Goal: Task Accomplishment & Management: Manage account settings

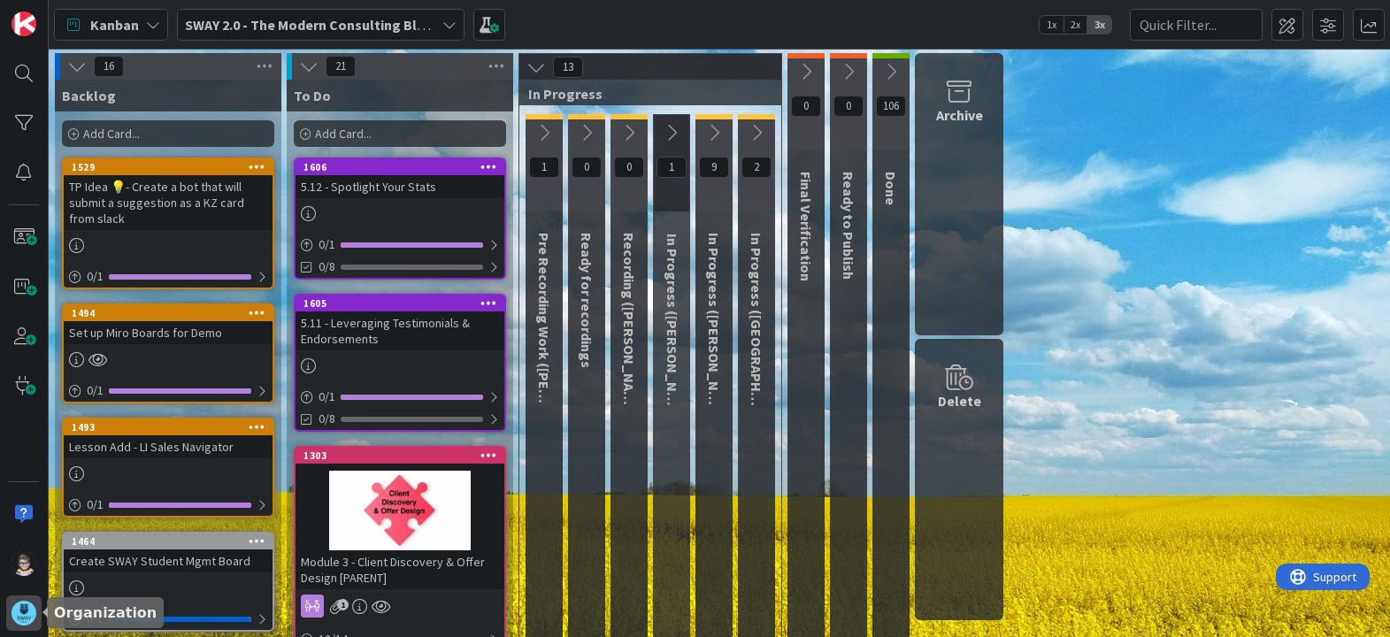
click at [27, 625] on div at bounding box center [23, 612] width 35 height 35
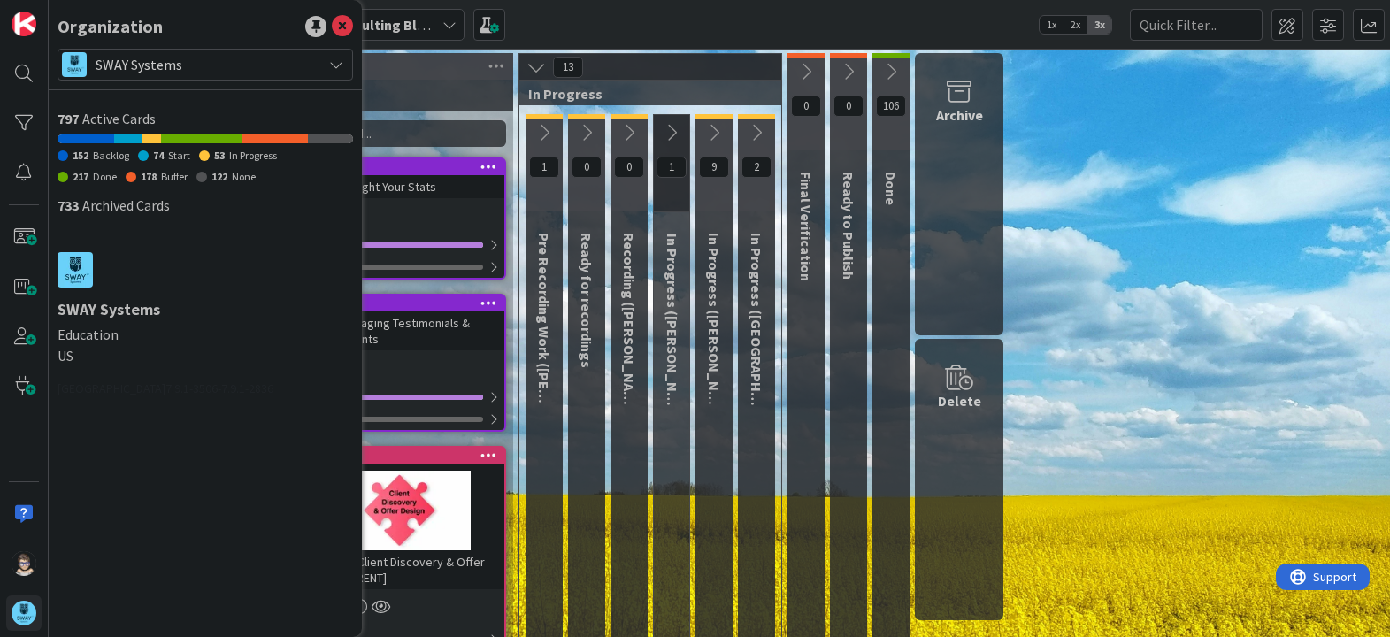
click at [338, 65] on icon at bounding box center [336, 64] width 14 height 14
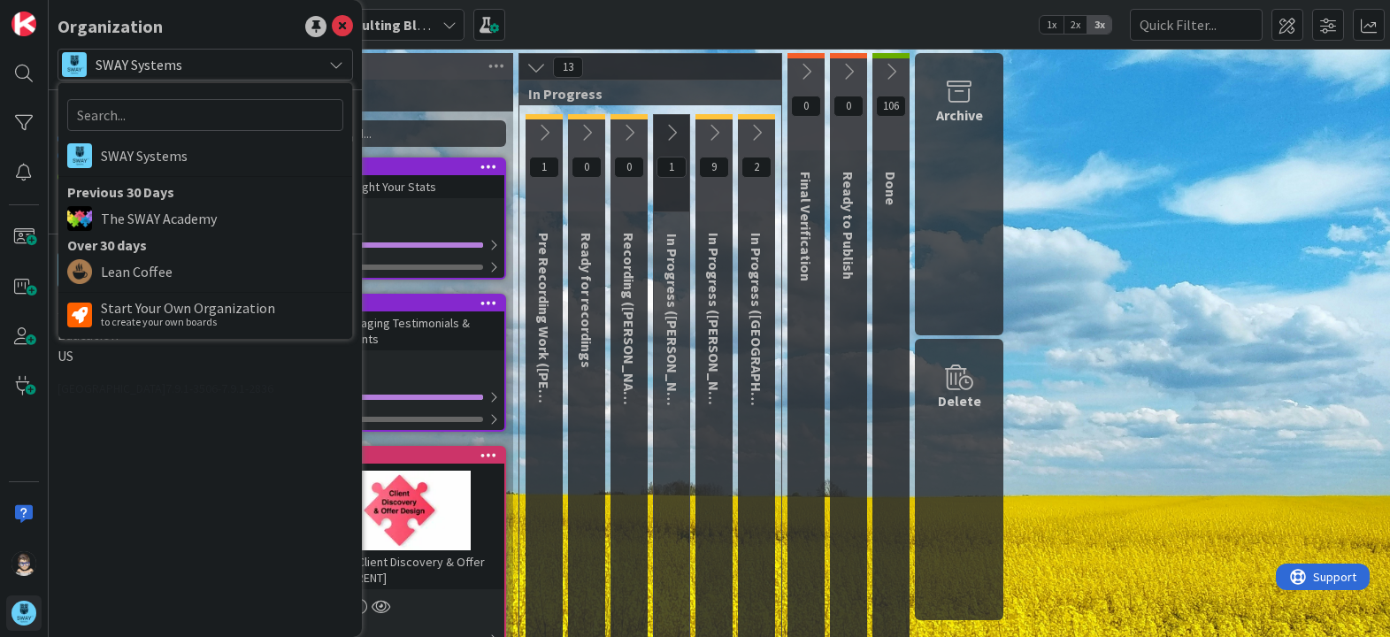
click at [336, 65] on icon at bounding box center [336, 64] width 14 height 14
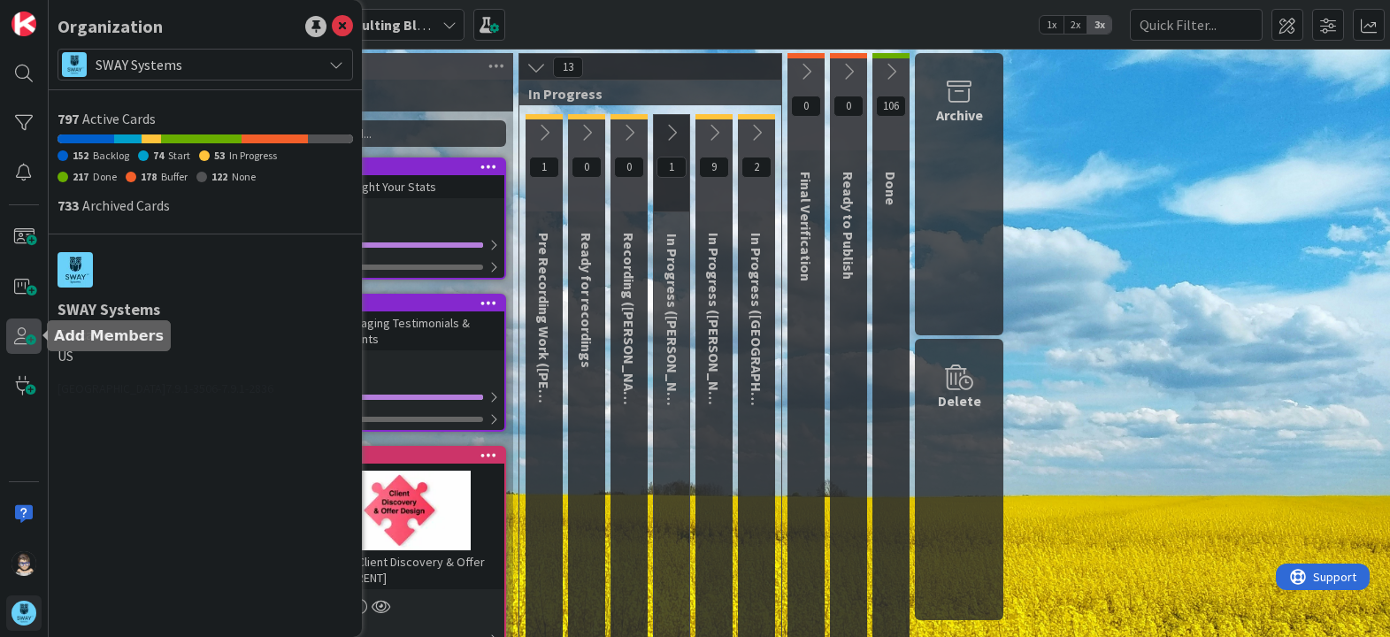
click at [25, 339] on span at bounding box center [23, 335] width 35 height 35
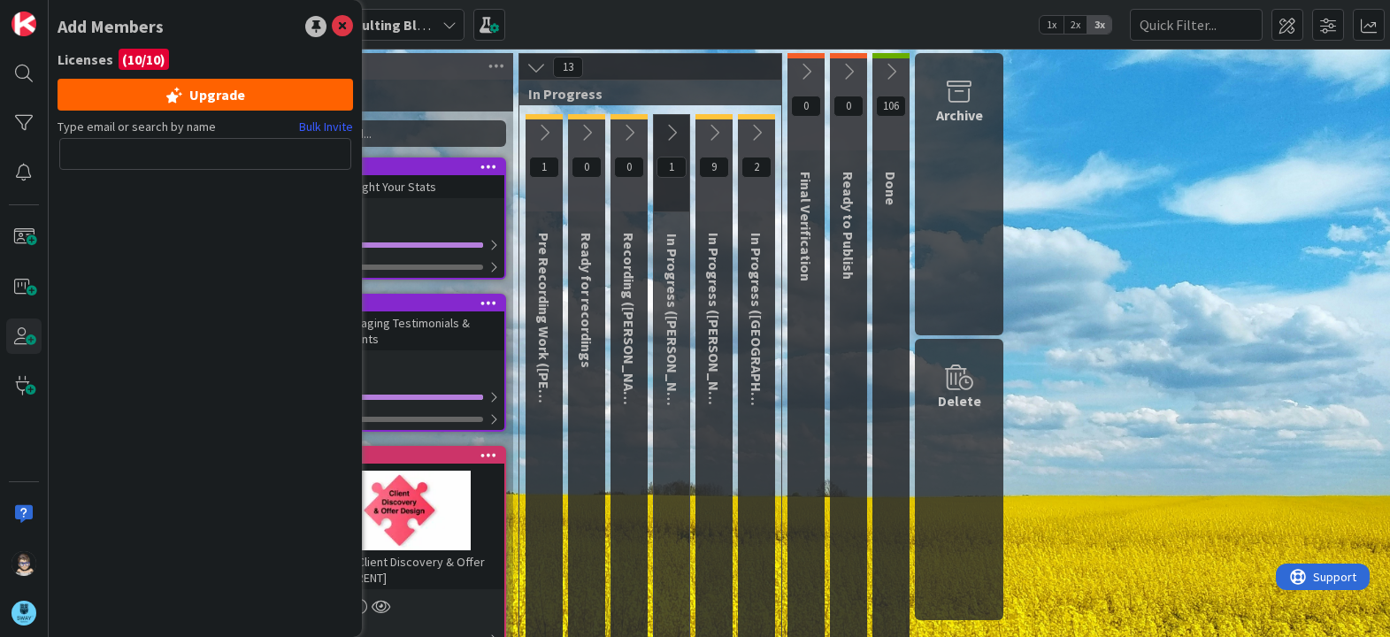
click at [77, 293] on div "Type email or search by name Bulk Invite" at bounding box center [204, 371] width 295 height 506
click at [132, 362] on div "Type email or search by name Bulk Invite" at bounding box center [204, 371] width 295 height 506
click at [24, 442] on div at bounding box center [24, 318] width 49 height 637
click at [339, 29] on icon at bounding box center [342, 26] width 21 height 21
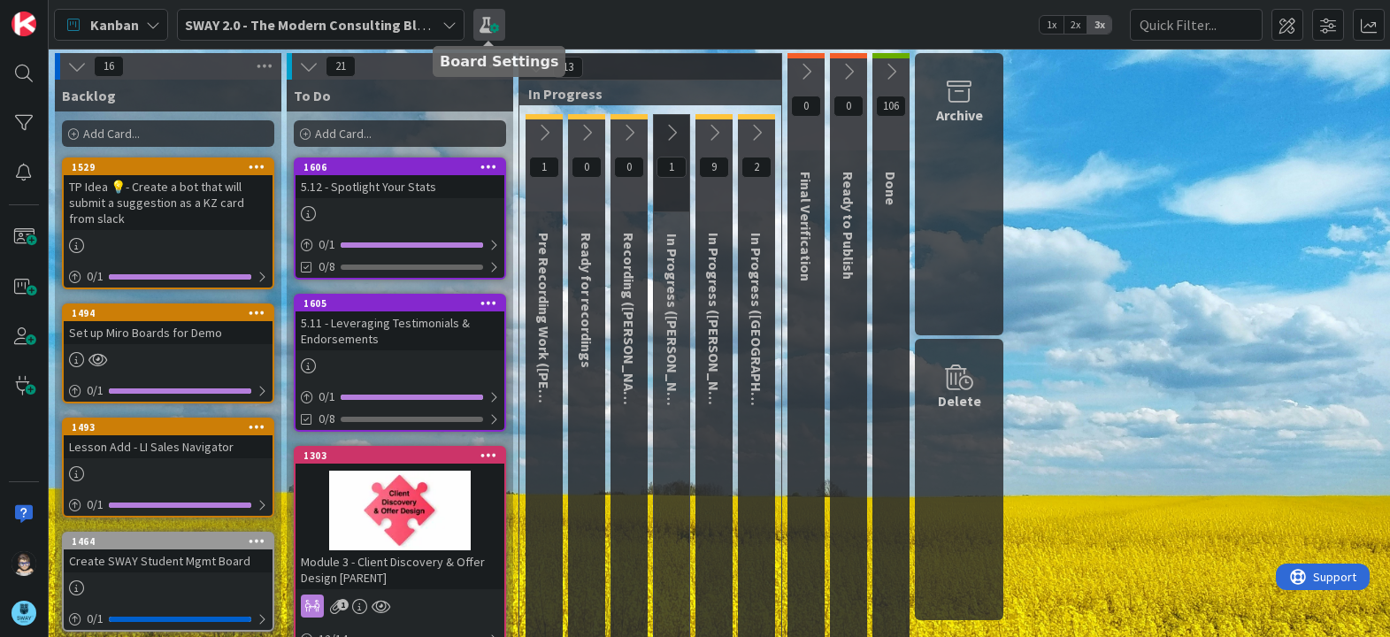
click at [495, 31] on span at bounding box center [489, 25] width 32 height 32
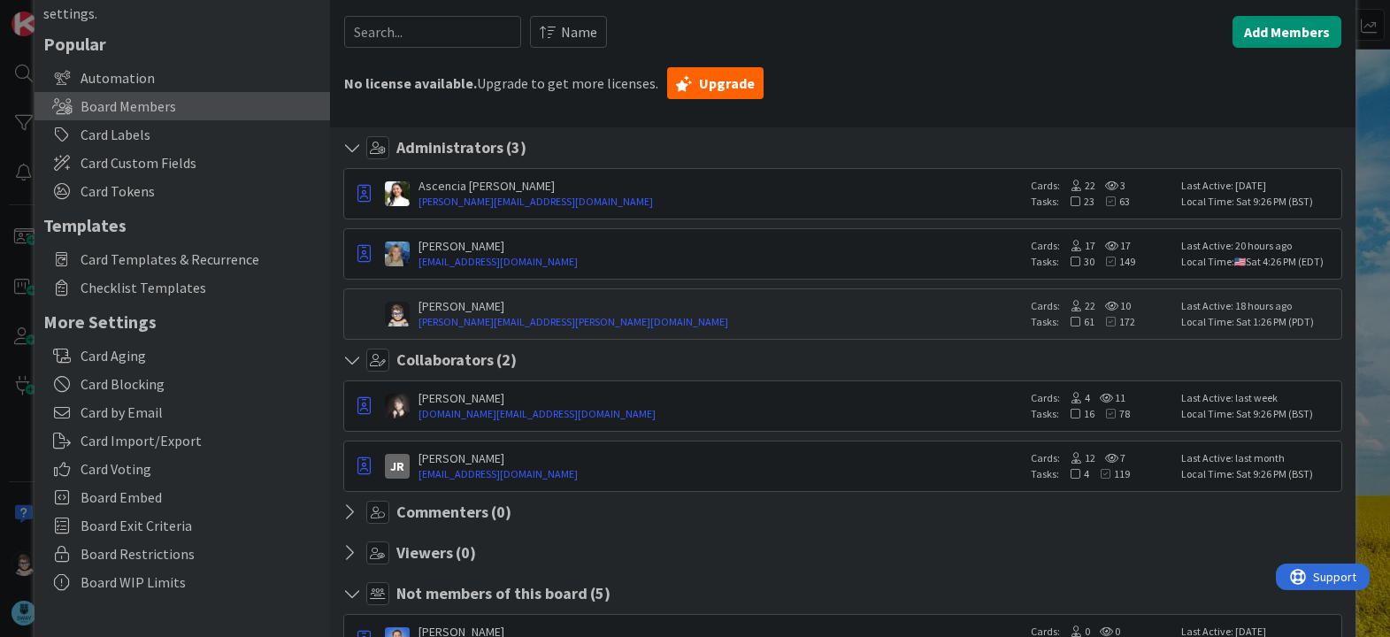
scroll to position [87, 0]
click at [359, 467] on icon "button" at bounding box center [363, 465] width 13 height 18
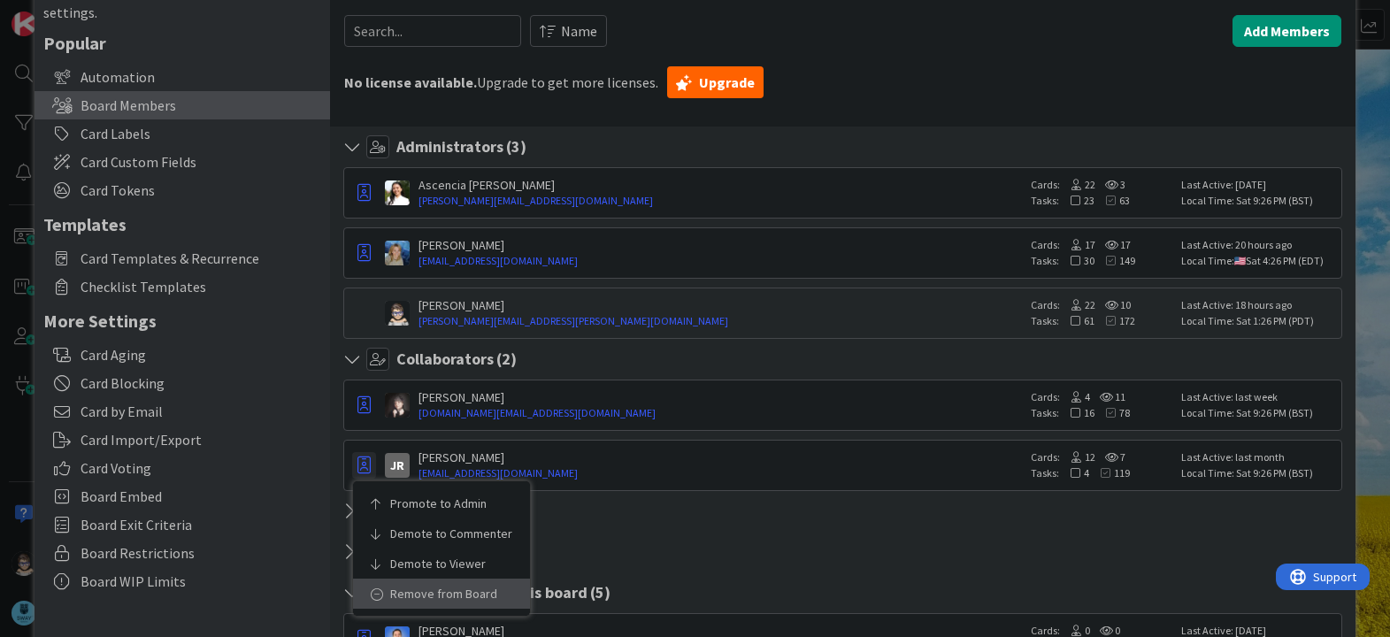
click at [410, 597] on p "Remove from Board" at bounding box center [447, 593] width 115 height 12
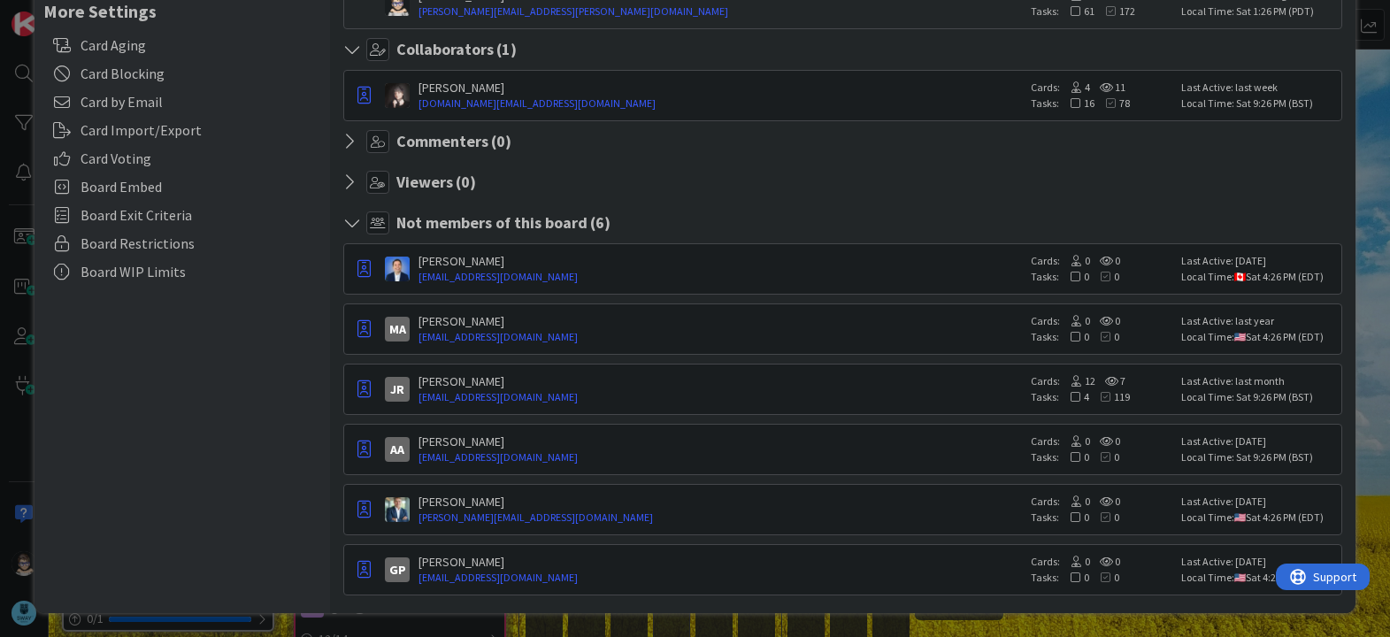
scroll to position [397, 0]
click at [366, 389] on icon "button" at bounding box center [363, 388] width 13 height 18
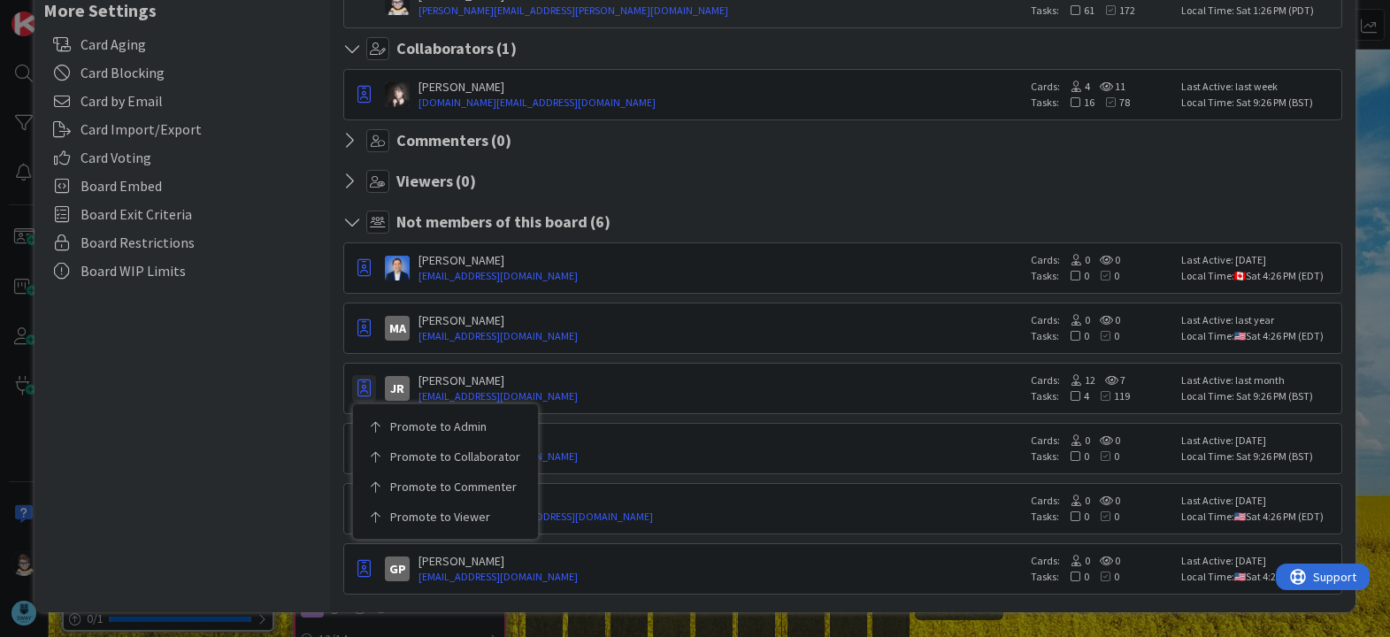
click at [257, 540] on div "Board Settings You are an Administrator . You can edit all settings. Popular Au…" at bounding box center [181, 120] width 295 height 985
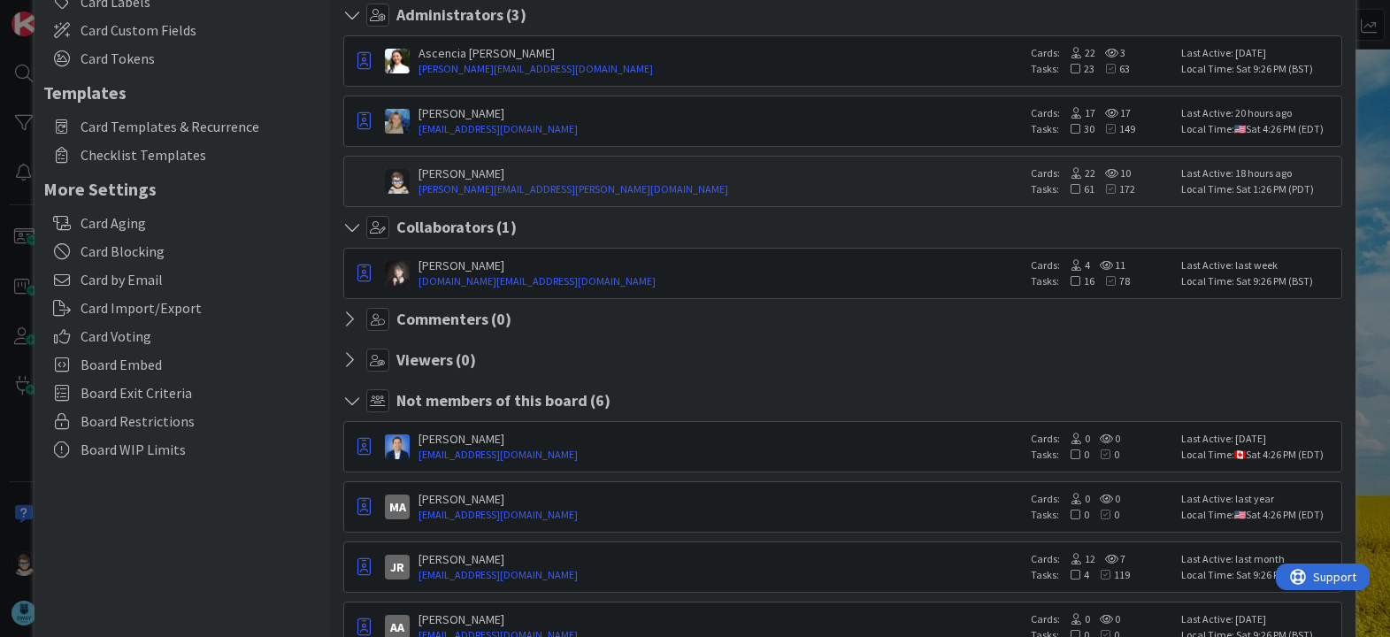
scroll to position [219, 0]
click at [349, 402] on icon at bounding box center [354, 400] width 23 height 18
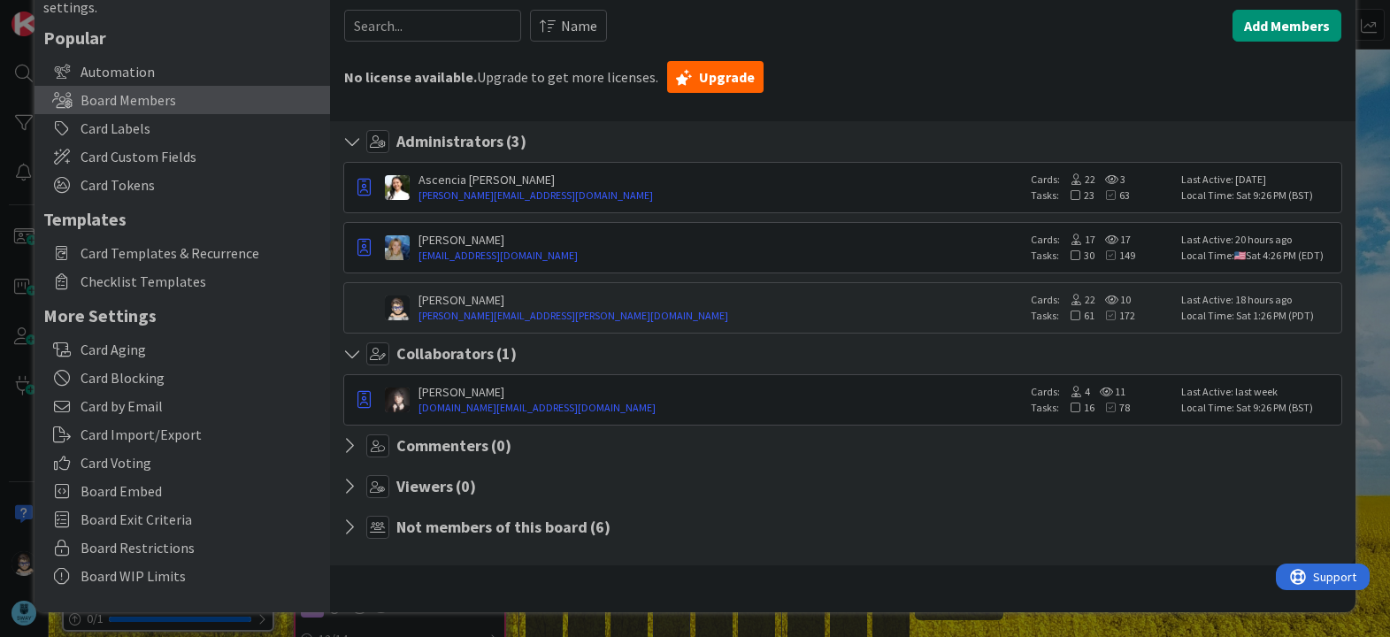
click at [349, 487] on icon at bounding box center [354, 487] width 23 height 18
click at [349, 443] on icon at bounding box center [354, 446] width 23 height 18
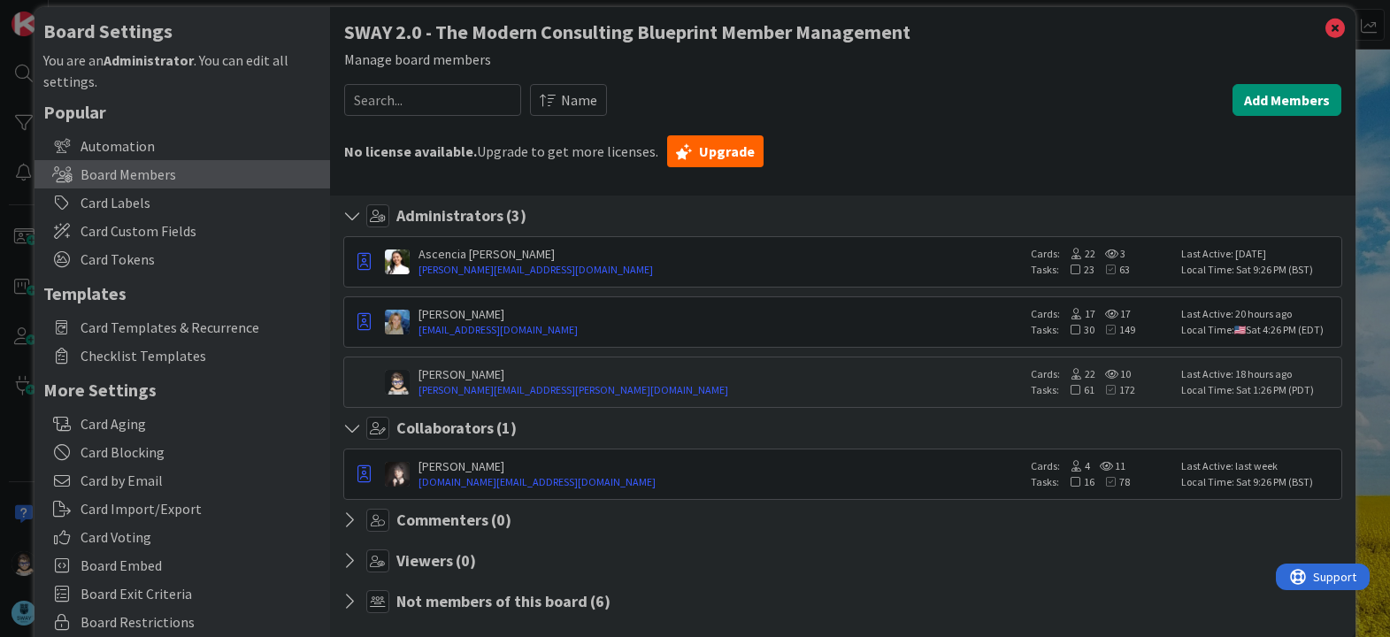
scroll to position [0, 0]
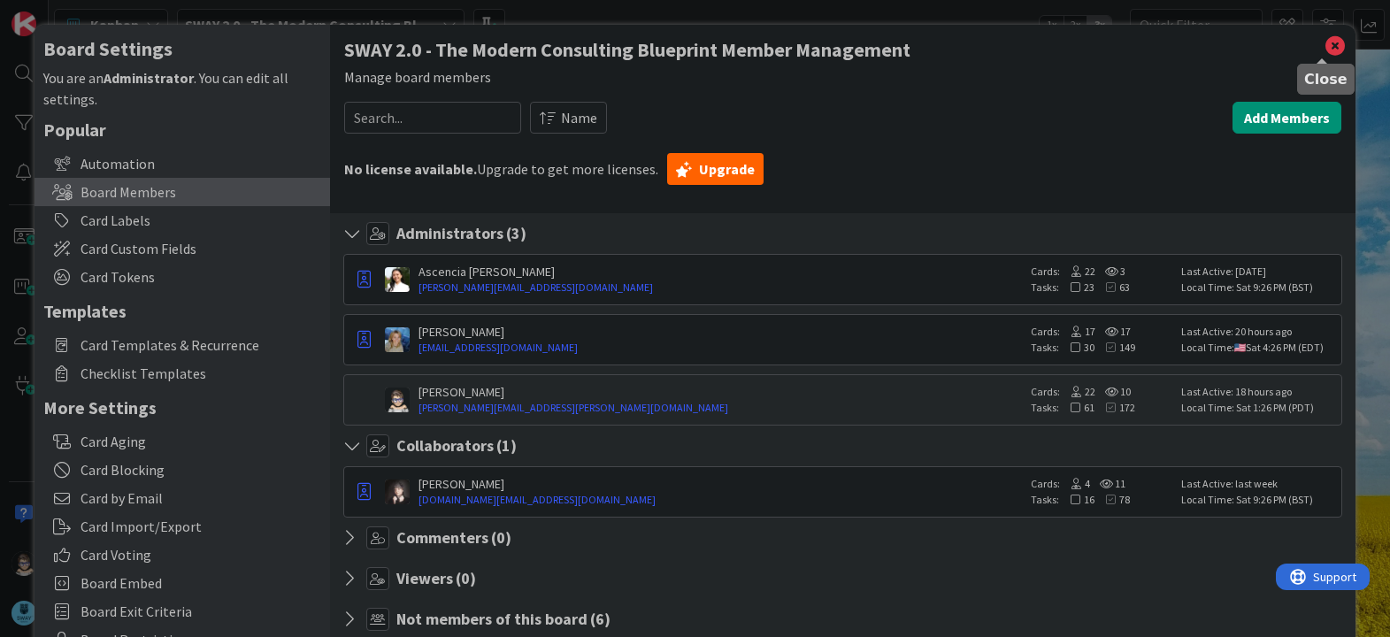
click at [1323, 44] on icon at bounding box center [1334, 46] width 23 height 25
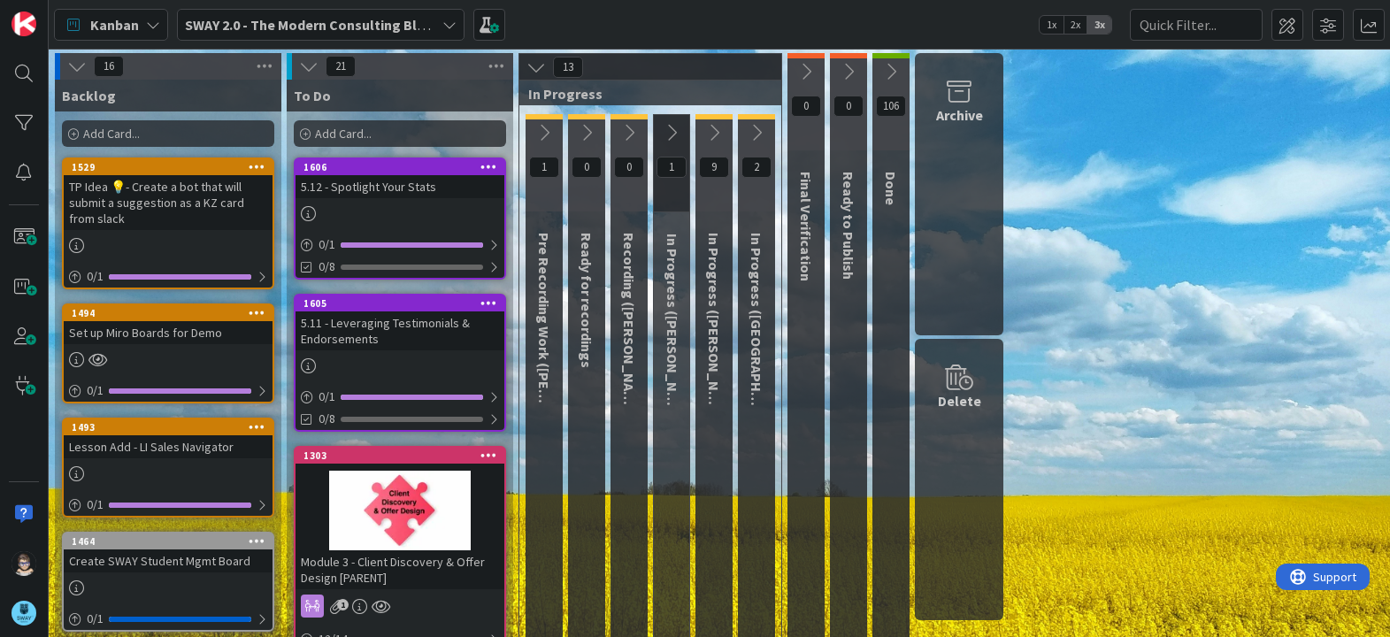
click at [448, 21] on icon at bounding box center [449, 25] width 14 height 14
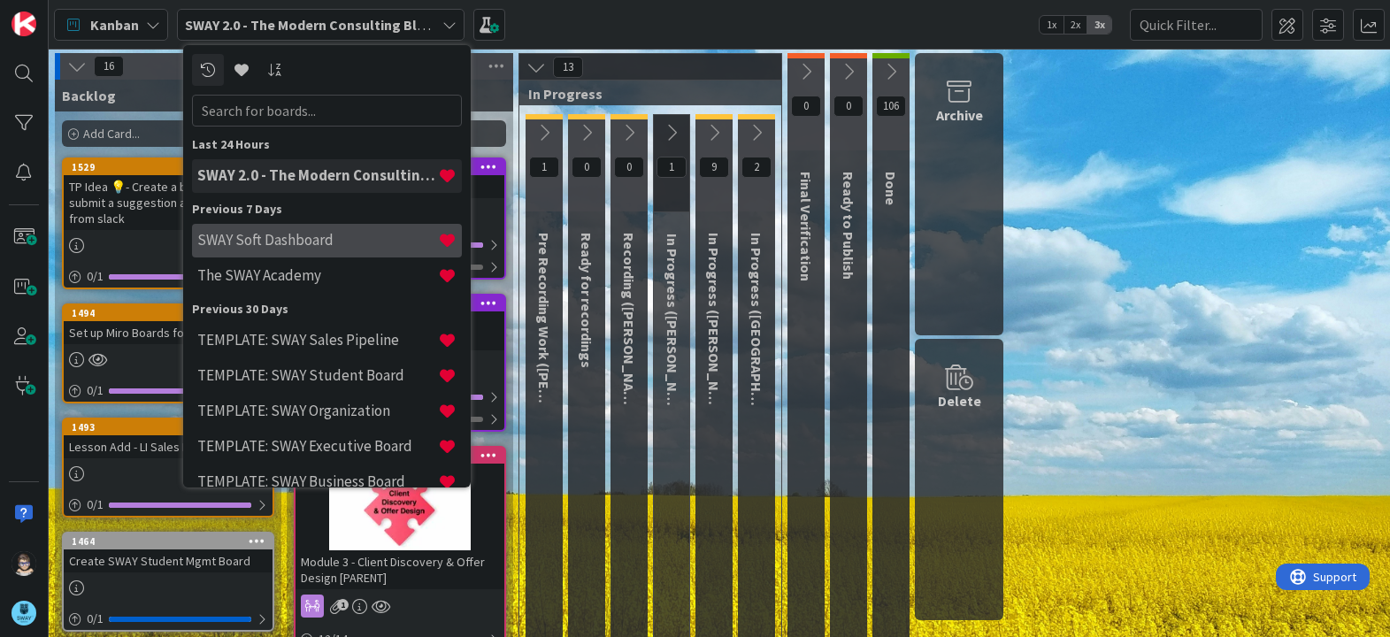
click at [311, 240] on h4 "SWAY Soft Dashboard" at bounding box center [317, 240] width 241 height 18
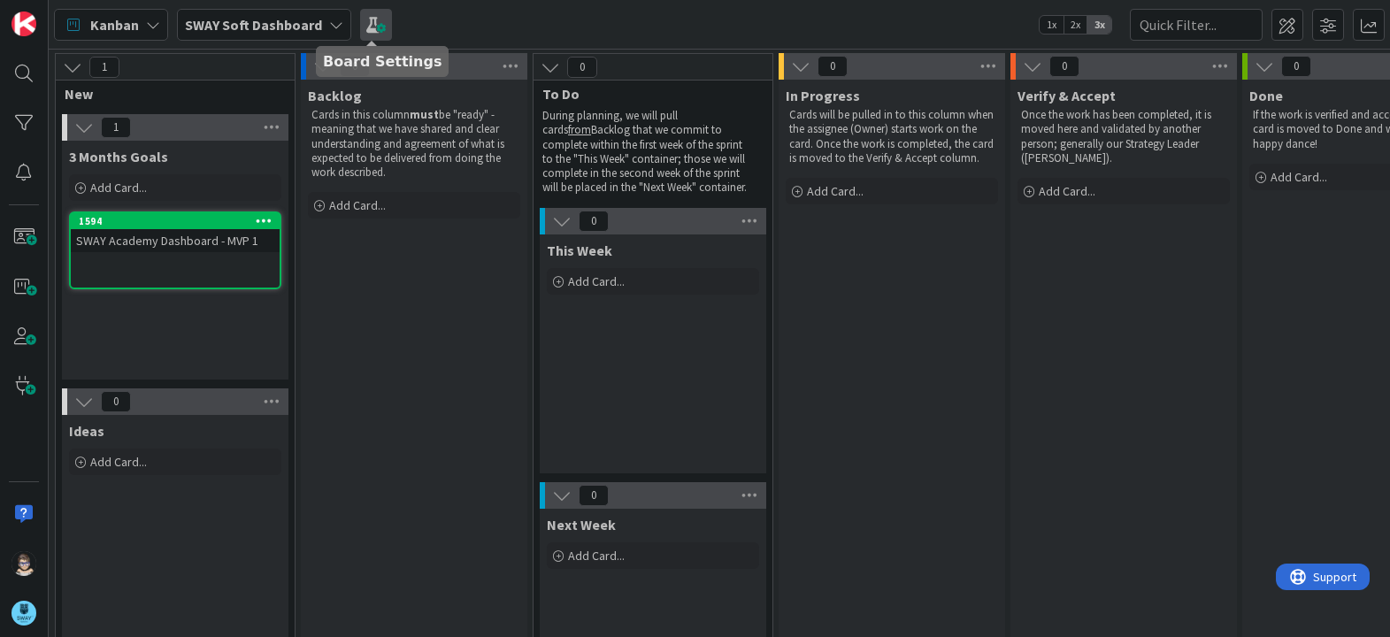
click at [375, 32] on span at bounding box center [376, 25] width 32 height 32
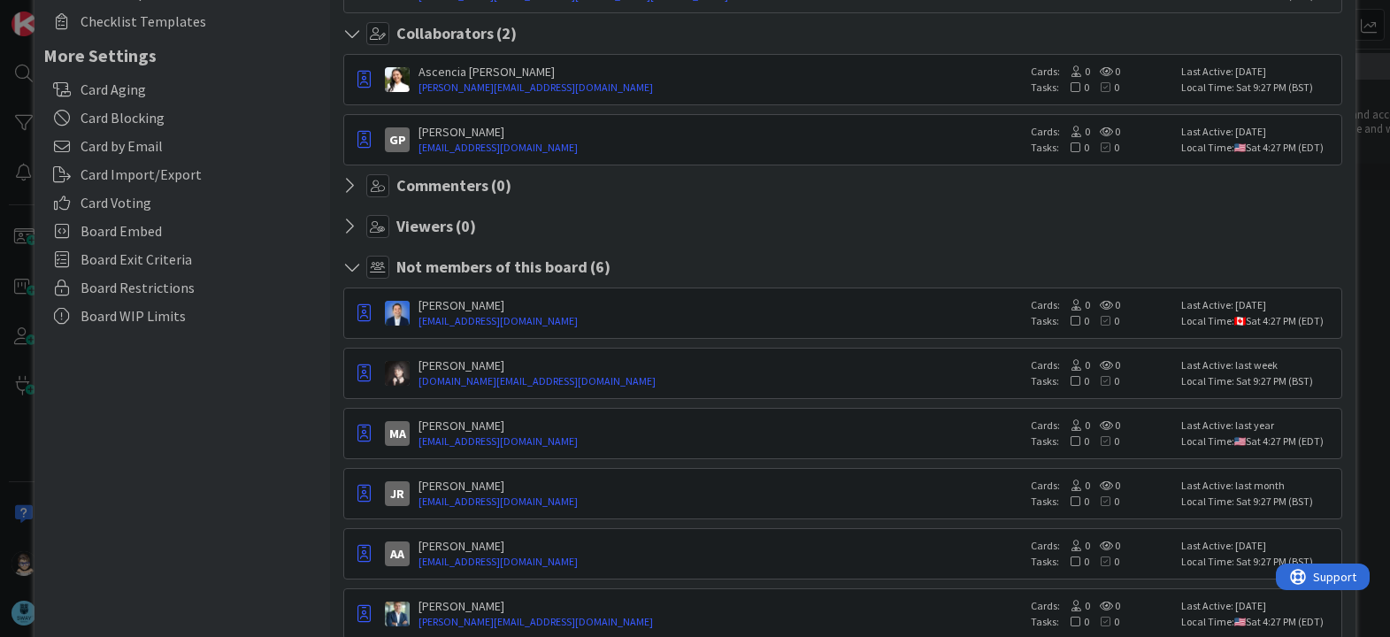
scroll to position [353, 0]
click at [364, 495] on icon "button" at bounding box center [363, 493] width 13 height 18
click at [279, 477] on div "Board Settings You are an Administrator . You can edit all settings. Popular Au…" at bounding box center [181, 164] width 295 height 985
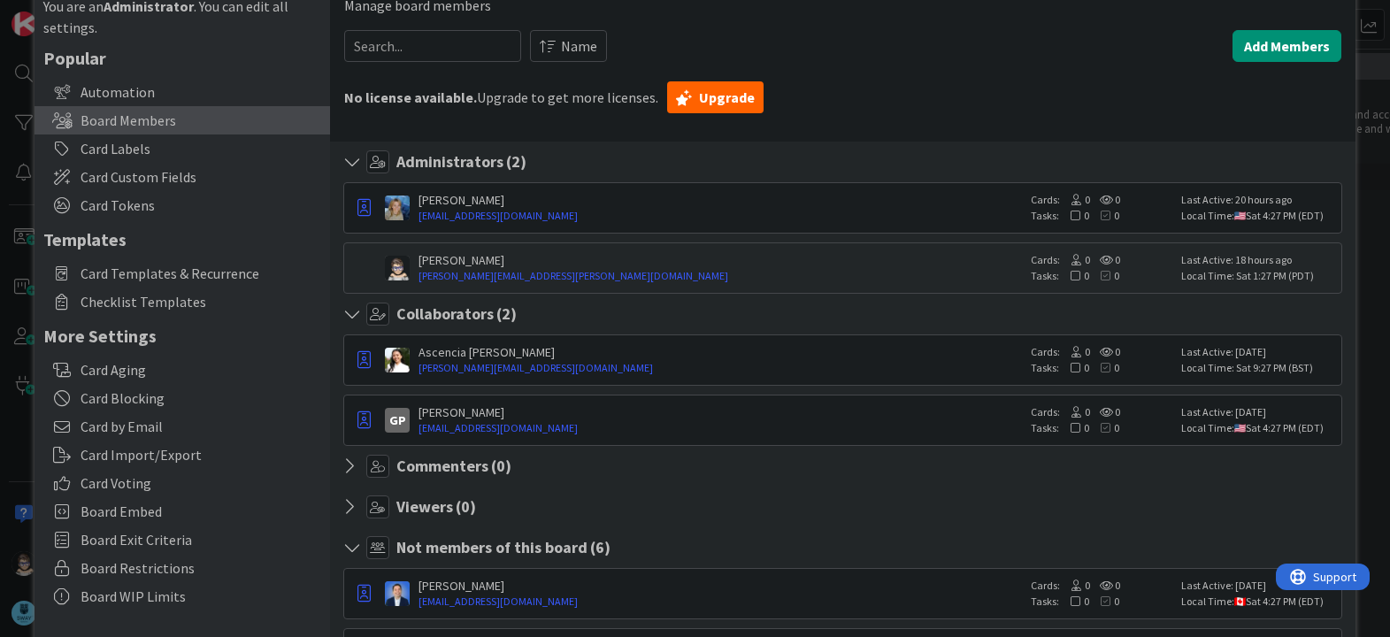
scroll to position [73, 0]
click at [354, 314] on icon at bounding box center [354, 313] width 23 height 18
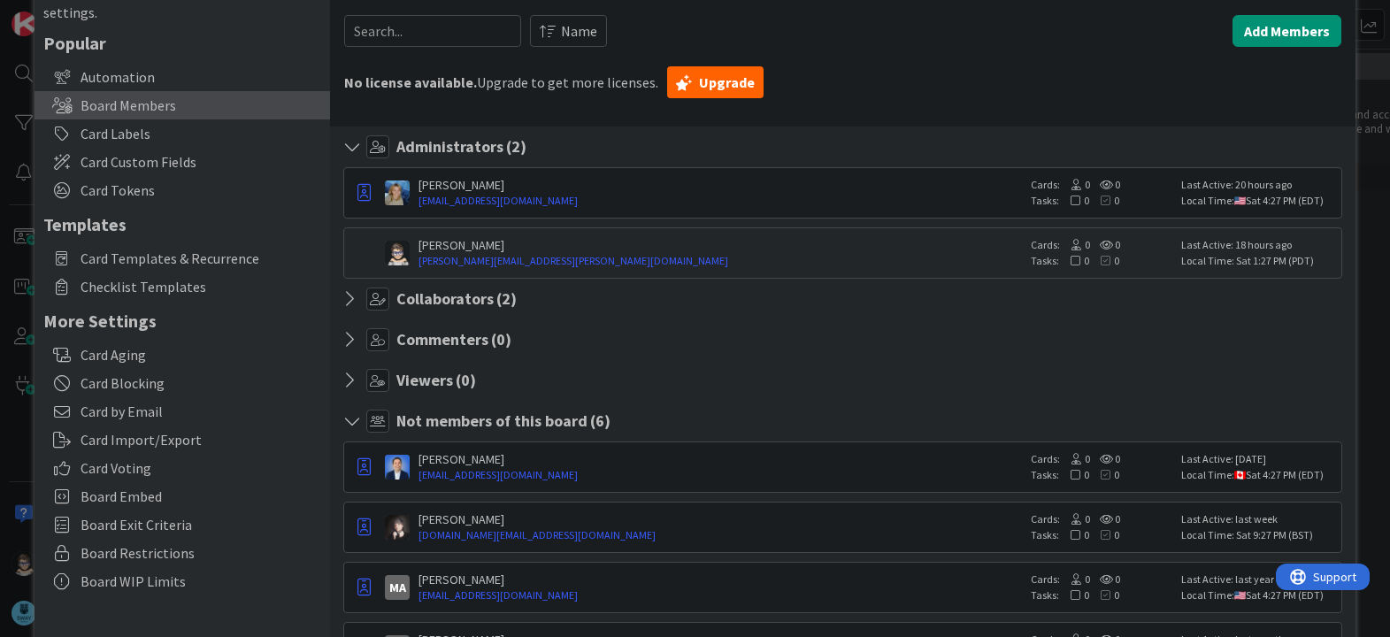
scroll to position [0, 0]
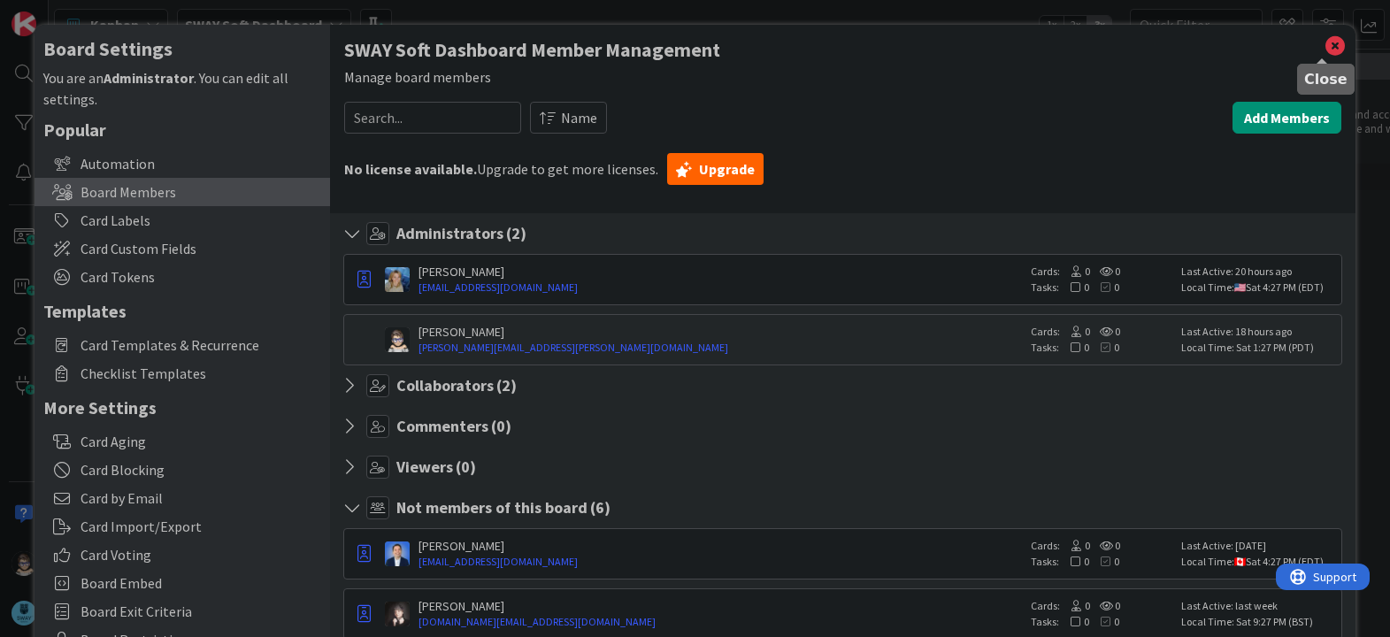
click at [1323, 50] on icon at bounding box center [1334, 46] width 23 height 25
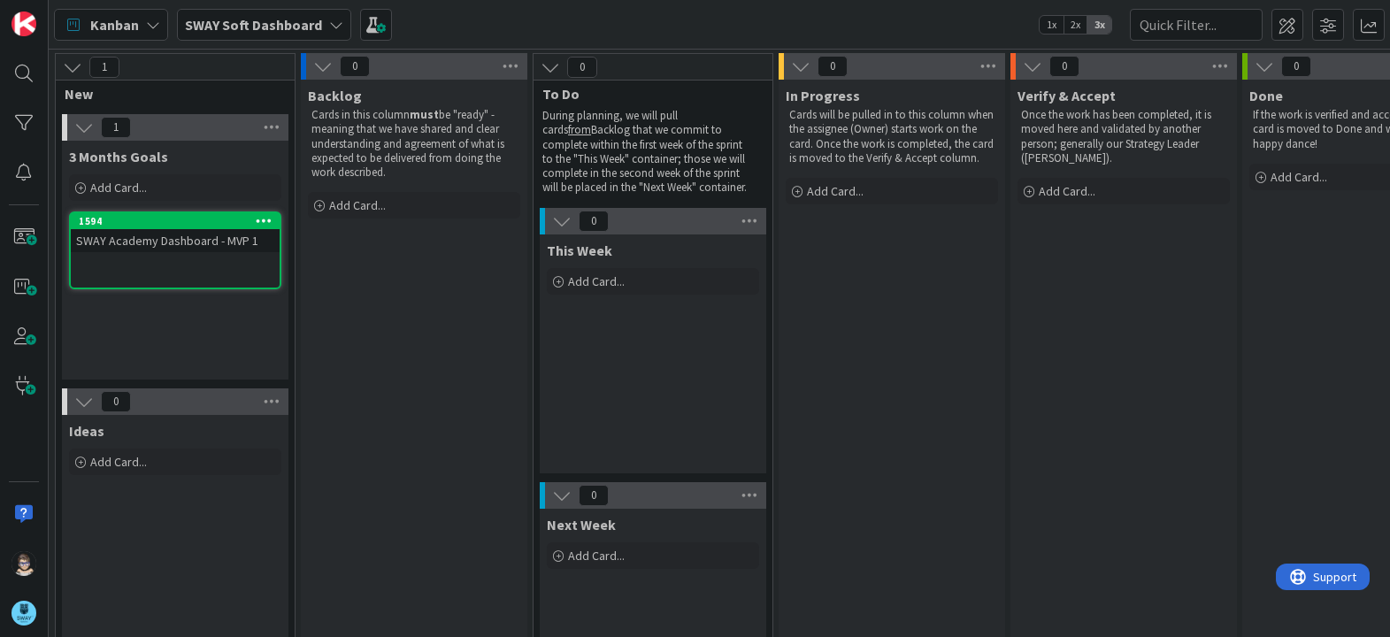
click at [331, 28] on icon at bounding box center [336, 25] width 14 height 14
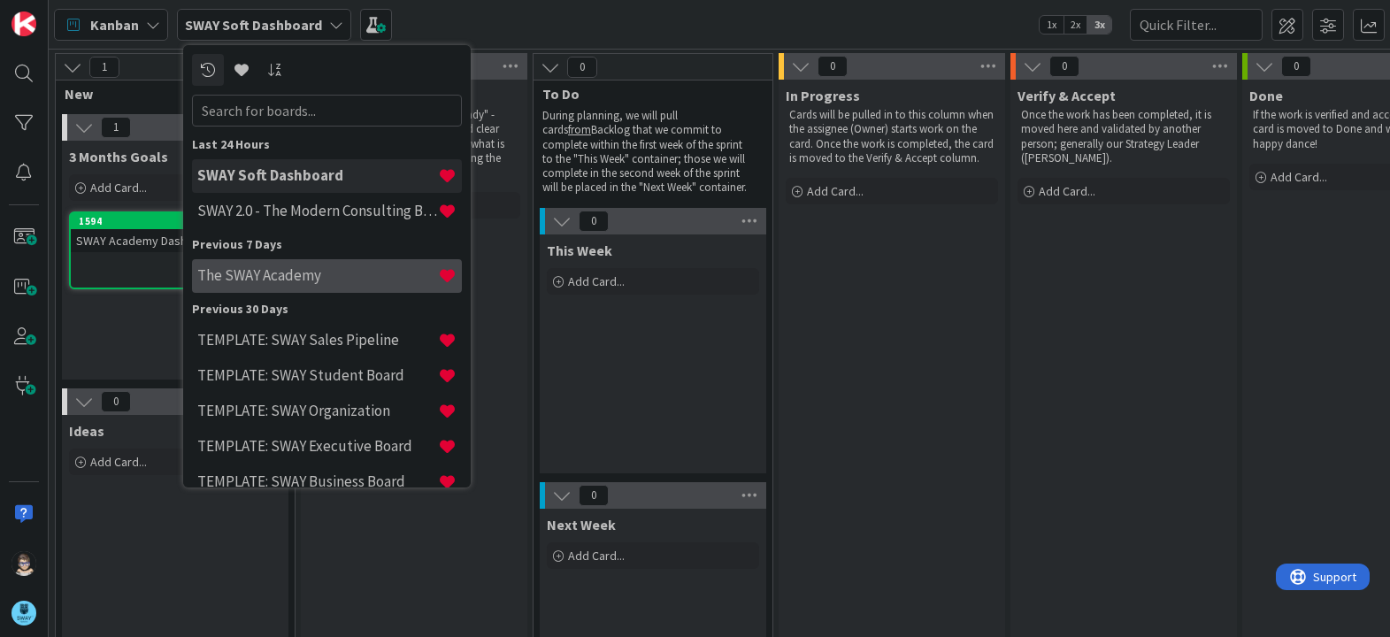
click at [285, 281] on h4 "The SWAY Academy" at bounding box center [317, 275] width 241 height 18
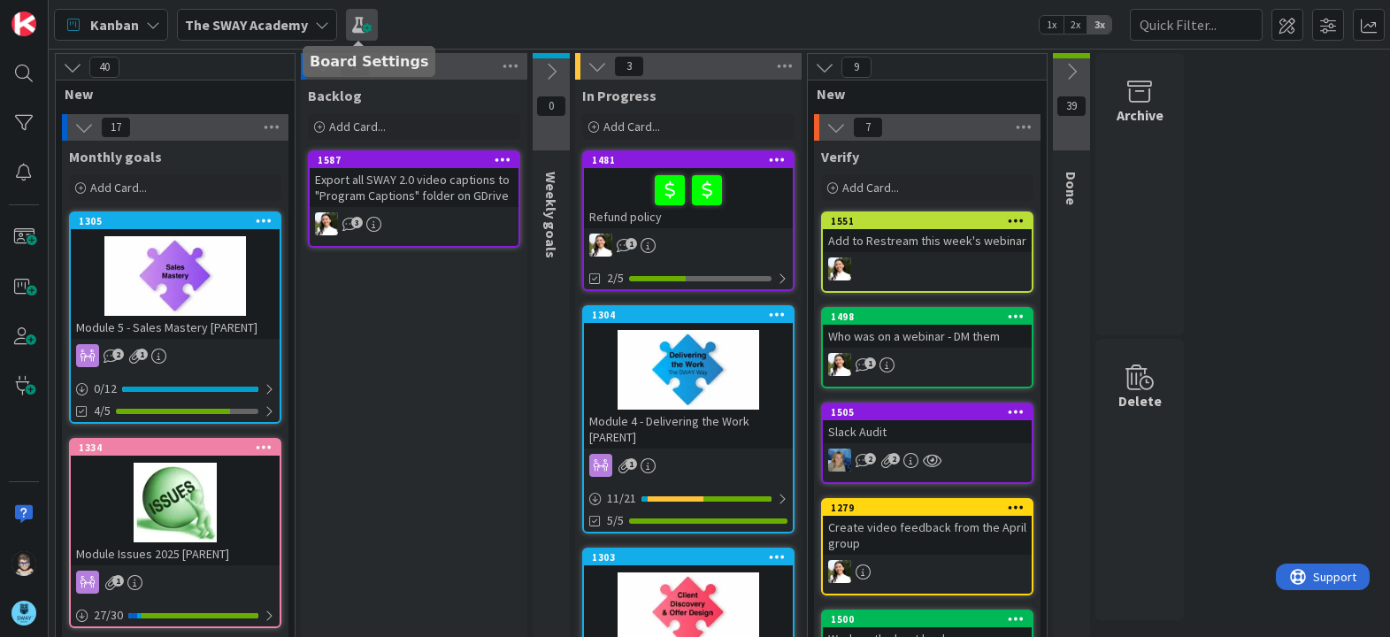
click at [357, 32] on span at bounding box center [362, 25] width 32 height 32
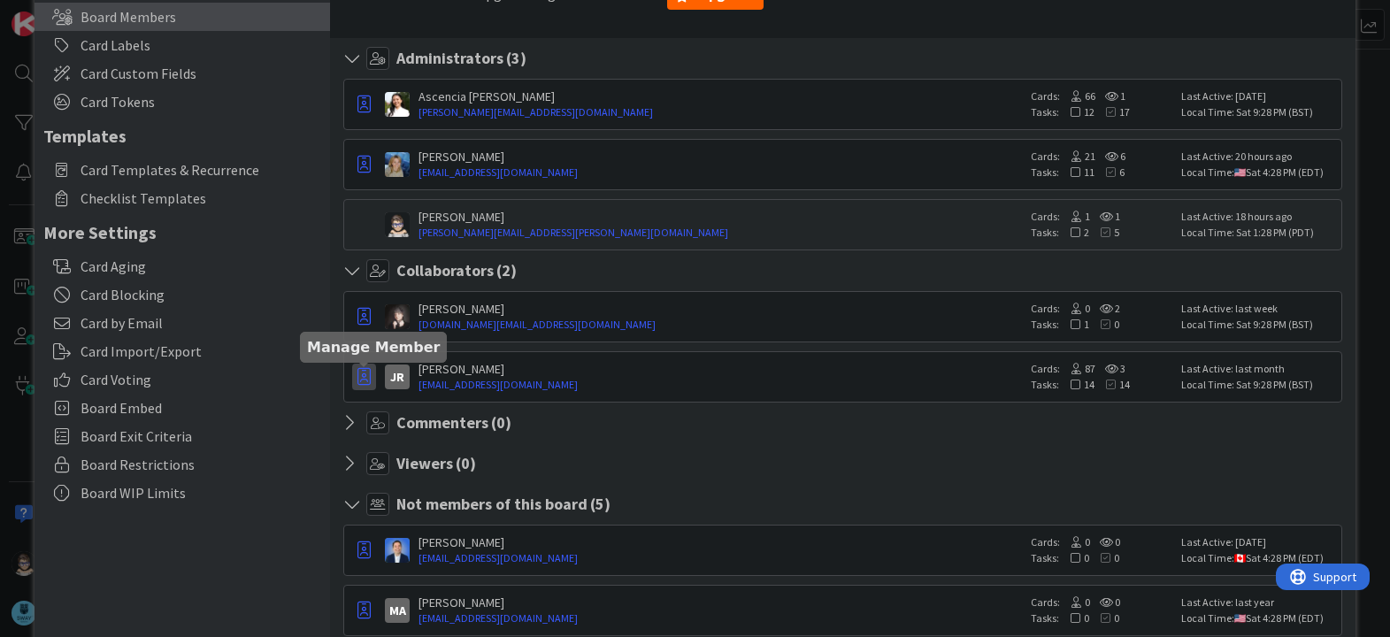
click at [361, 381] on icon "button" at bounding box center [363, 377] width 13 height 18
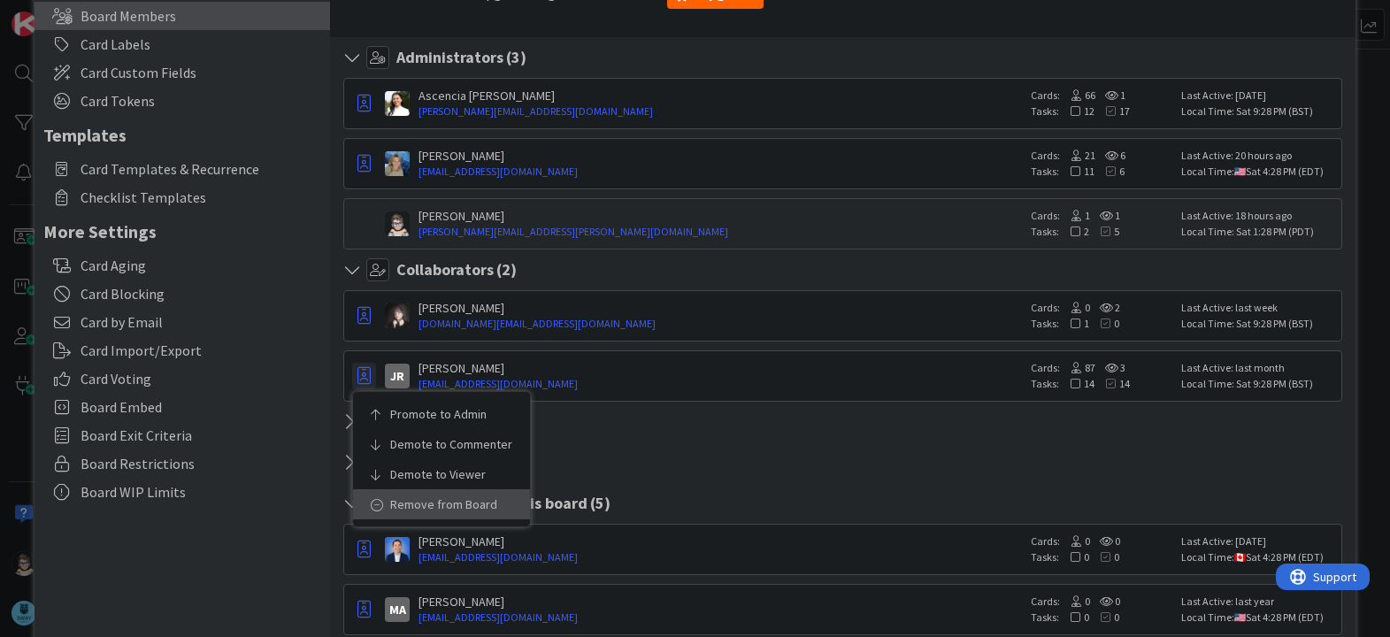
click at [415, 506] on p "Remove from Board" at bounding box center [447, 504] width 115 height 12
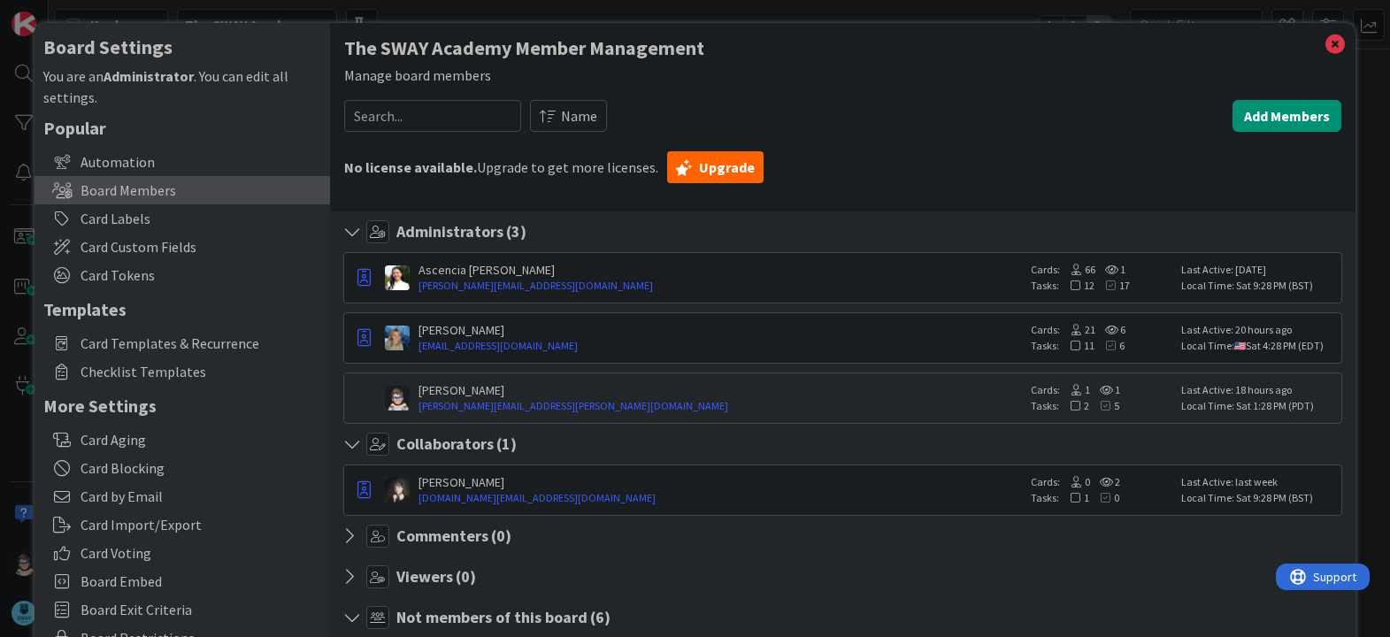
scroll to position [0, 0]
click at [1324, 42] on icon at bounding box center [1334, 46] width 23 height 25
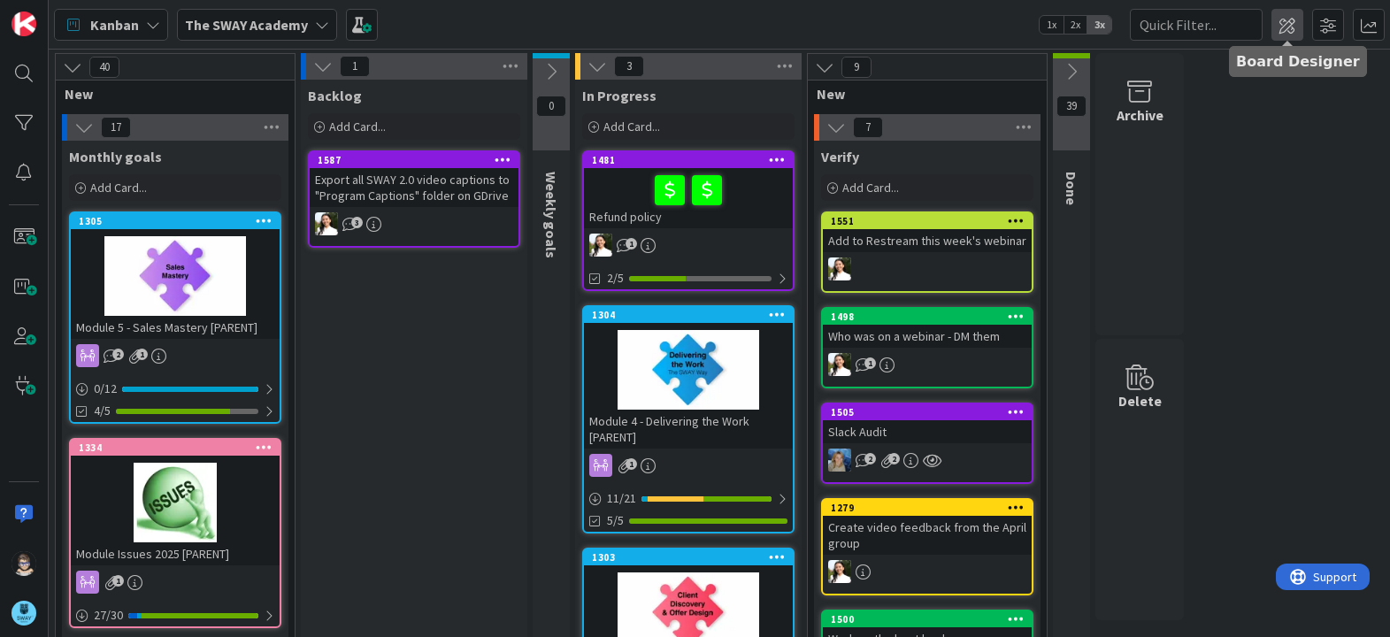
click at [1276, 22] on span at bounding box center [1287, 25] width 32 height 32
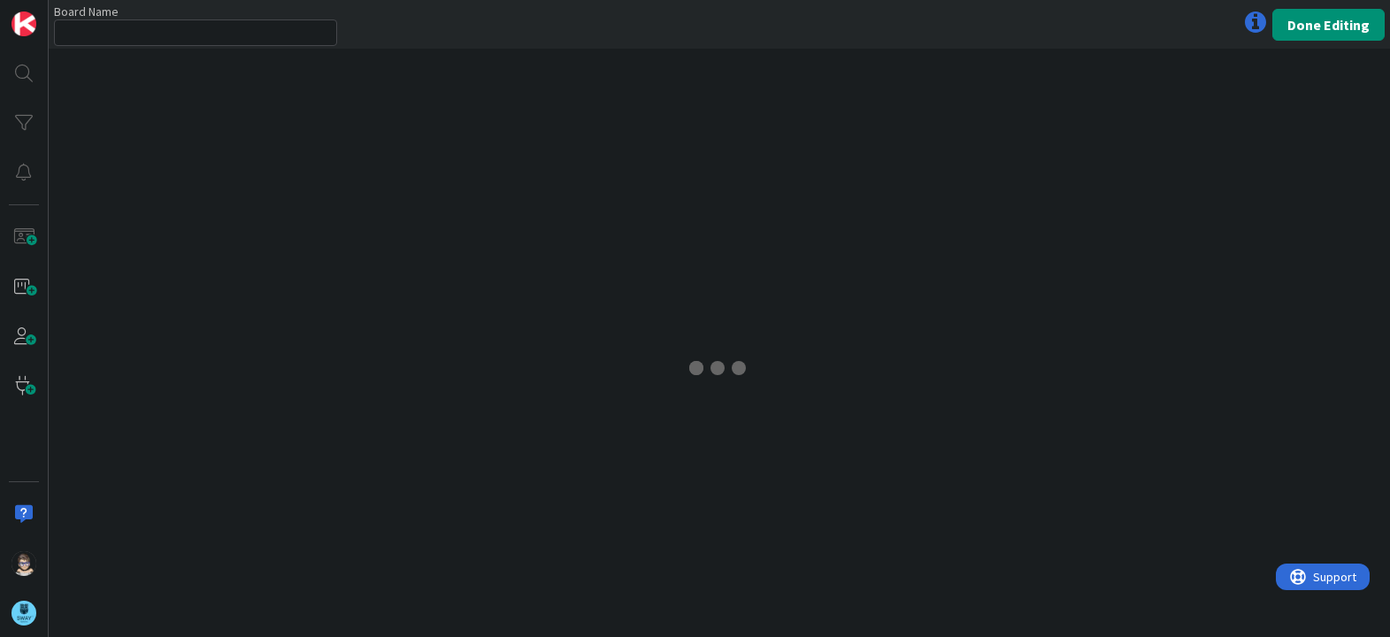
type input "The SWAY Academy"
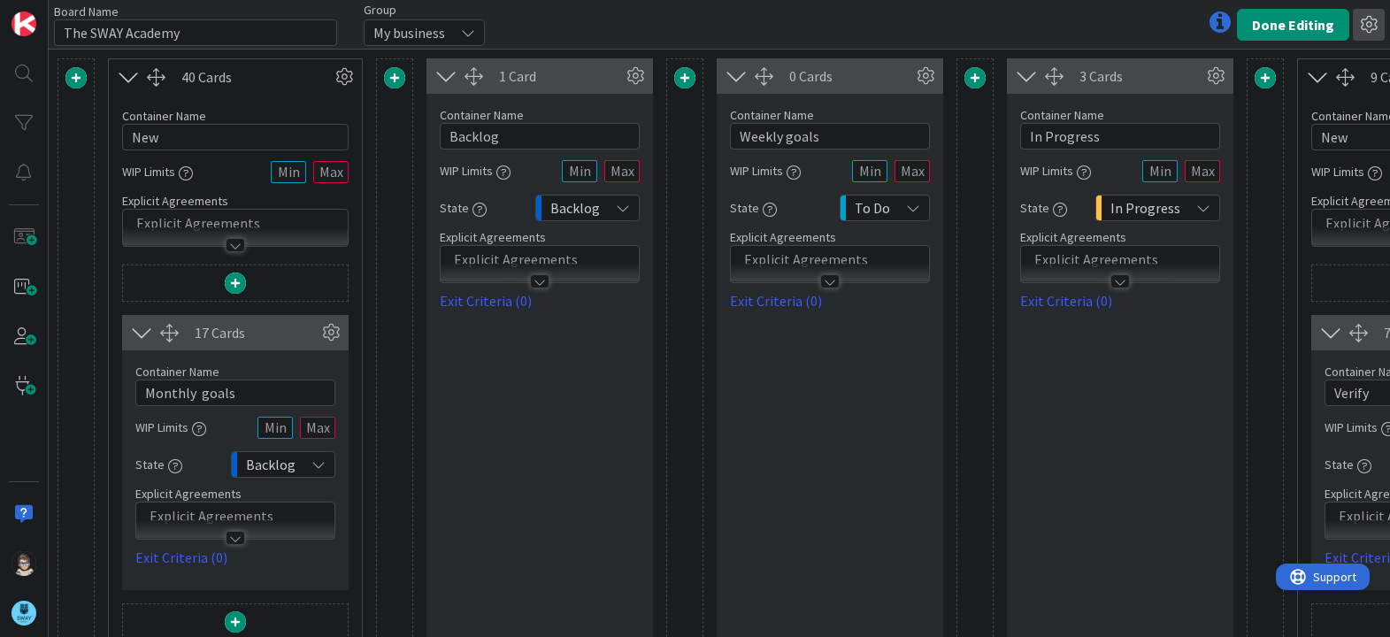
click at [1360, 28] on icon at bounding box center [1368, 25] width 32 height 32
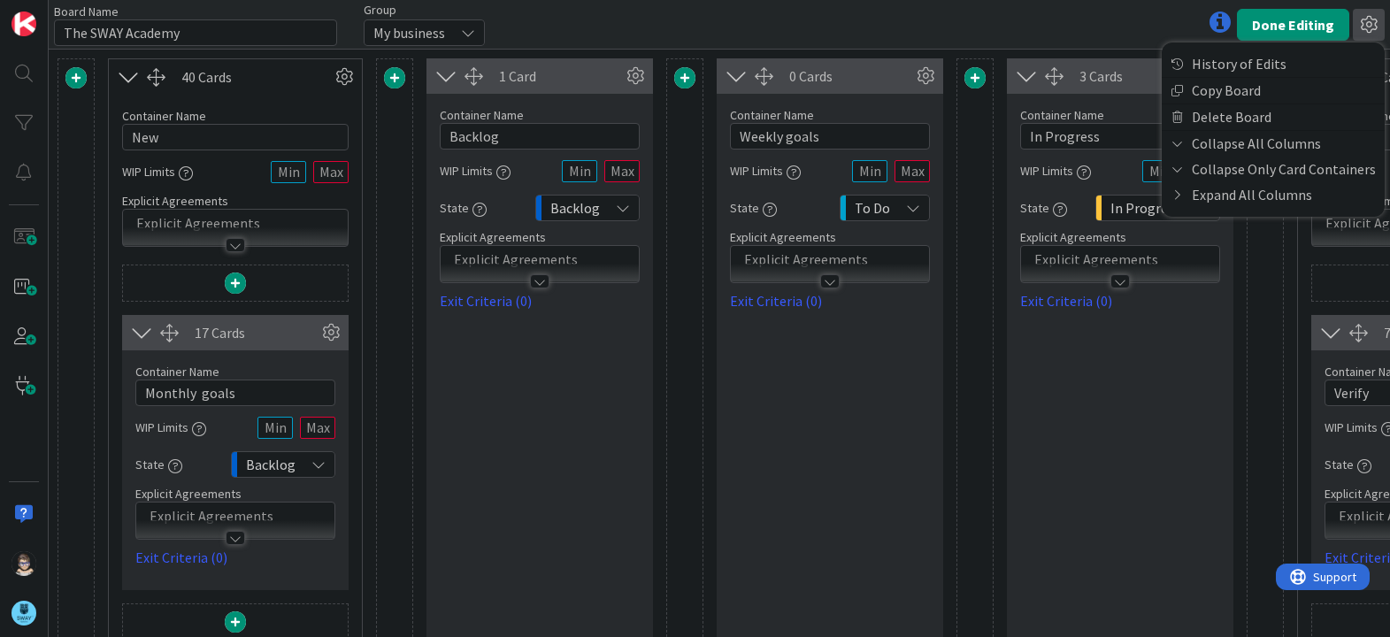
click at [1364, 27] on icon at bounding box center [1368, 25] width 32 height 32
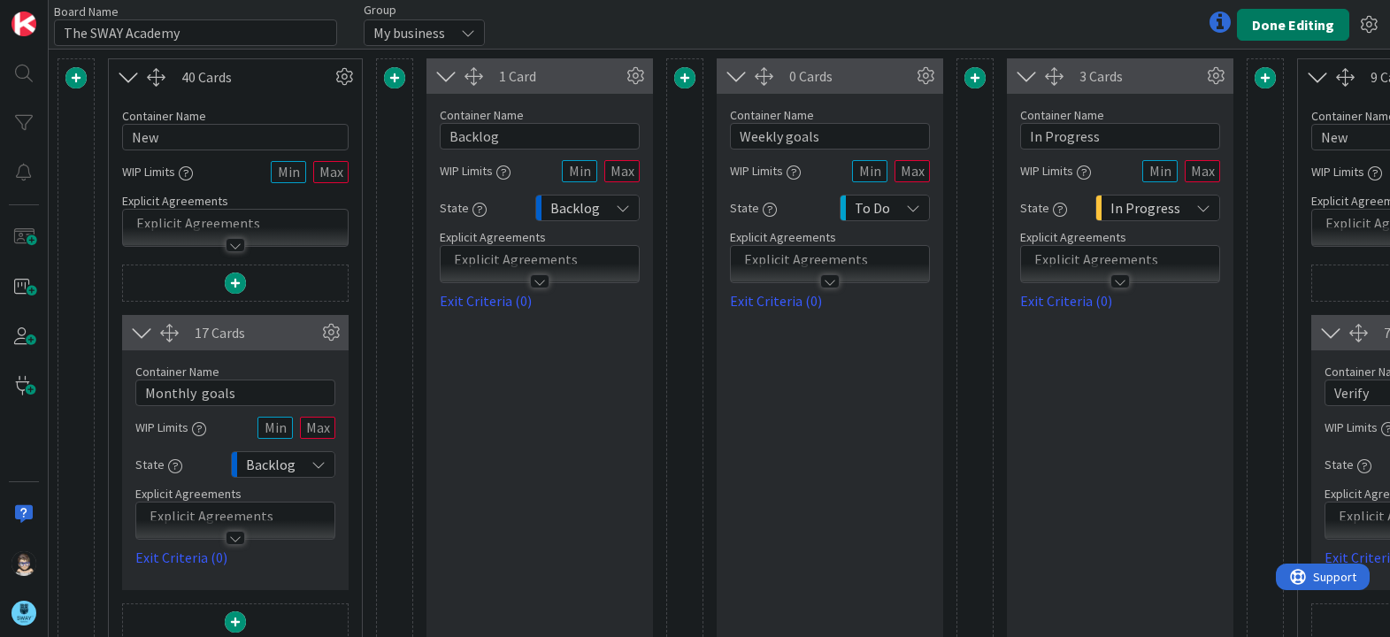
click at [1299, 13] on button "Done Editing" at bounding box center [1293, 25] width 112 height 32
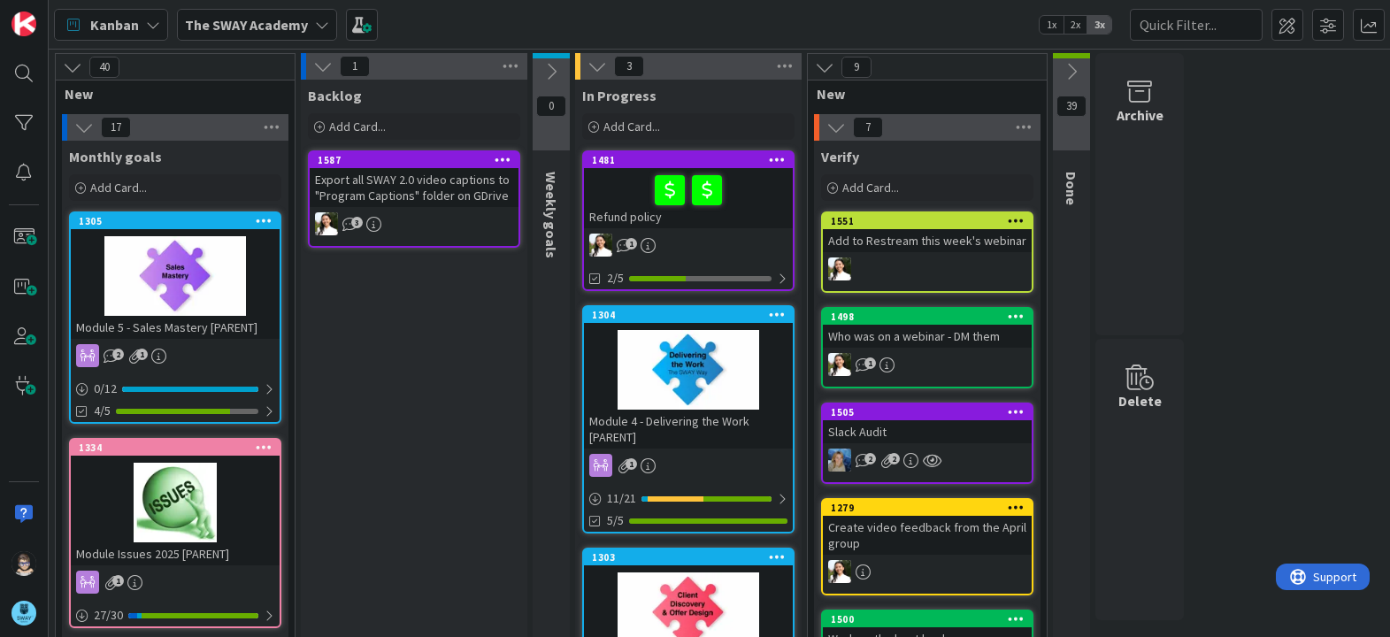
click at [310, 23] on div "The SWAY Academy" at bounding box center [257, 25] width 160 height 32
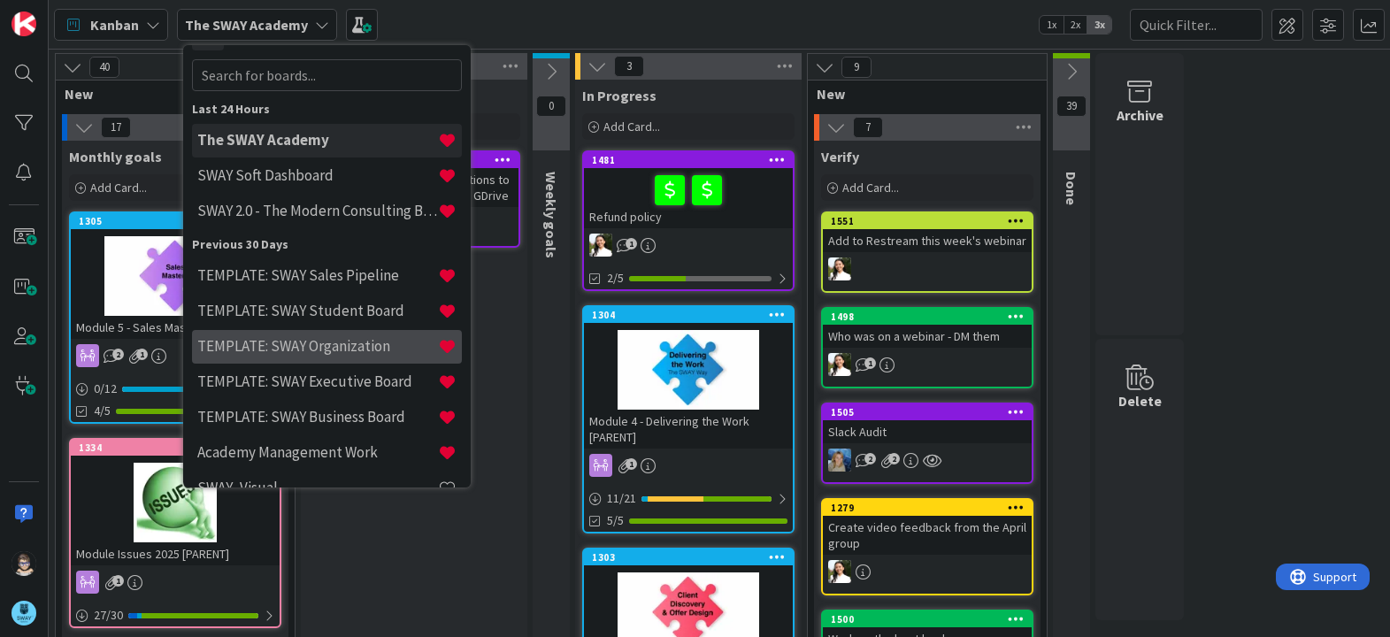
scroll to position [64, 0]
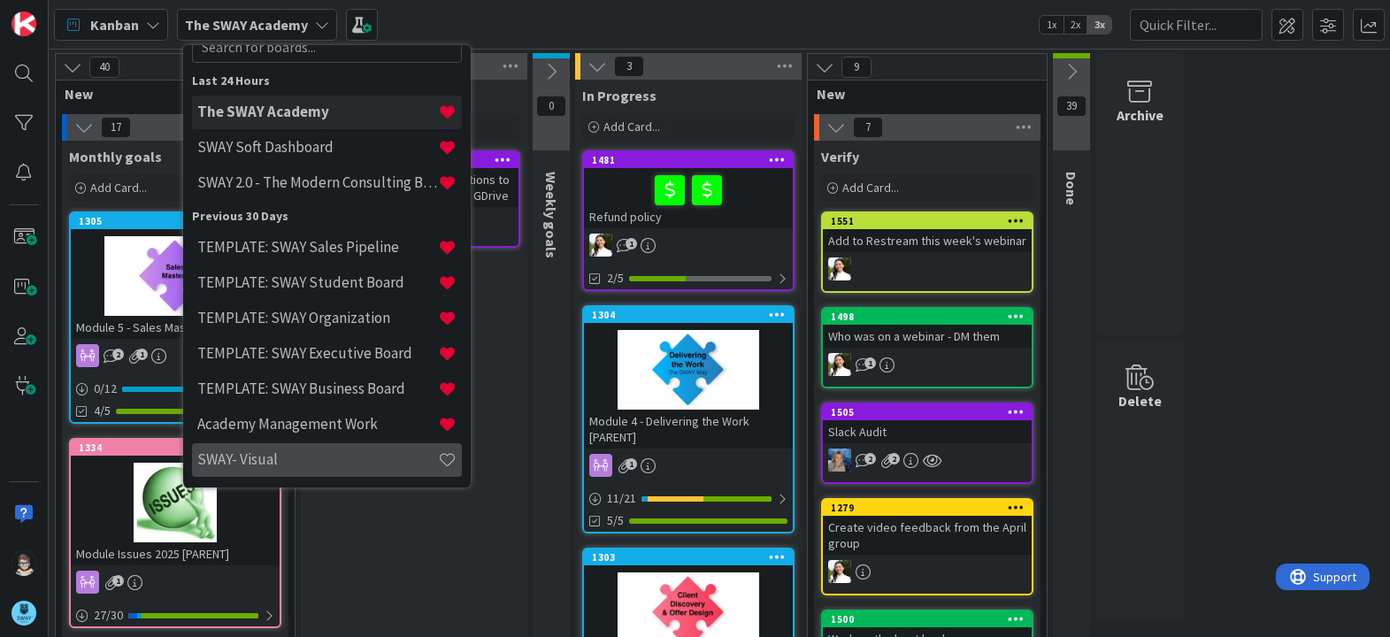
click at [260, 459] on h4 "SWAY- Visual" at bounding box center [317, 459] width 241 height 18
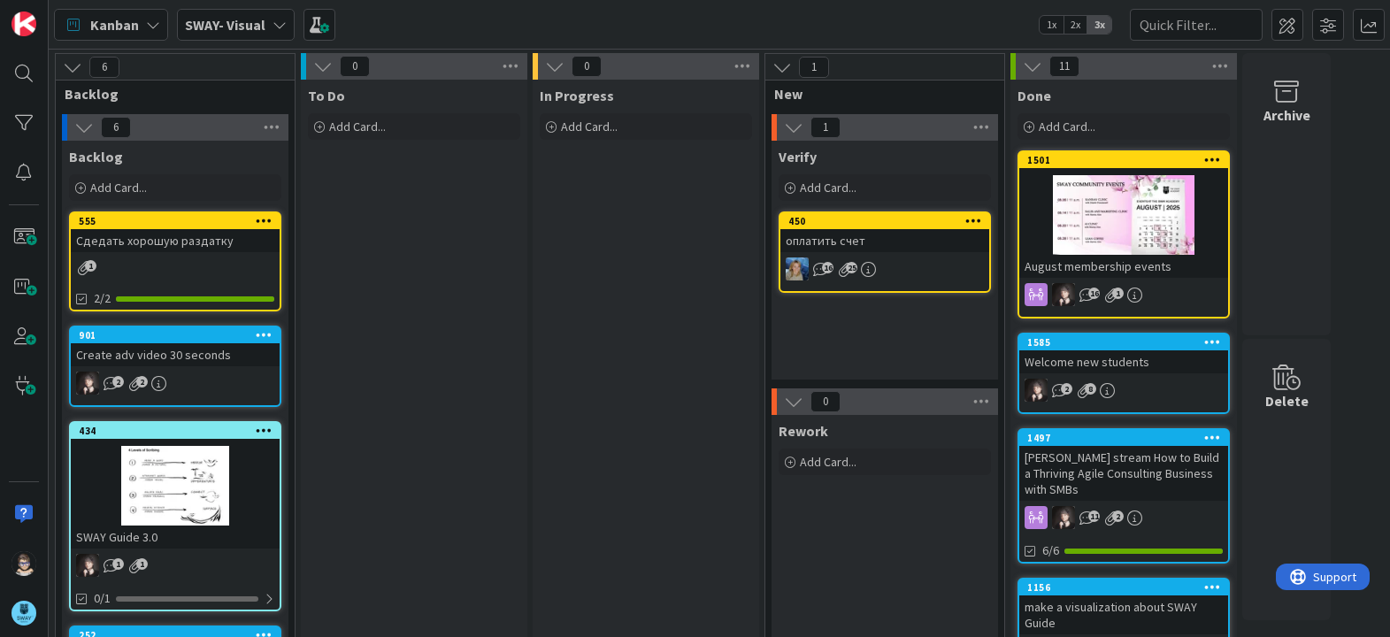
click at [283, 25] on icon at bounding box center [279, 25] width 14 height 14
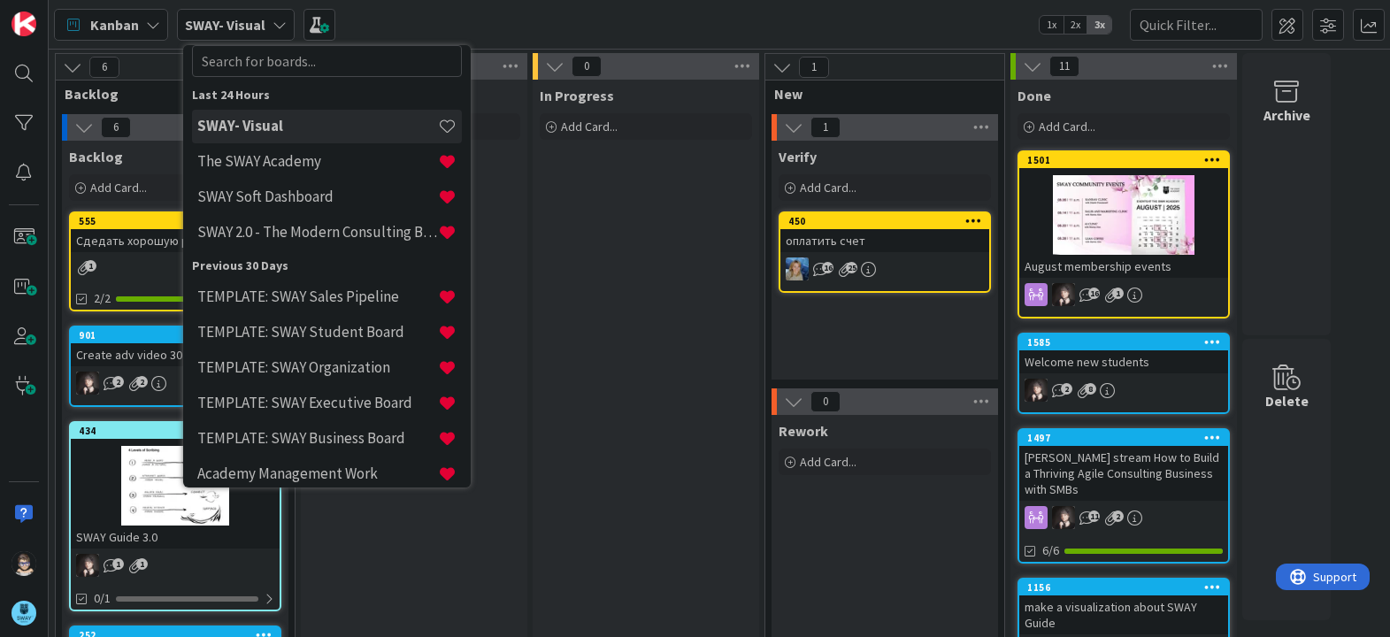
click at [272, 29] on icon at bounding box center [279, 25] width 14 height 14
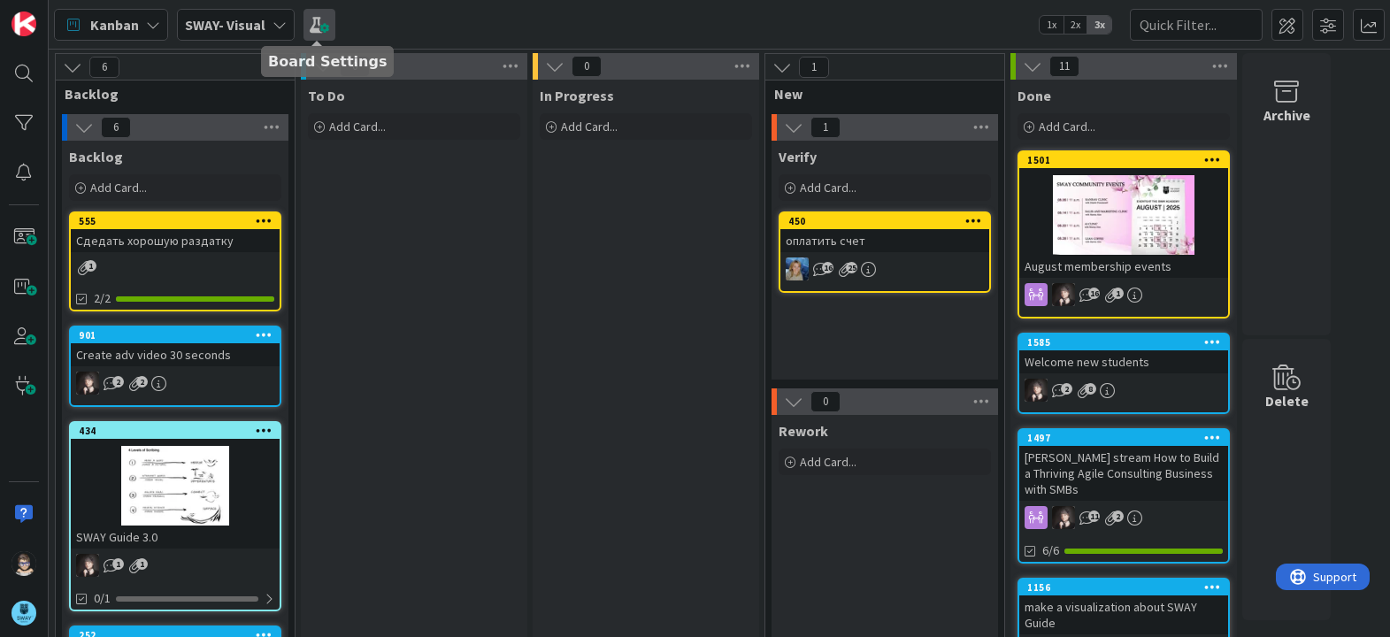
click at [320, 31] on span at bounding box center [319, 25] width 32 height 32
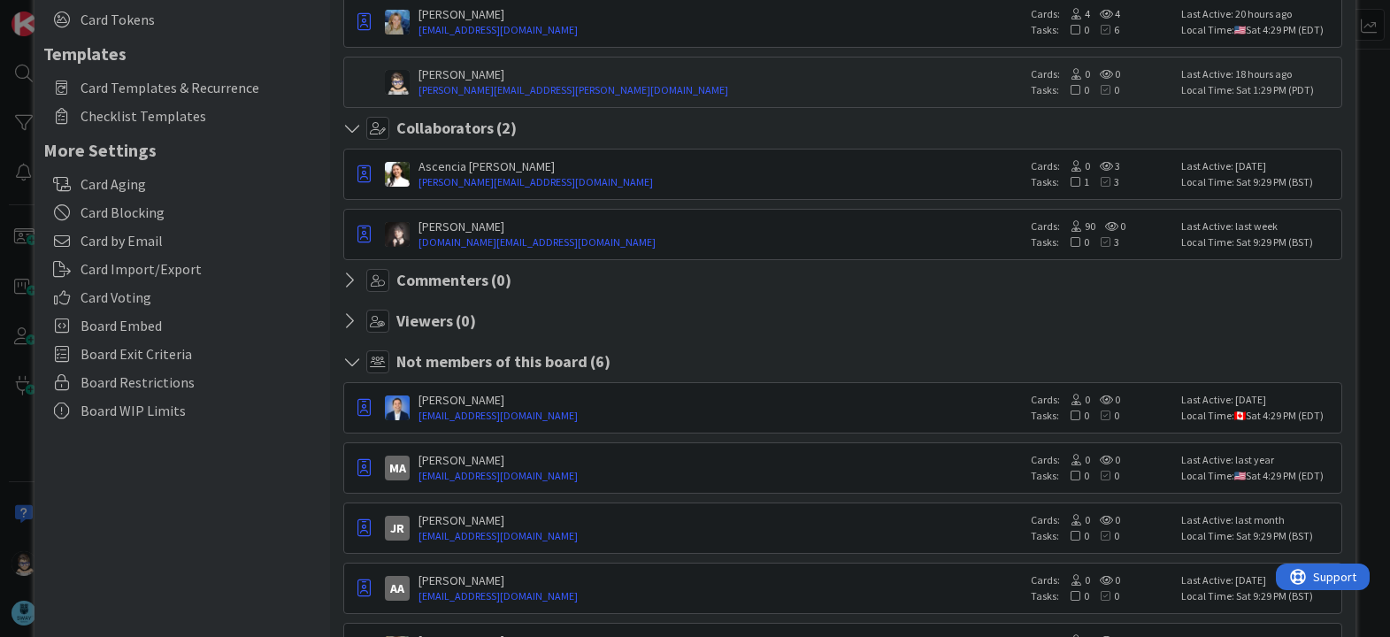
scroll to position [0, 0]
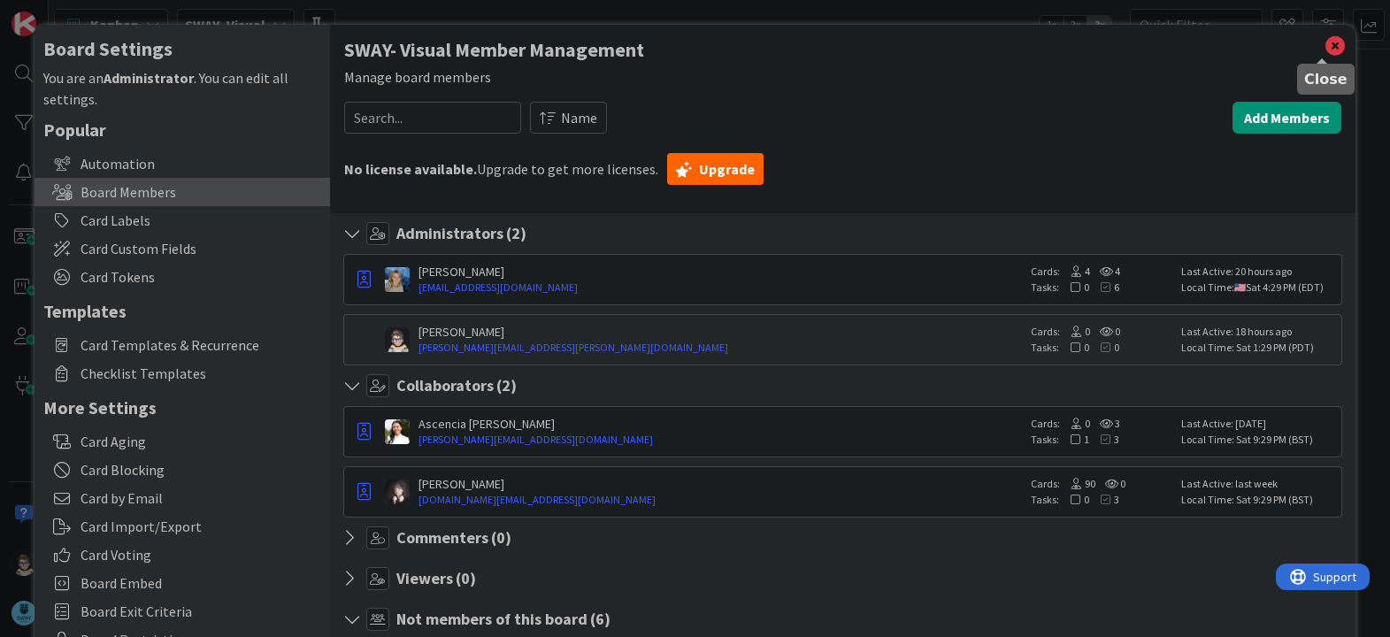
click at [1329, 51] on icon at bounding box center [1334, 46] width 23 height 25
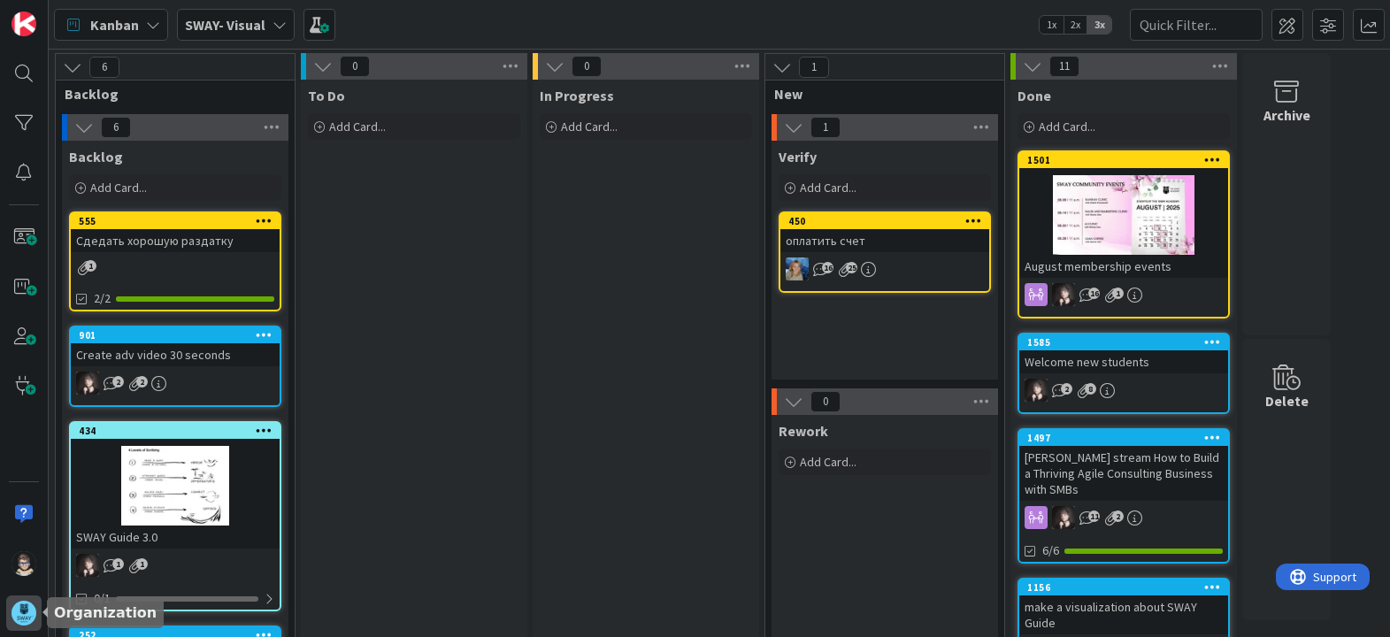
click at [21, 609] on img at bounding box center [23, 613] width 25 height 25
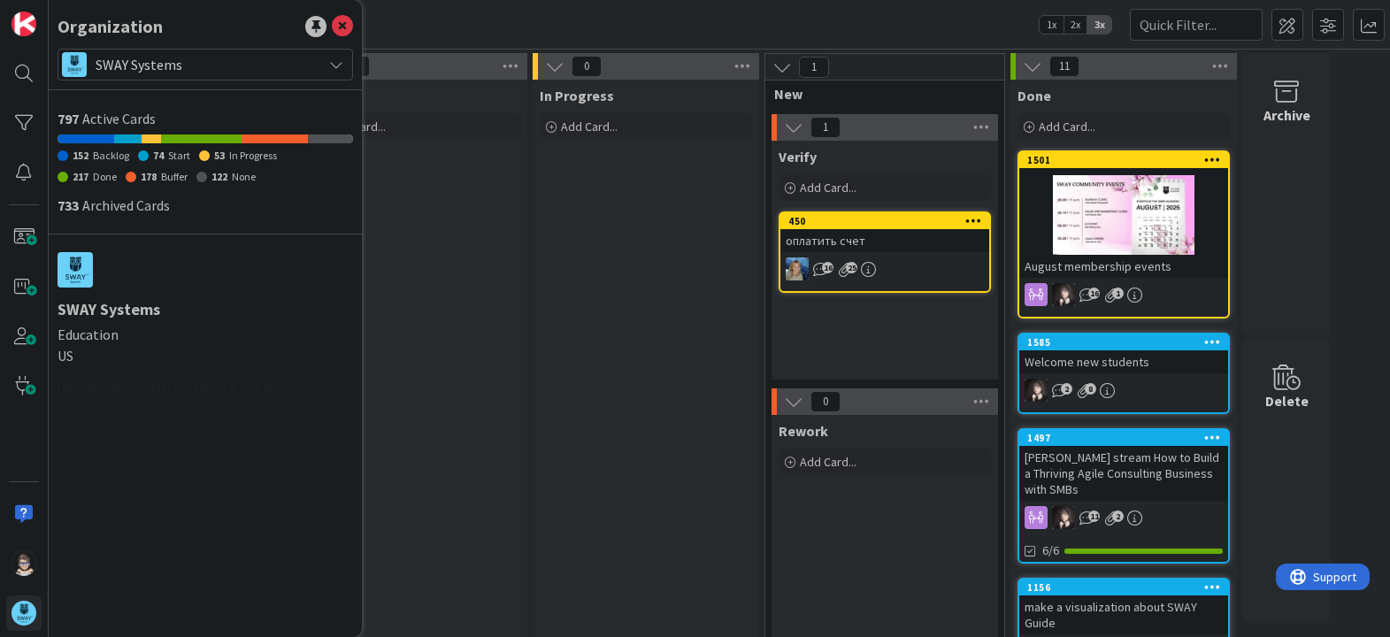
click at [338, 59] on icon at bounding box center [336, 64] width 14 height 14
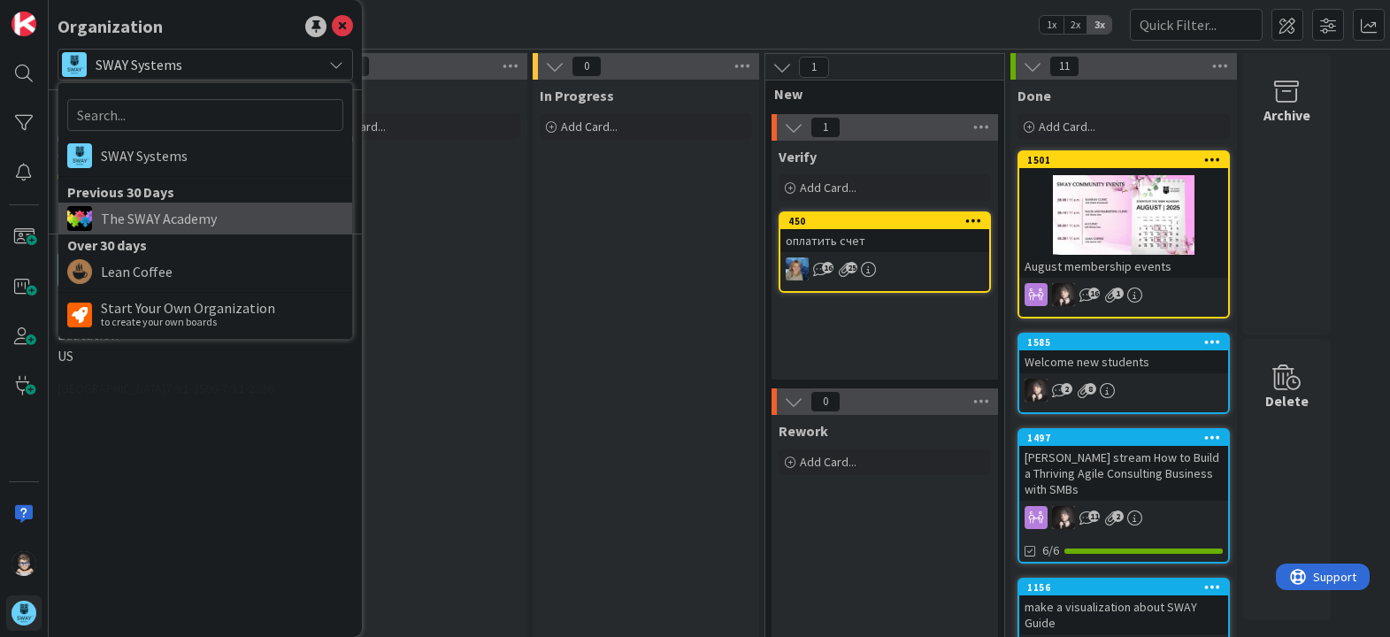
click at [221, 224] on span "The SWAY Academy" at bounding box center [222, 218] width 242 height 27
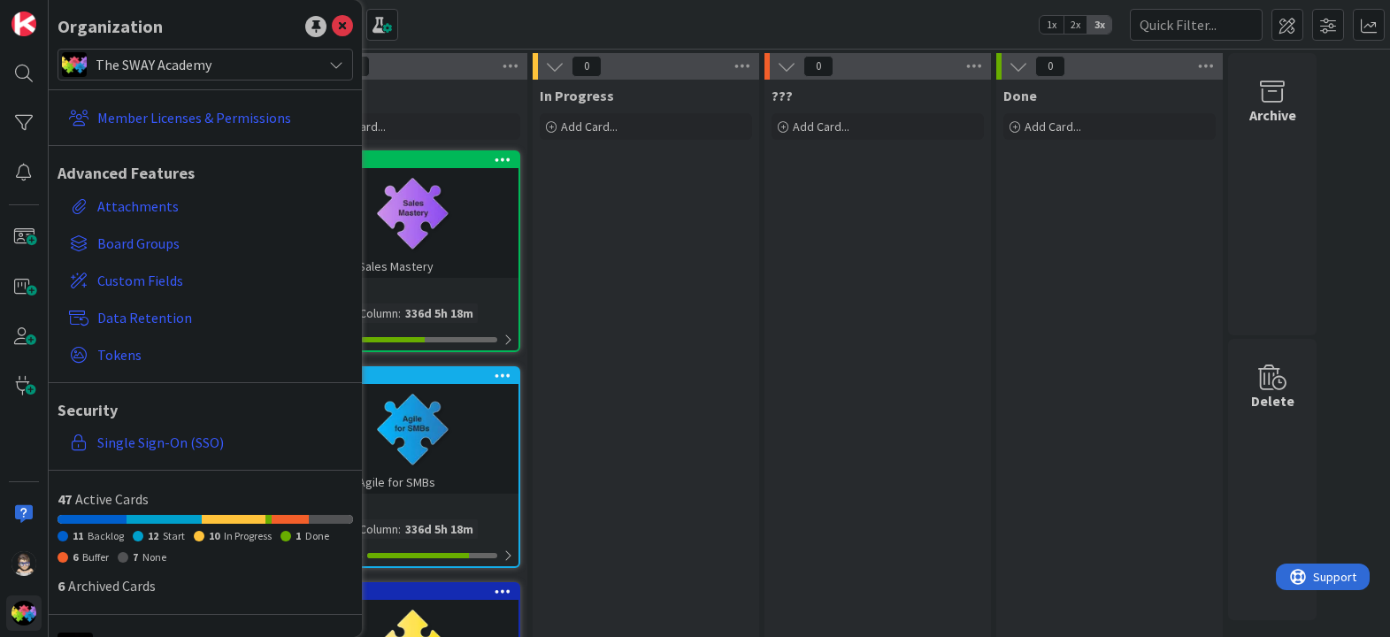
click at [329, 67] on icon at bounding box center [336, 64] width 14 height 14
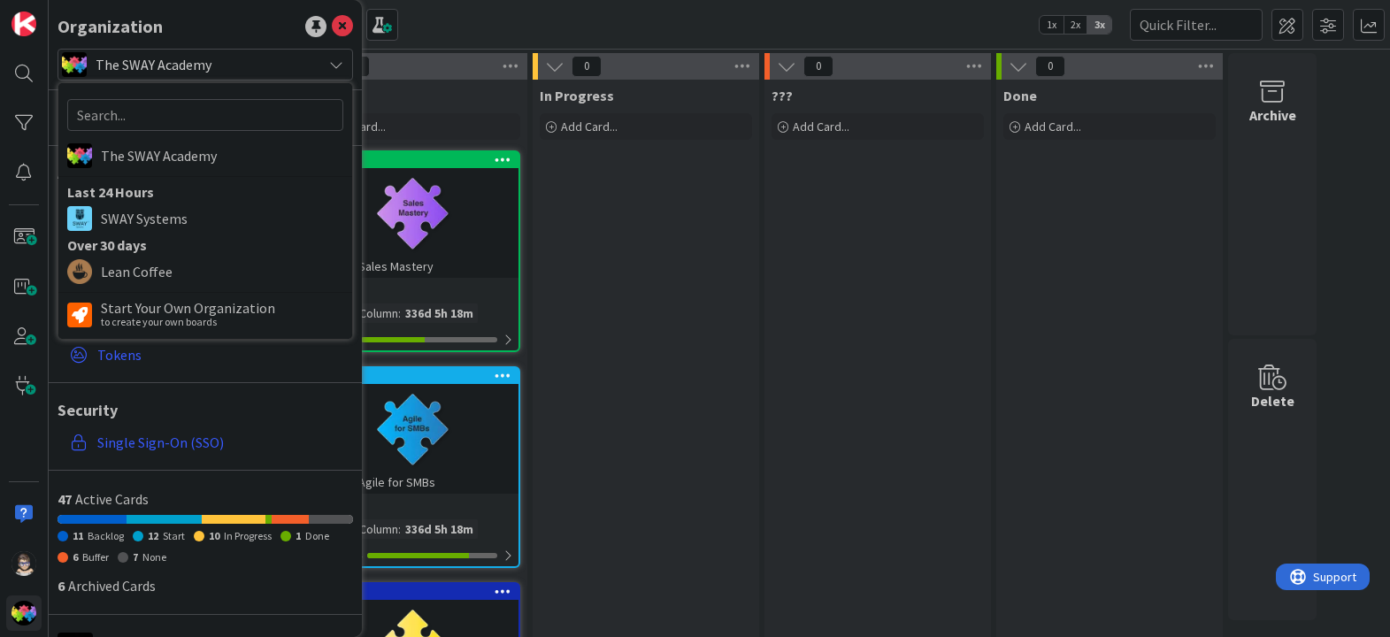
click at [494, 19] on div "Kanban Agile for SMB_group 2 1x 2x 3x" at bounding box center [719, 24] width 1341 height 49
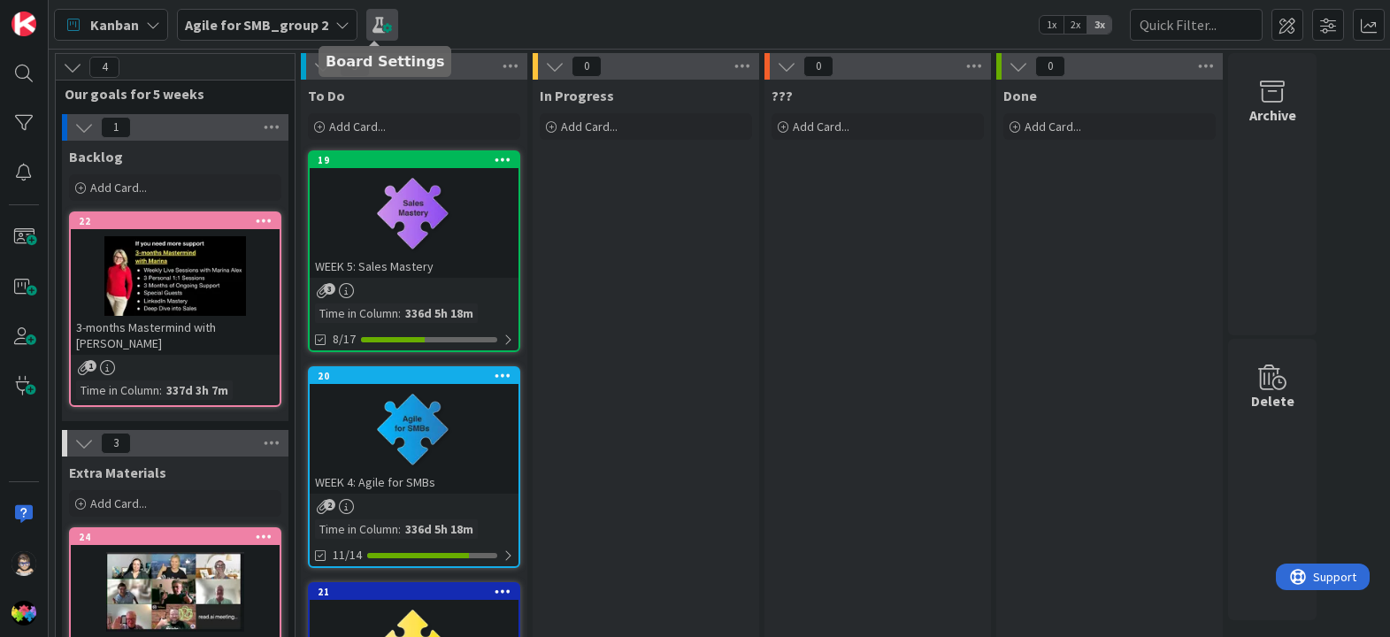
click at [379, 27] on span at bounding box center [382, 25] width 32 height 32
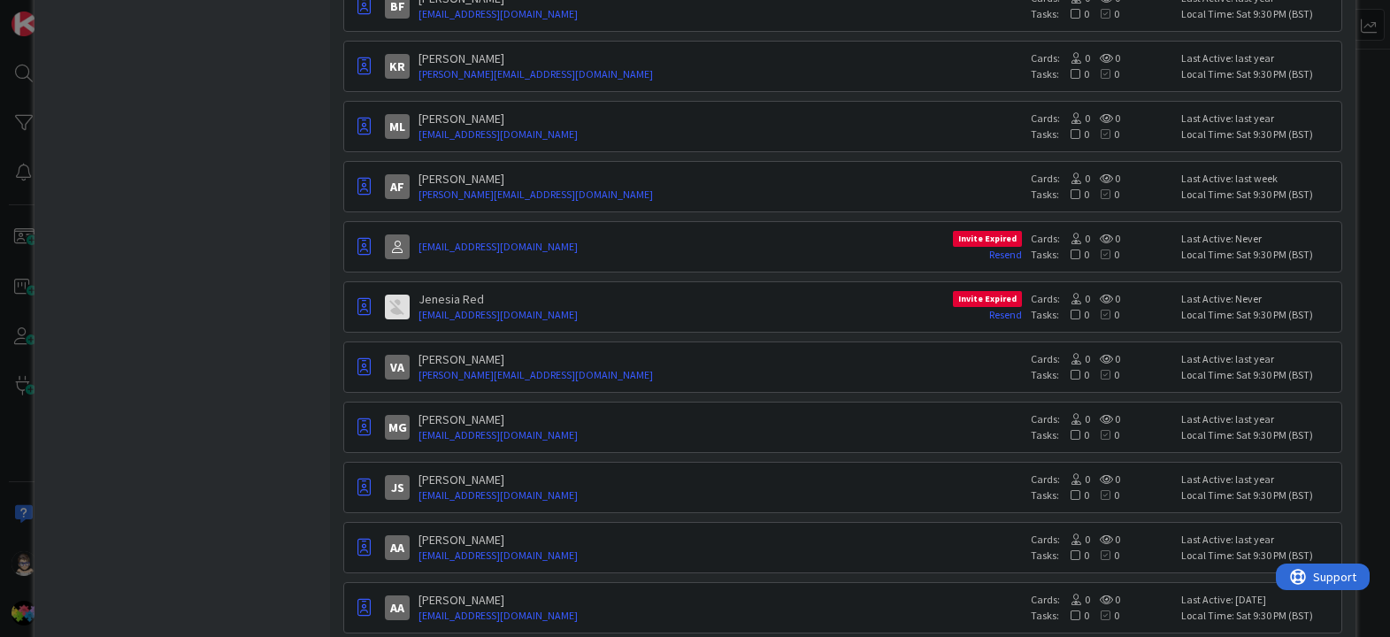
scroll to position [1146, 0]
click at [362, 312] on icon "button" at bounding box center [363, 306] width 13 height 18
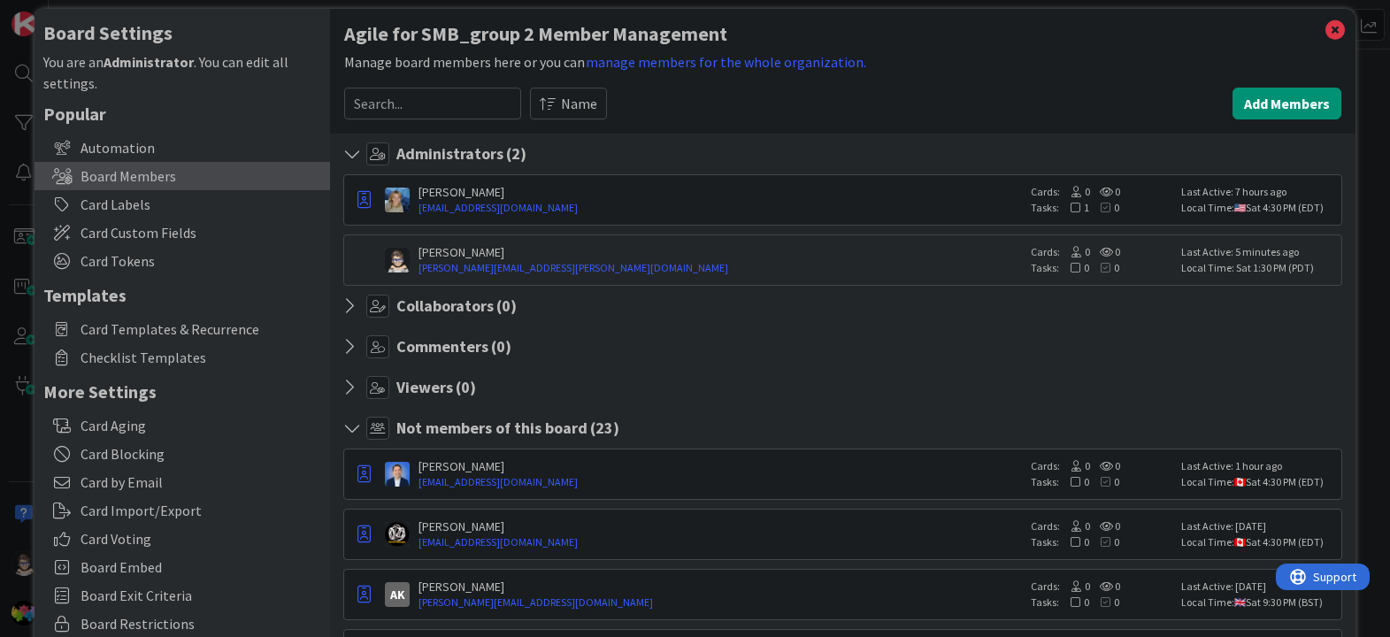
scroll to position [15, 0]
click at [350, 425] on icon at bounding box center [354, 429] width 23 height 18
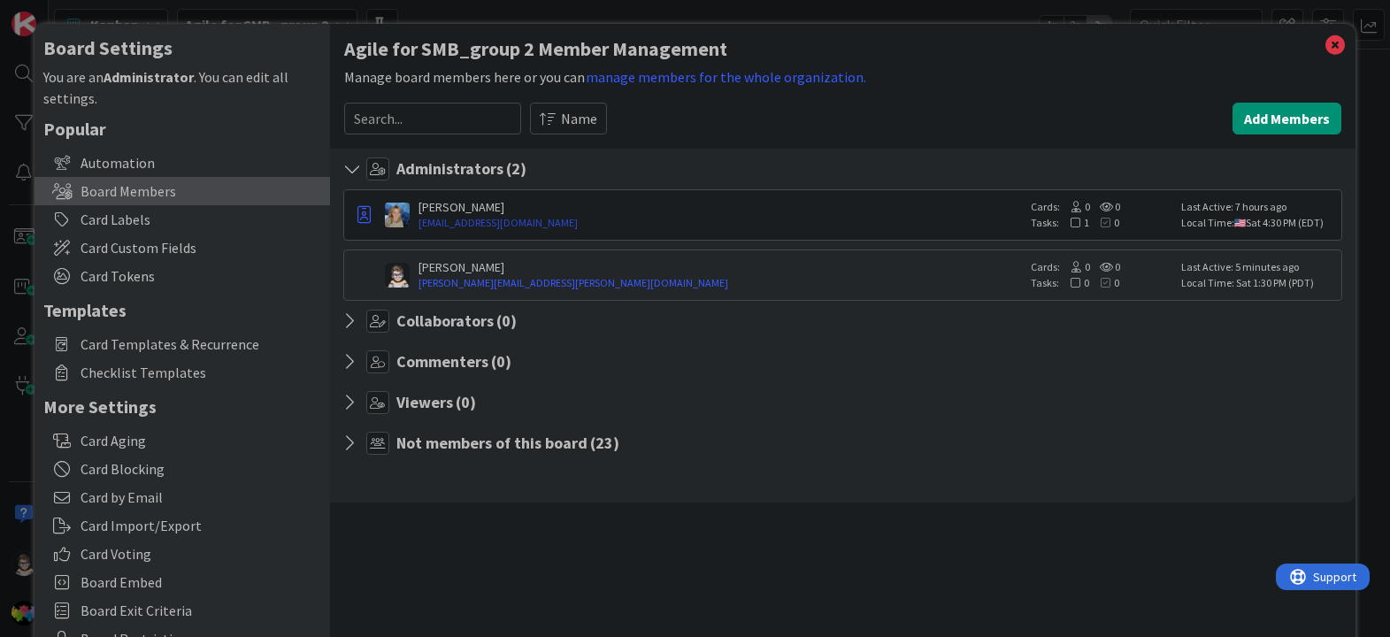
scroll to position [0, 0]
click at [1323, 41] on icon at bounding box center [1334, 46] width 23 height 25
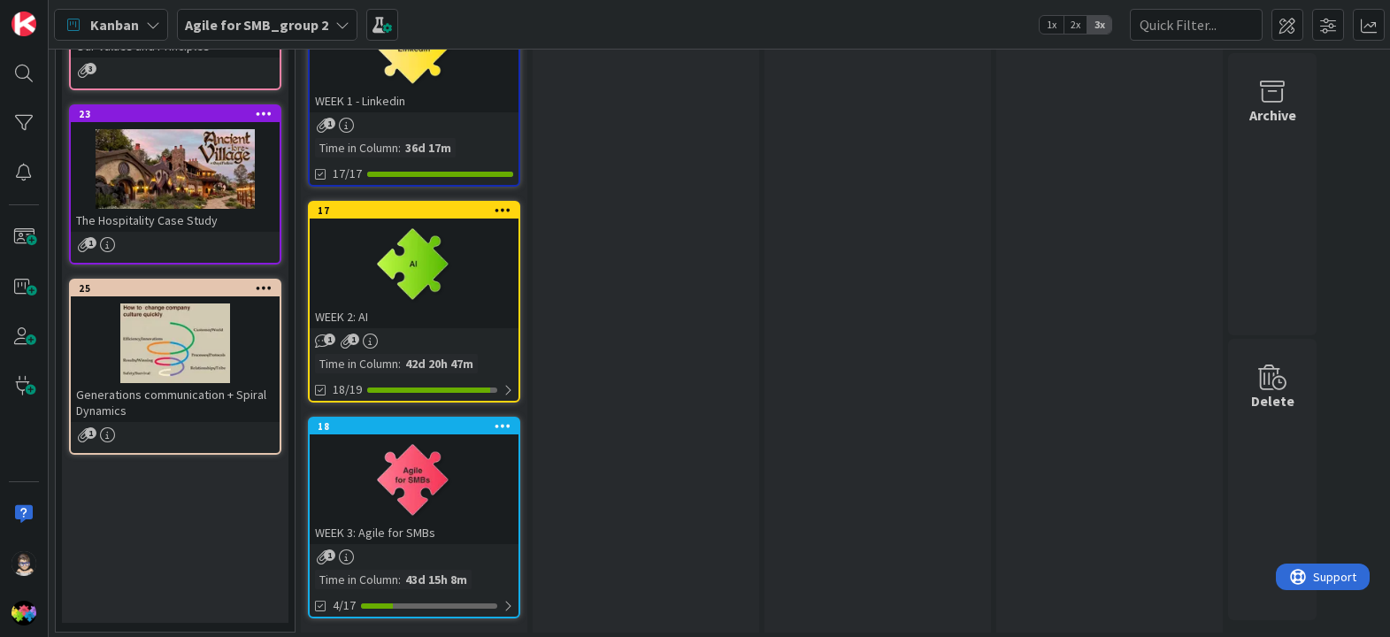
scroll to position [601, 0]
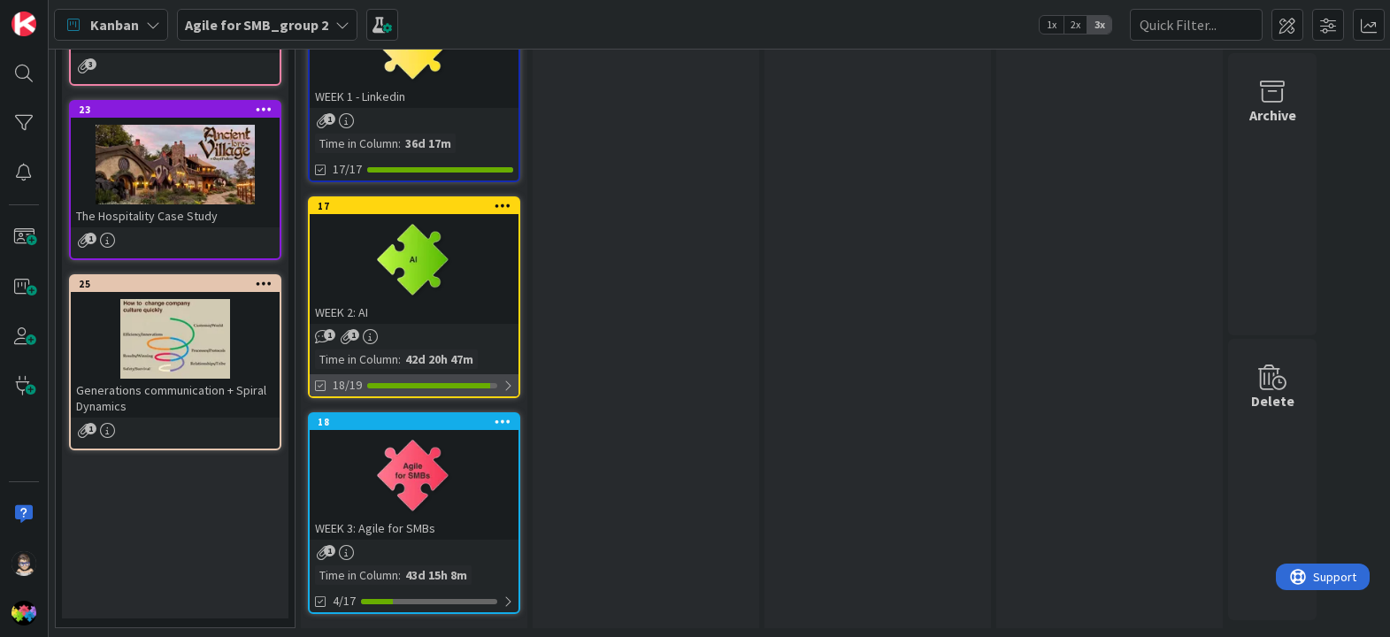
click at [504, 379] on div at bounding box center [507, 386] width 11 height 14
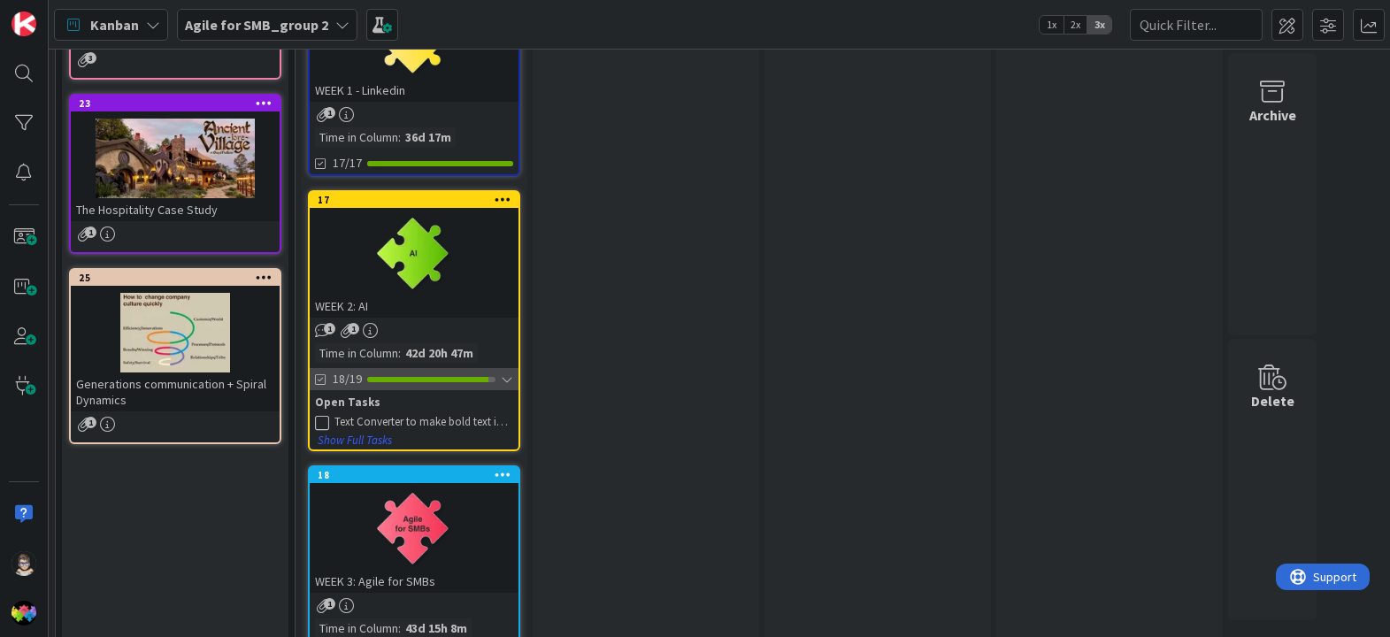
click at [502, 372] on div at bounding box center [507, 379] width 12 height 14
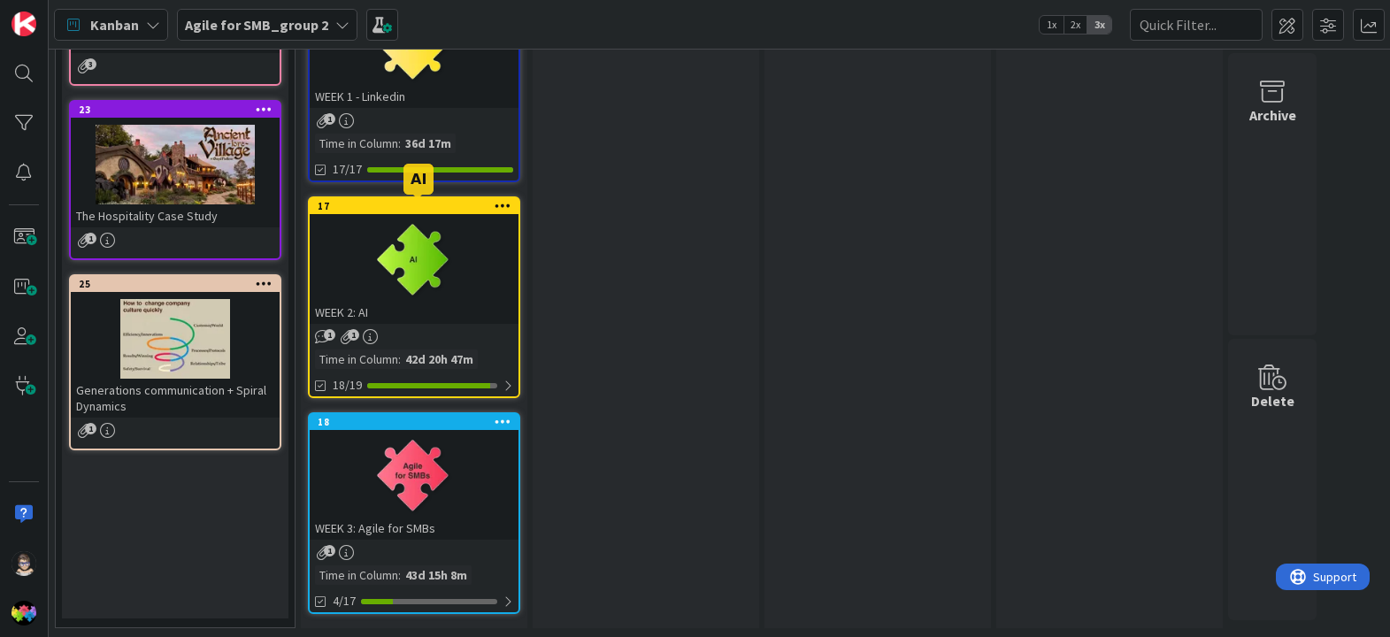
click at [396, 204] on div "17" at bounding box center [418, 206] width 201 height 12
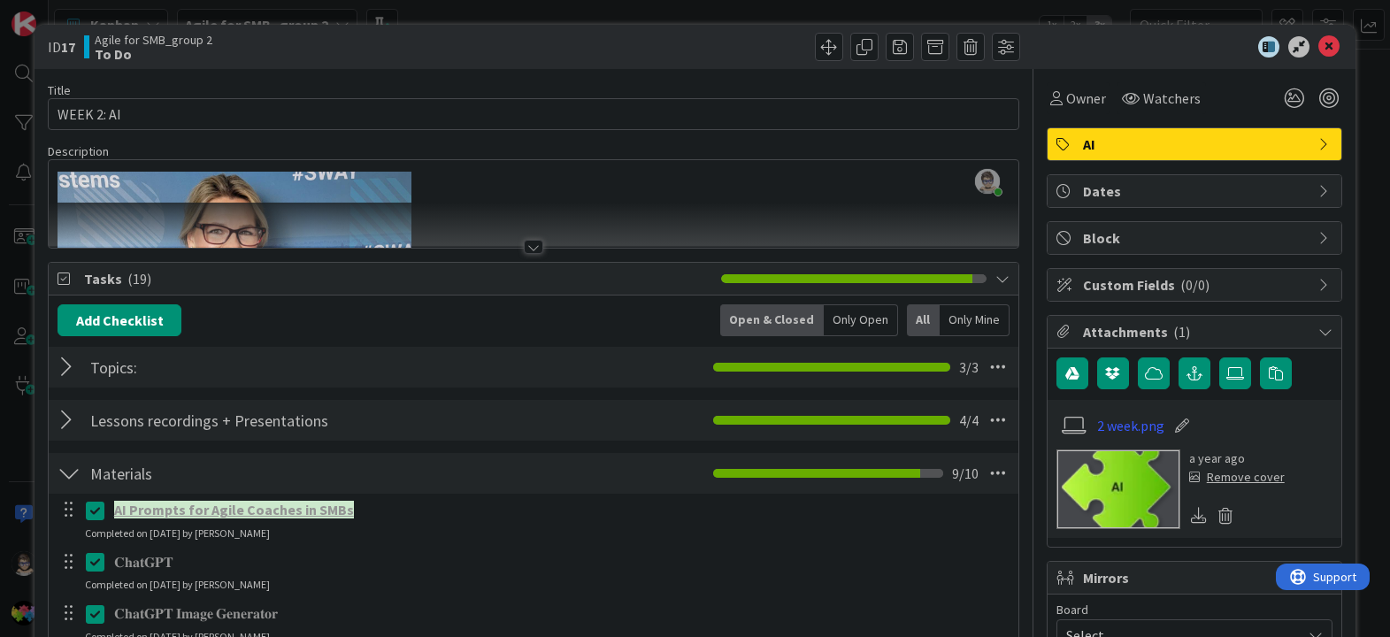
click at [530, 245] on div at bounding box center [533, 247] width 19 height 14
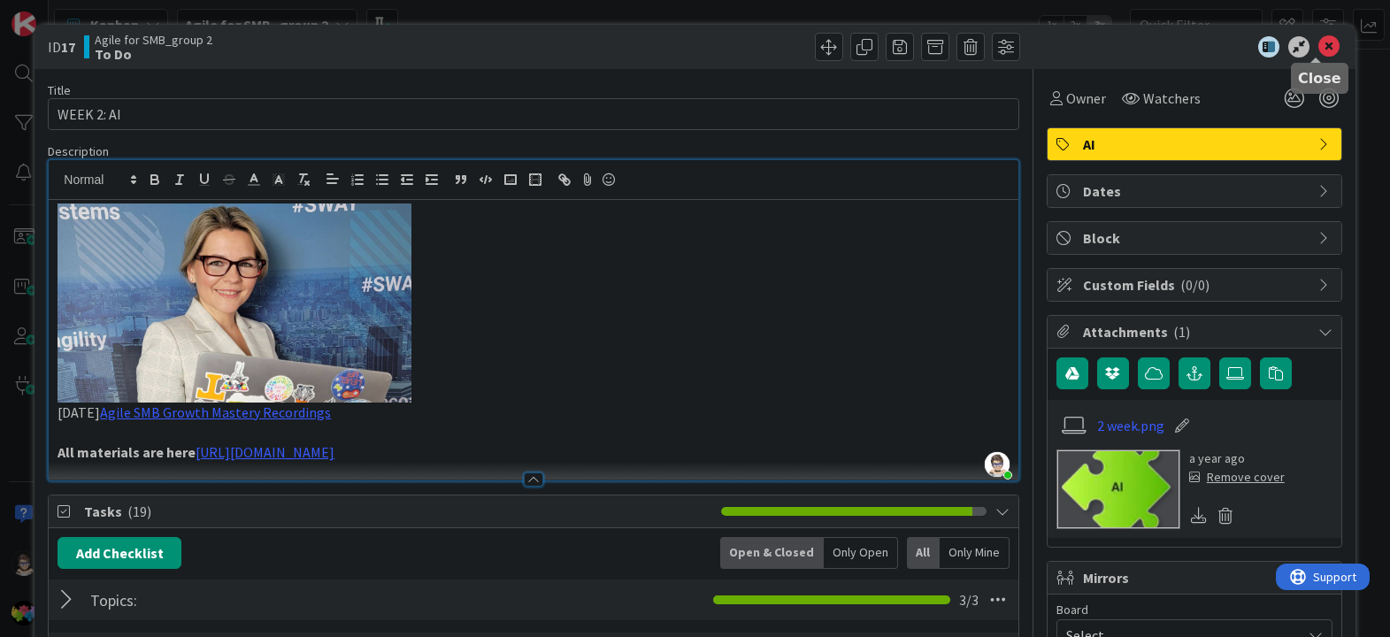
click at [1319, 45] on icon at bounding box center [1328, 46] width 21 height 21
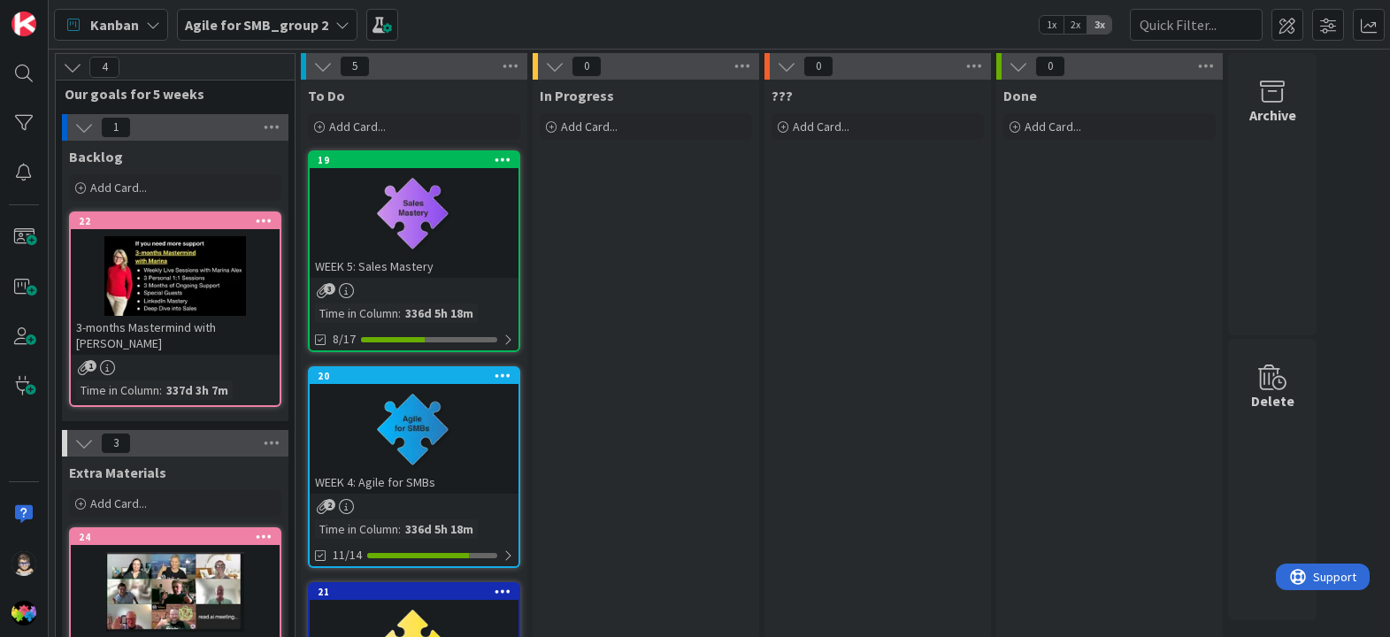
click at [335, 31] on icon at bounding box center [342, 25] width 14 height 14
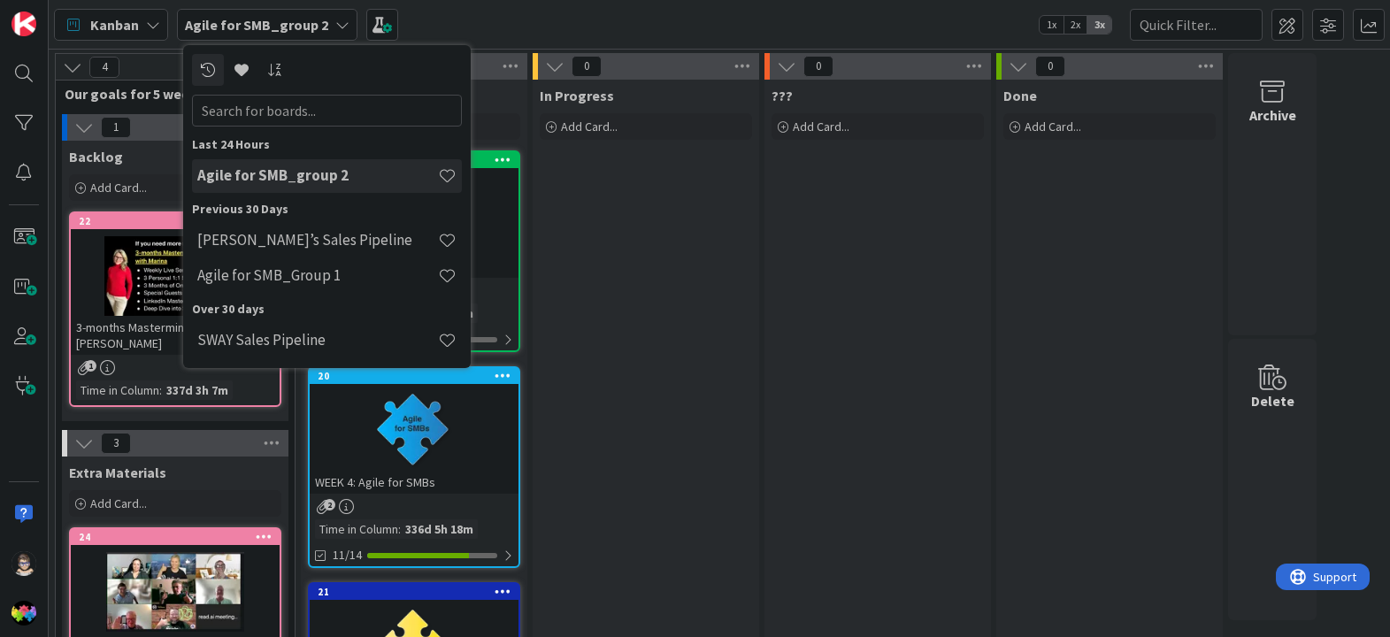
click at [497, 8] on div "Kanban Agile for SMB_group 2 Last 24 Hours Agile for SMB_group 2 Previous 30 Da…" at bounding box center [719, 24] width 1341 height 49
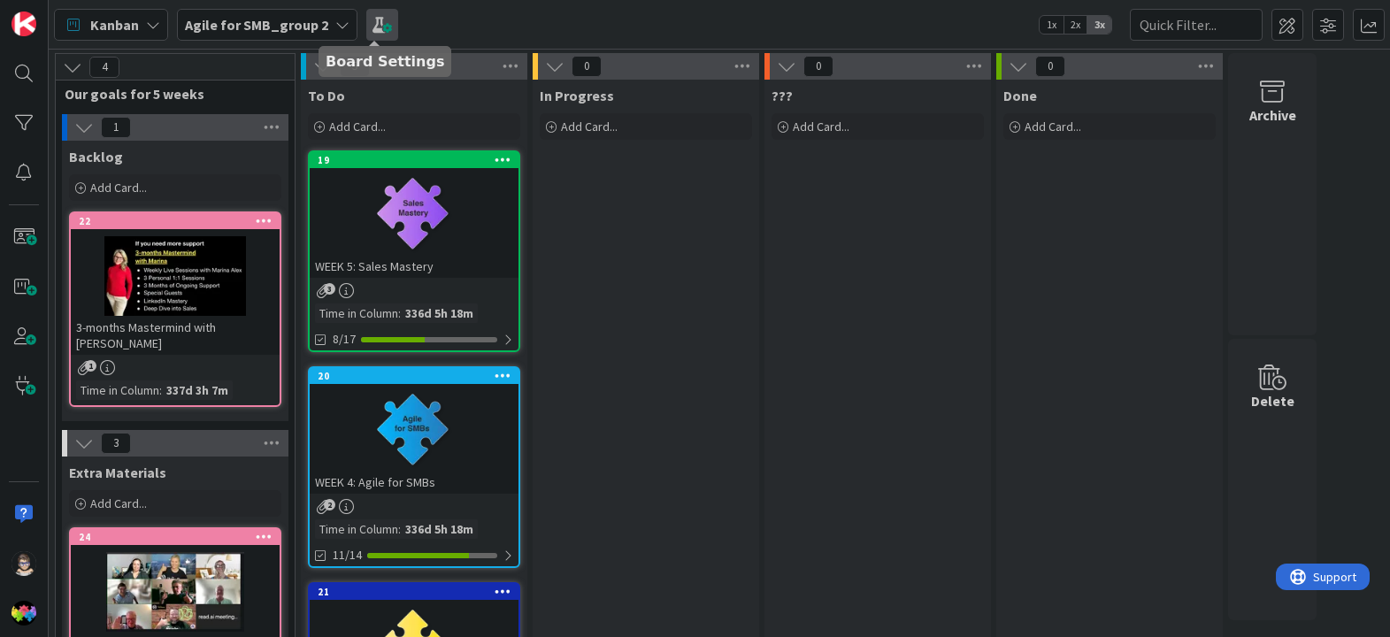
click at [372, 25] on span at bounding box center [382, 25] width 32 height 32
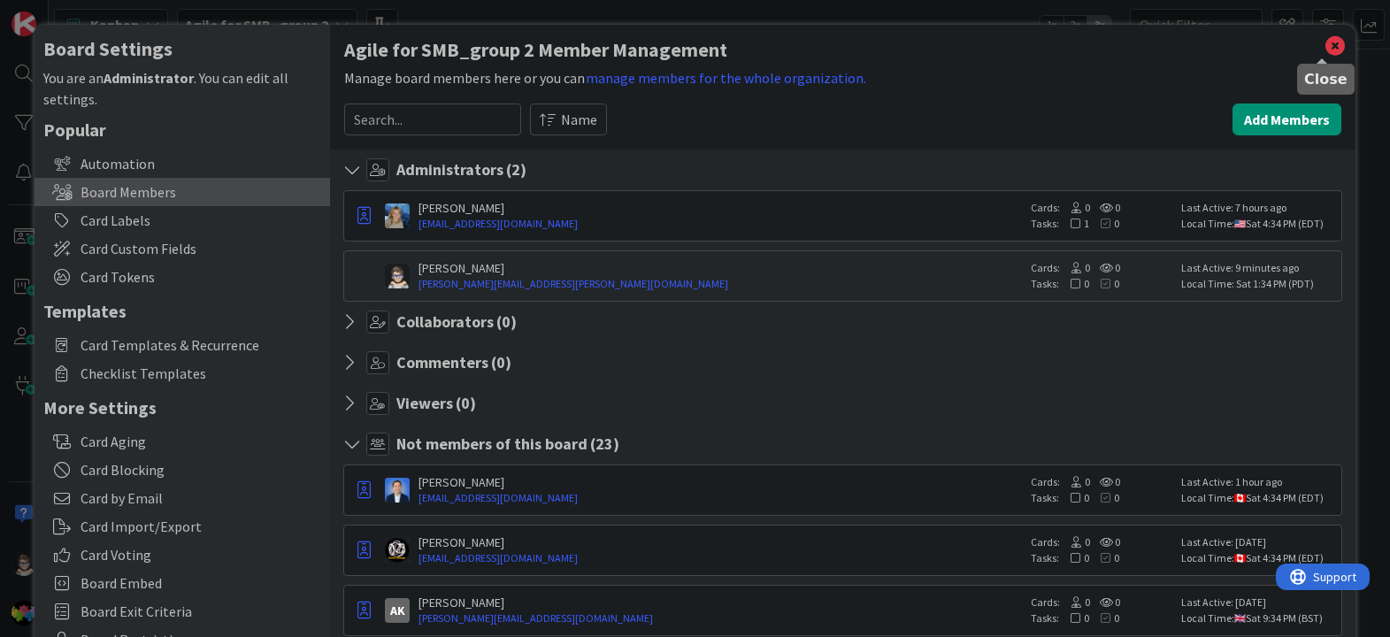
click at [1323, 43] on icon at bounding box center [1334, 46] width 23 height 25
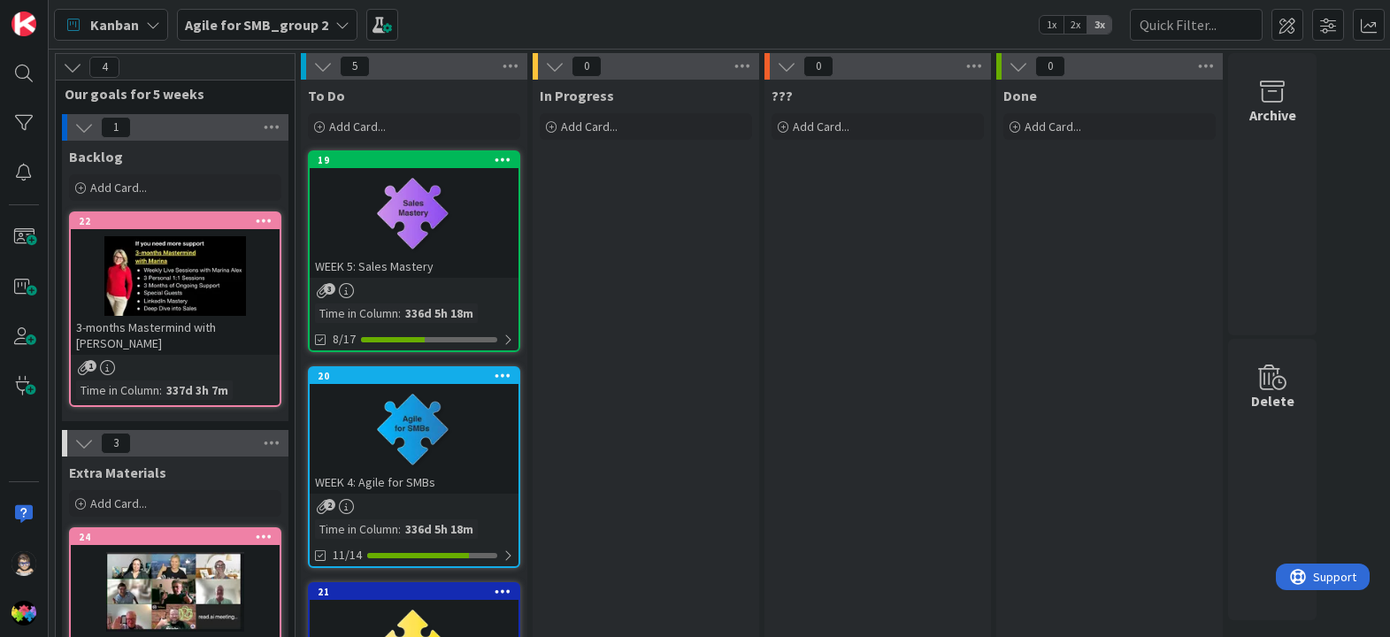
click at [343, 17] on div "Agile for SMB_group 2" at bounding box center [267, 25] width 180 height 32
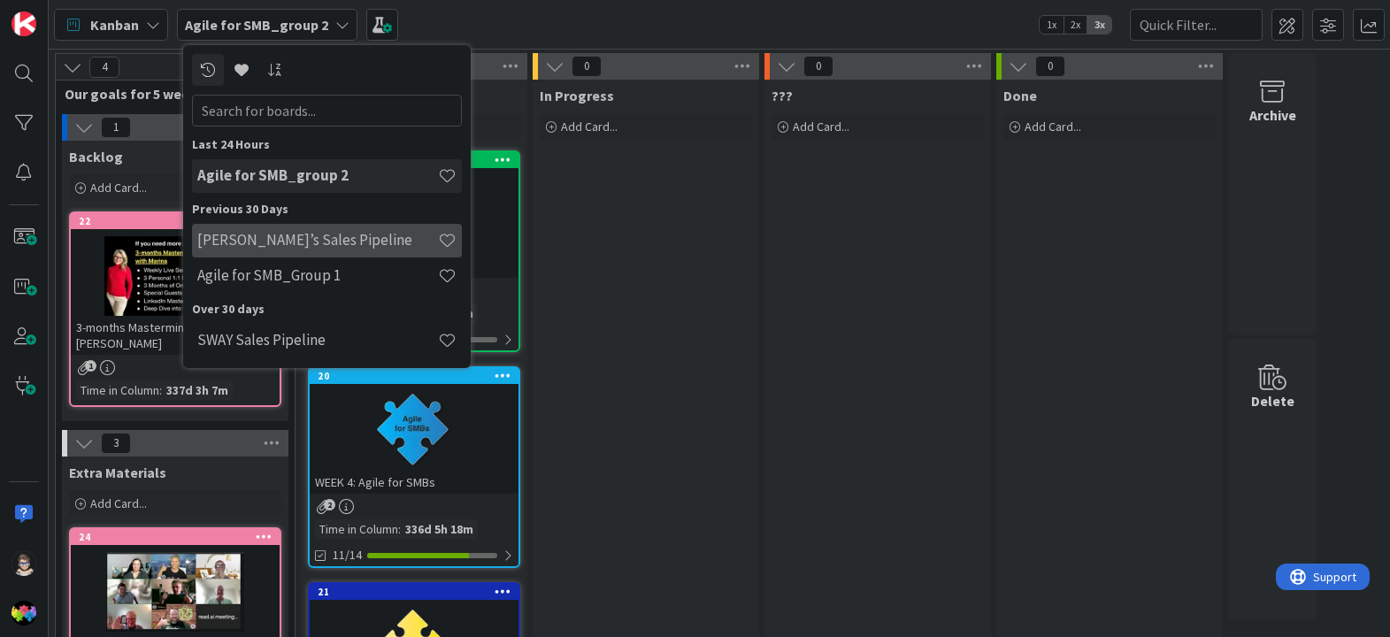
click at [329, 241] on h4 "Marina’s Sales Pipeline" at bounding box center [317, 240] width 241 height 18
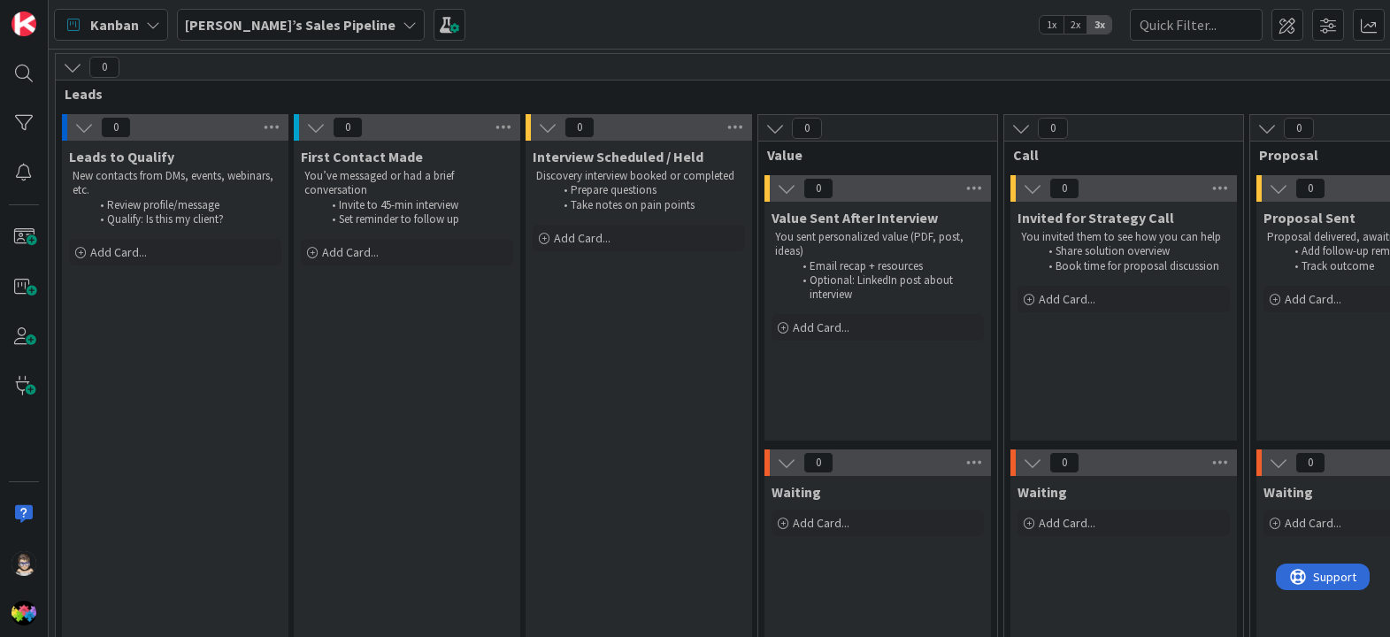
click at [336, 33] on div "Marina’s Sales Pipeline" at bounding box center [301, 25] width 248 height 32
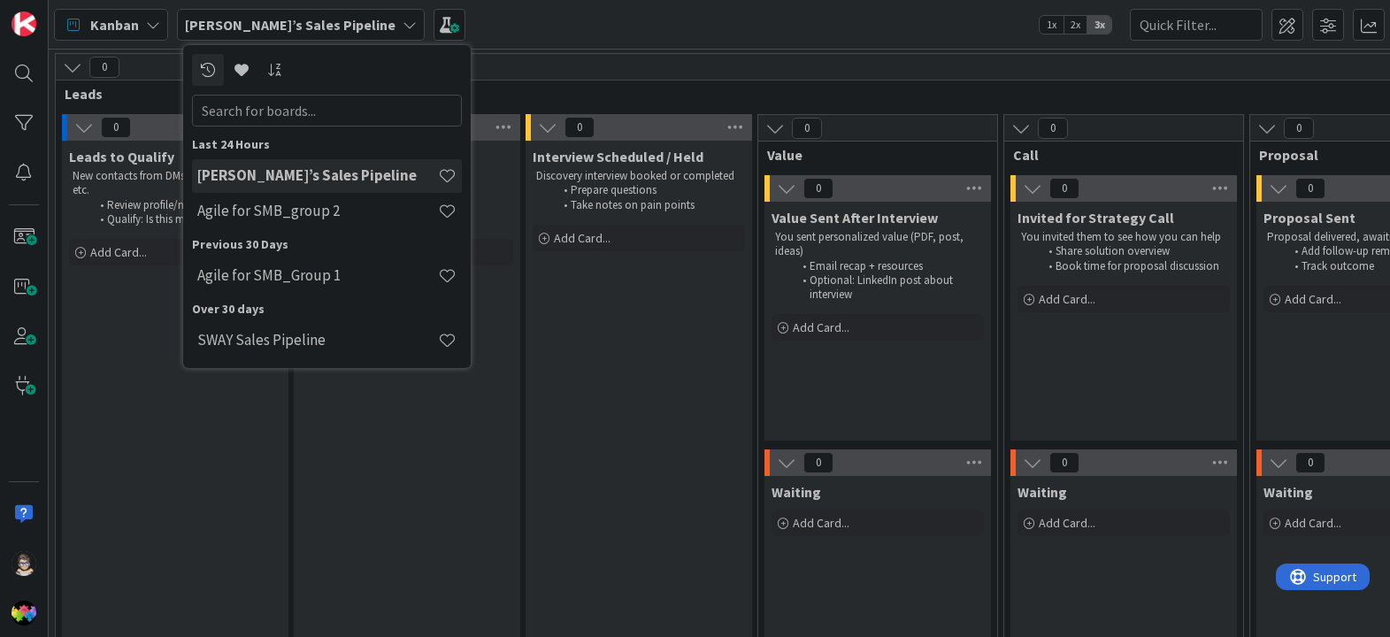
click at [328, 28] on div "Marina’s Sales Pipeline" at bounding box center [301, 25] width 248 height 32
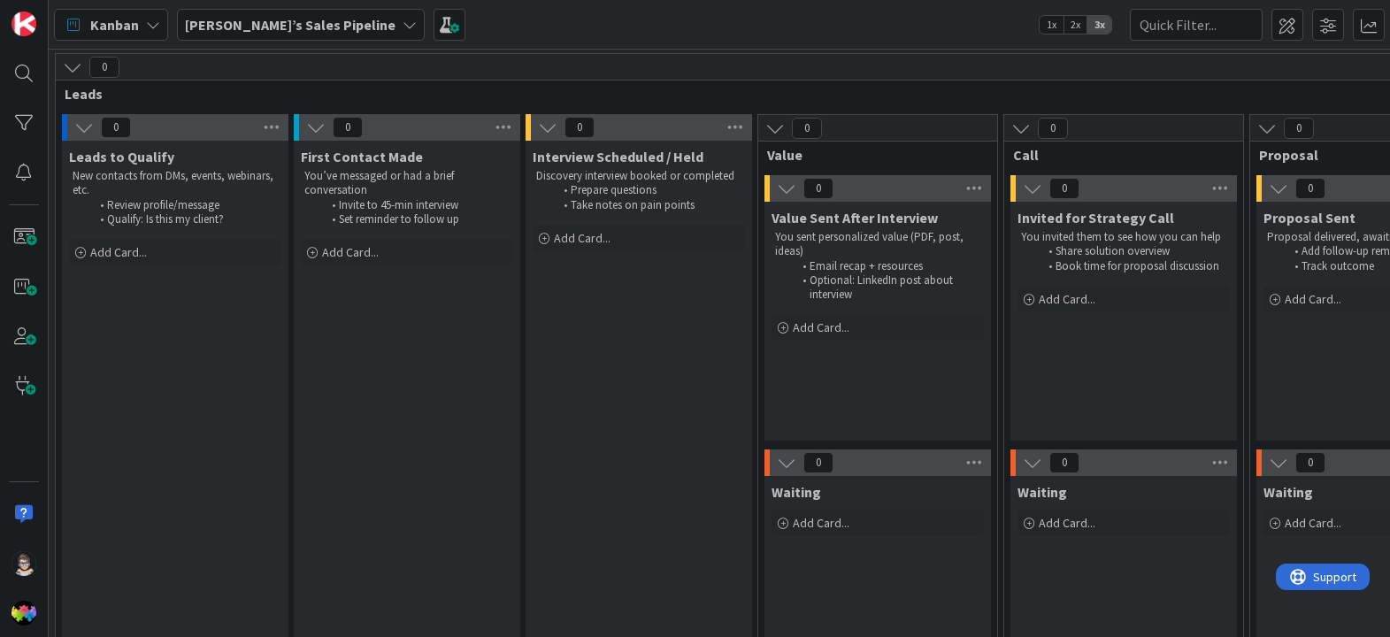
click at [333, 28] on div "Marina’s Sales Pipeline" at bounding box center [301, 25] width 248 height 32
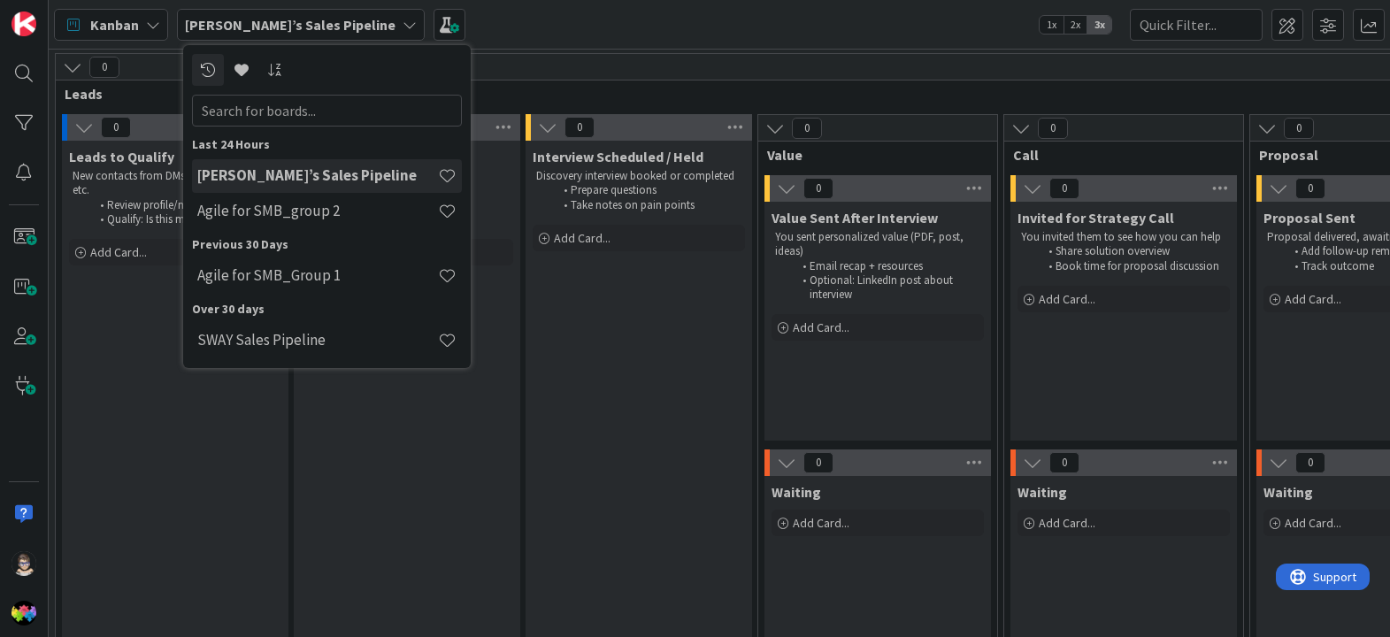
click at [402, 25] on icon at bounding box center [409, 25] width 14 height 14
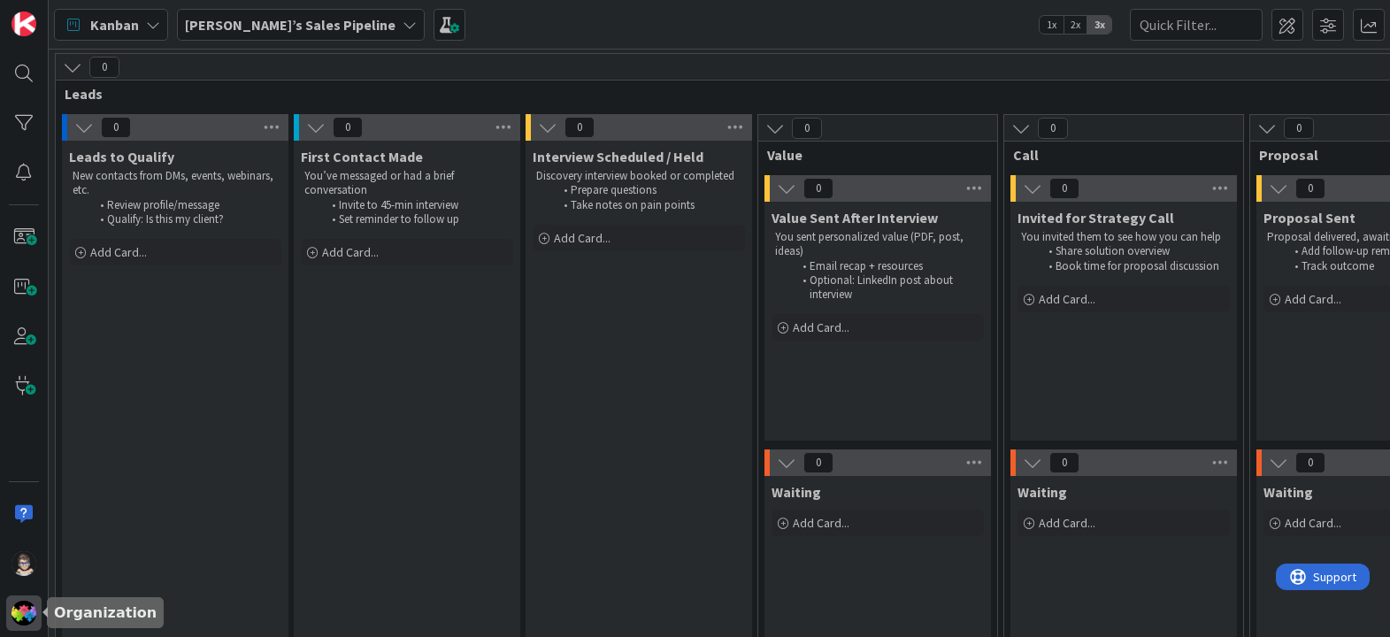
click at [24, 622] on img at bounding box center [23, 613] width 25 height 25
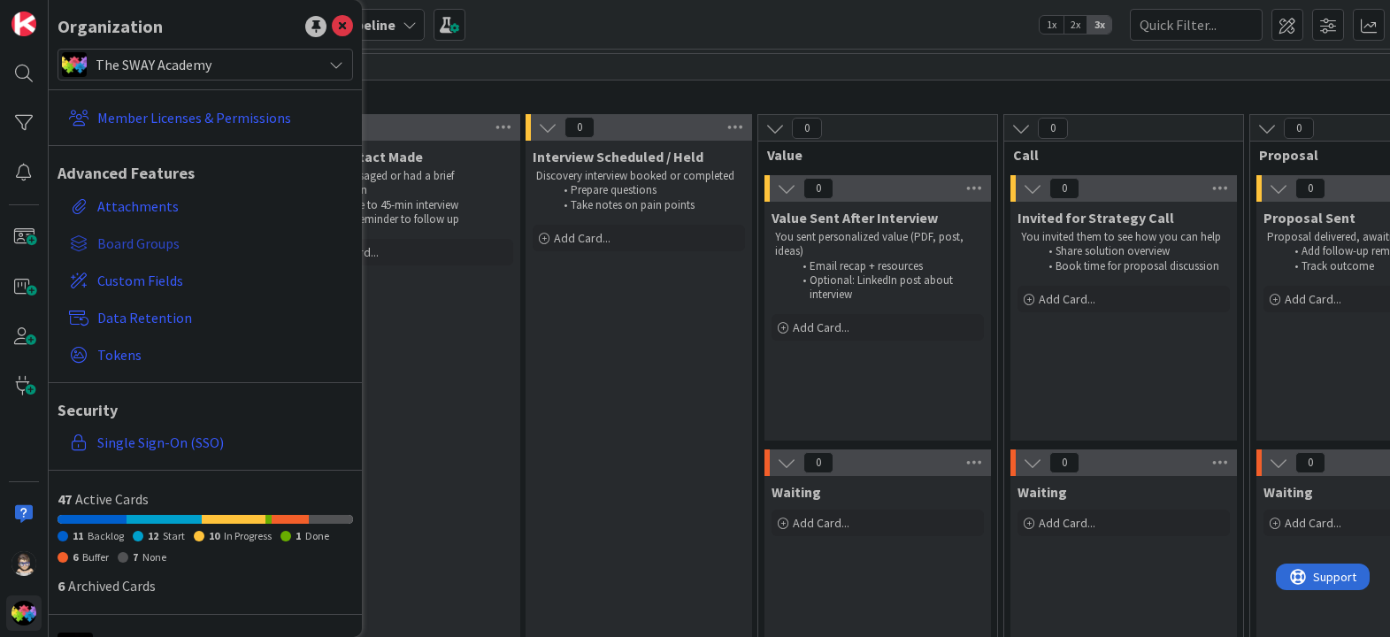
click at [152, 247] on span "Board Groups" at bounding box center [221, 243] width 249 height 21
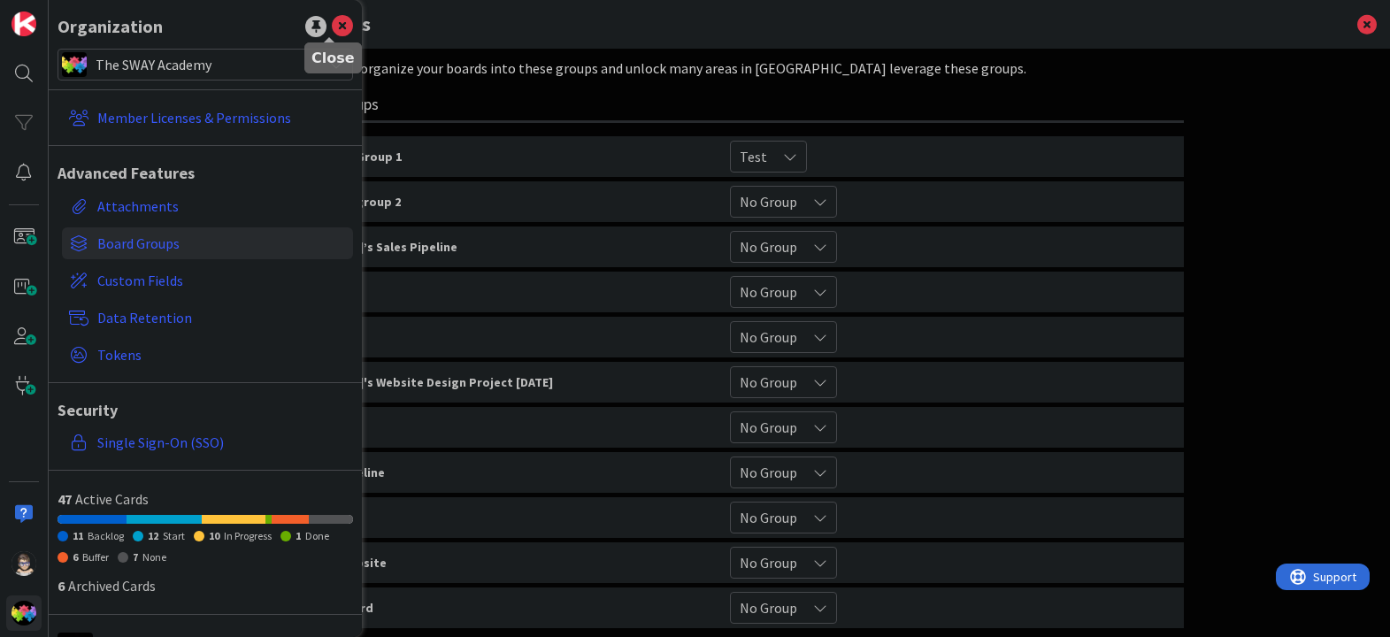
click at [332, 27] on icon at bounding box center [342, 26] width 21 height 21
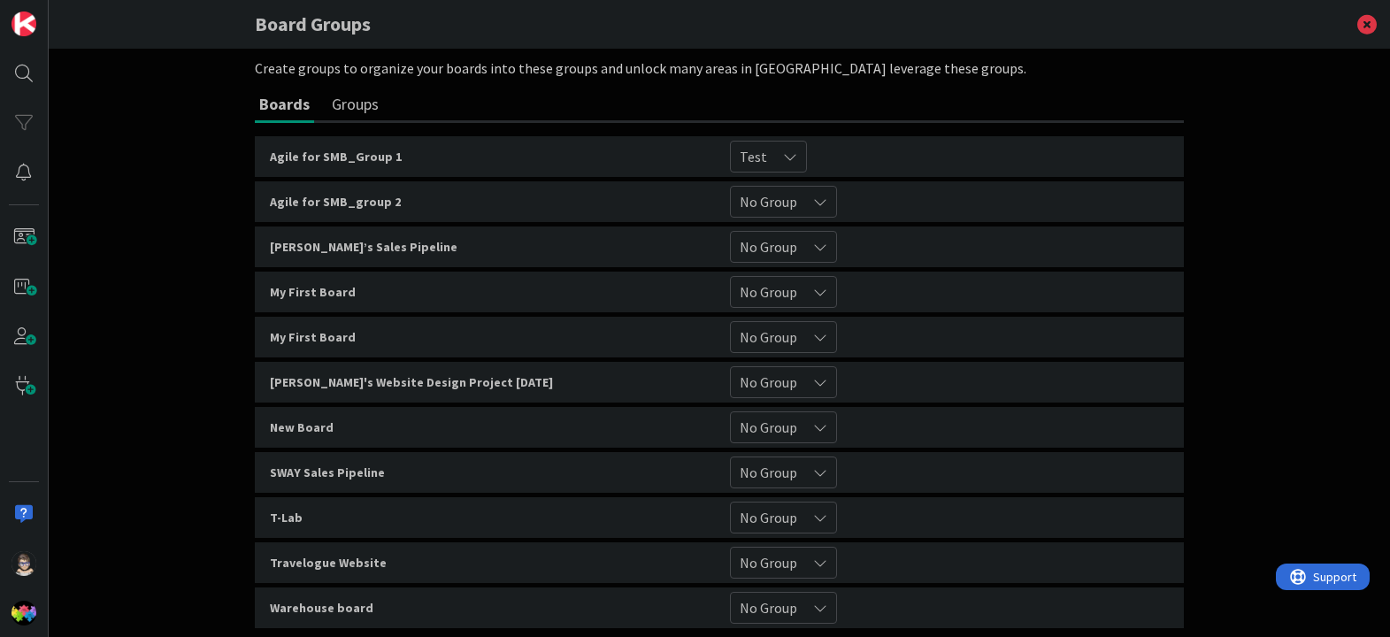
click at [338, 111] on button "Groups" at bounding box center [355, 104] width 56 height 33
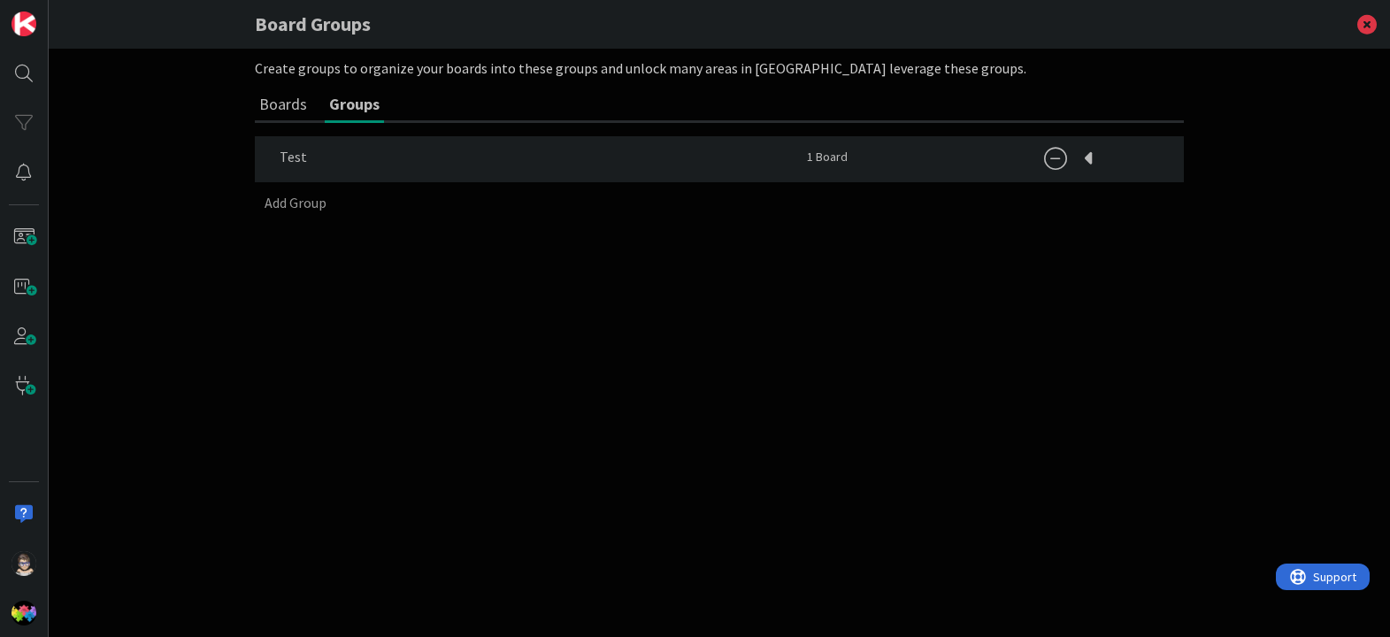
click at [281, 109] on button "Boards" at bounding box center [283, 104] width 57 height 33
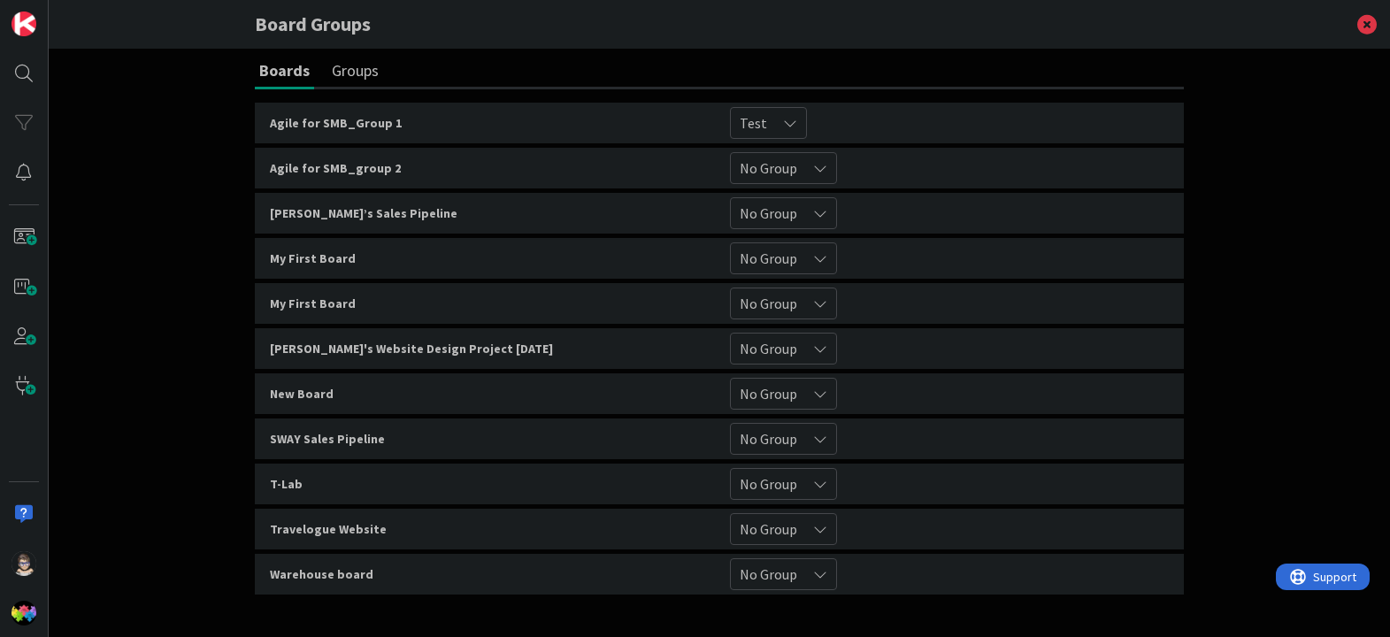
scroll to position [40, 0]
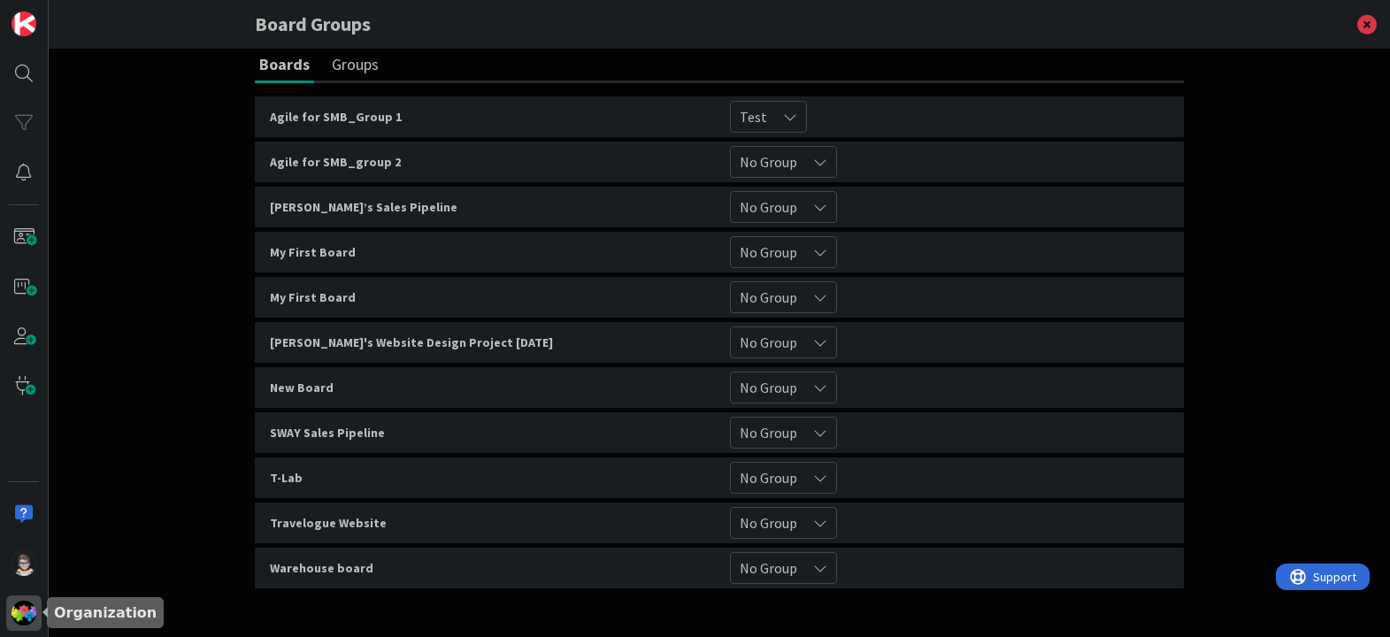
click at [27, 618] on img at bounding box center [23, 613] width 25 height 25
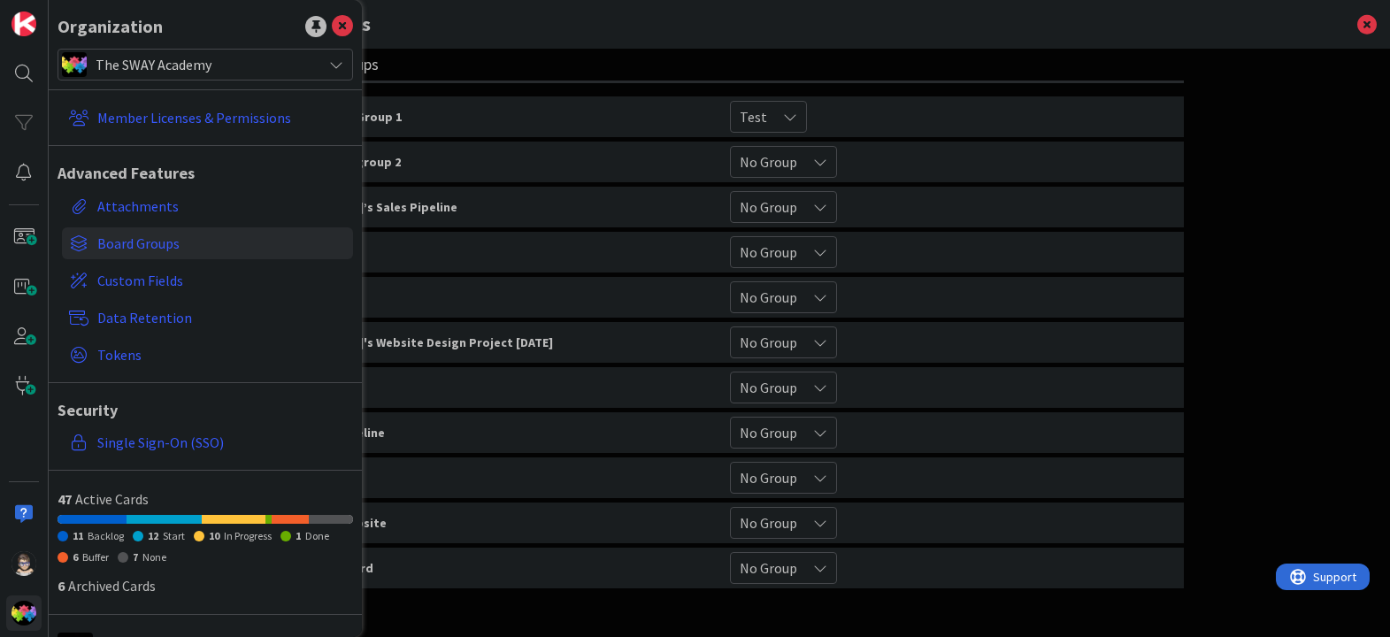
click at [329, 67] on icon at bounding box center [336, 64] width 14 height 14
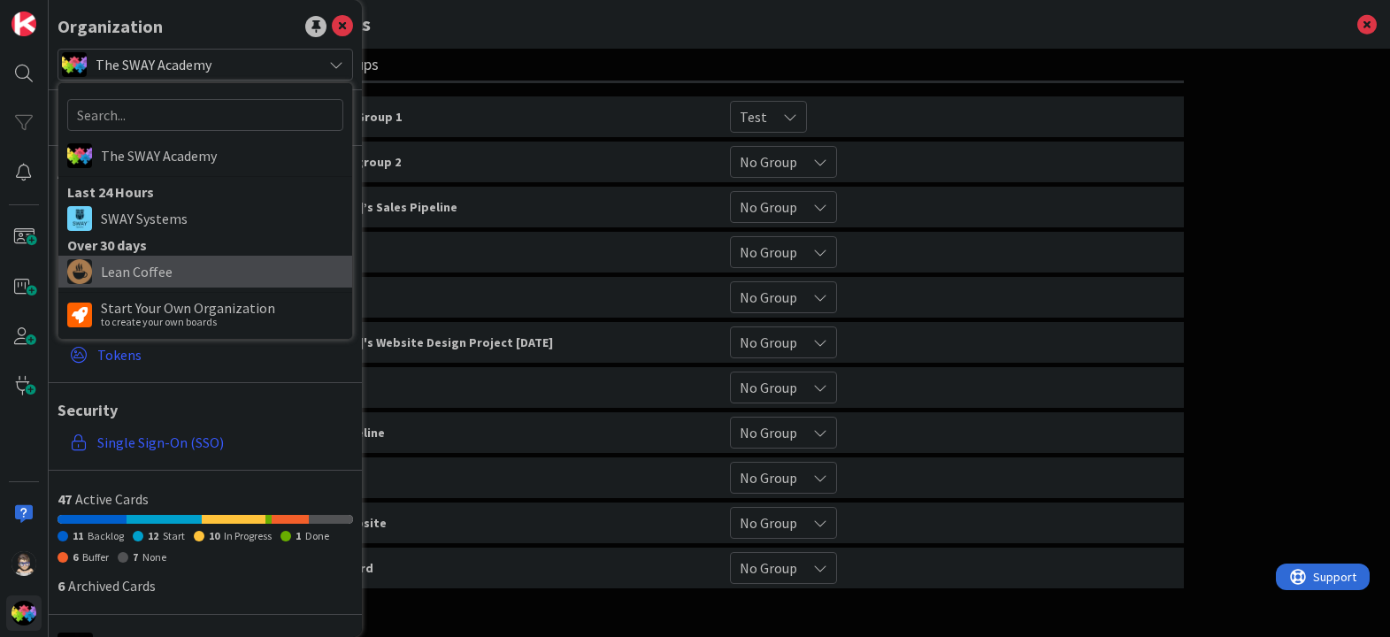
click at [259, 268] on span "Lean Coffee" at bounding box center [222, 271] width 242 height 27
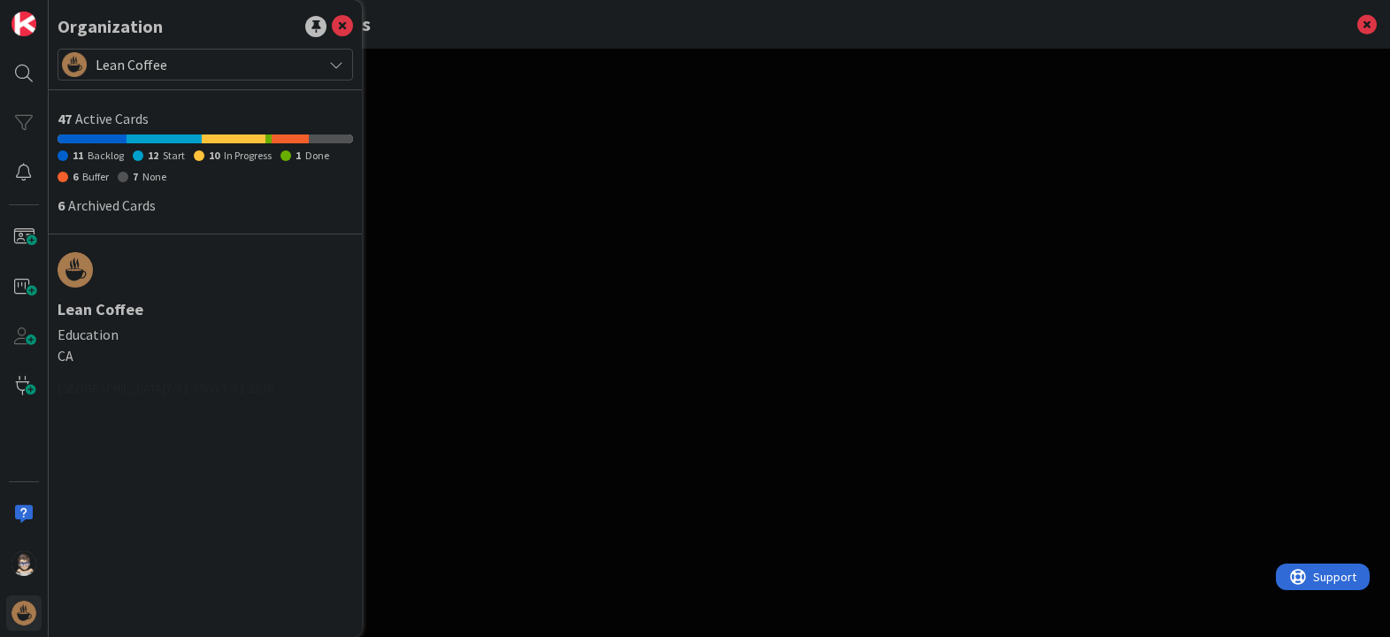
scroll to position [0, 0]
click at [330, 63] on icon at bounding box center [336, 64] width 14 height 14
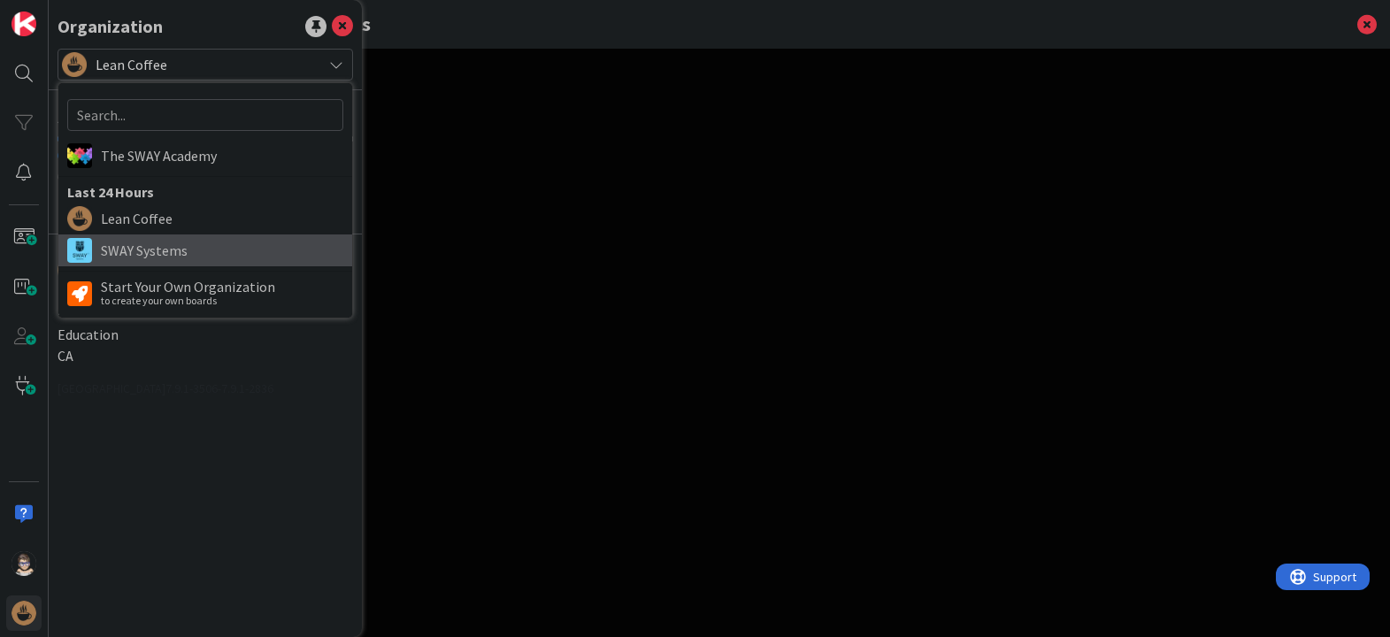
click at [134, 254] on span "SWAY Systems" at bounding box center [222, 250] width 242 height 27
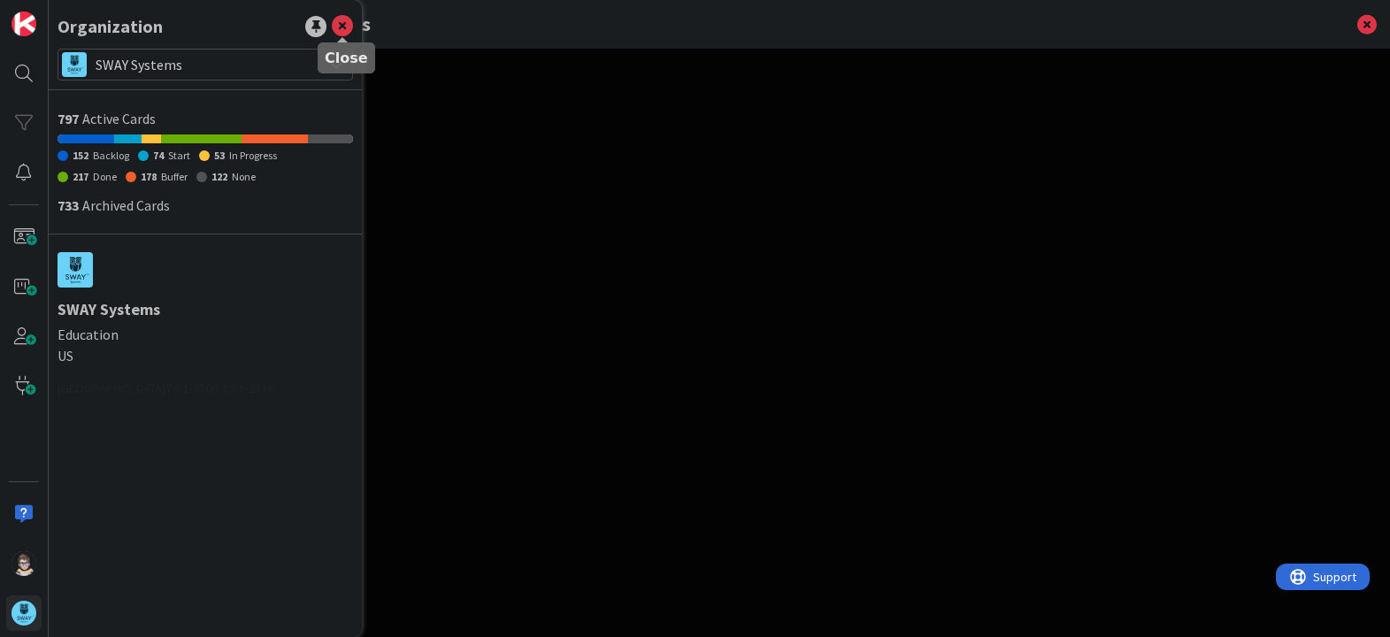
click at [336, 29] on icon at bounding box center [342, 26] width 21 height 21
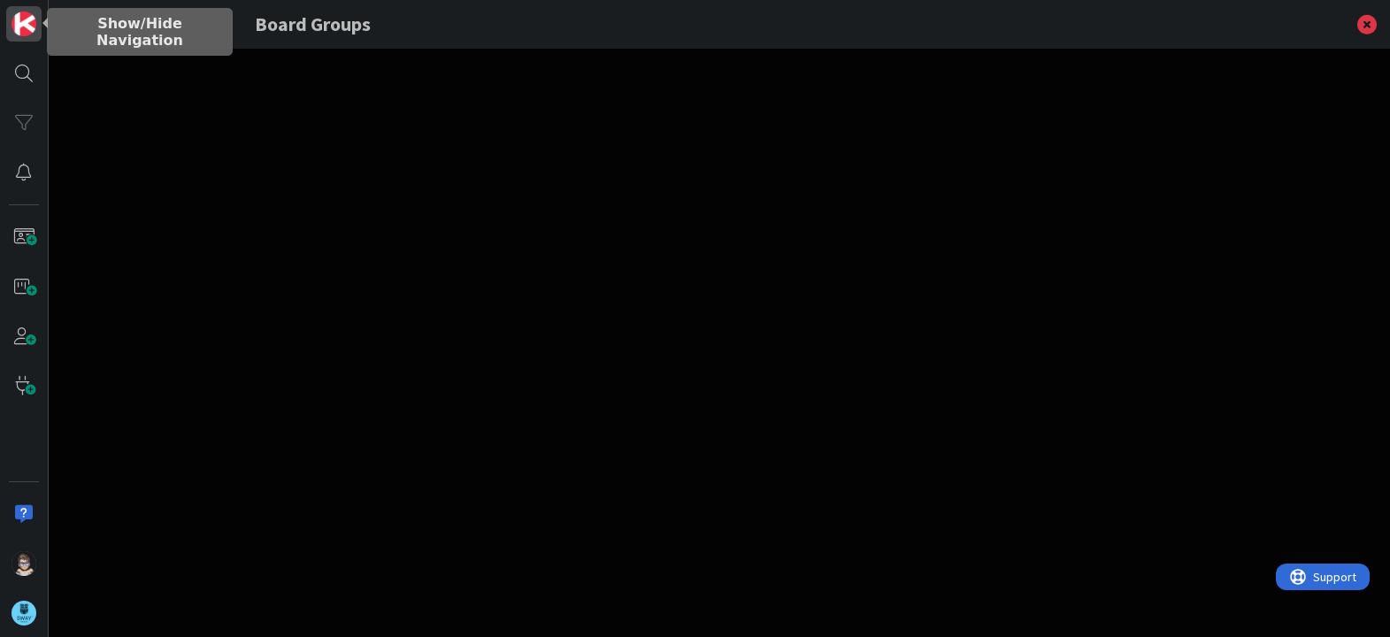
click at [24, 16] on img at bounding box center [23, 23] width 25 height 25
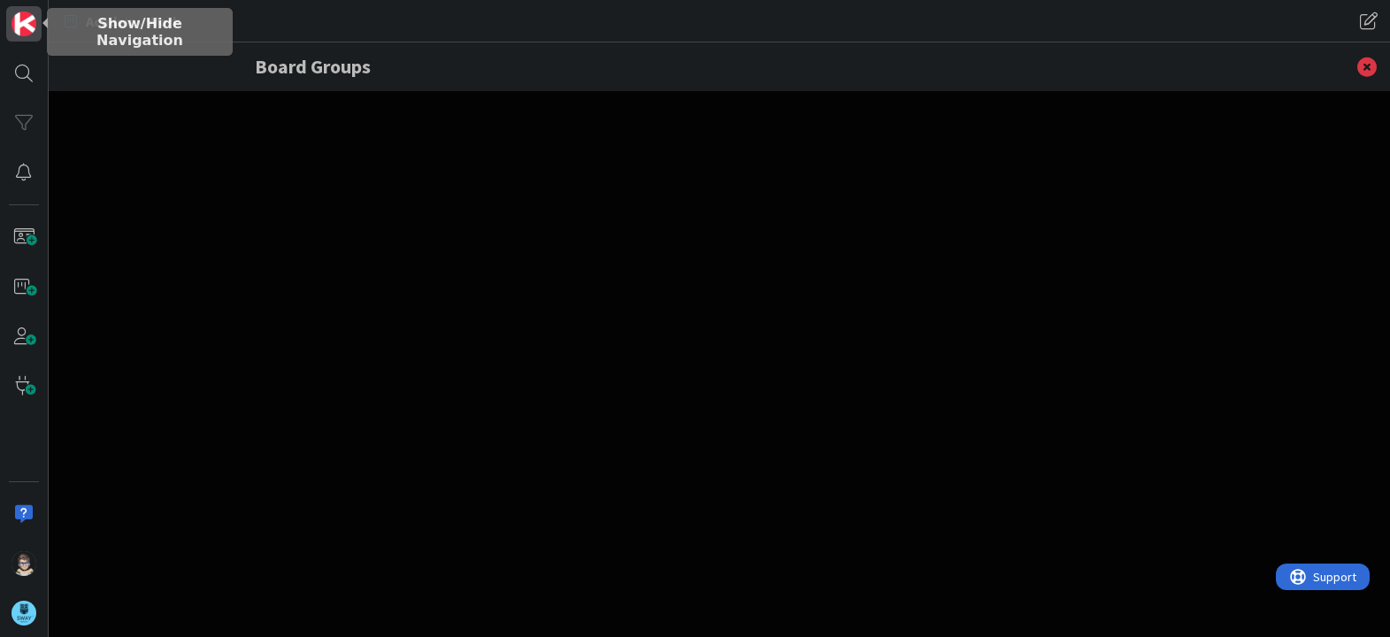
click at [27, 26] on img at bounding box center [23, 23] width 25 height 25
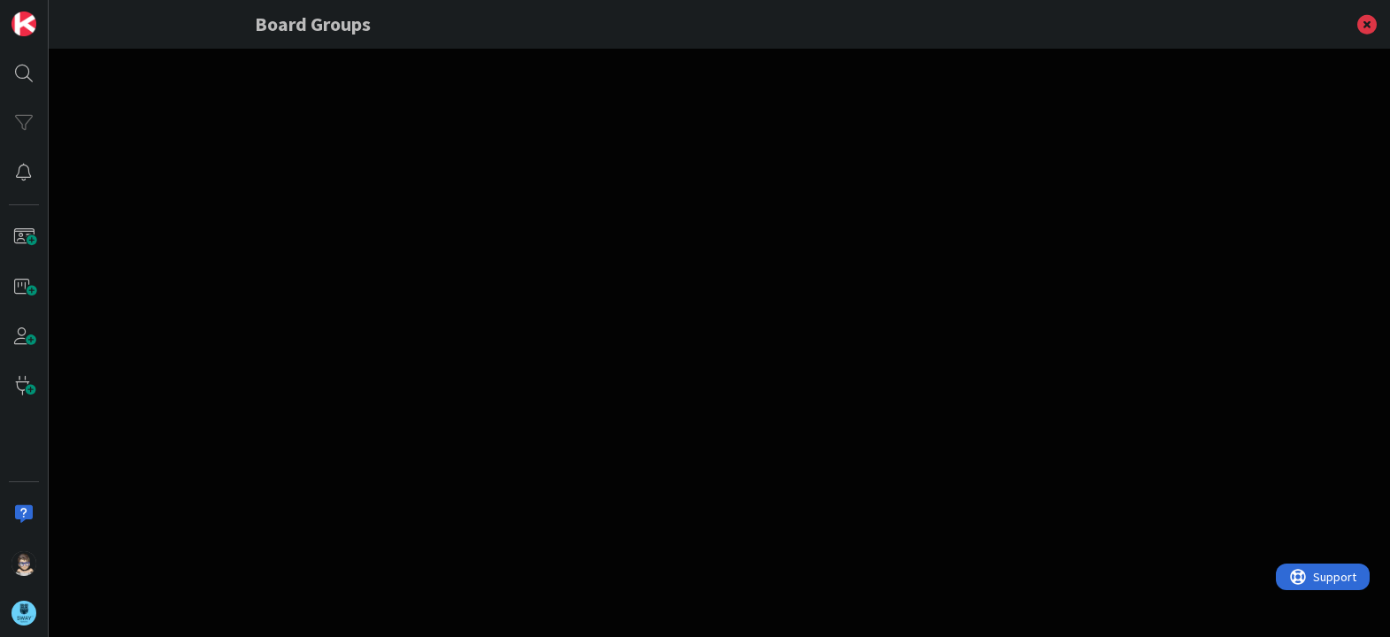
click at [333, 34] on h3 "Board Groups" at bounding box center [719, 24] width 929 height 49
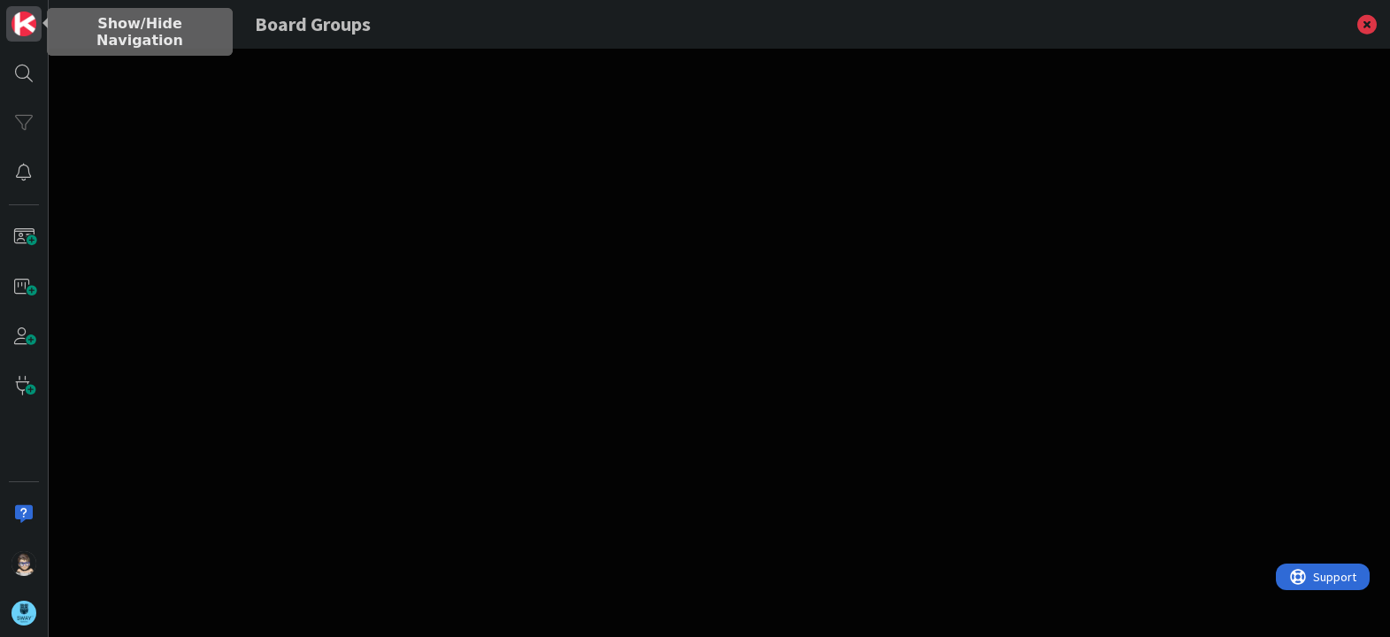
click at [16, 25] on img at bounding box center [23, 23] width 25 height 25
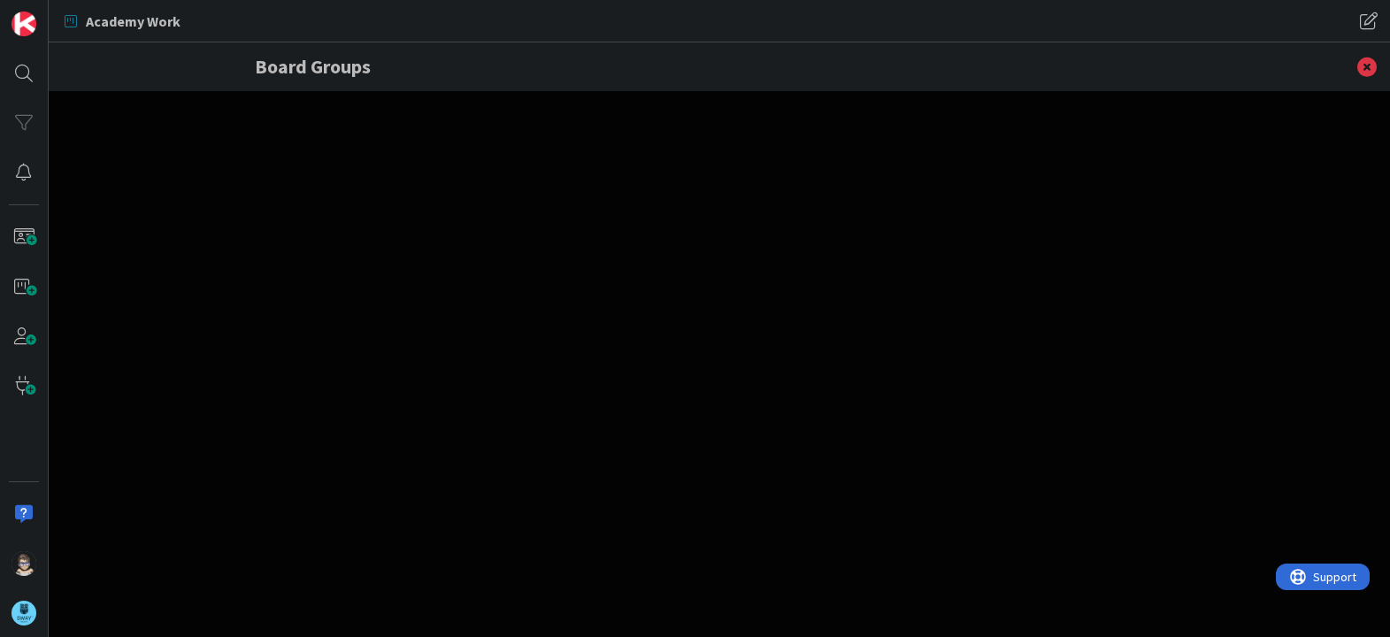
click at [25, 448] on div at bounding box center [24, 318] width 49 height 637
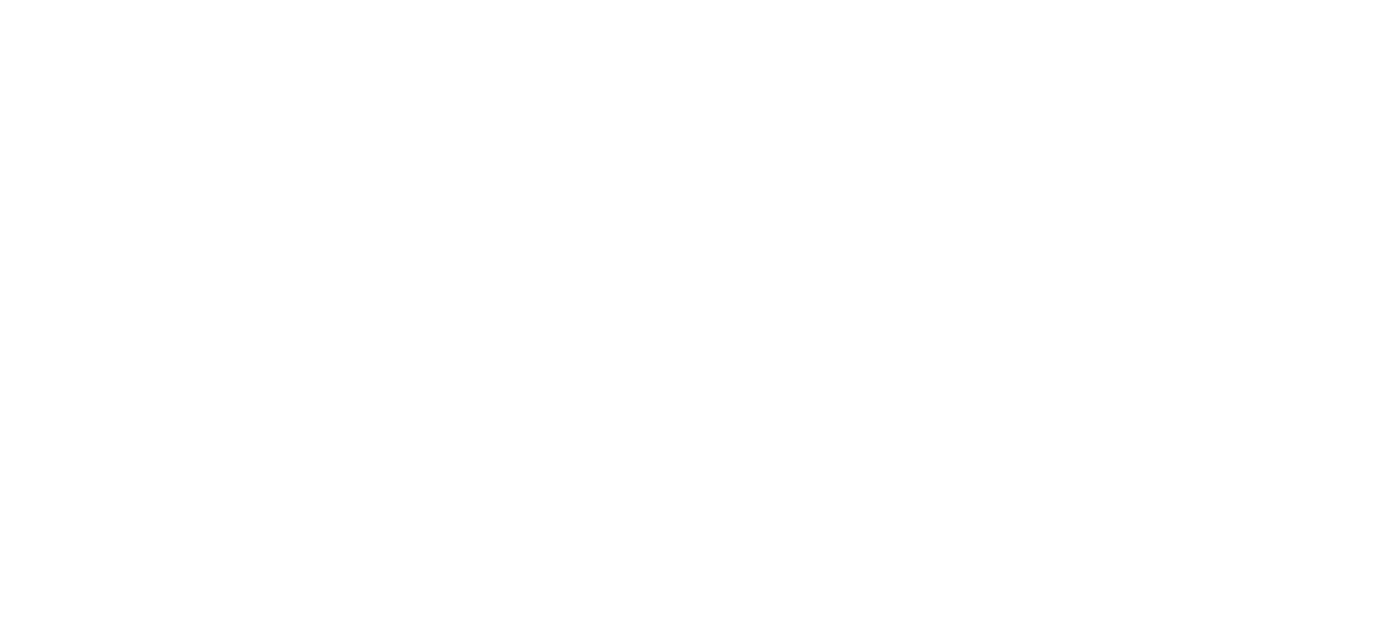
click at [1371, 69] on div at bounding box center [695, 318] width 1390 height 637
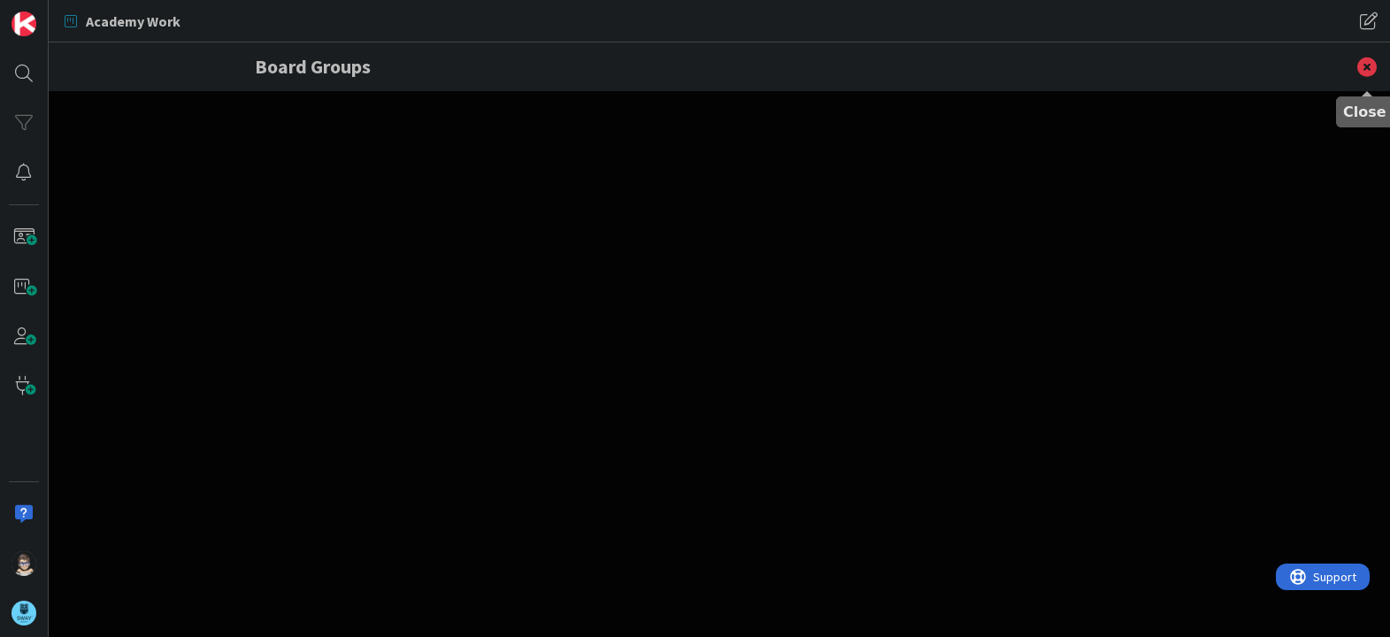
click at [1371, 68] on icon at bounding box center [1367, 66] width 46 height 49
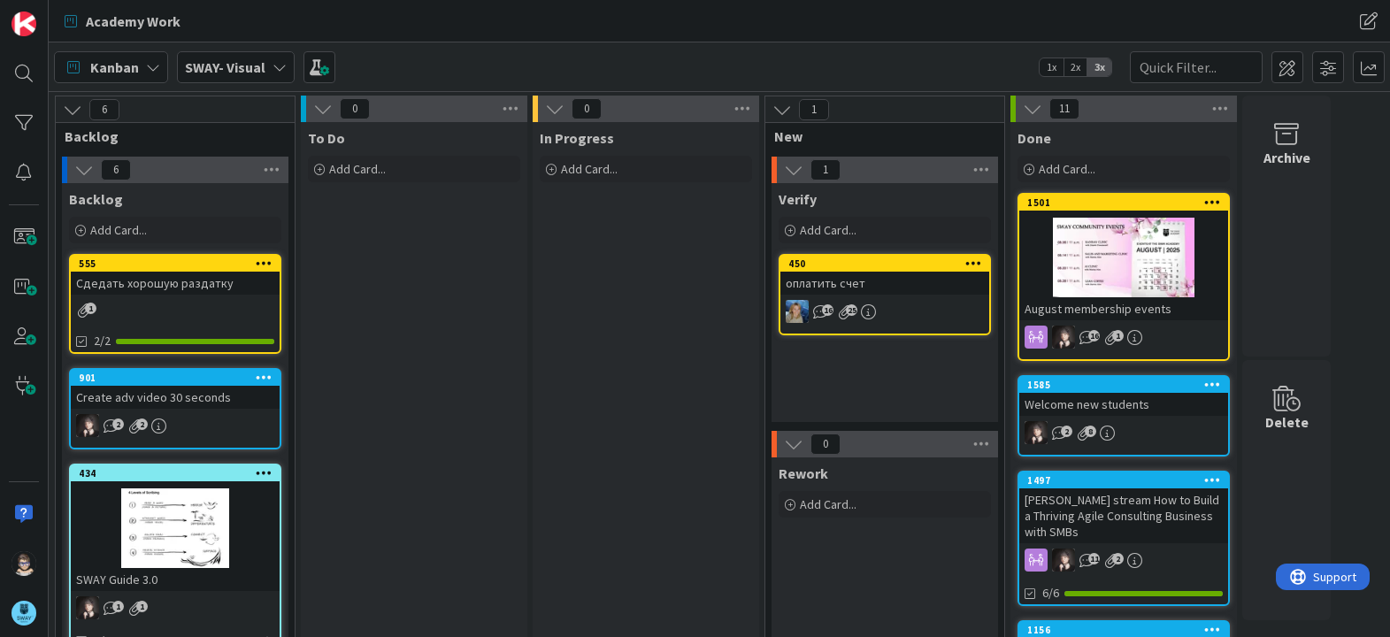
click at [275, 65] on icon at bounding box center [279, 67] width 14 height 14
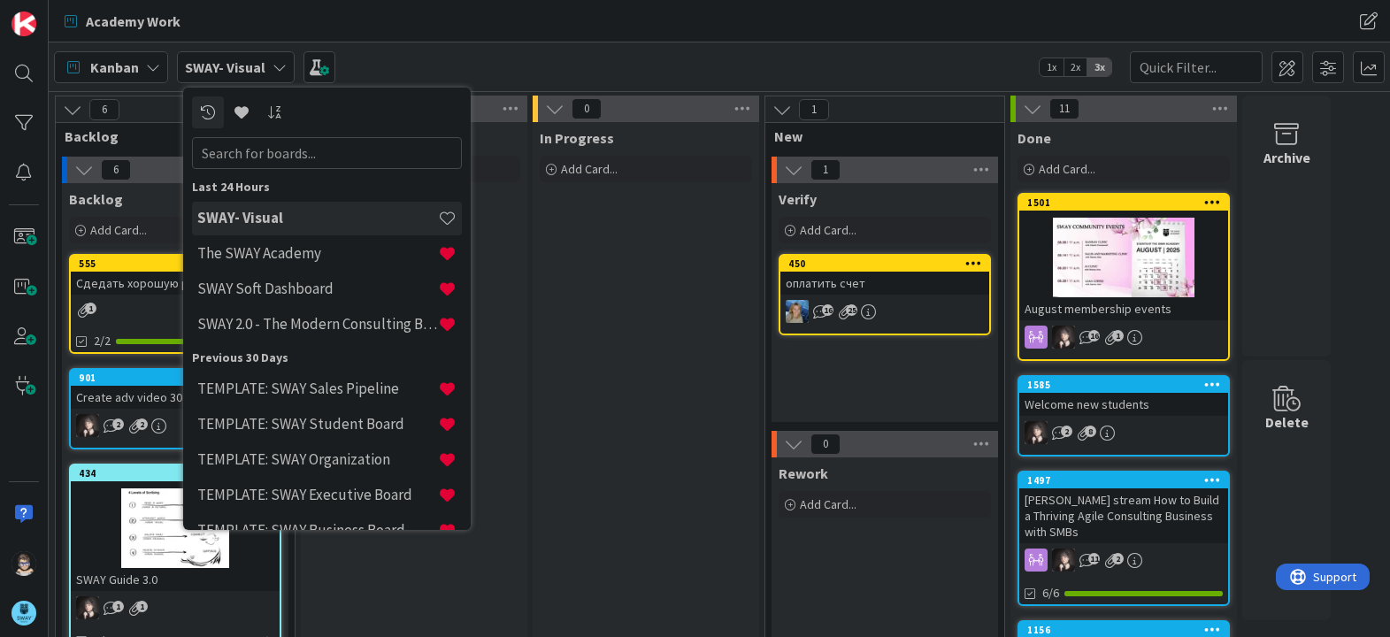
click at [445, 50] on div "Kanban SWAY- Visual Last 24 Hours SWAY- Visual The SWAY Academy SWAY Soft Dashb…" at bounding box center [719, 66] width 1341 height 49
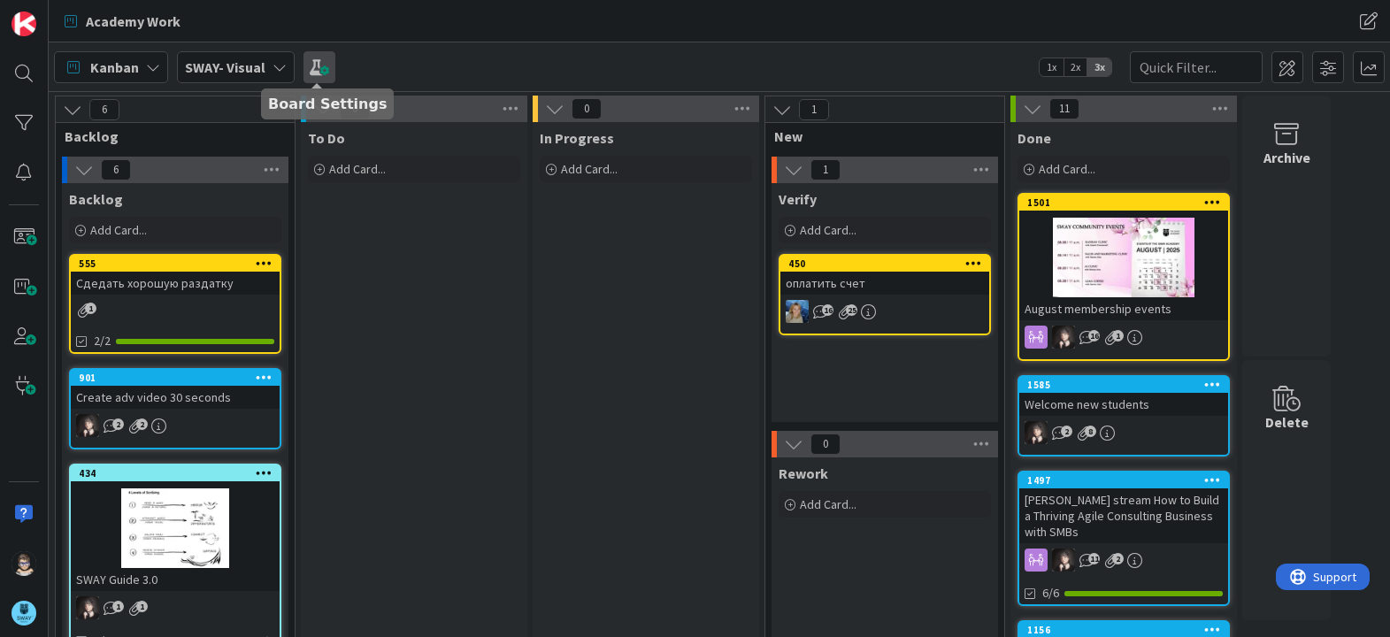
click at [317, 73] on span at bounding box center [319, 67] width 32 height 32
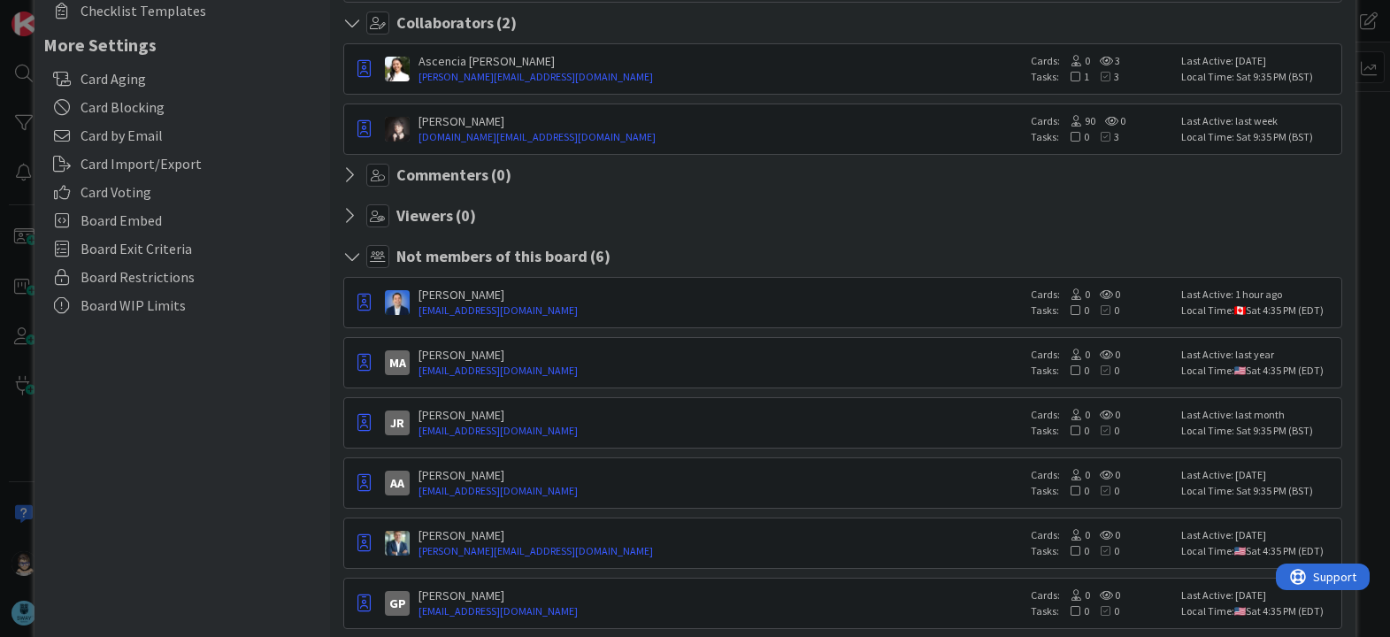
scroll to position [397, 0]
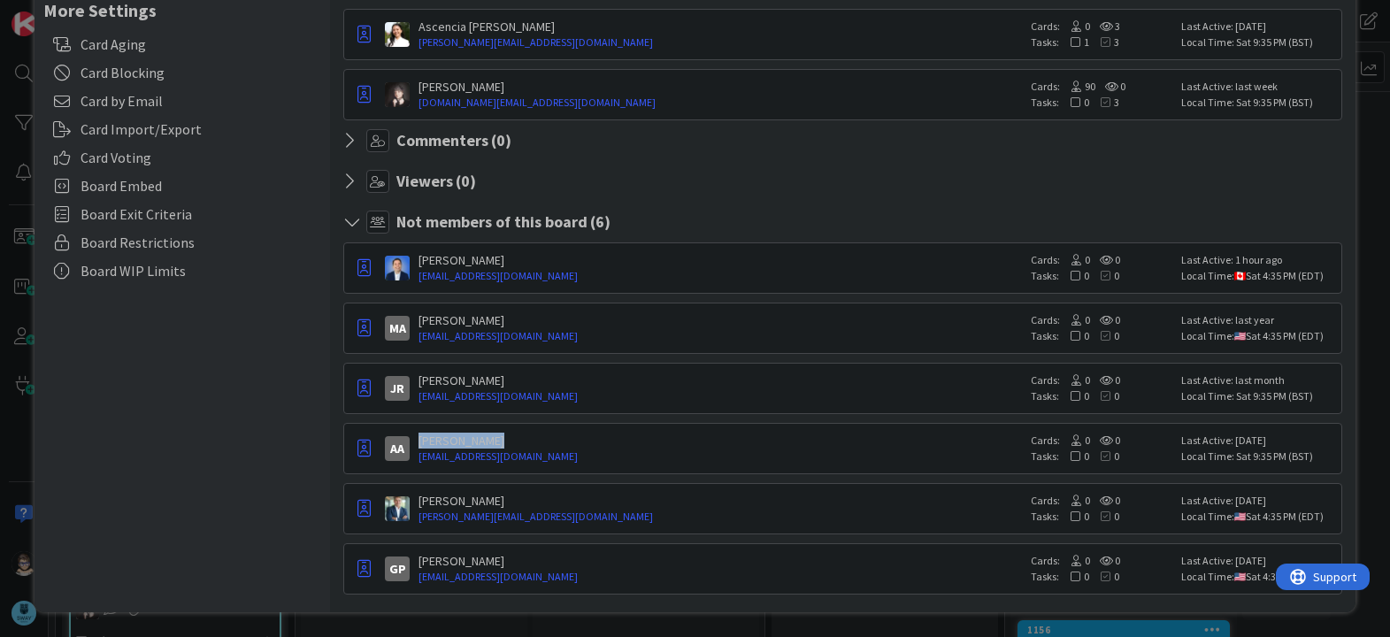
drag, startPoint x: 530, startPoint y: 442, endPoint x: 413, endPoint y: 442, distance: 116.8
click at [413, 442] on div "AA [PERSON_NAME] [PERSON_NAME][EMAIL_ADDRESS][DOMAIN_NAME] Cards: 0 0 Tasks: 0 …" at bounding box center [842, 448] width 998 height 51
copy div "[PERSON_NAME]"
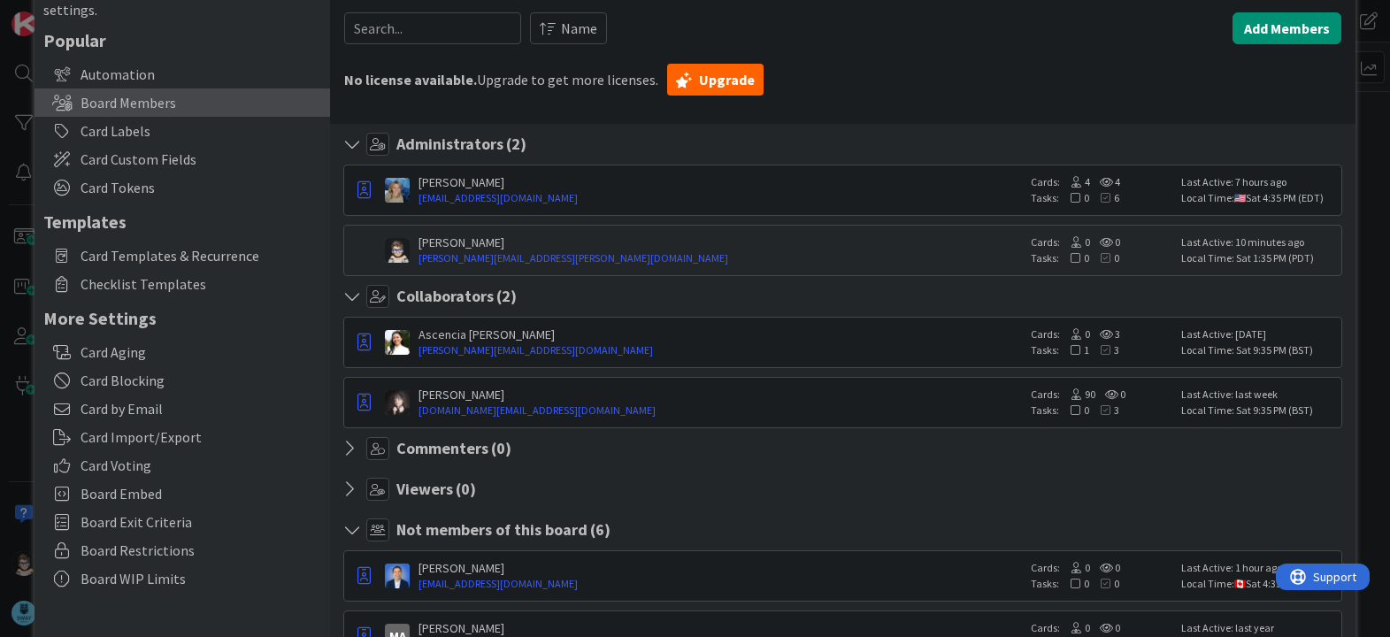
scroll to position [0, 0]
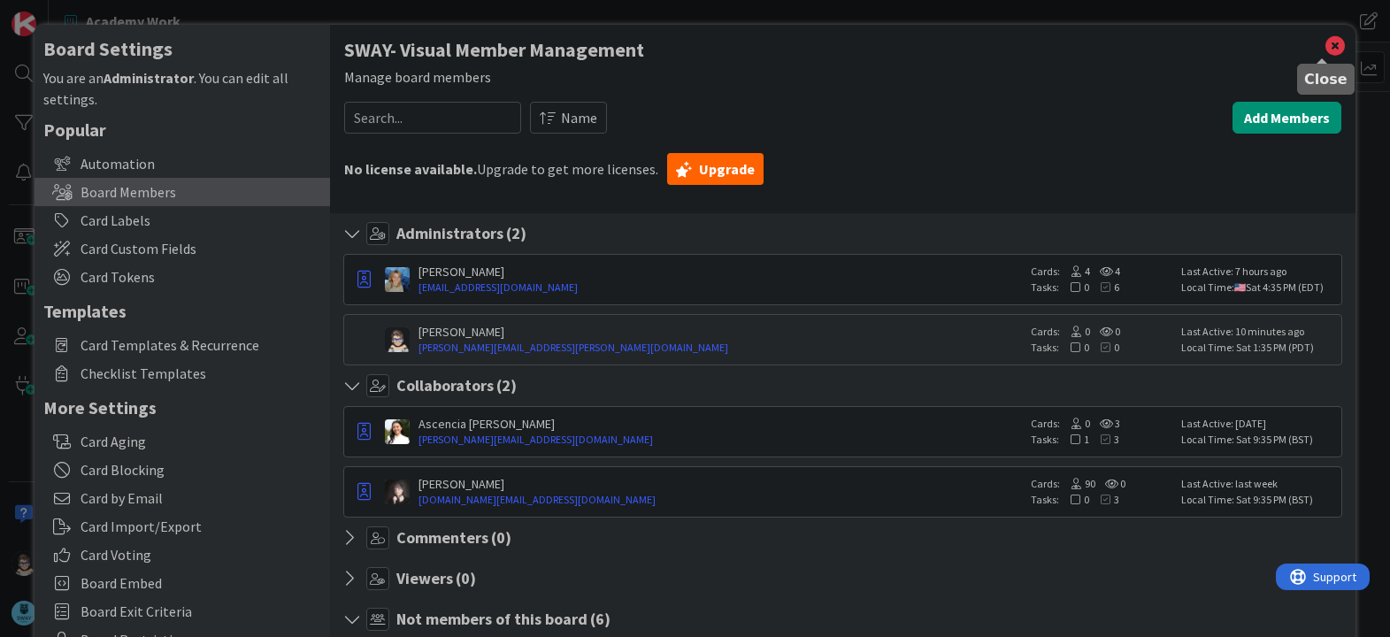
click at [1323, 50] on icon at bounding box center [1334, 46] width 23 height 25
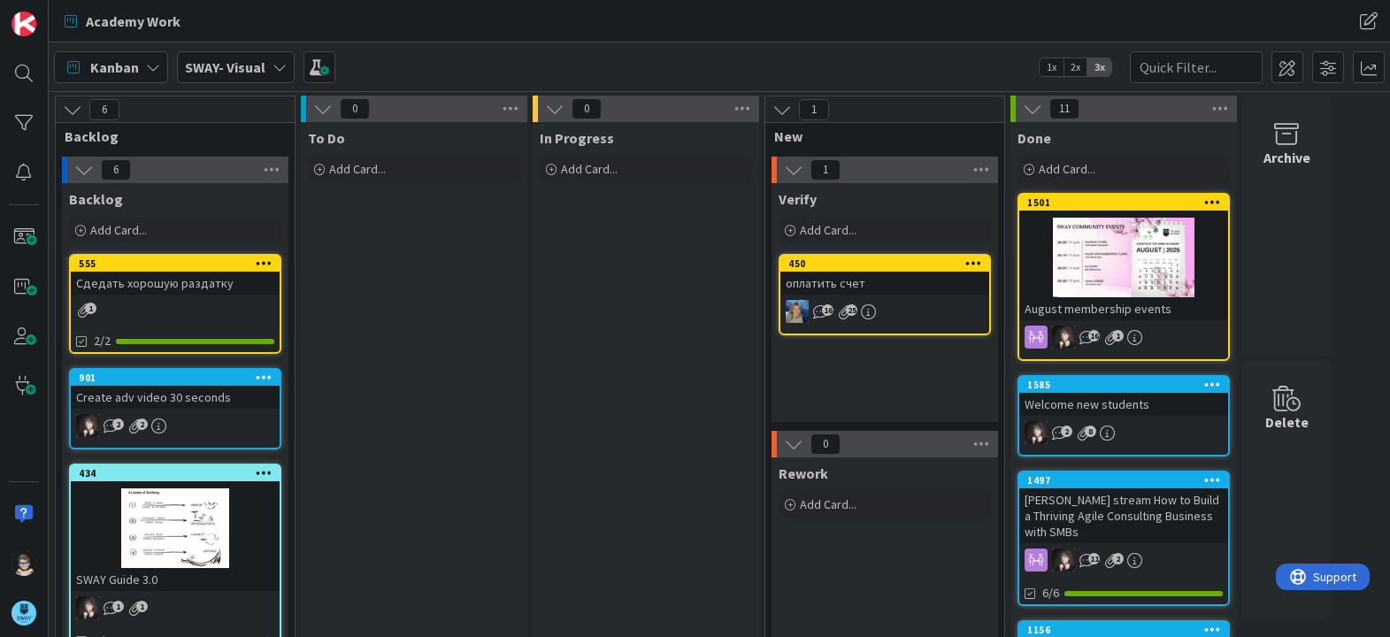
click at [272, 66] on icon at bounding box center [279, 67] width 14 height 14
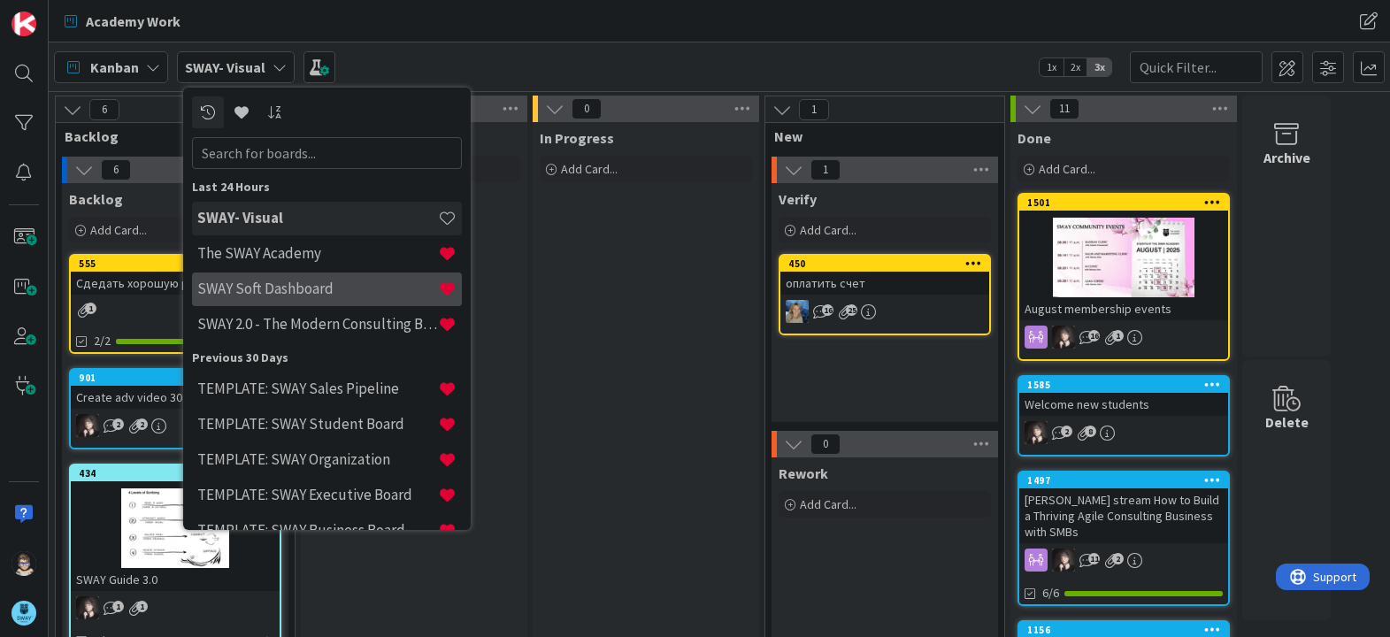
click at [309, 295] on h4 "SWAY Soft Dashboard" at bounding box center [317, 289] width 241 height 18
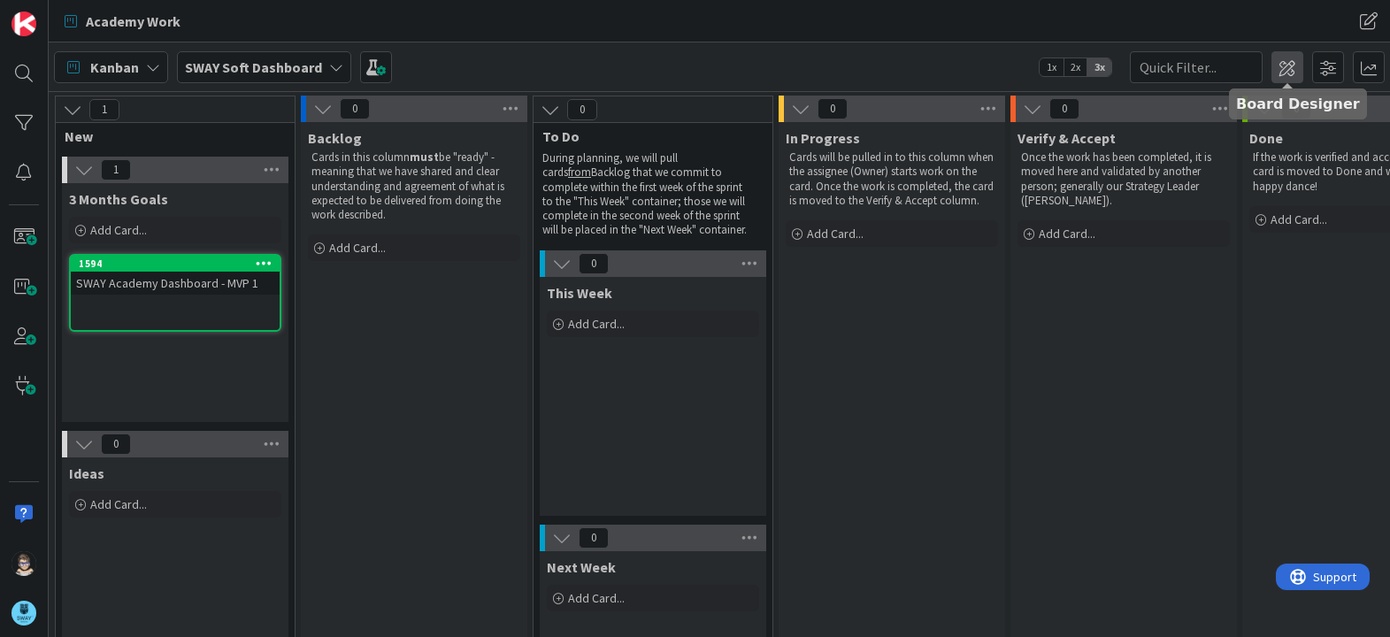
click at [1284, 69] on span at bounding box center [1287, 67] width 32 height 32
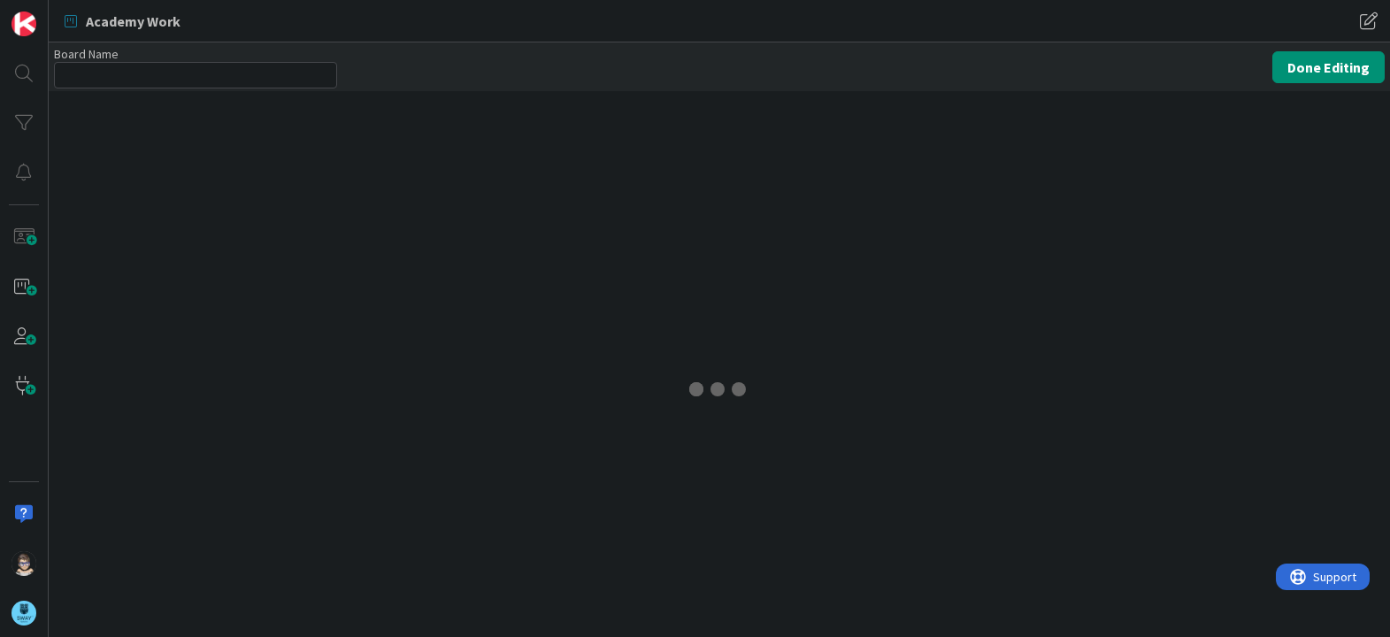
type input "SWAY Soft Dashboard"
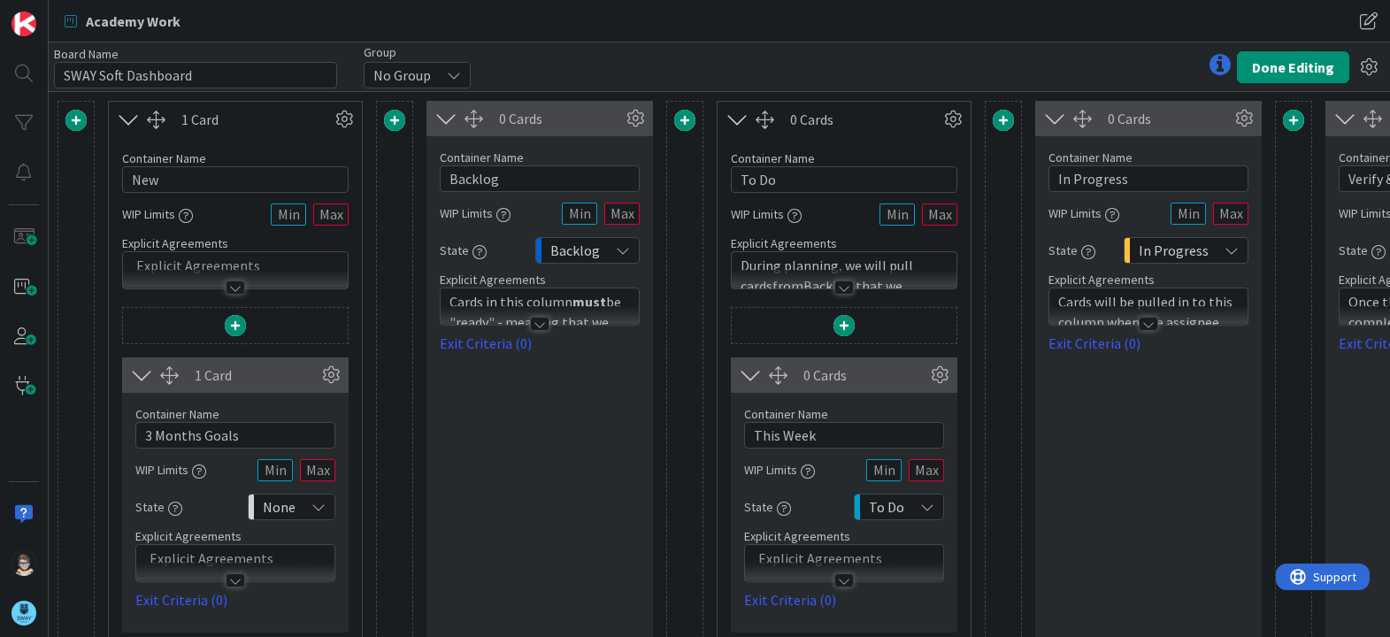
click at [682, 119] on span at bounding box center [684, 120] width 21 height 21
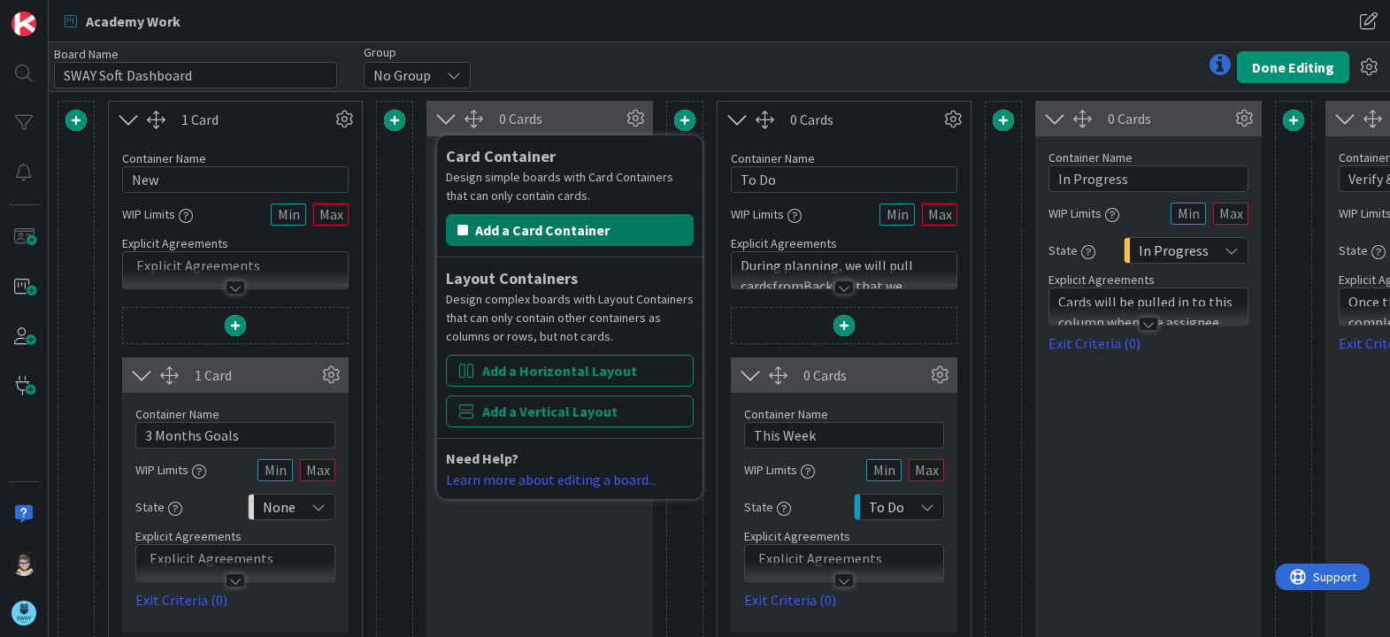
click at [567, 227] on button "Add a Card Container" at bounding box center [570, 230] width 248 height 32
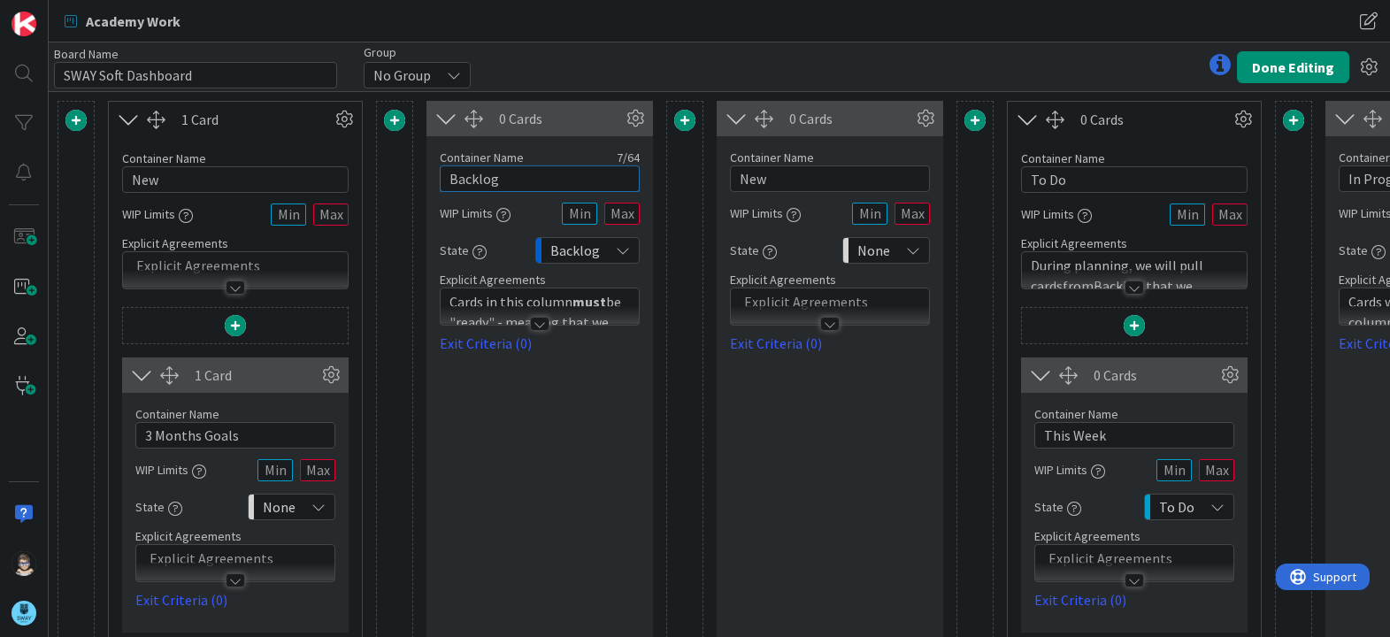
click at [525, 172] on input "Backlog" at bounding box center [540, 178] width 200 height 27
drag, startPoint x: 829, startPoint y: 182, endPoint x: 645, endPoint y: 194, distance: 184.3
click at [645, 194] on div "1 Card Container Name 3 / 64 New WIP Limits Explicit Agreements 1 Card Containe…" at bounding box center [1119, 562] width 2125 height 922
type input "Ready"
click at [1096, 175] on input "To Do" at bounding box center [1134, 179] width 226 height 27
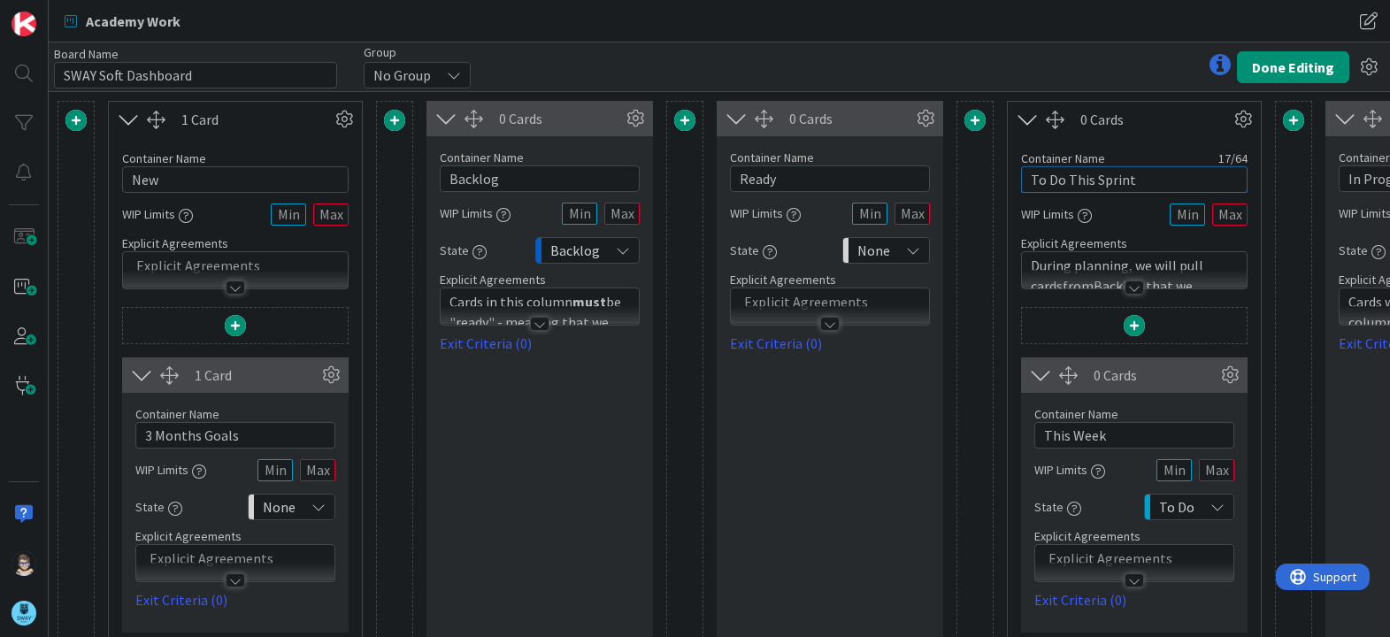
type input "To Do This Sprint"
click at [1136, 287] on div at bounding box center [1133, 287] width 19 height 14
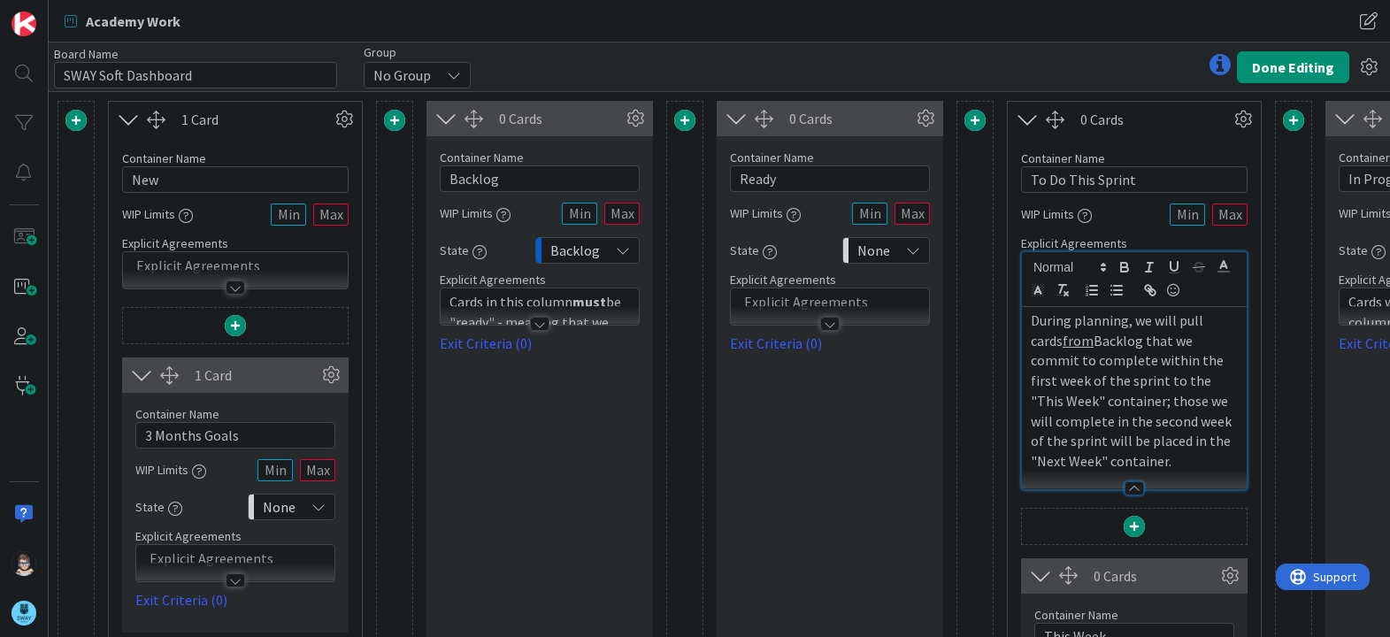
click at [1074, 341] on p "During planning, we will pull cards from Backlog that we commit to complete wit…" at bounding box center [1134, 390] width 207 height 161
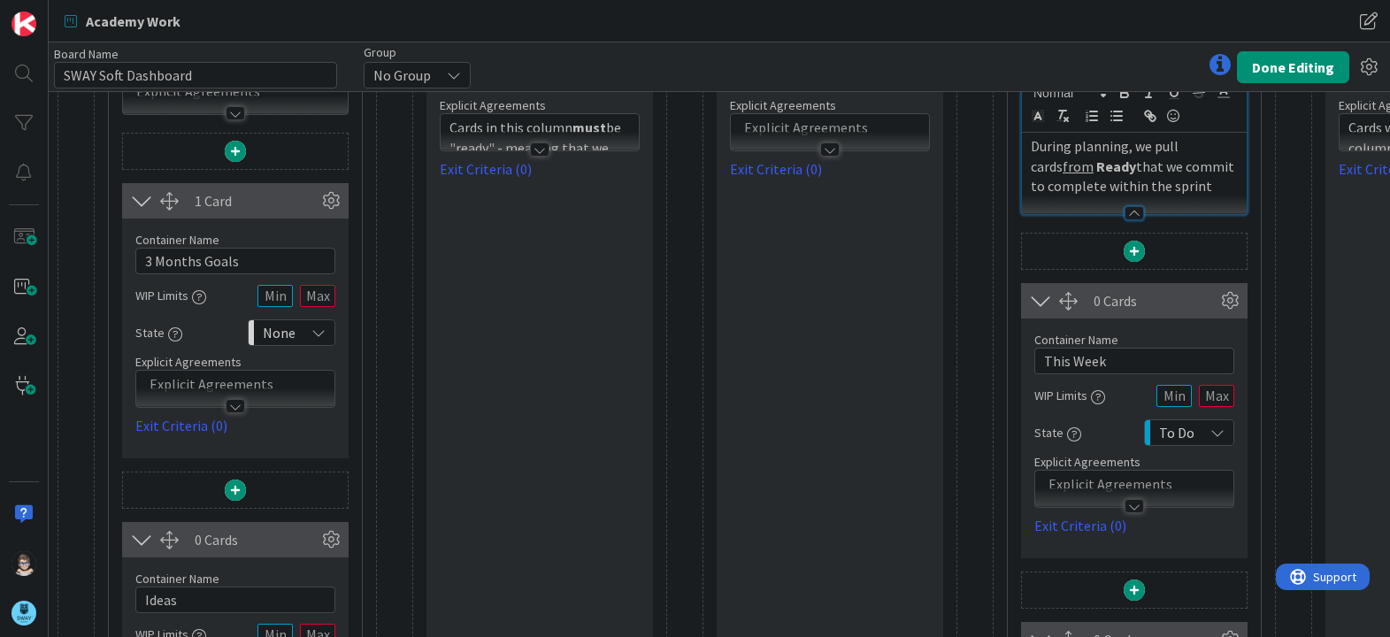
scroll to position [175, 0]
click at [1227, 302] on icon at bounding box center [1229, 300] width 27 height 27
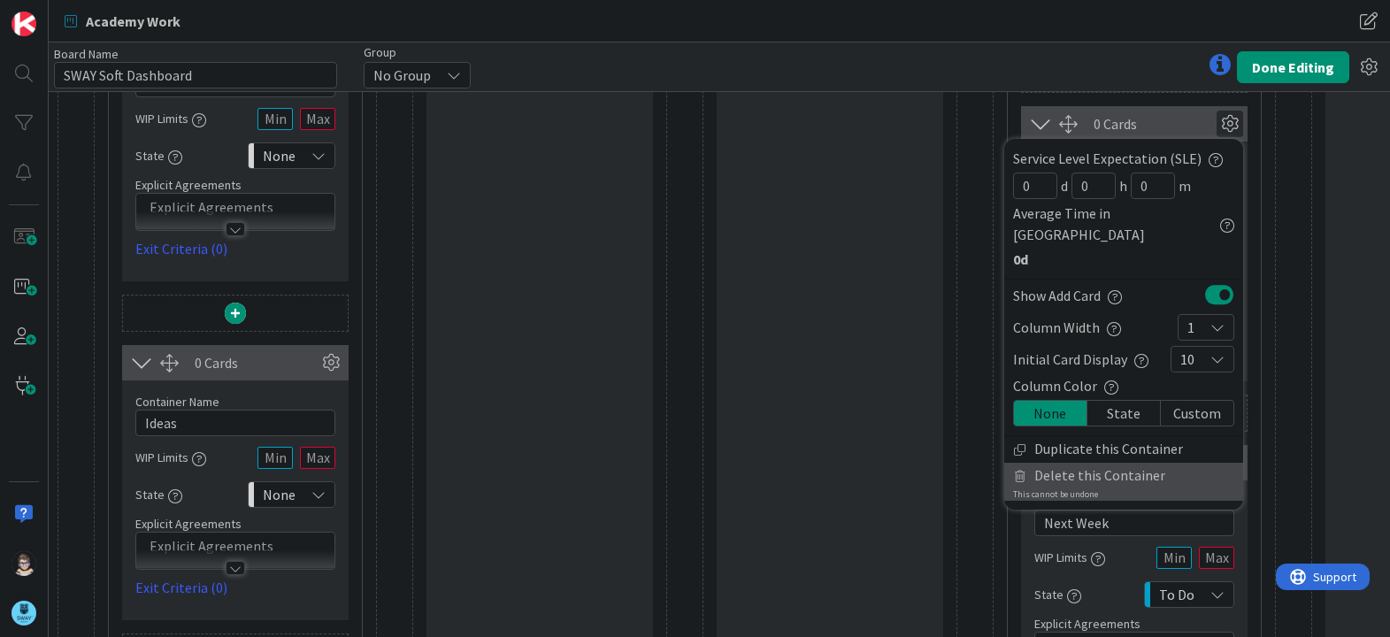
scroll to position [352, 0]
click at [1128, 462] on span "Delete this Container" at bounding box center [1099, 475] width 131 height 26
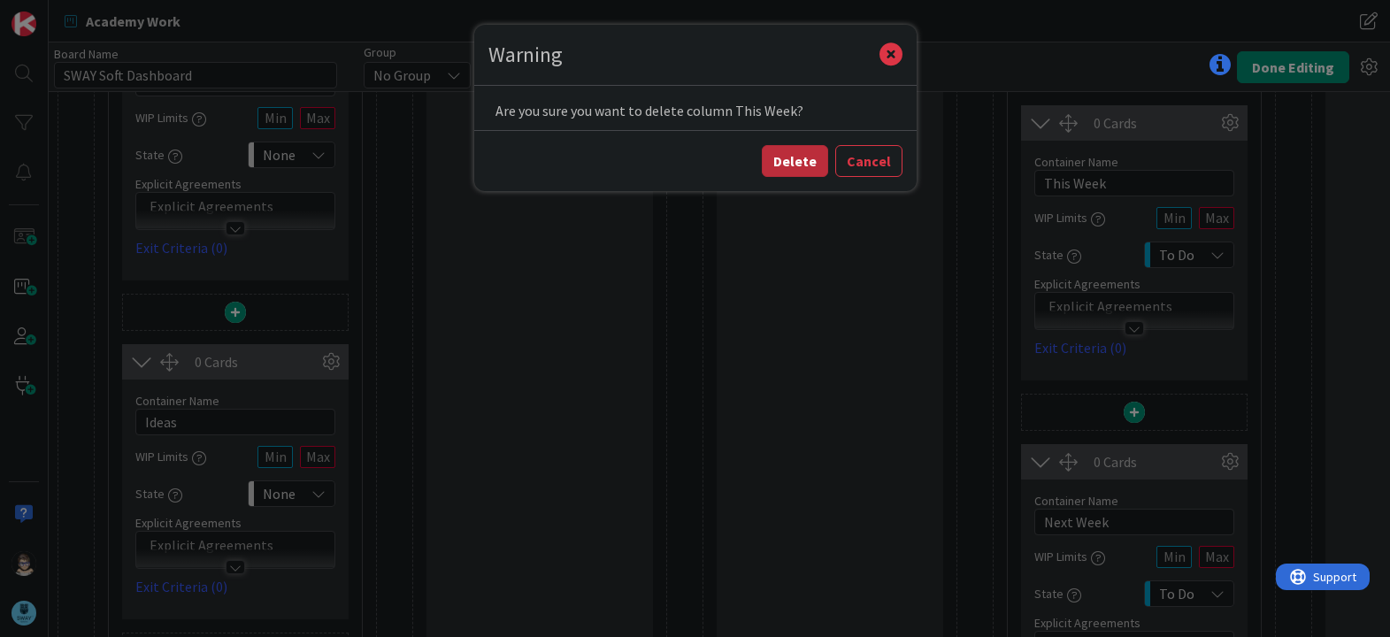
click at [803, 162] on button "Delete" at bounding box center [795, 161] width 66 height 32
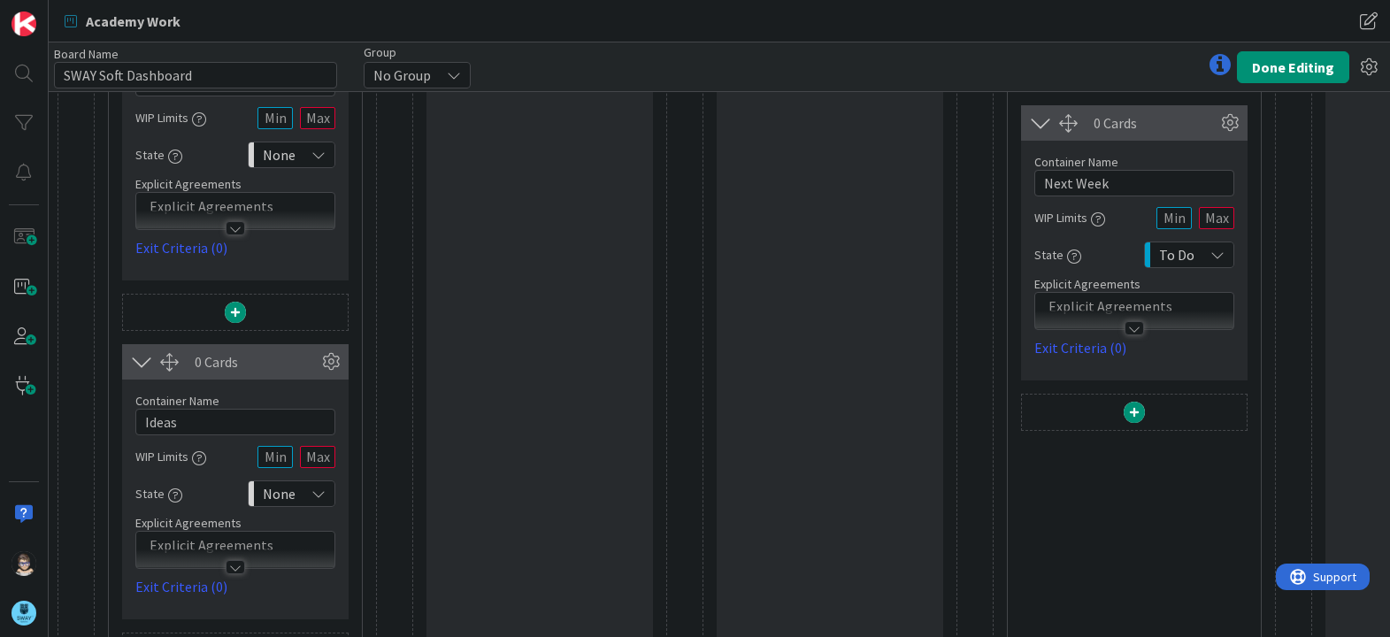
click at [1172, 410] on div at bounding box center [1134, 415] width 225 height 41
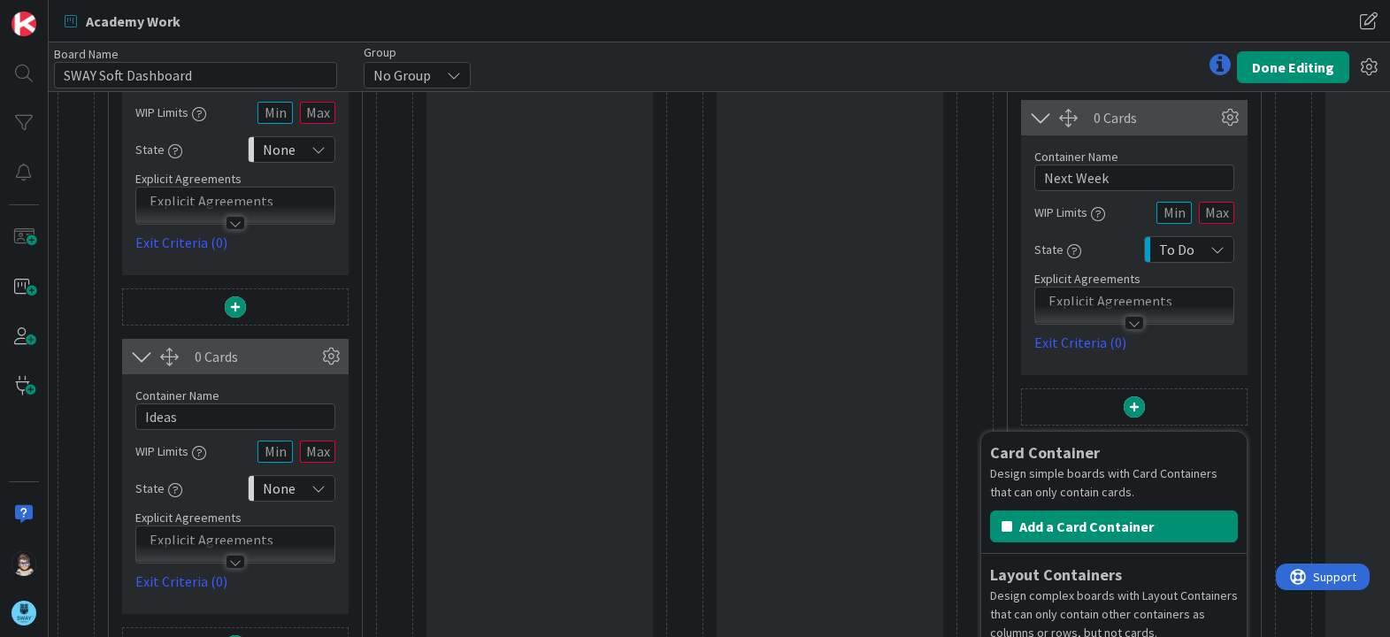
scroll to position [356, 0]
click at [1190, 355] on link "Exit Criteria (0)" at bounding box center [1134, 343] width 200 height 21
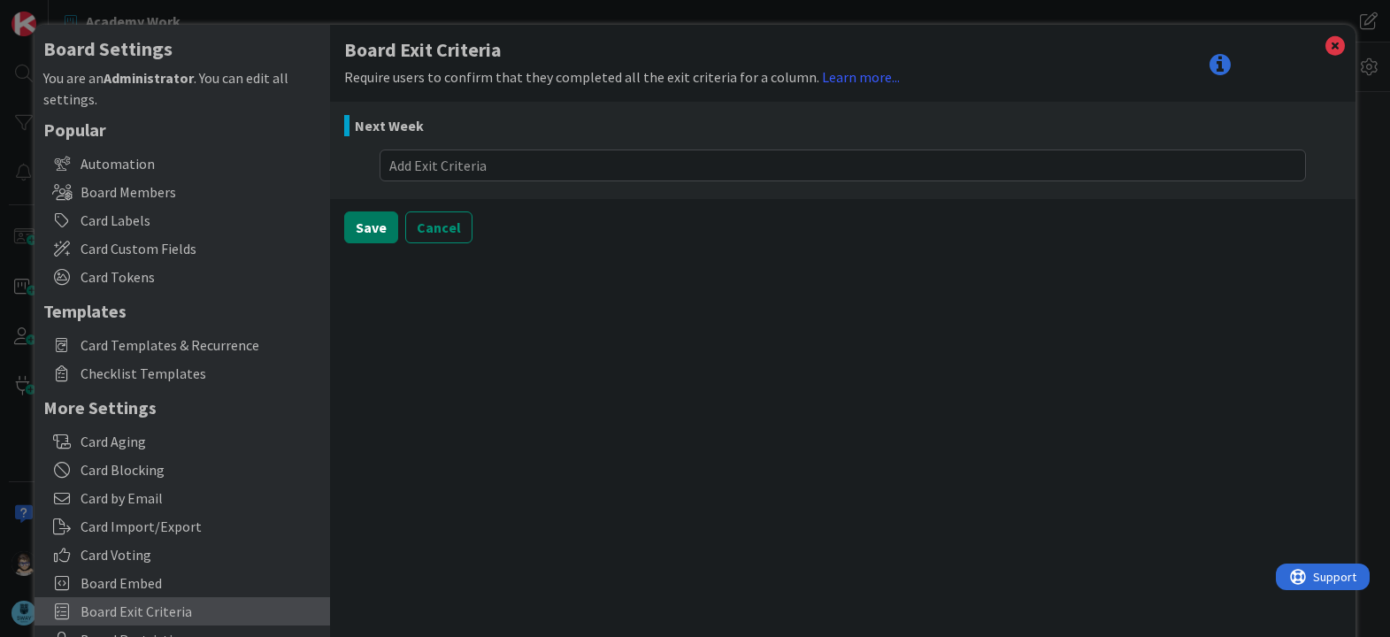
click at [358, 223] on button "Save" at bounding box center [371, 227] width 54 height 32
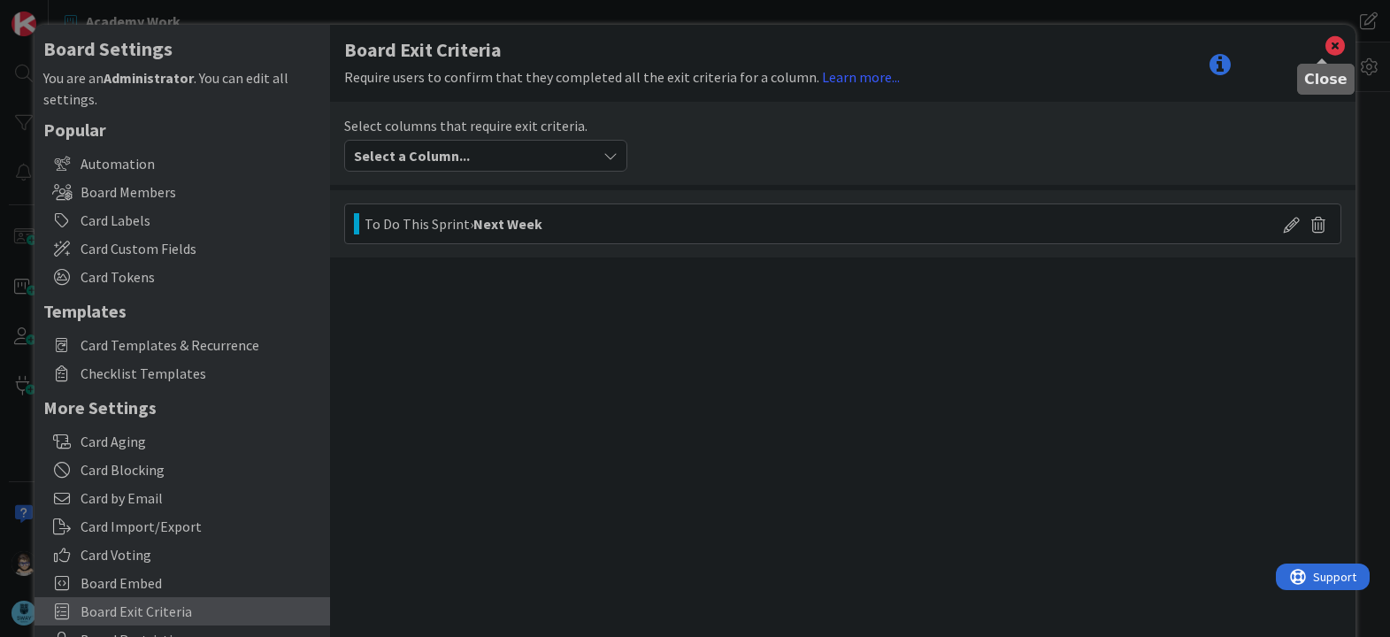
click at [1323, 50] on icon at bounding box center [1334, 46] width 23 height 25
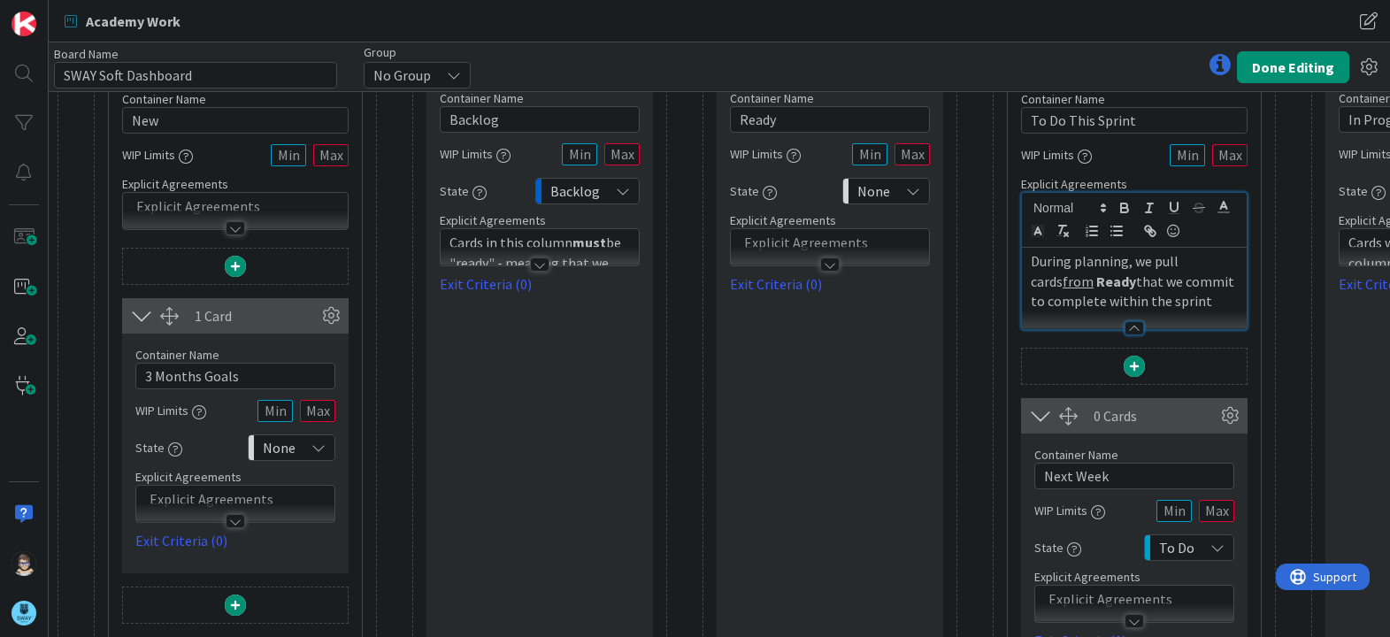
scroll to position [60, 0]
click at [1229, 413] on icon at bounding box center [1229, 415] width 27 height 27
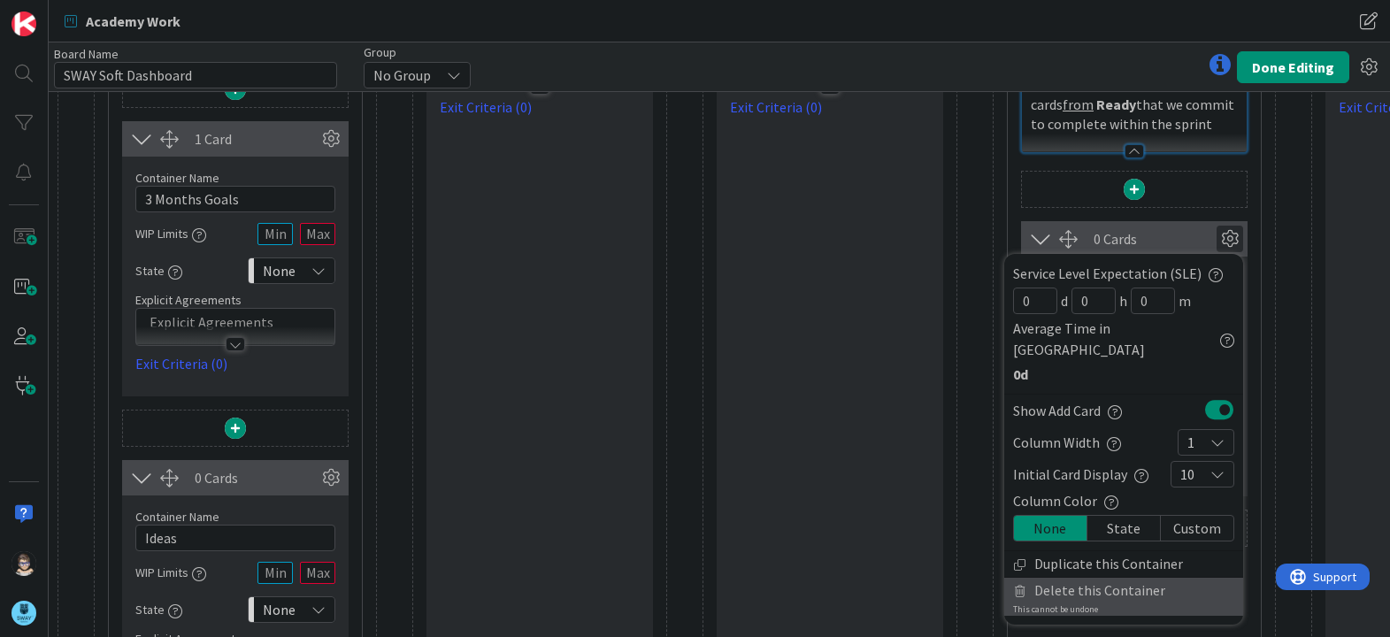
scroll to position [237, 0]
click at [1079, 577] on span "Delete this Container" at bounding box center [1099, 590] width 131 height 26
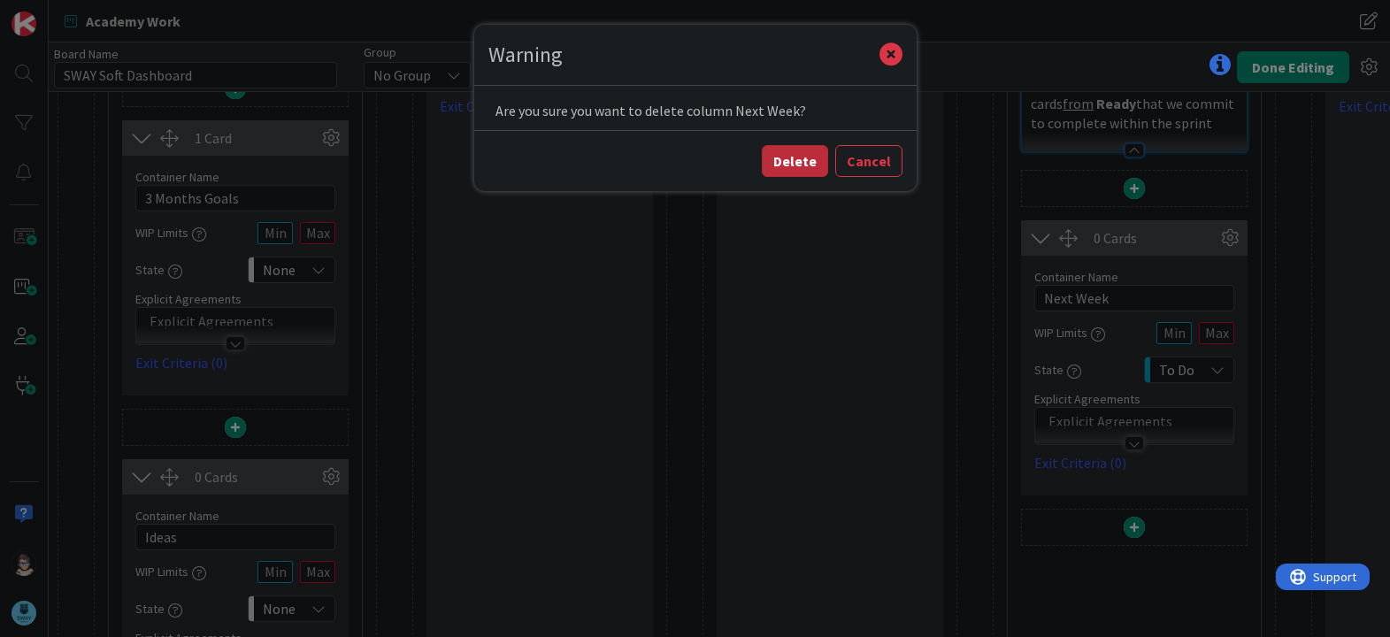
click at [803, 161] on button "Delete" at bounding box center [795, 161] width 66 height 32
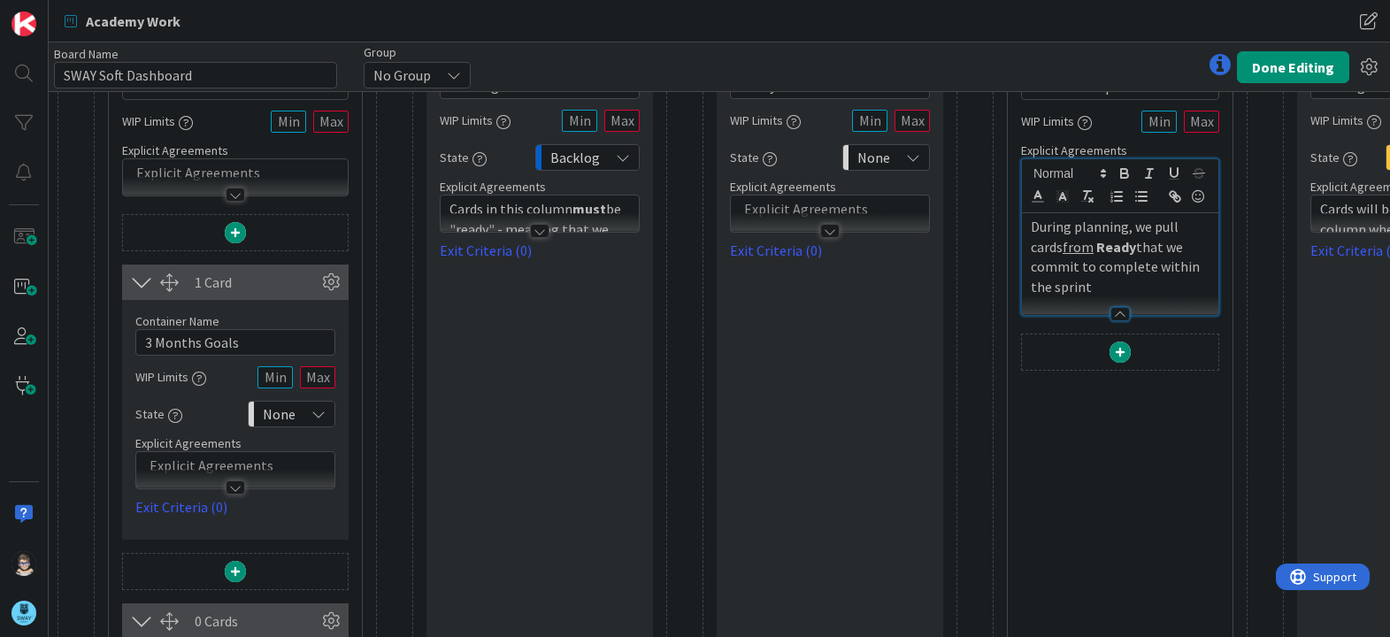
scroll to position [0, 0]
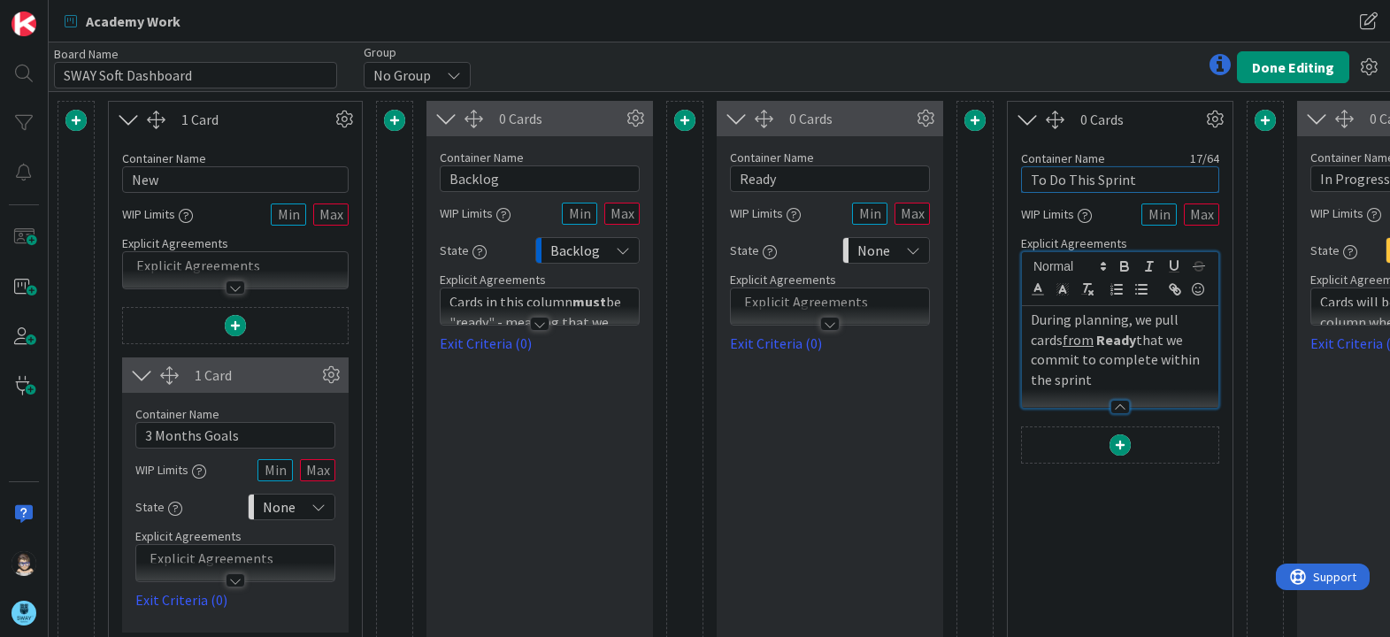
click at [1136, 178] on input "To Do This Sprint" at bounding box center [1120, 179] width 198 height 27
click at [538, 328] on div at bounding box center [539, 324] width 19 height 14
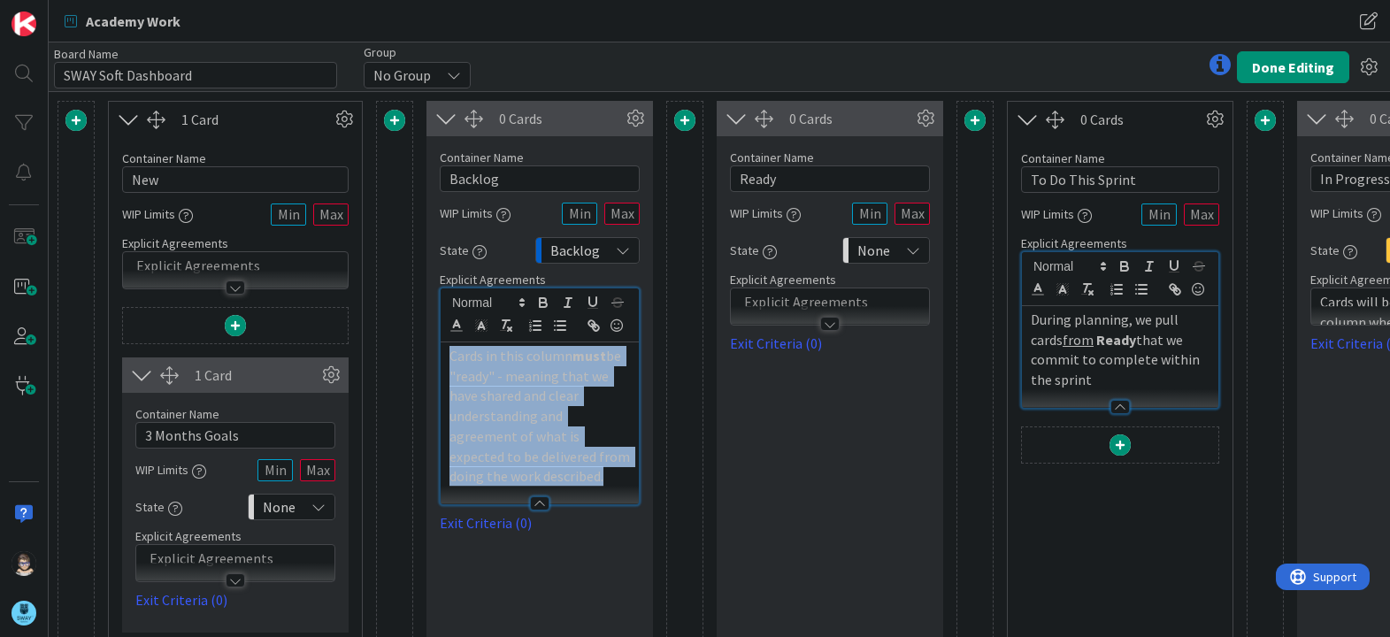
drag, startPoint x: 449, startPoint y: 358, endPoint x: 530, endPoint y: 473, distance: 140.4
click at [530, 473] on p "Cards in this column must be "ready" - meaning that we have shared and clear un…" at bounding box center [539, 416] width 180 height 141
copy p "Cards in this column must be "ready" - meaning that we have shared and clear un…"
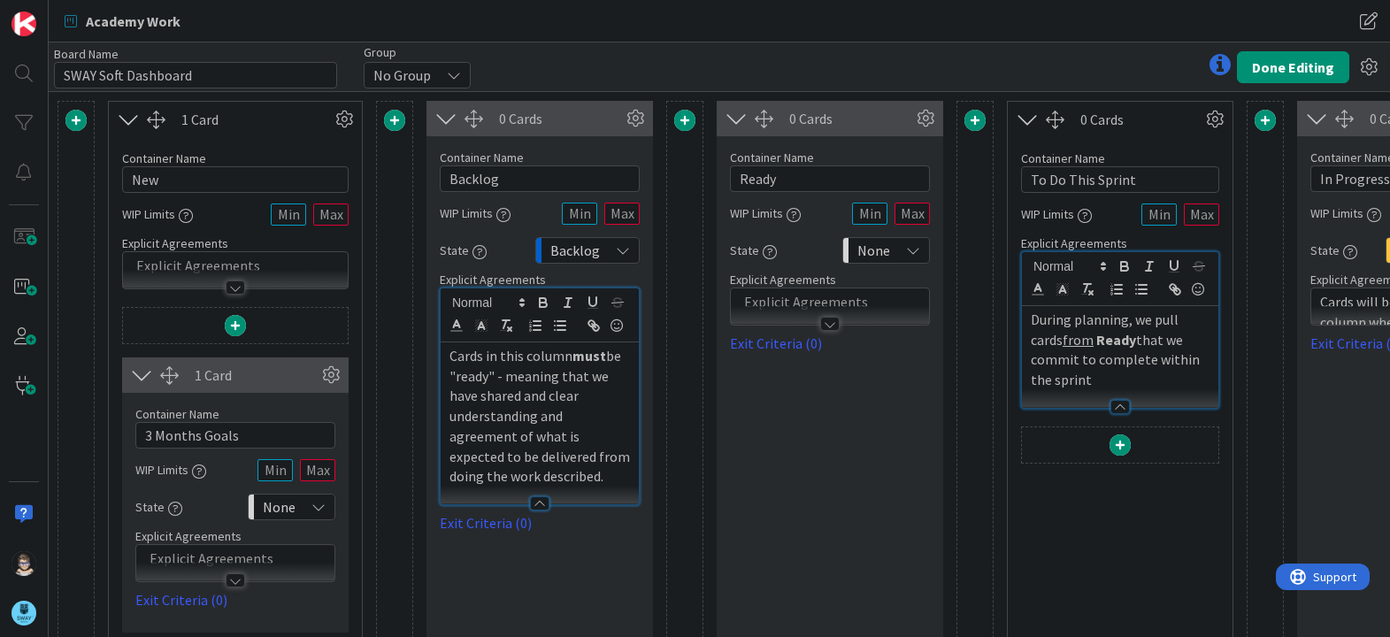
click at [806, 480] on div "0 Cards Container Name 5 / 64 Ready WIP Limits State None Explicit Agreements E…" at bounding box center [829, 562] width 226 height 922
click at [828, 326] on div at bounding box center [829, 324] width 19 height 14
click at [807, 360] on p at bounding box center [829, 356] width 180 height 20
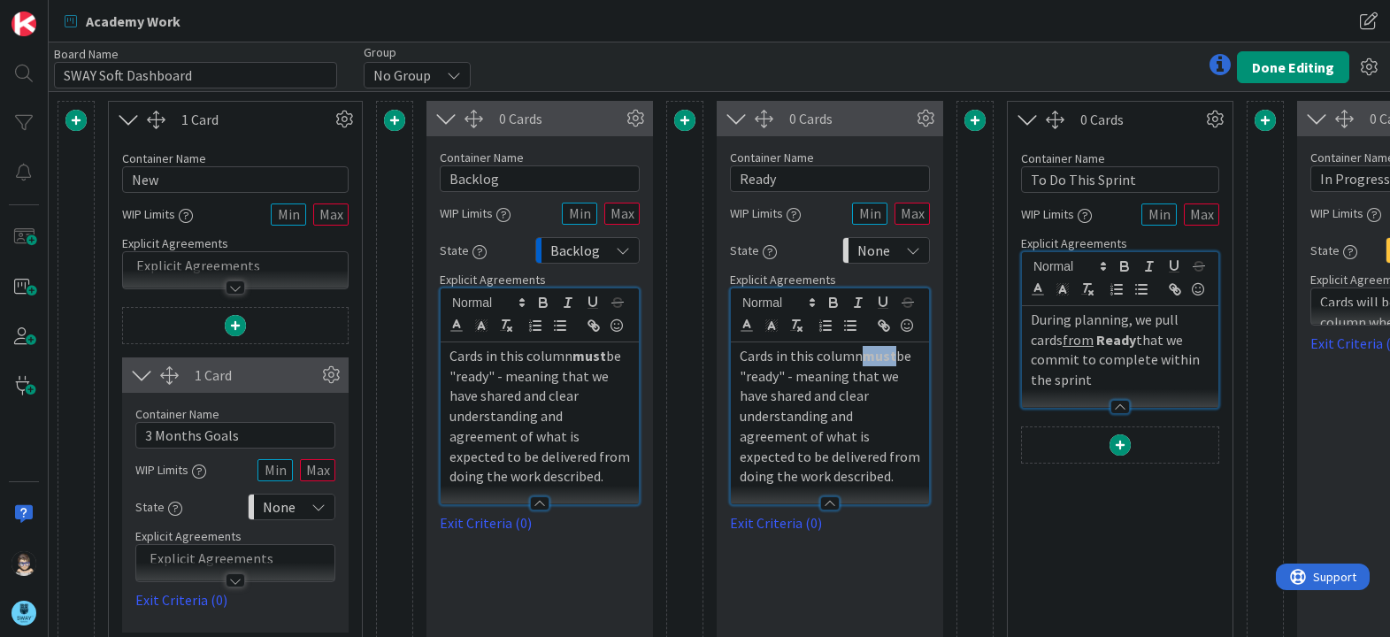
drag, startPoint x: 861, startPoint y: 358, endPoint x: 893, endPoint y: 363, distance: 32.1
click at [893, 363] on p "Cards in this column must be "ready" - meaning that we have shared and clear un…" at bounding box center [829, 416] width 180 height 141
click at [832, 484] on p "Cards in this column are ready to be worked. This means that we have shared and…" at bounding box center [829, 416] width 180 height 141
click at [915, 250] on icon at bounding box center [913, 250] width 14 height 14
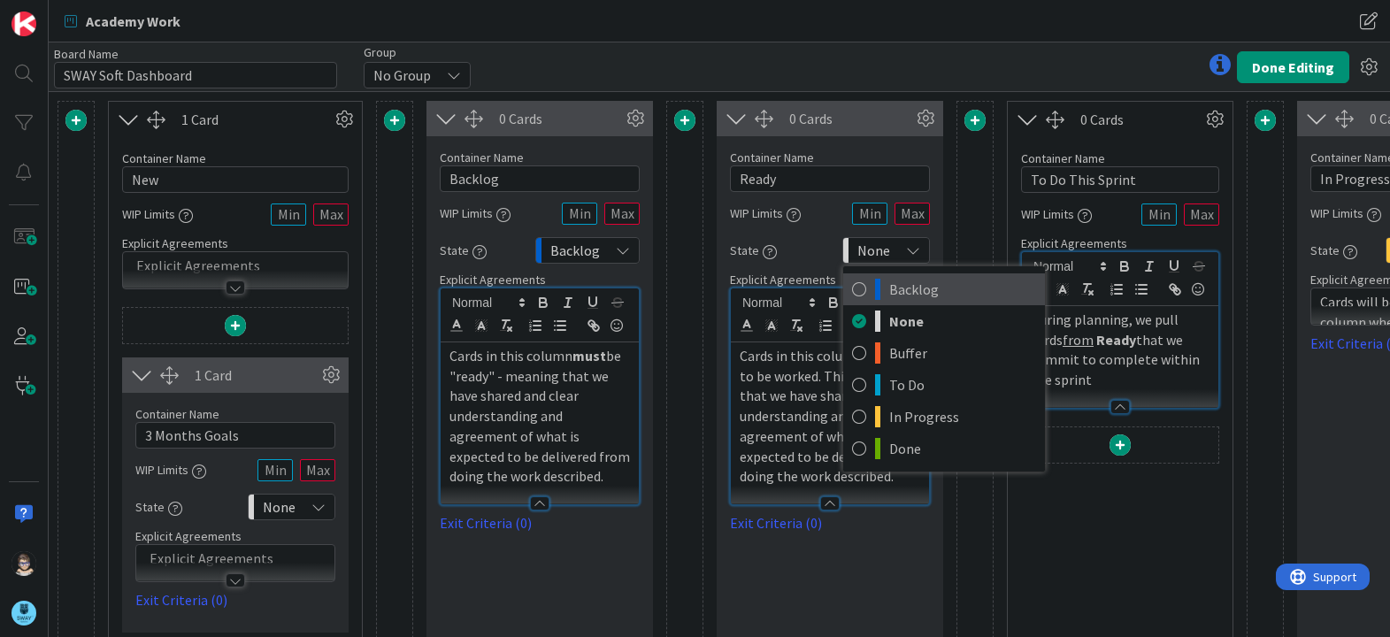
click at [917, 293] on span "Backlog" at bounding box center [962, 289] width 147 height 27
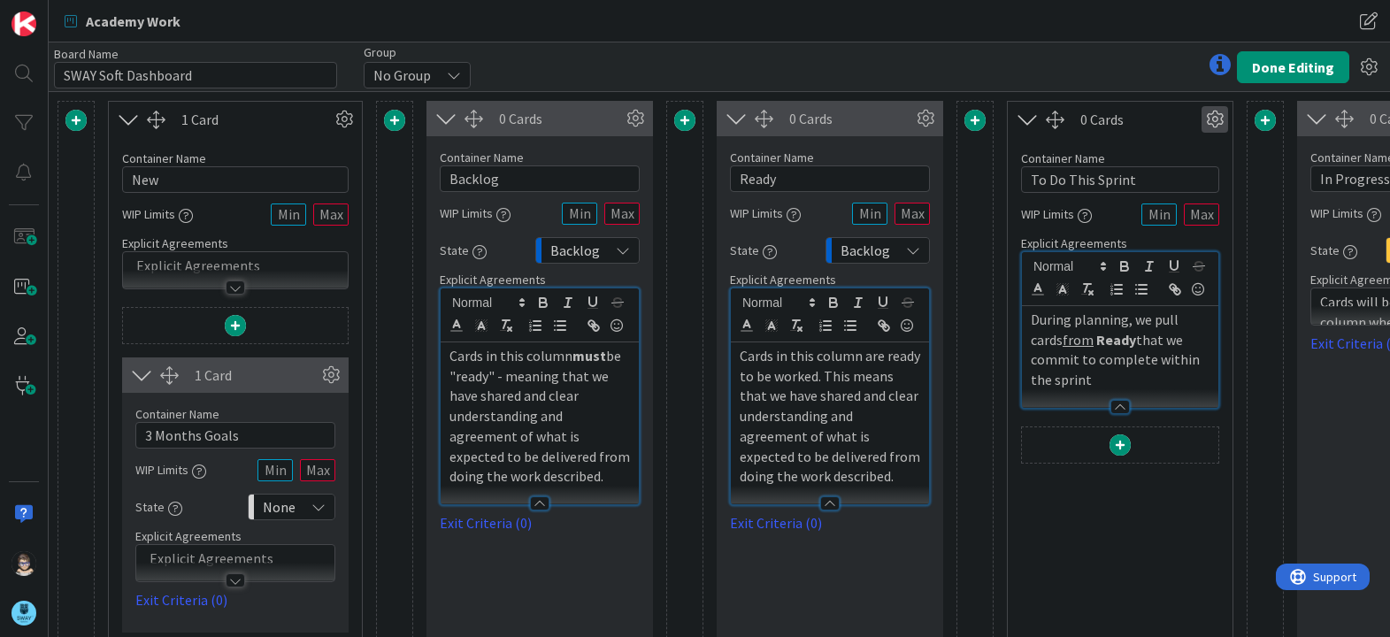
click at [1214, 119] on icon at bounding box center [1214, 119] width 27 height 27
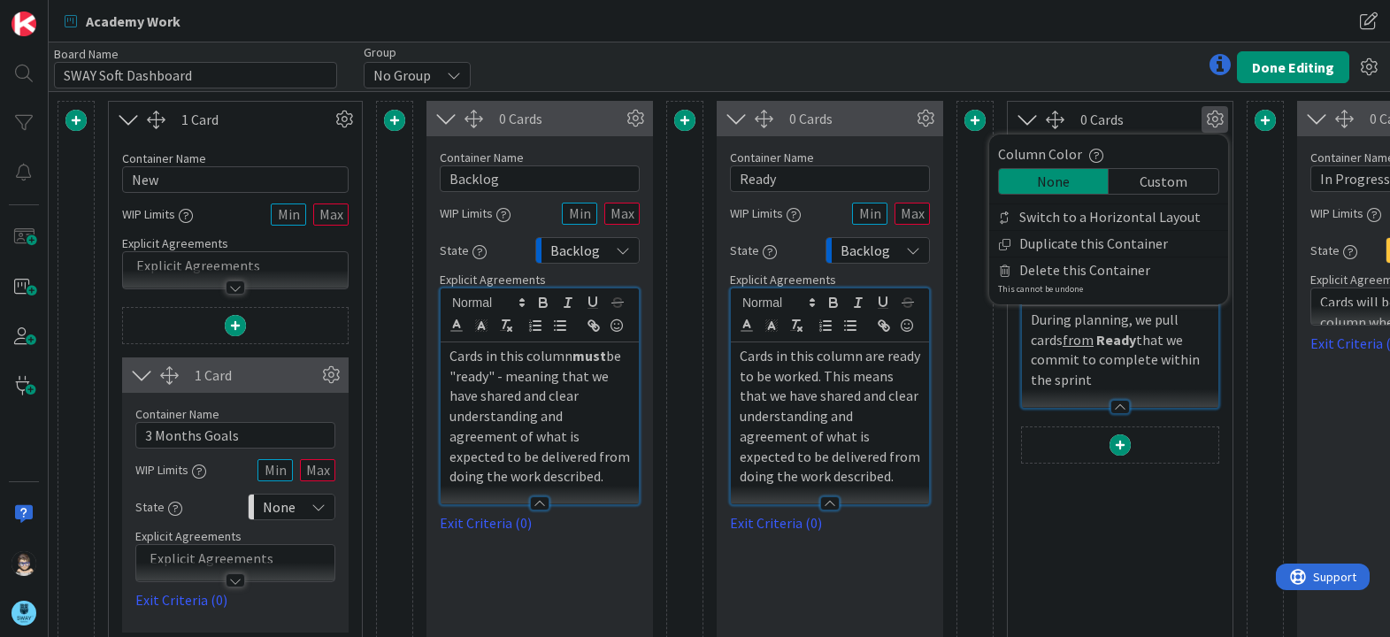
click at [1174, 387] on p "During planning, we pull cards from Ready that we commit to complete within the…" at bounding box center [1120, 350] width 179 height 80
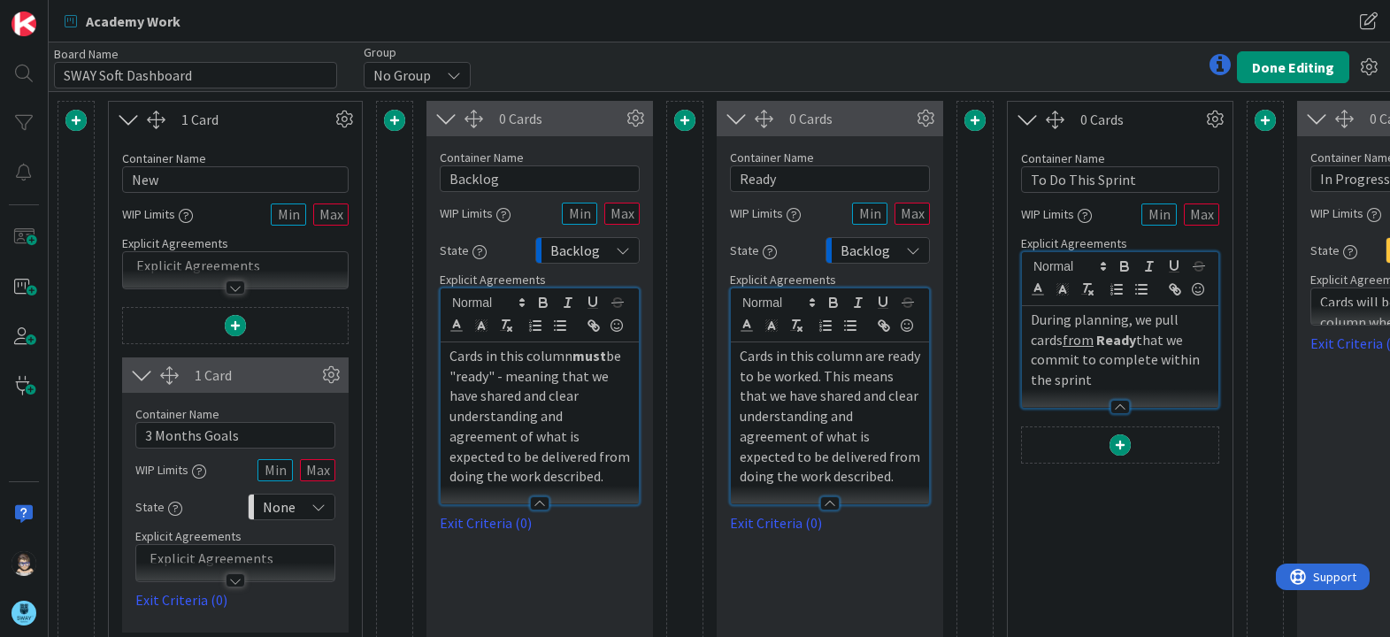
drag, startPoint x: 1174, startPoint y: 387, endPoint x: 943, endPoint y: 296, distance: 247.9
click at [943, 296] on div "1 Card Container Name 3 / 64 New WIP Limits Explicit Agreements 1 Card Containe…" at bounding box center [1105, 562] width 2096 height 922
copy p "During planning, we pull cards from Ready that we commit to complete within the…"
click at [1214, 113] on icon at bounding box center [1214, 119] width 27 height 27
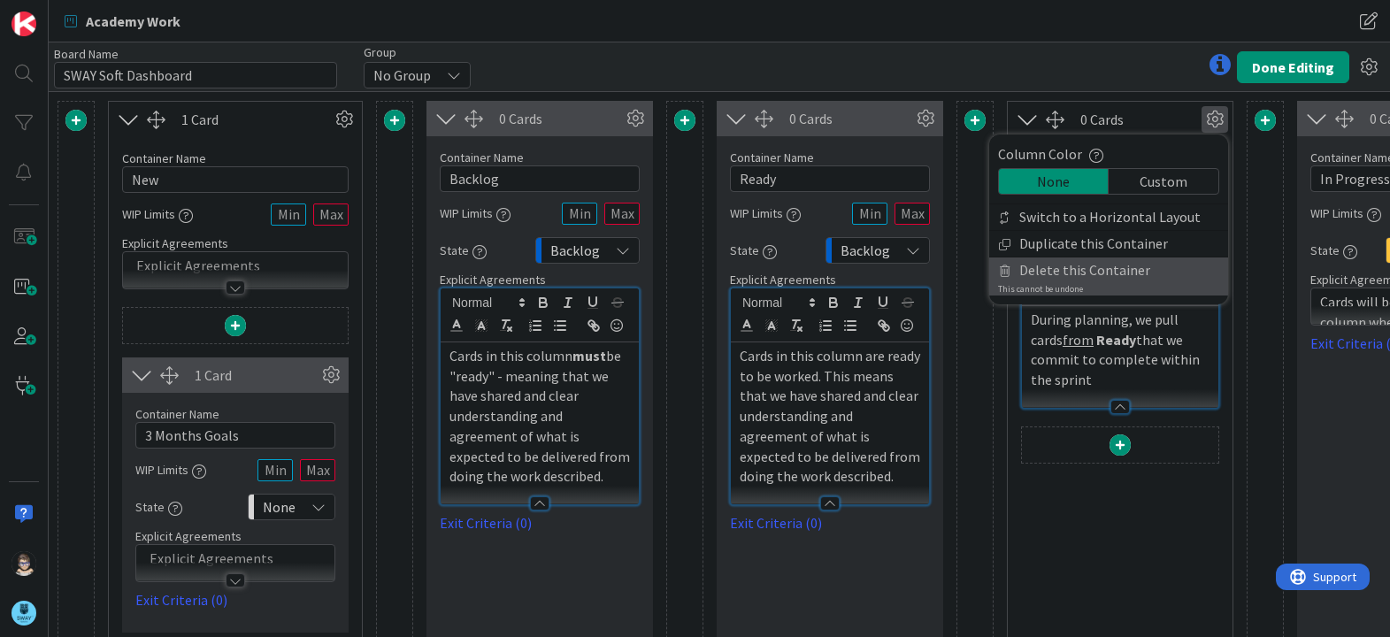
click at [1094, 268] on span "Delete this Container" at bounding box center [1084, 270] width 131 height 26
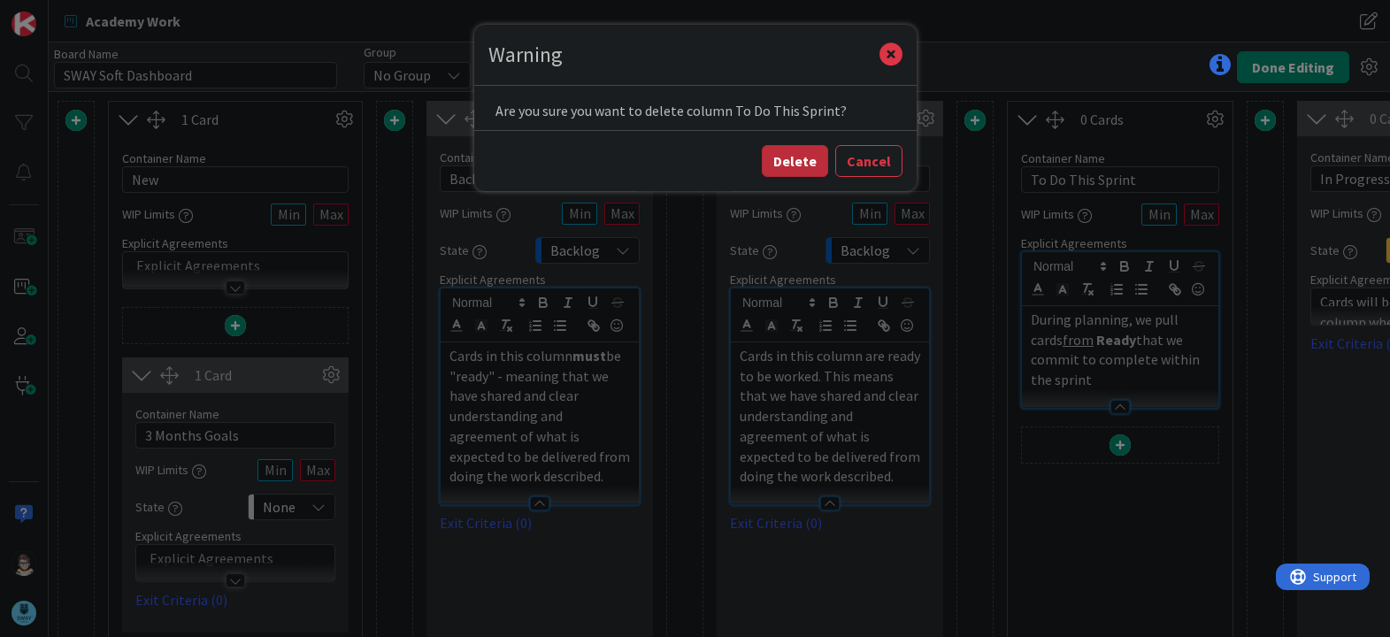
click at [789, 160] on button "Delete" at bounding box center [795, 161] width 66 height 32
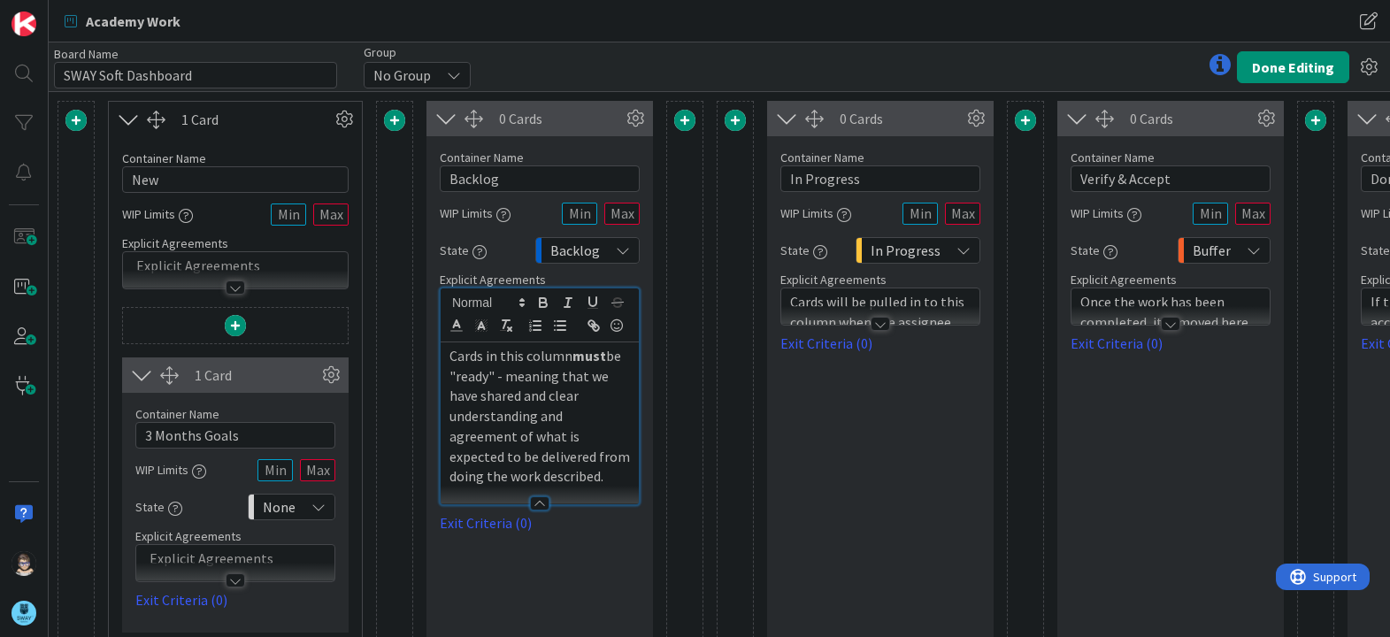
click at [735, 124] on span at bounding box center [734, 120] width 21 height 21
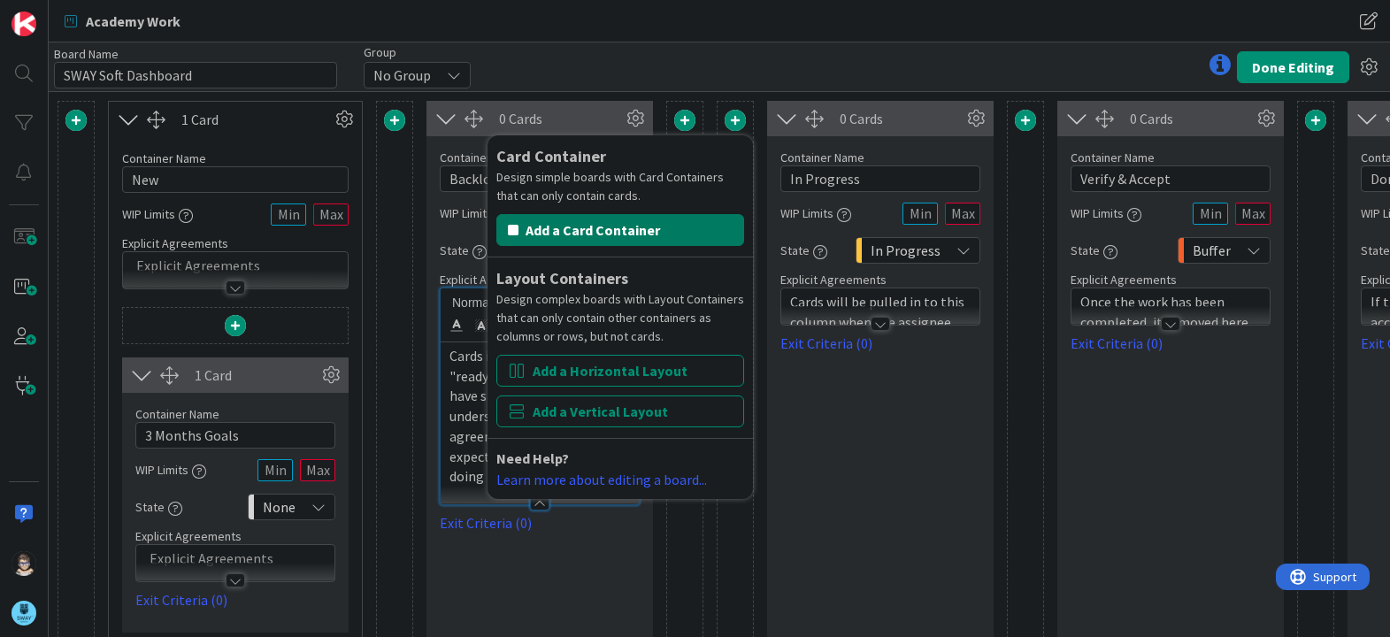
click at [624, 235] on button "Add a Card Container" at bounding box center [620, 230] width 248 height 32
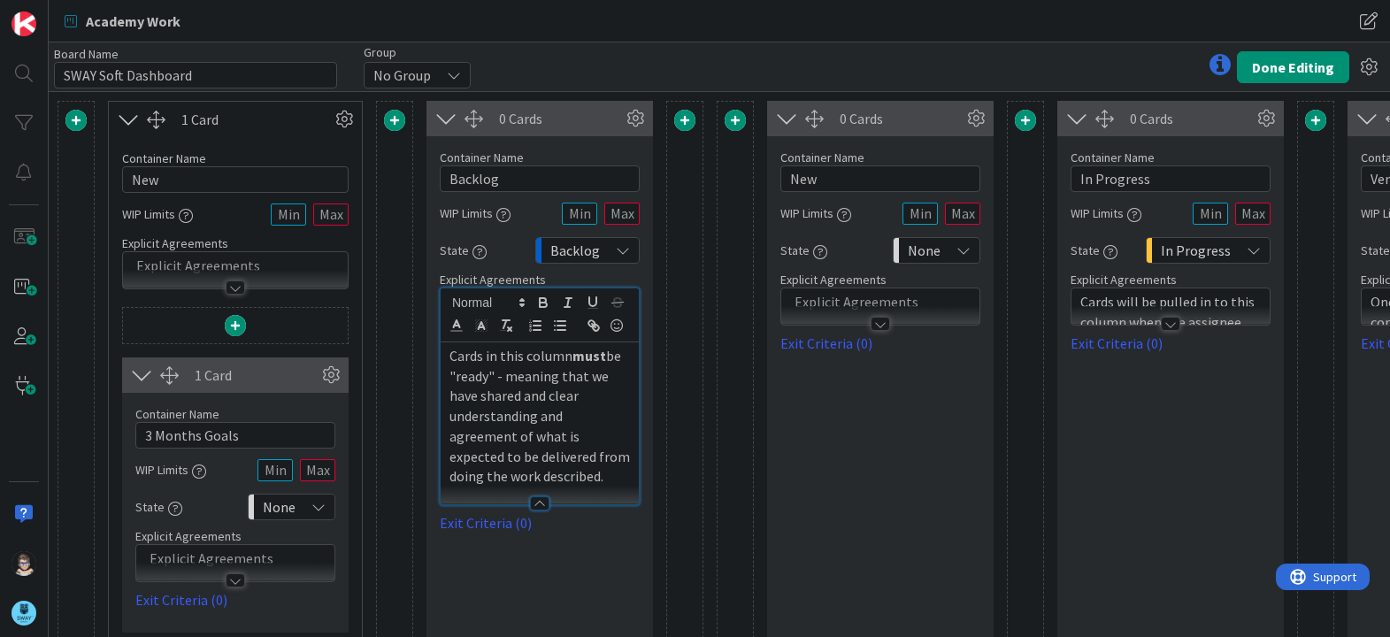
click at [731, 290] on div "Card Container Design simple boards with Card Containers that can only contain …" at bounding box center [734, 562] width 37 height 922
click at [736, 118] on span at bounding box center [734, 120] width 21 height 21
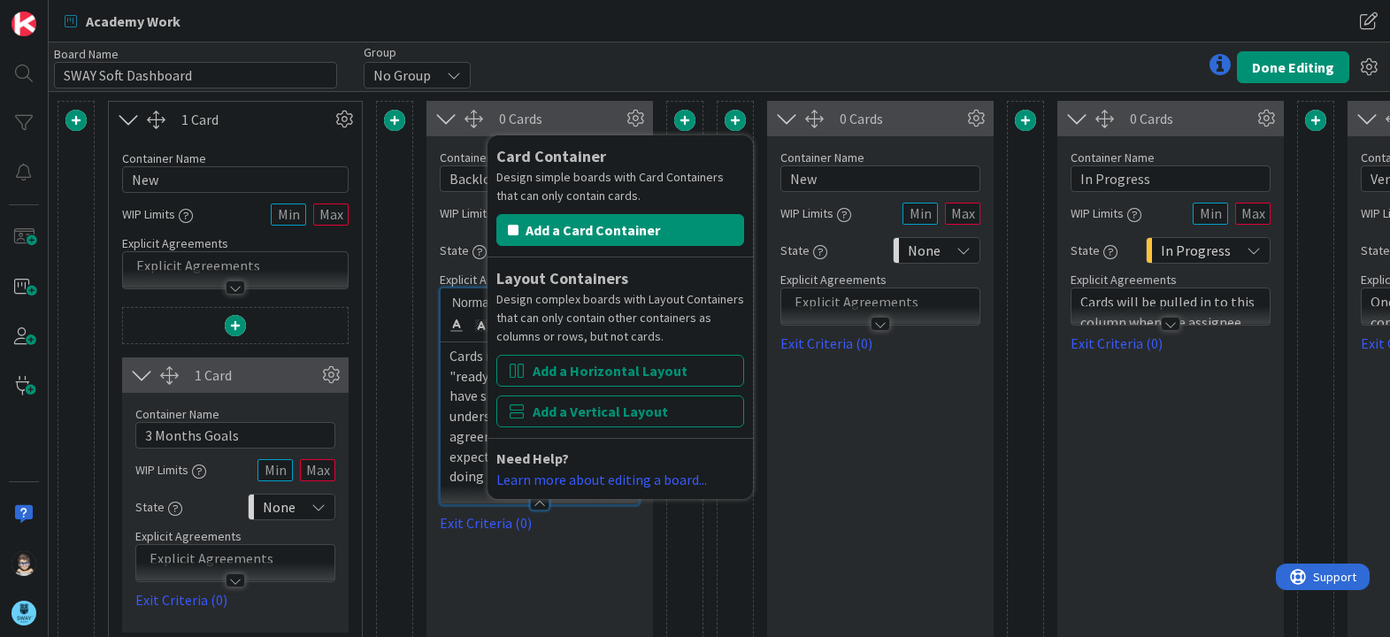
click at [921, 466] on div "0 Cards Container Name 3 / 64 New WIP Limits State None Explicit Agreements Exi…" at bounding box center [880, 562] width 226 height 922
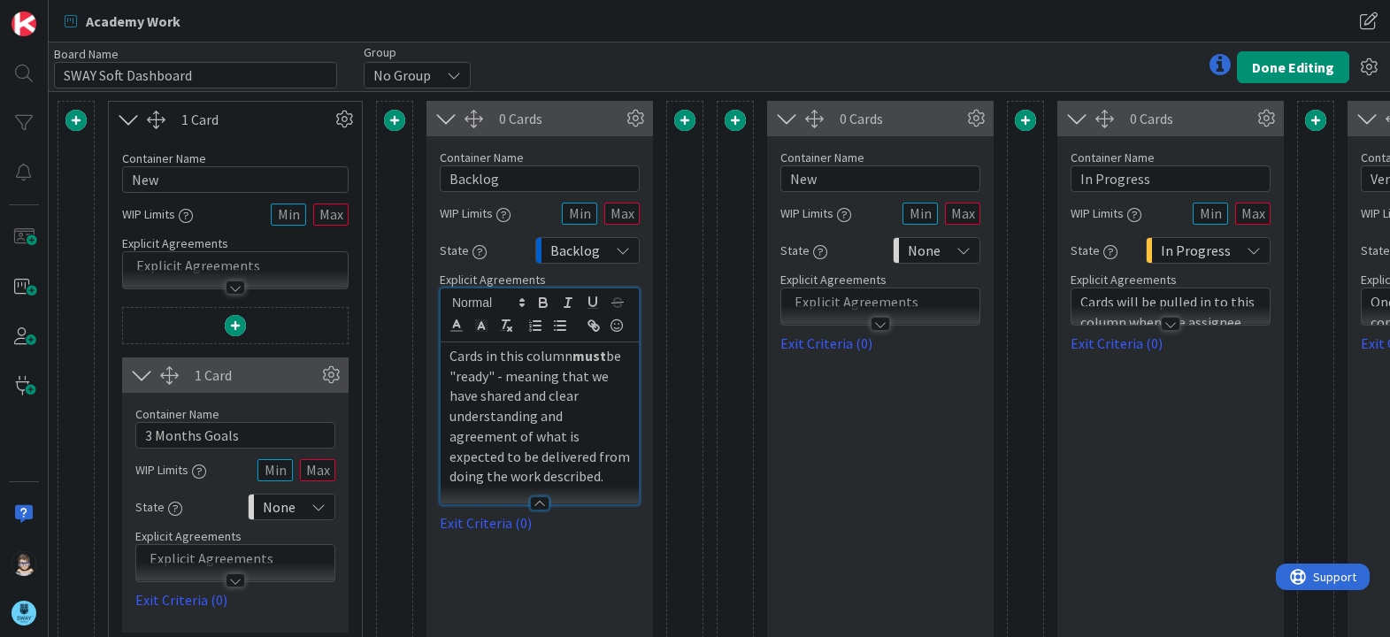
click at [735, 119] on span at bounding box center [734, 120] width 21 height 21
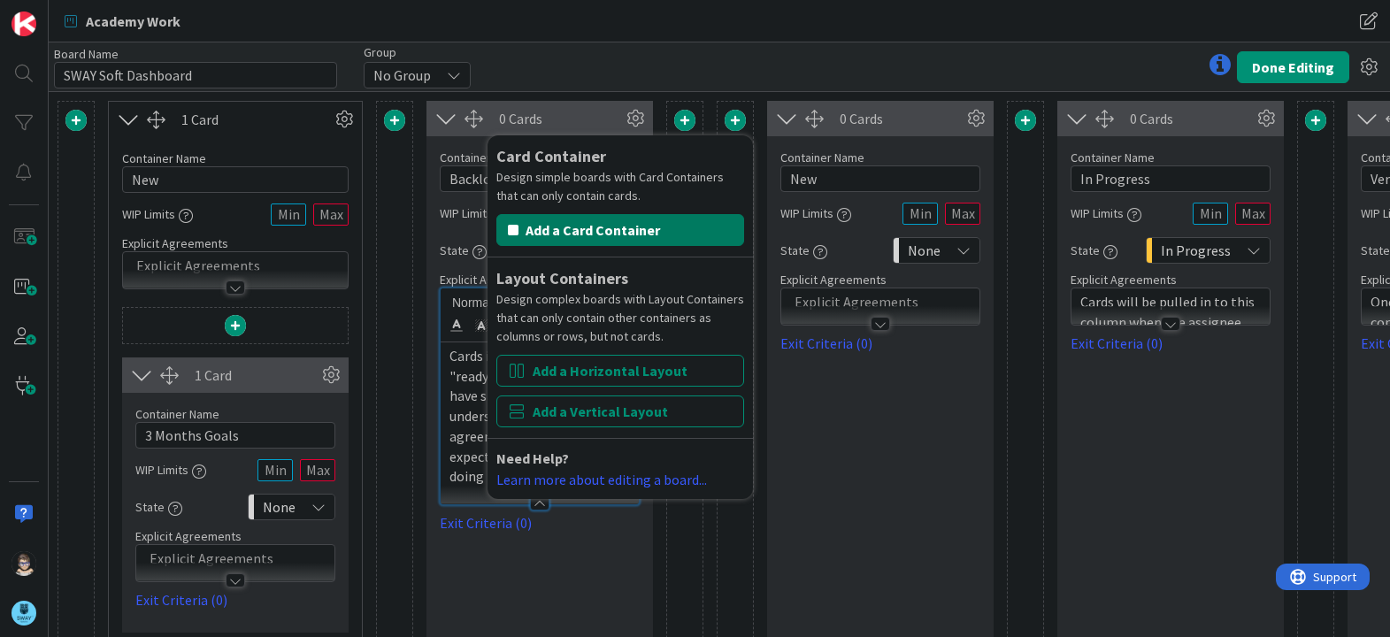
click at [608, 233] on button "Add a Card Container" at bounding box center [620, 230] width 248 height 32
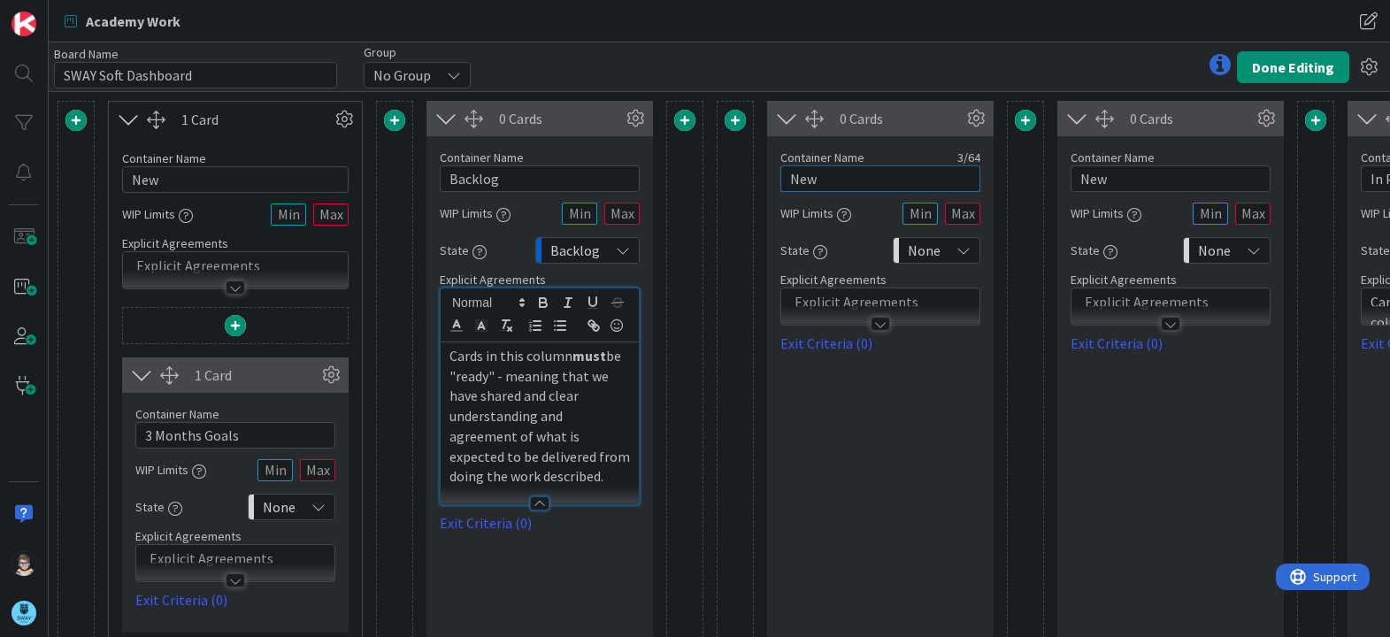
click at [837, 184] on input "New" at bounding box center [880, 178] width 200 height 27
drag, startPoint x: 830, startPoint y: 187, endPoint x: 699, endPoint y: 190, distance: 131.0
click at [699, 190] on div "1 Card Container Name 3 / 64 New WIP Limits Explicit Agreements 1 Card Containe…" at bounding box center [1130, 562] width 2147 height 922
type input "Ready"
click at [940, 303] on p at bounding box center [880, 302] width 180 height 20
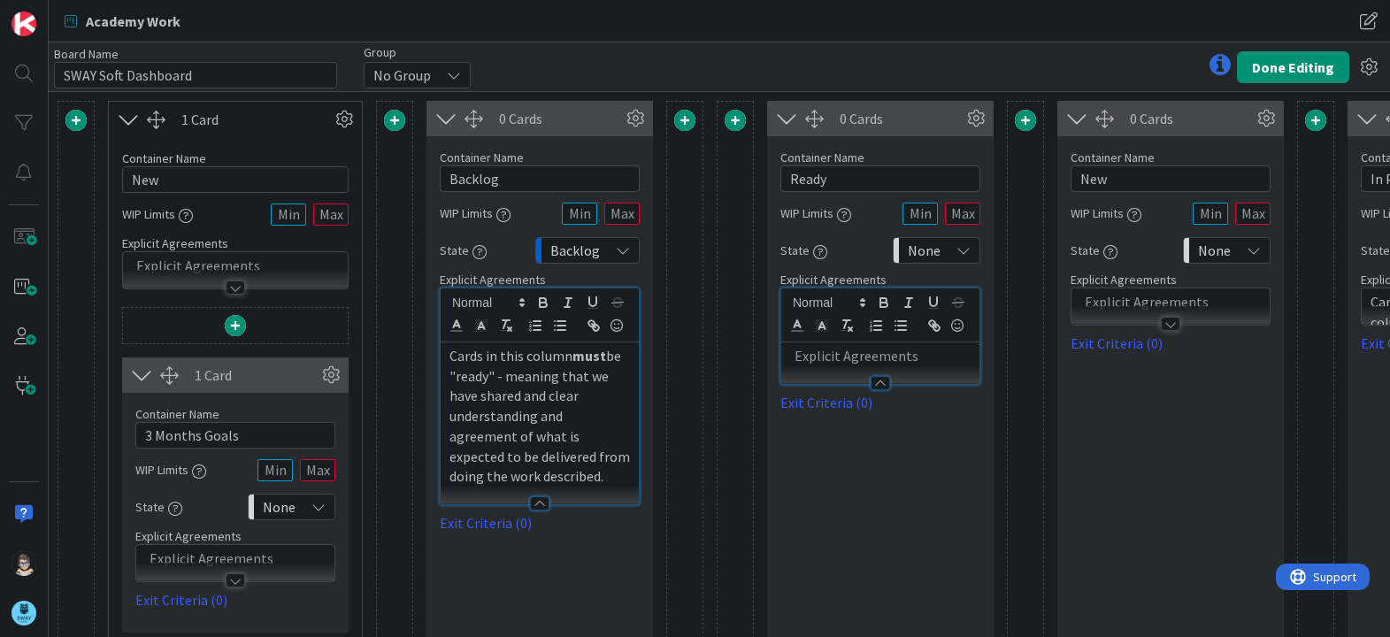
click at [863, 358] on p at bounding box center [880, 356] width 180 height 20
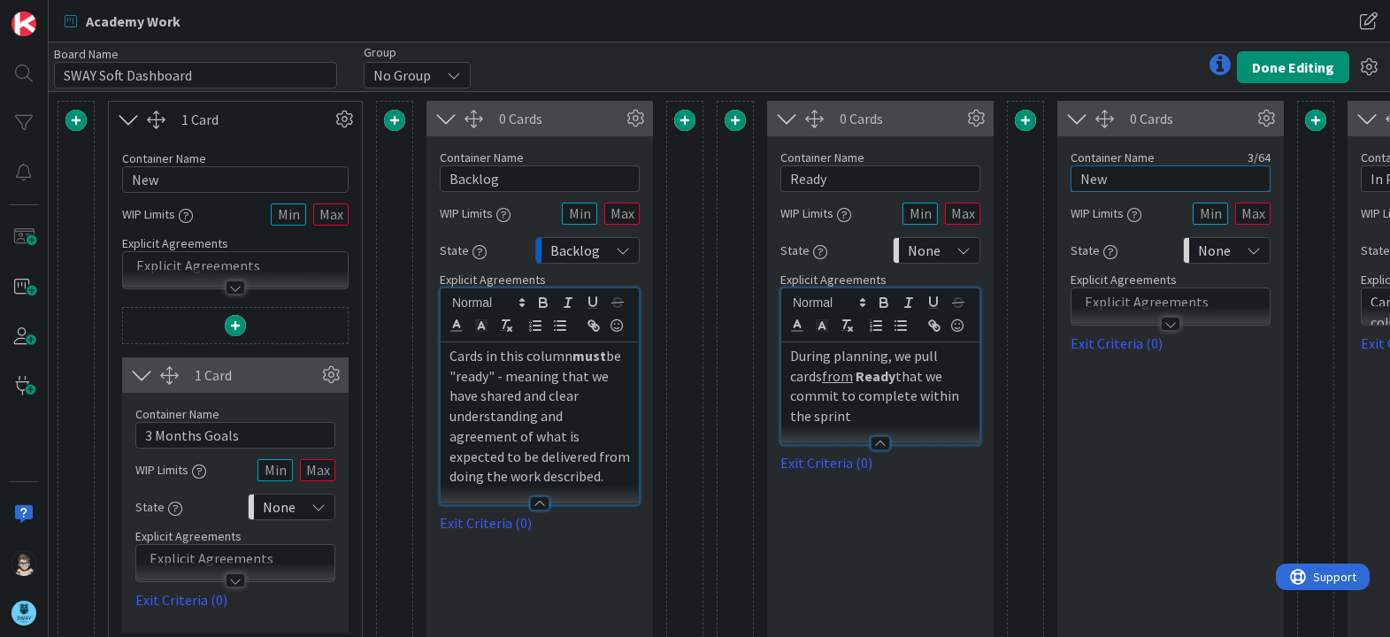
drag, startPoint x: 1127, startPoint y: 176, endPoint x: 1033, endPoint y: 172, distance: 93.8
click at [1033, 172] on div "1 Card Container Name 3 / 64 New WIP Limits Explicit Agreements 1 Card Containe…" at bounding box center [1130, 562] width 2147 height 922
type input "Committed for This Sprint"
click at [1254, 249] on icon at bounding box center [1253, 250] width 14 height 14
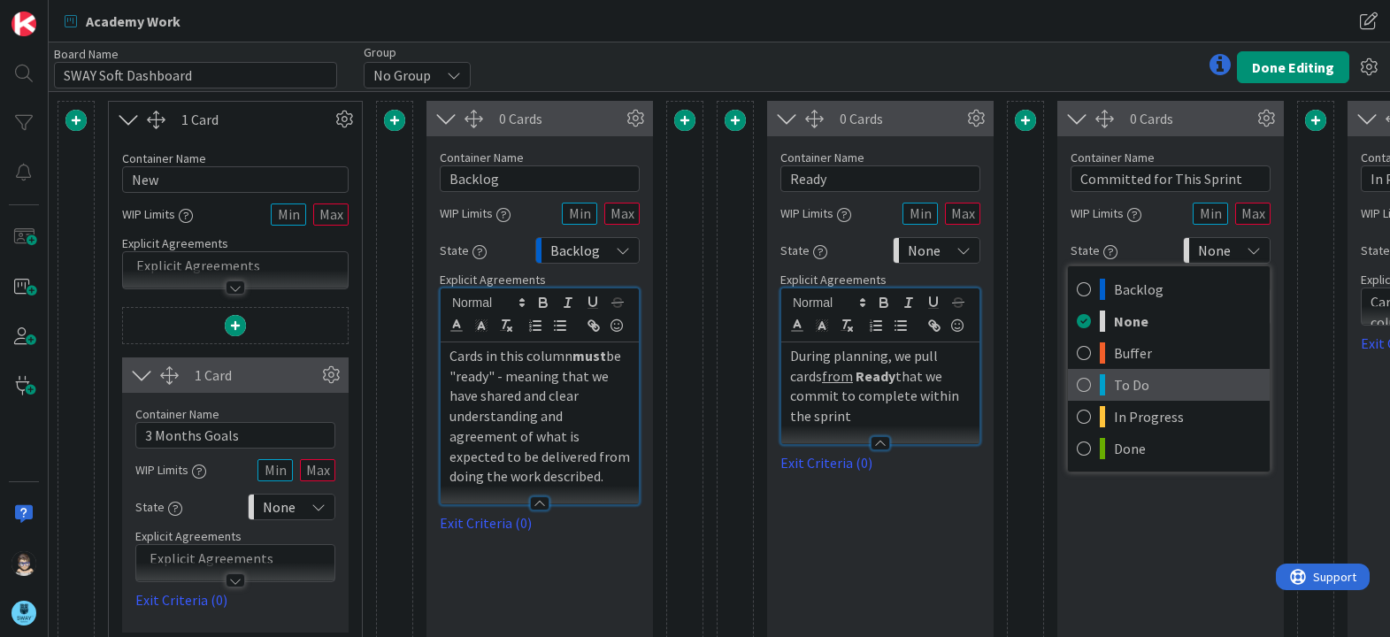
click at [1157, 380] on span "To Do" at bounding box center [1187, 385] width 147 height 27
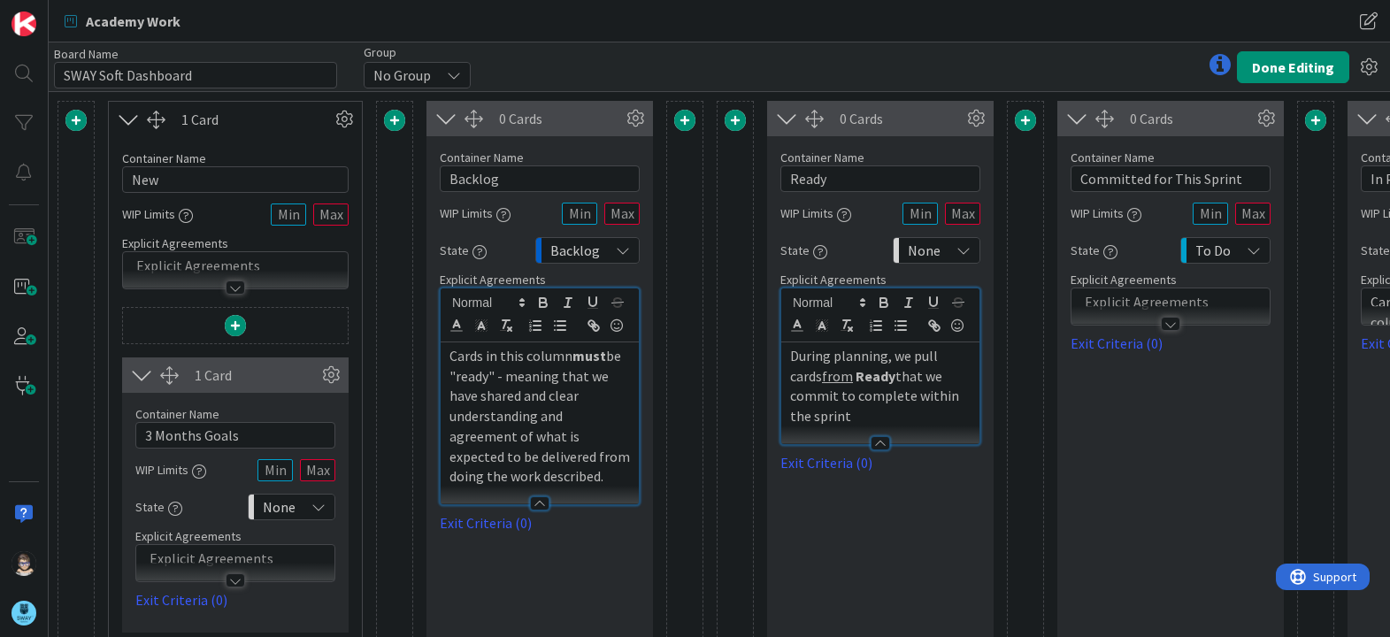
click at [1173, 326] on div at bounding box center [1170, 324] width 19 height 14
click at [1126, 361] on p at bounding box center [1170, 356] width 180 height 20
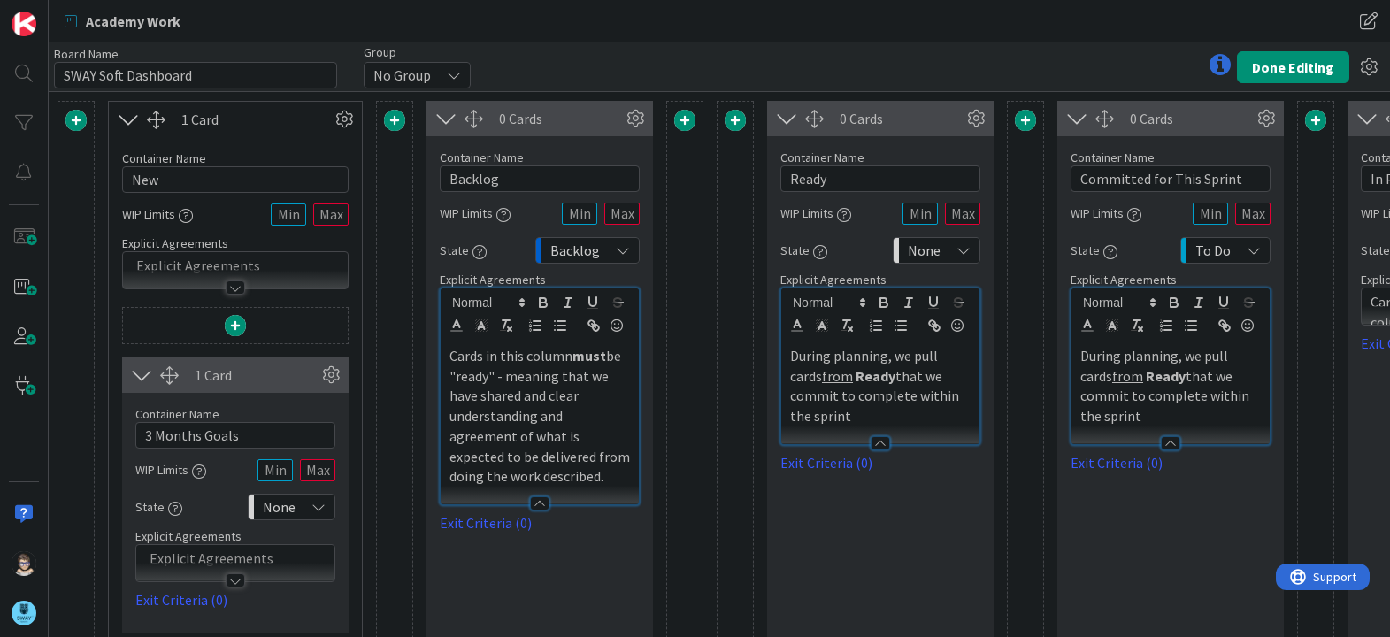
click at [1154, 512] on div "0 Cards Container Name 25 / 64 Committed for This Sprint WIP Limits State To Do…" at bounding box center [1170, 562] width 226 height 922
drag, startPoint x: 967, startPoint y: 400, endPoint x: 728, endPoint y: 310, distance: 255.3
click at [728, 310] on div "1 Card Container Name 3 / 64 New WIP Limits Explicit Agreements 1 Card Containe…" at bounding box center [1130, 562] width 2147 height 922
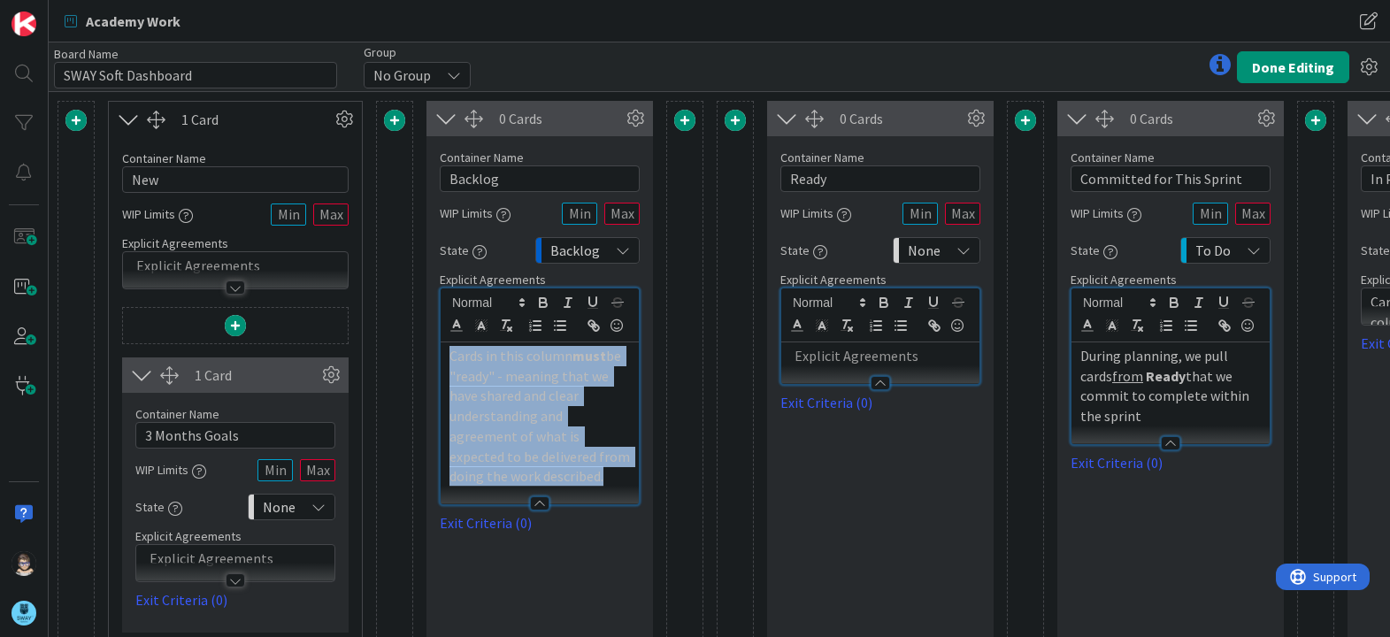
drag, startPoint x: 449, startPoint y: 358, endPoint x: 538, endPoint y: 477, distance: 147.9
click at [538, 477] on p "Cards in this column must be "ready" - meaning that we have shared and clear un…" at bounding box center [539, 416] width 180 height 141
copy p "Cards in this column must be "ready" - meaning that we have shared and clear un…"
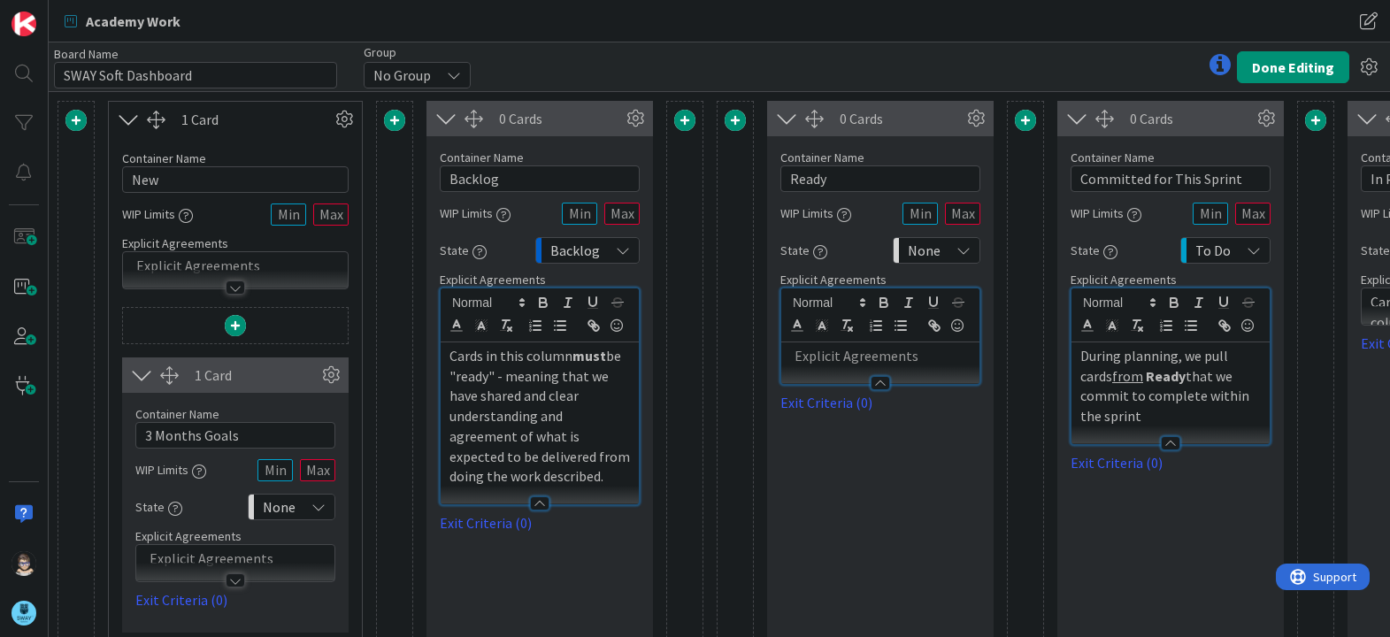
click at [854, 357] on p at bounding box center [880, 356] width 180 height 20
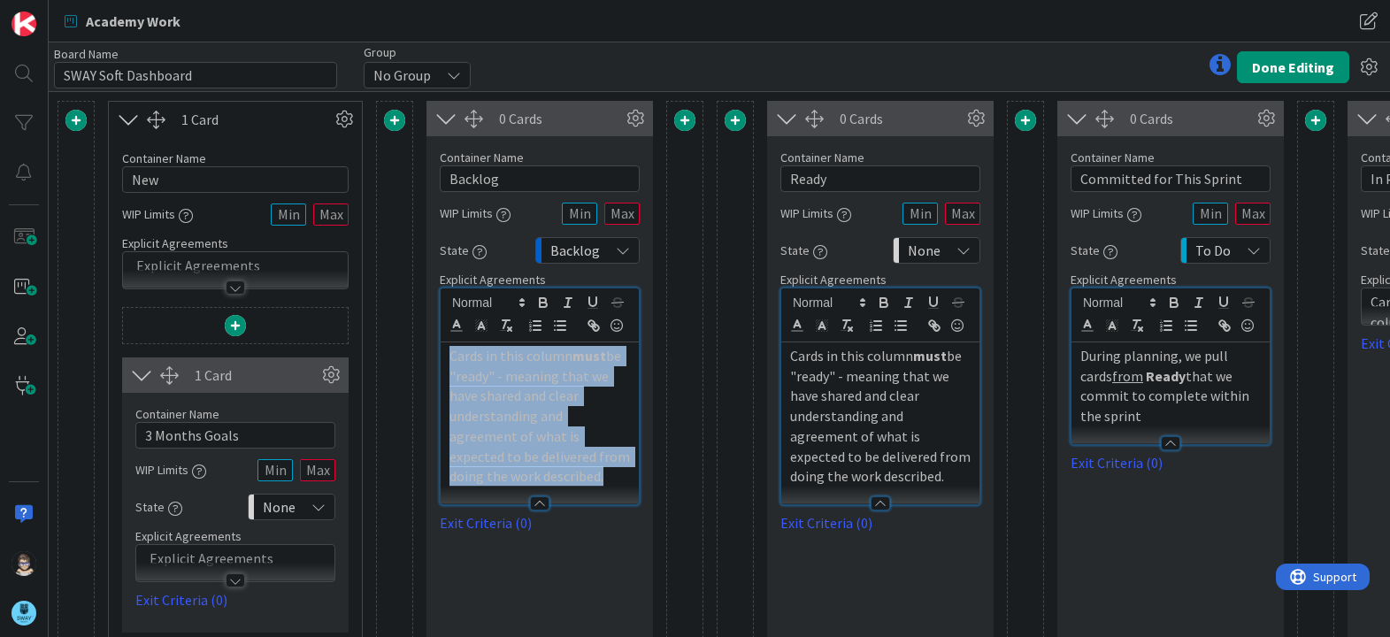
drag, startPoint x: 528, startPoint y: 478, endPoint x: 399, endPoint y: 345, distance: 185.2
click at [399, 345] on div "1 Card Container Name 3 / 64 New WIP Limits Explicit Agreements 1 Card Containe…" at bounding box center [1130, 562] width 2147 height 922
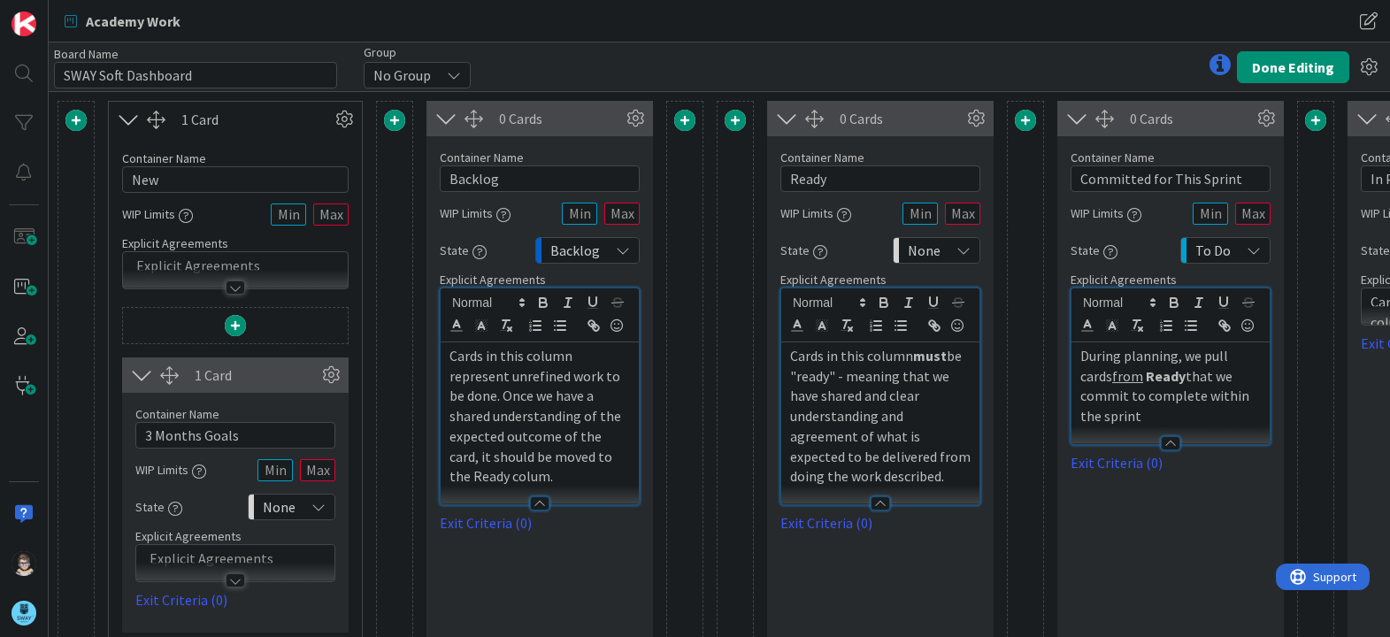
click at [1112, 378] on u "from" at bounding box center [1127, 376] width 31 height 18
click at [966, 248] on icon at bounding box center [963, 250] width 14 height 14
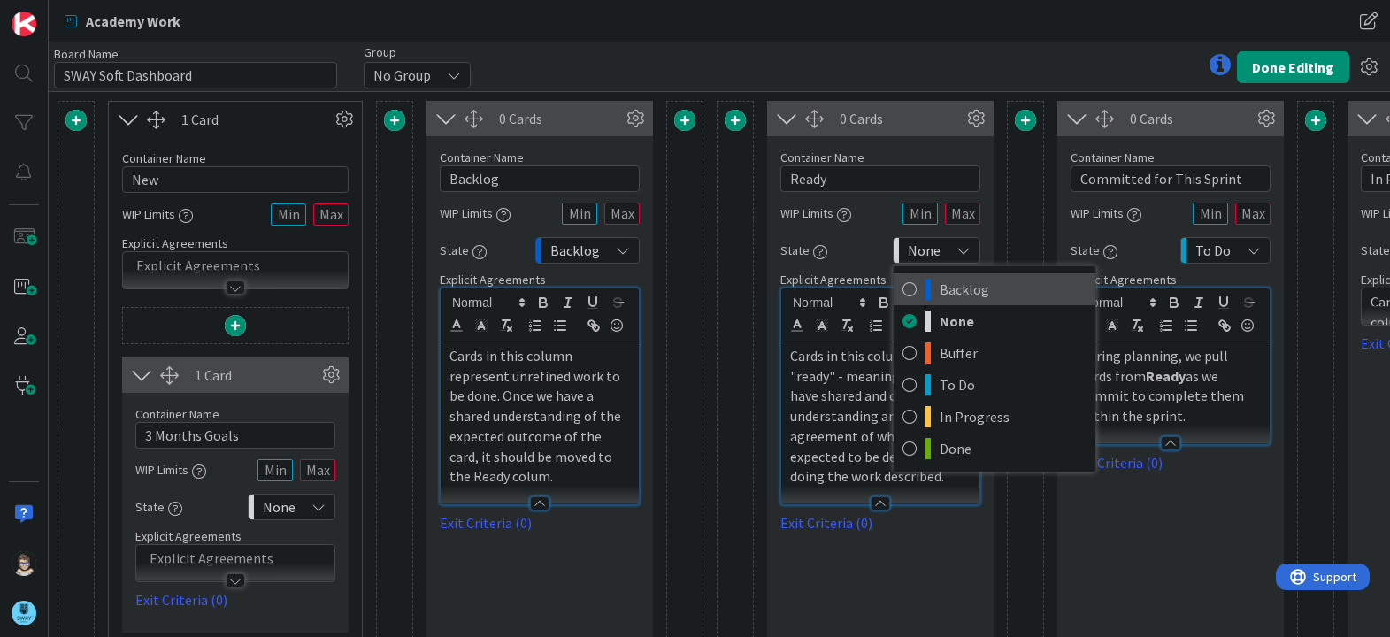
click at [964, 293] on span "Backlog" at bounding box center [1012, 289] width 147 height 27
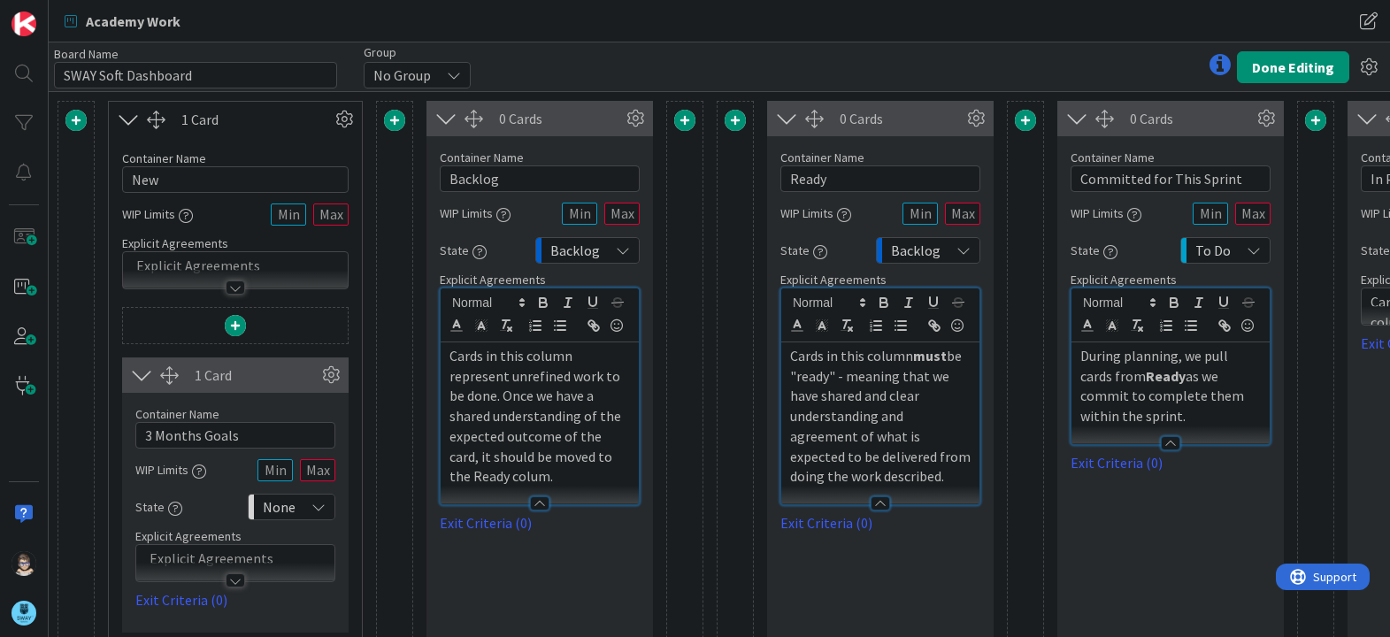
click at [926, 552] on div "0 Cards Container Name 5 / 64 Ready WIP Limits State Backlog Backlog None Buffe…" at bounding box center [880, 562] width 226 height 922
click at [731, 194] on div "Card Container Design simple boards with Card Containers that can only contain …" at bounding box center [734, 562] width 37 height 922
drag, startPoint x: 678, startPoint y: 214, endPoint x: 731, endPoint y: 217, distance: 52.3
click at [731, 217] on div "1 Card Container Name 3 / 64 New WIP Limits Explicit Agreements 1 Card Containe…" at bounding box center [1130, 562] width 2147 height 922
click at [1362, 62] on icon at bounding box center [1368, 67] width 32 height 32
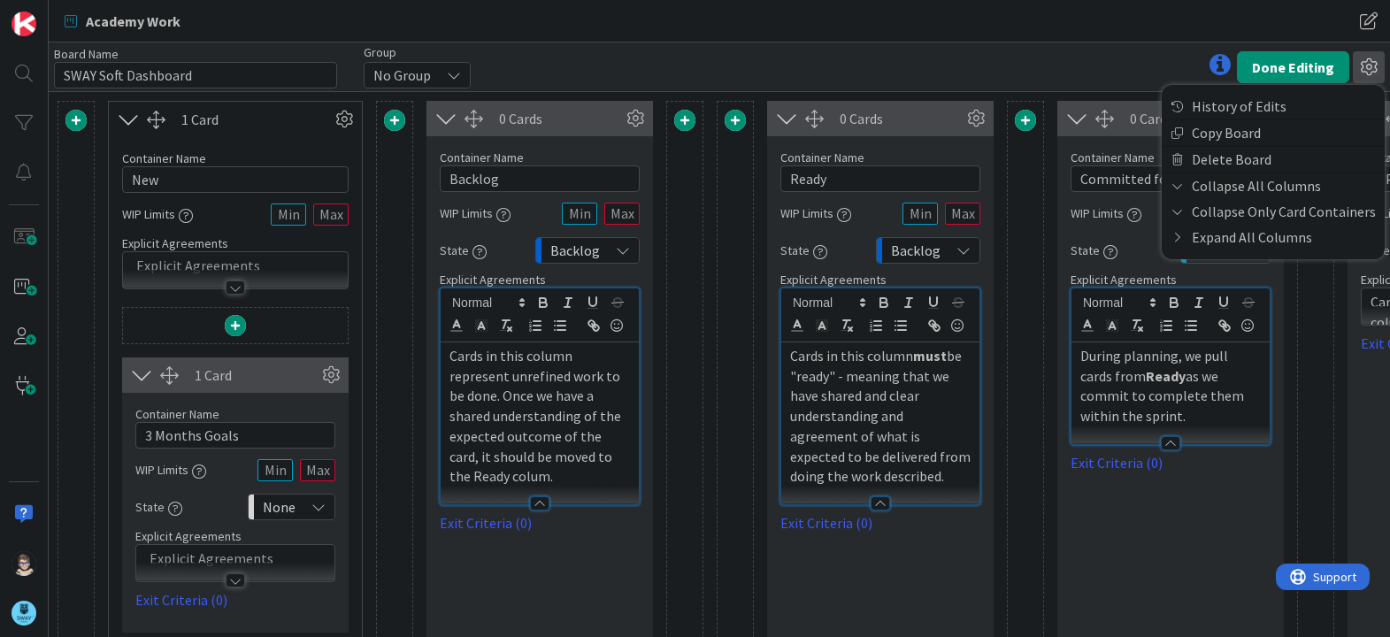
click at [1362, 62] on icon at bounding box center [1368, 67] width 32 height 32
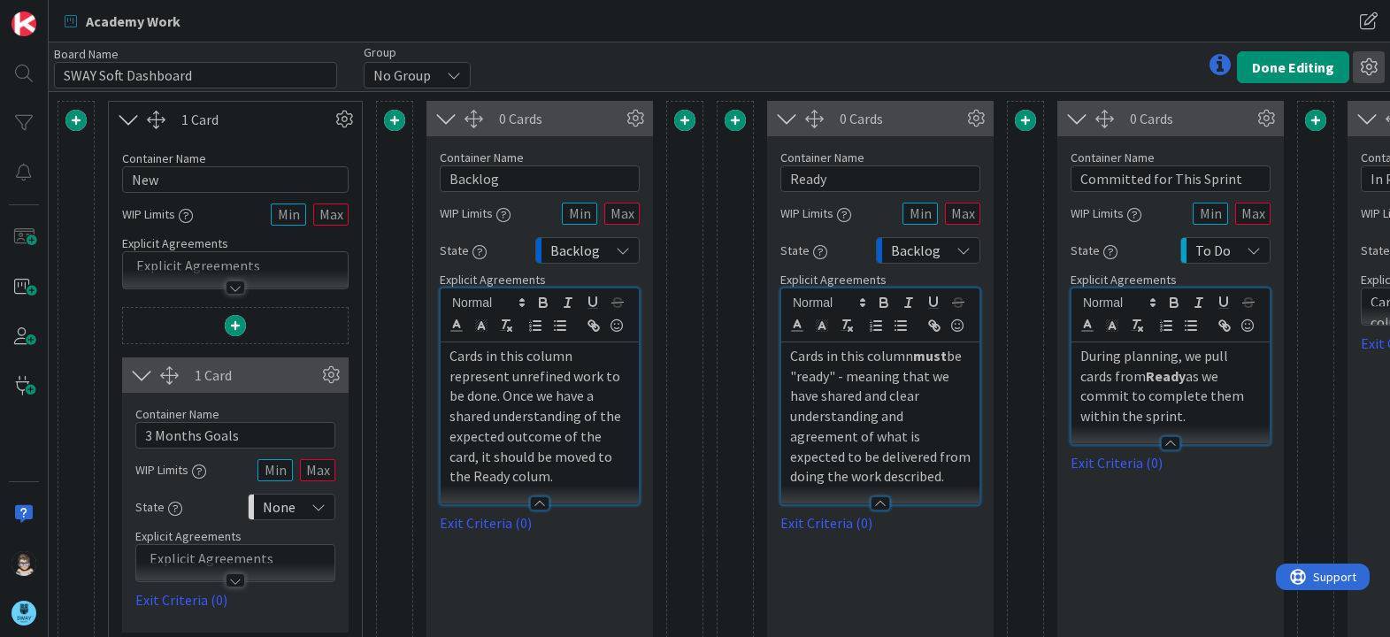
click at [1362, 62] on icon at bounding box center [1368, 67] width 32 height 32
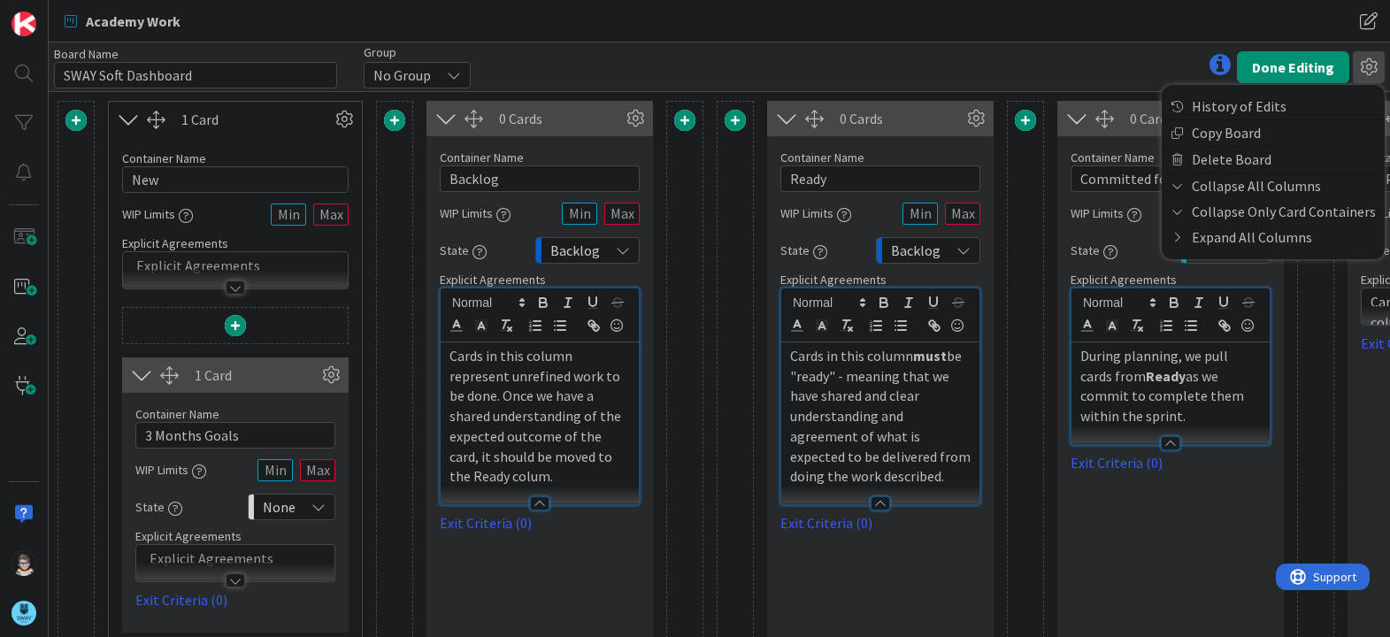
drag, startPoint x: 678, startPoint y: 224, endPoint x: 685, endPoint y: 143, distance: 80.7
click at [685, 143] on div "Card Container Design simple boards with Card Containers that can only contain …" at bounding box center [684, 562] width 37 height 922
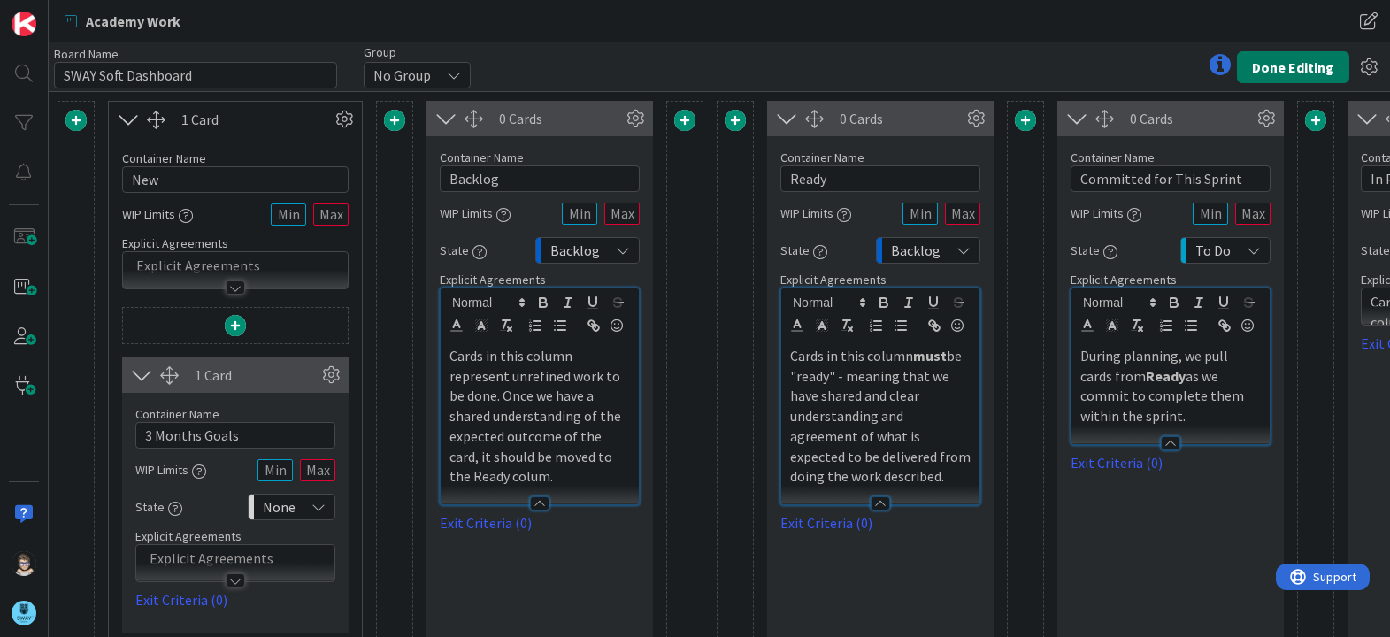
click at [1293, 71] on button "Done Editing" at bounding box center [1293, 67] width 112 height 32
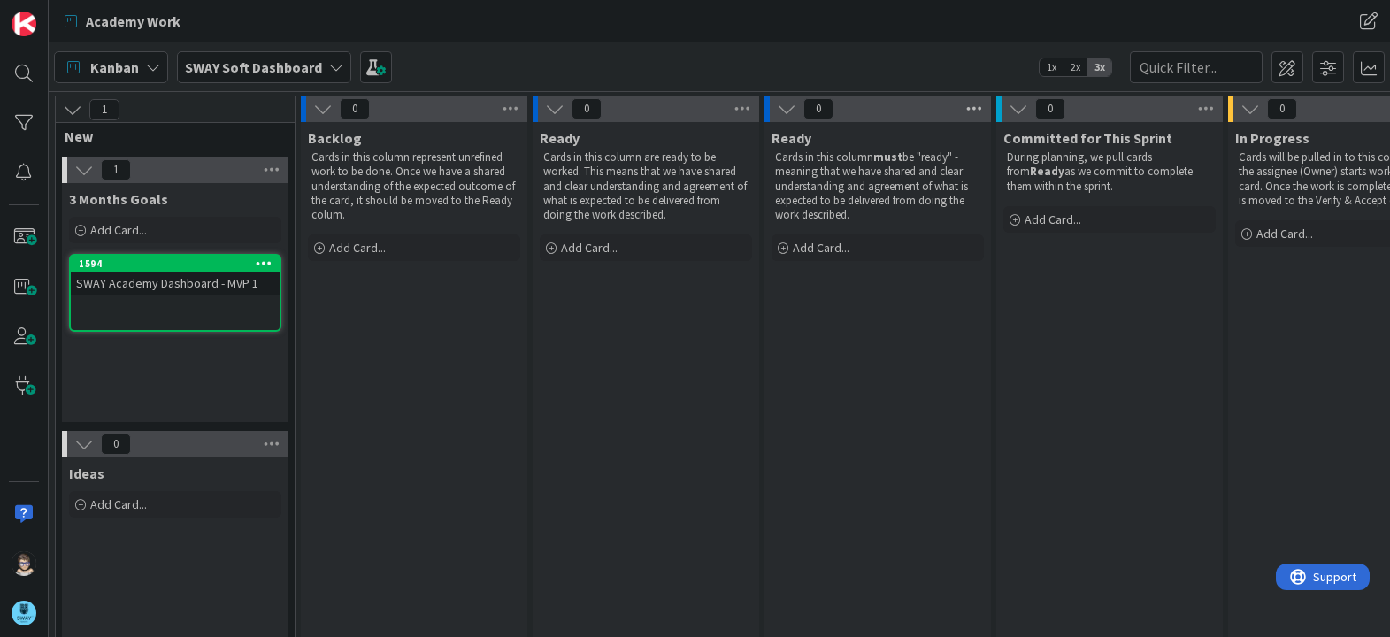
click at [972, 107] on icon at bounding box center [973, 109] width 23 height 27
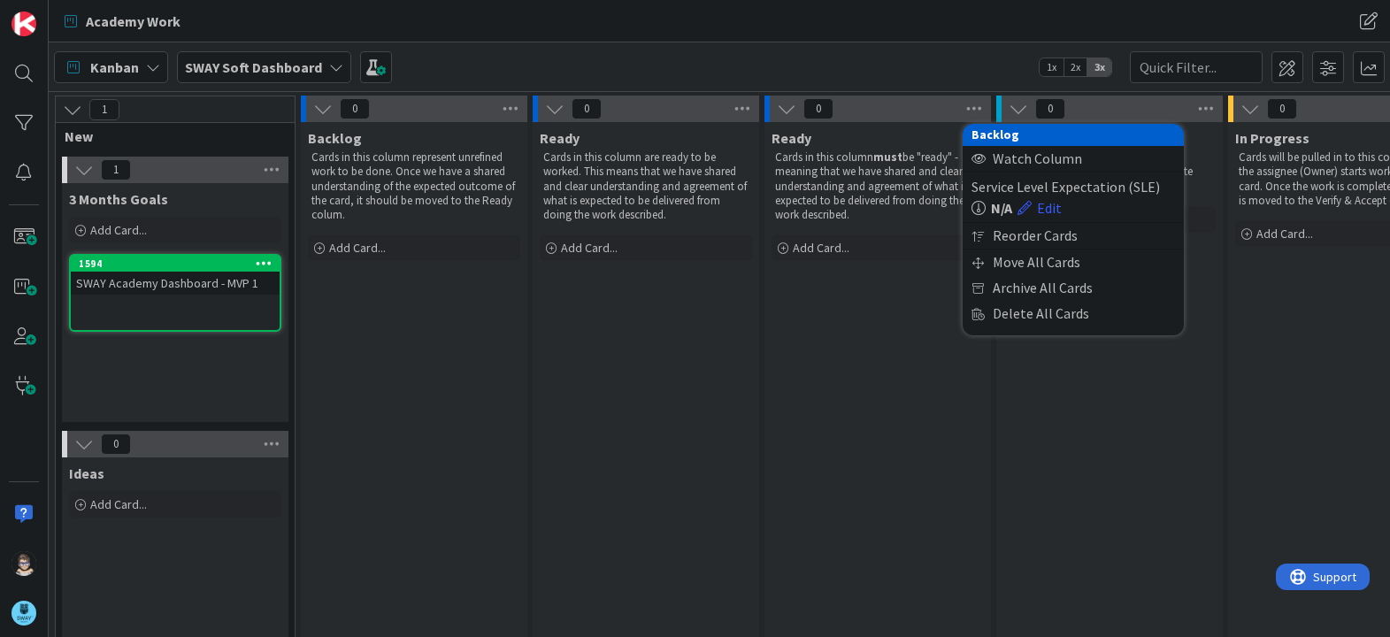
click at [886, 386] on div "Ready Cards in this column must be "ready" - meaning that we have shared and cl…" at bounding box center [877, 414] width 226 height 584
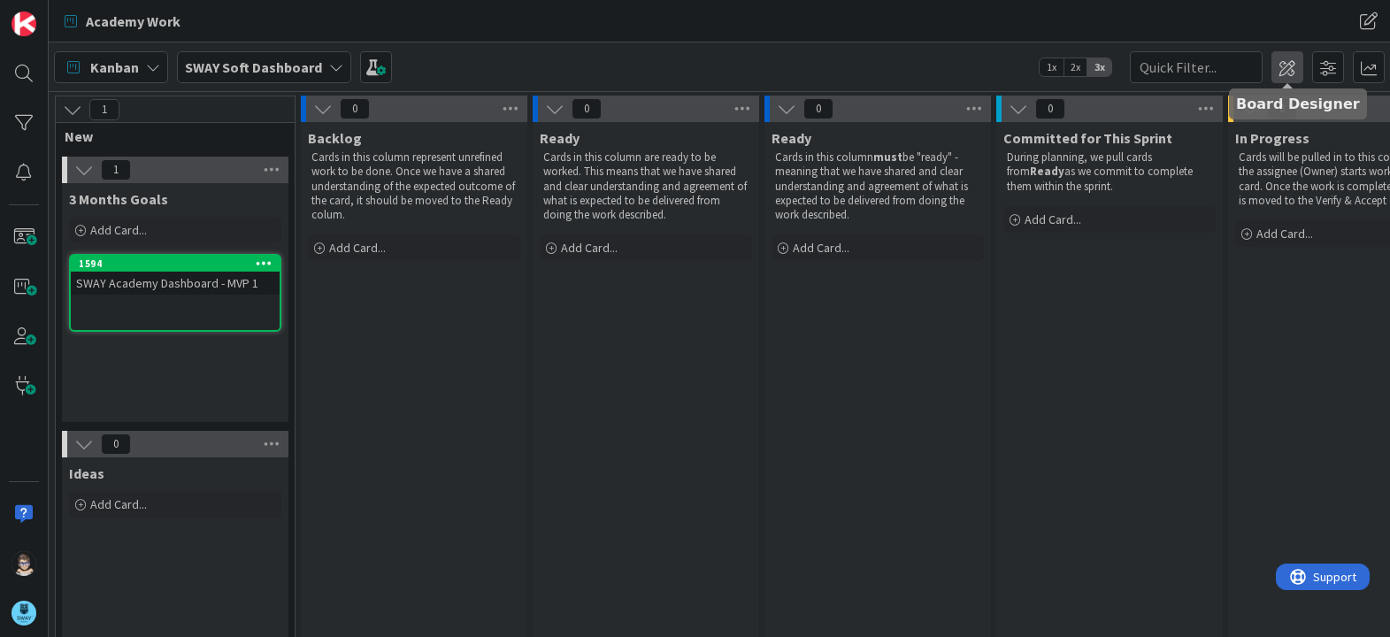
click at [1282, 71] on span at bounding box center [1287, 67] width 32 height 32
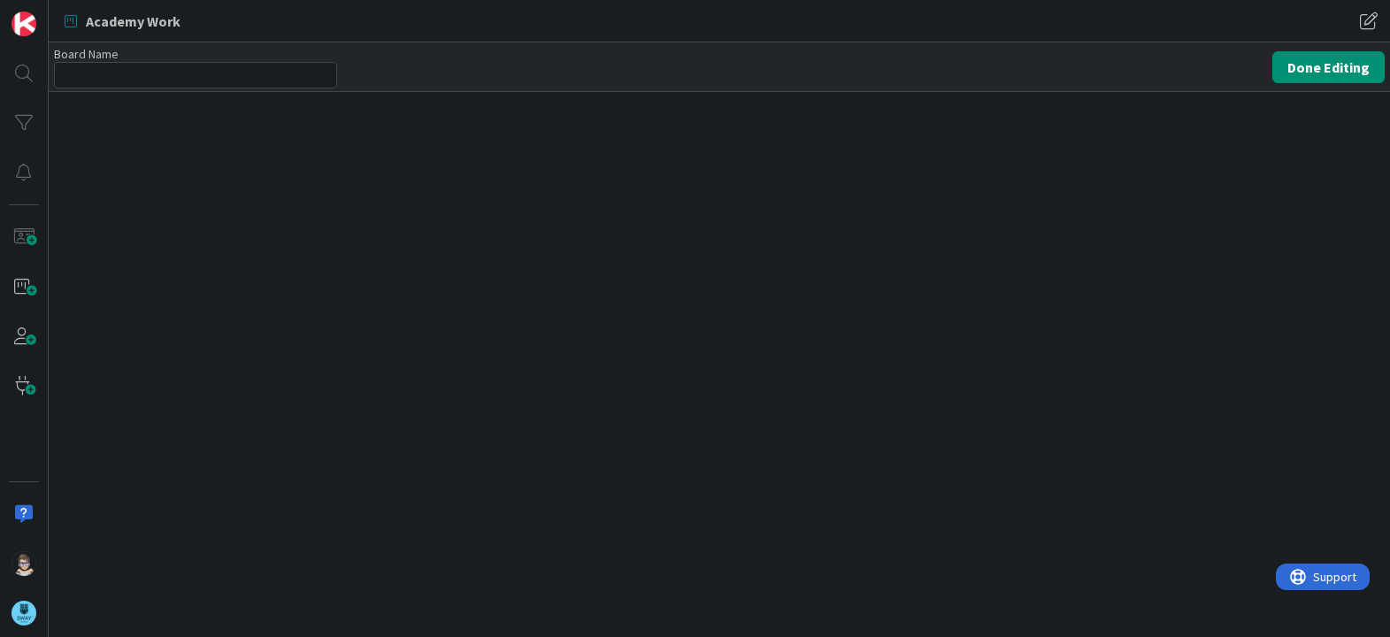
type input "SWAY Soft Dashboard"
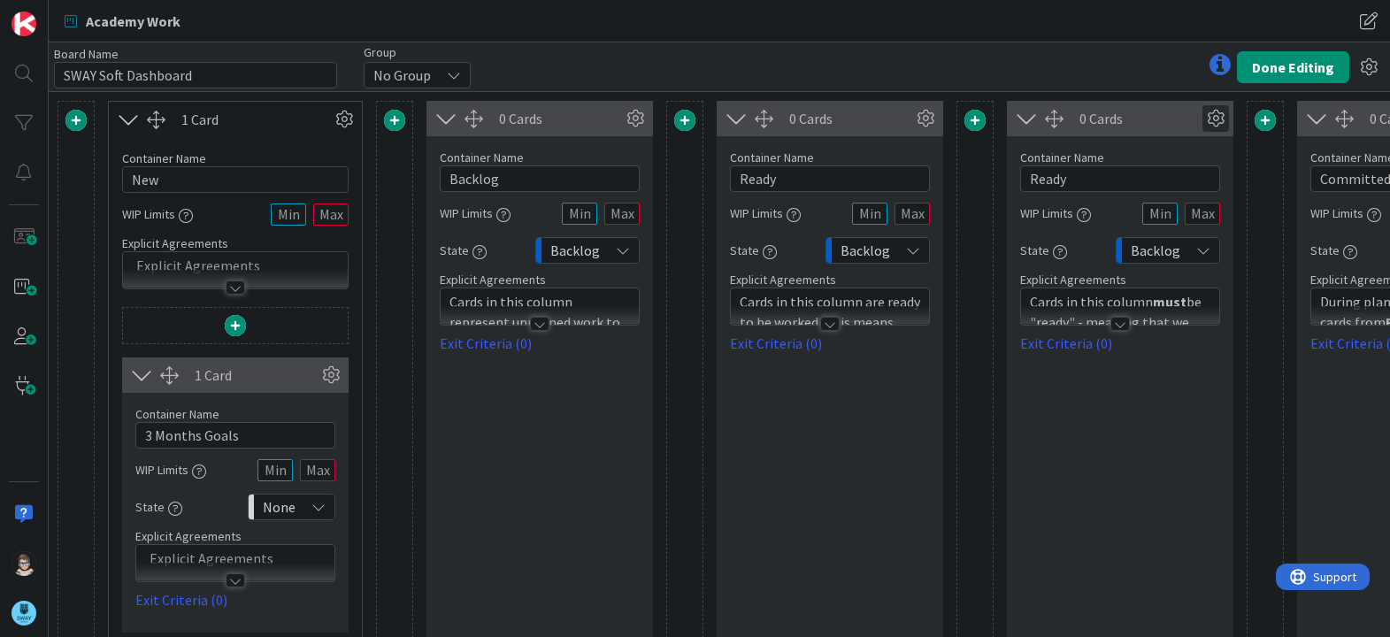
click at [1211, 119] on icon at bounding box center [1215, 118] width 27 height 27
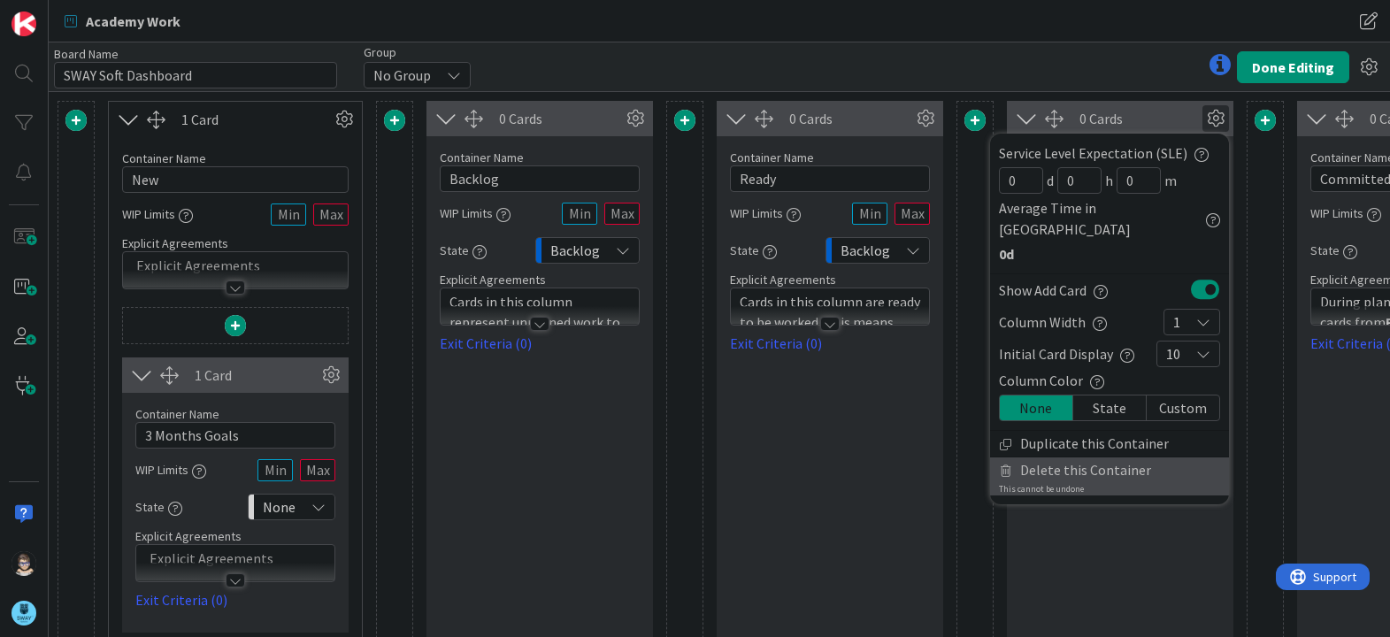
click at [1103, 457] on span "Delete this Container" at bounding box center [1085, 470] width 131 height 26
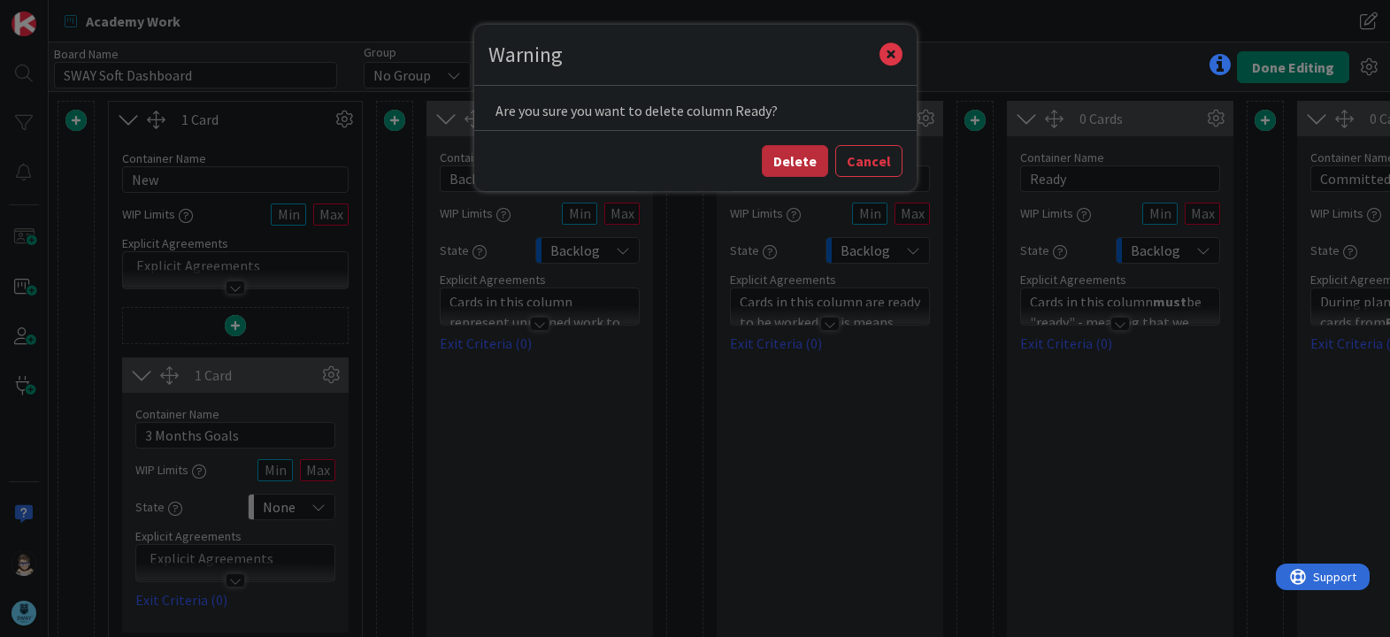
click at [788, 158] on button "Delete" at bounding box center [795, 161] width 66 height 32
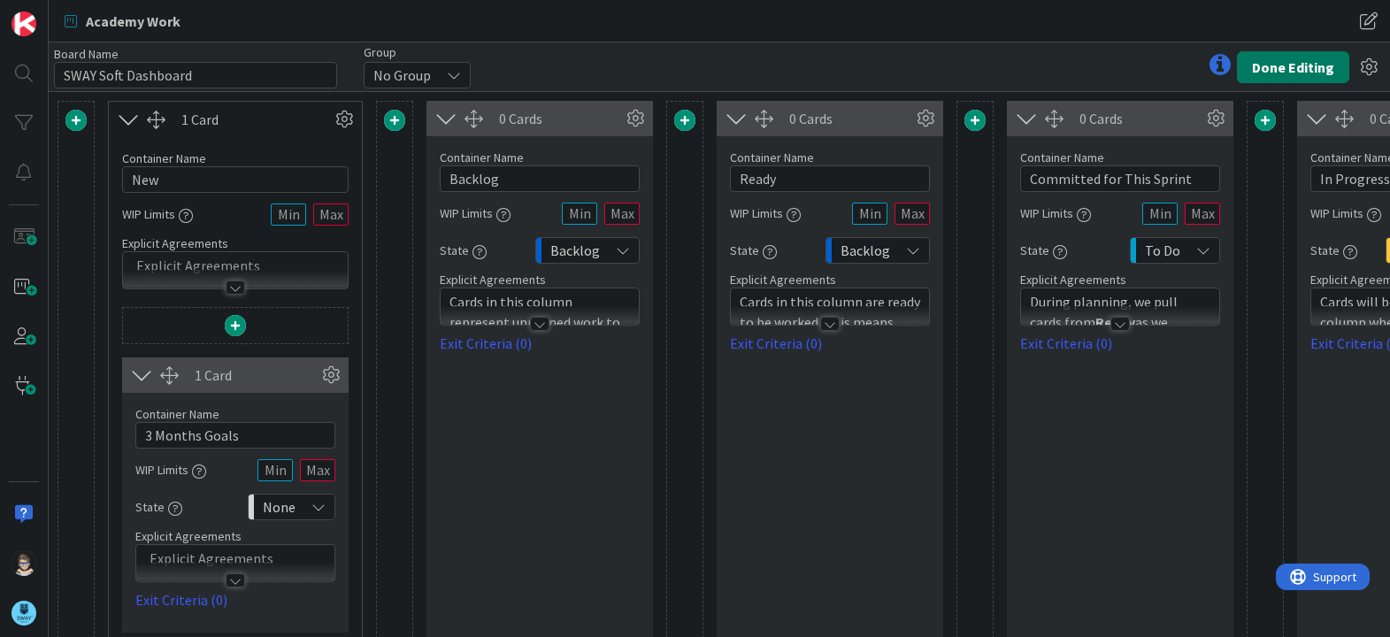
click at [1279, 68] on button "Done Editing" at bounding box center [1293, 67] width 112 height 32
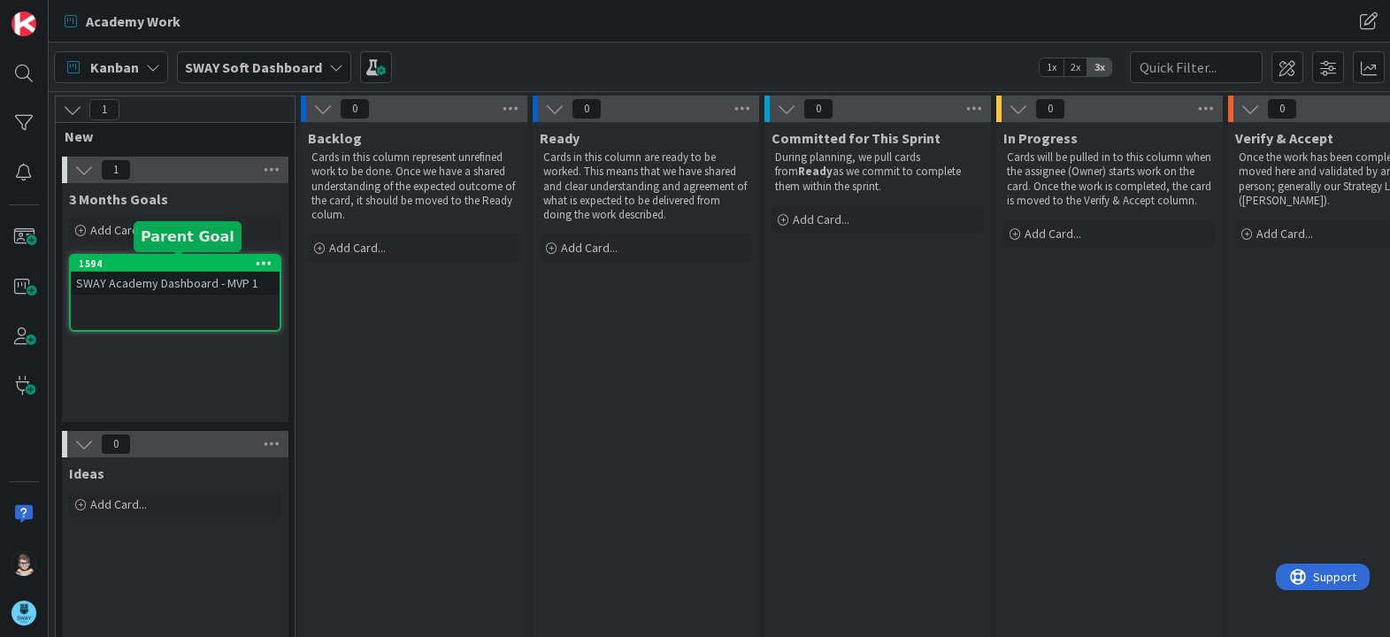
click at [180, 266] on div "1594" at bounding box center [179, 263] width 201 height 12
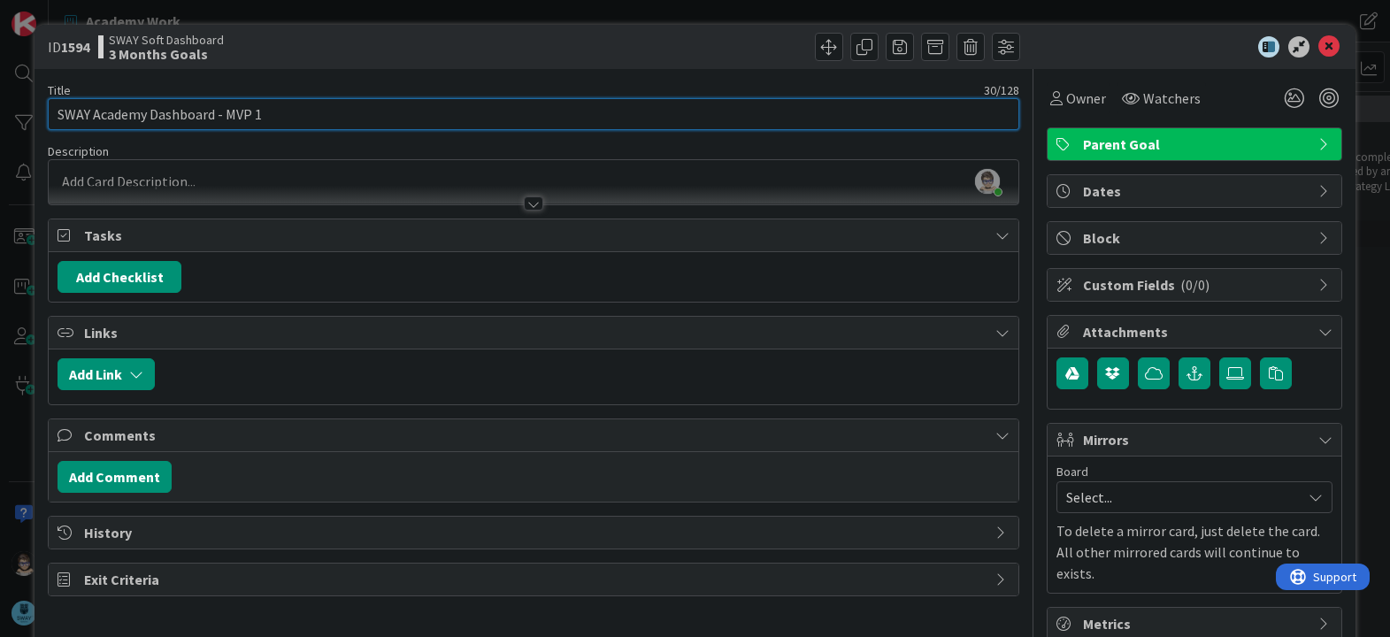
click at [335, 121] on input "SWAY Academy Dashboard - MVP 1" at bounding box center [533, 114] width 970 height 32
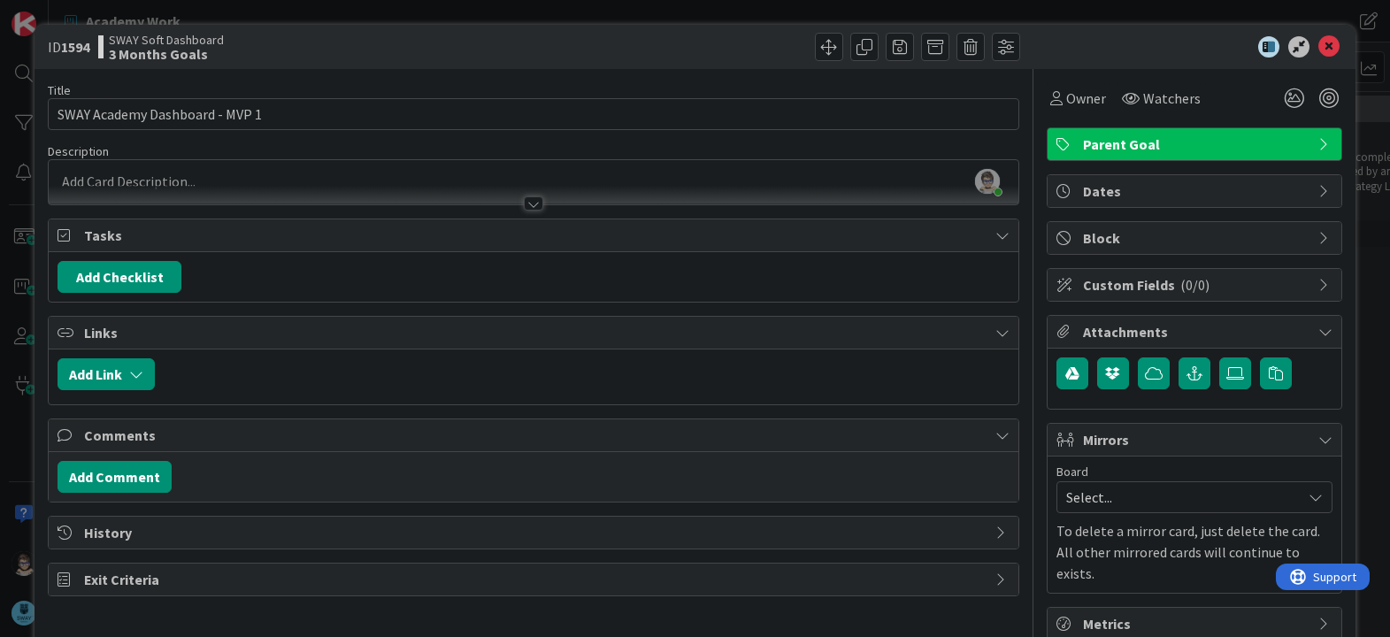
click at [539, 45] on div at bounding box center [779, 47] width 481 height 28
click at [1123, 49] on div at bounding box center [1185, 46] width 313 height 21
click at [1318, 53] on icon at bounding box center [1328, 46] width 21 height 21
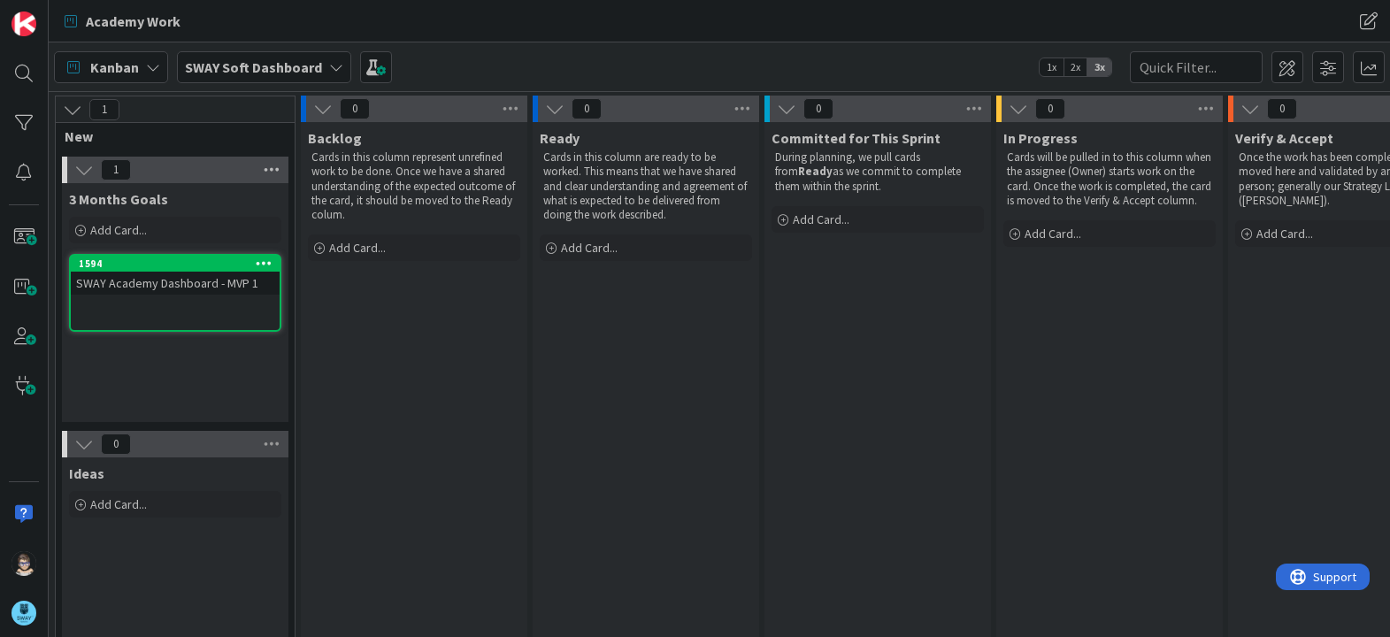
click at [266, 171] on icon at bounding box center [271, 170] width 23 height 27
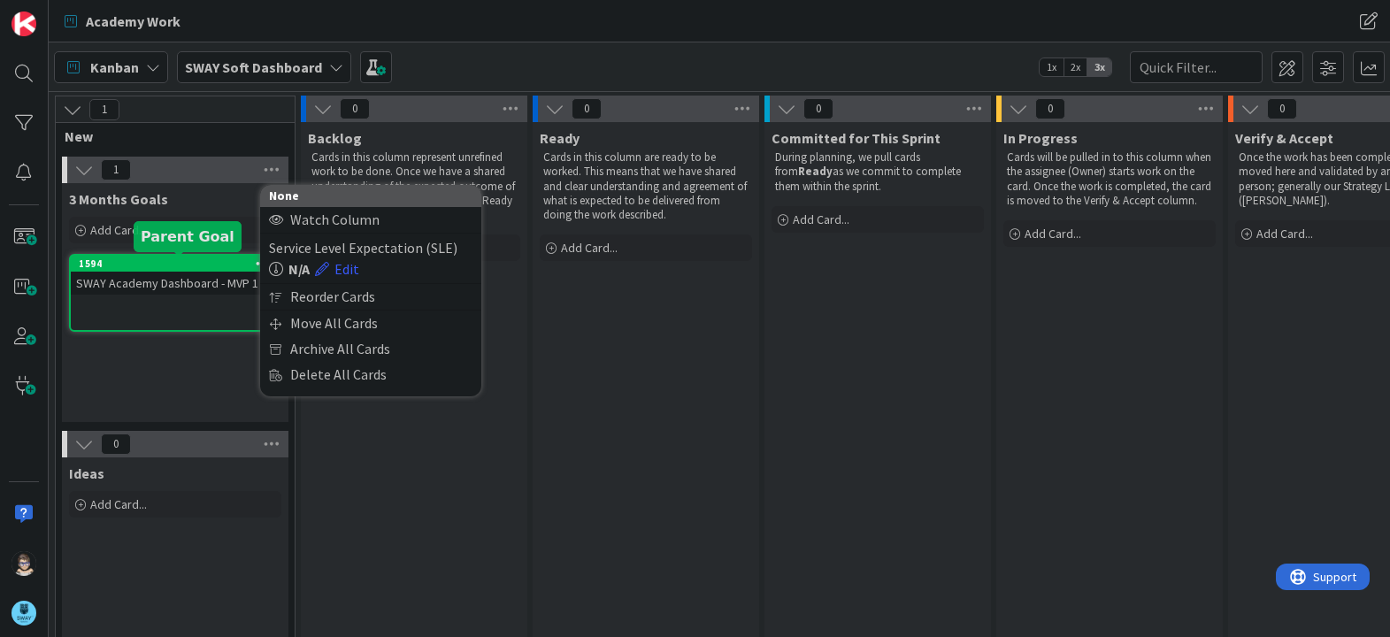
drag, startPoint x: 132, startPoint y: 264, endPoint x: 84, endPoint y: 387, distance: 131.9
click at [83, 390] on div "3 Months Goals Add Card... 1594 SWAY Academy Dashboard - MVP 1" at bounding box center [175, 302] width 226 height 239
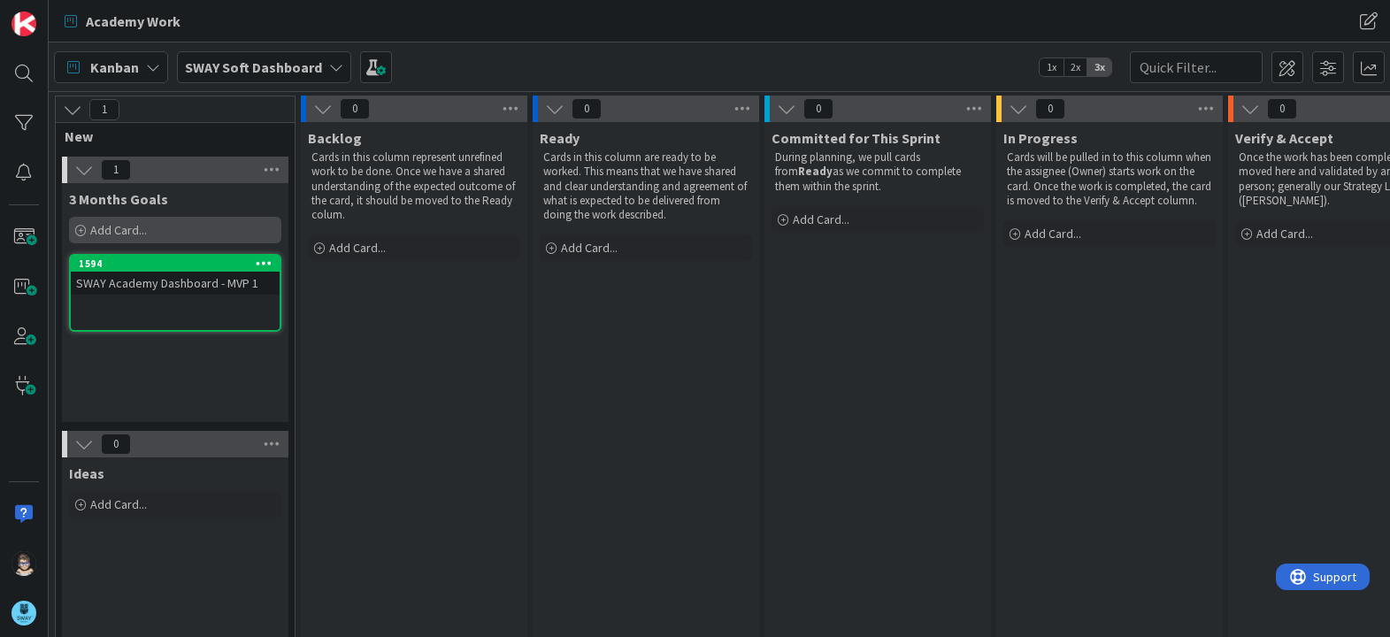
click at [141, 229] on span "Add Card..." at bounding box center [118, 230] width 57 height 16
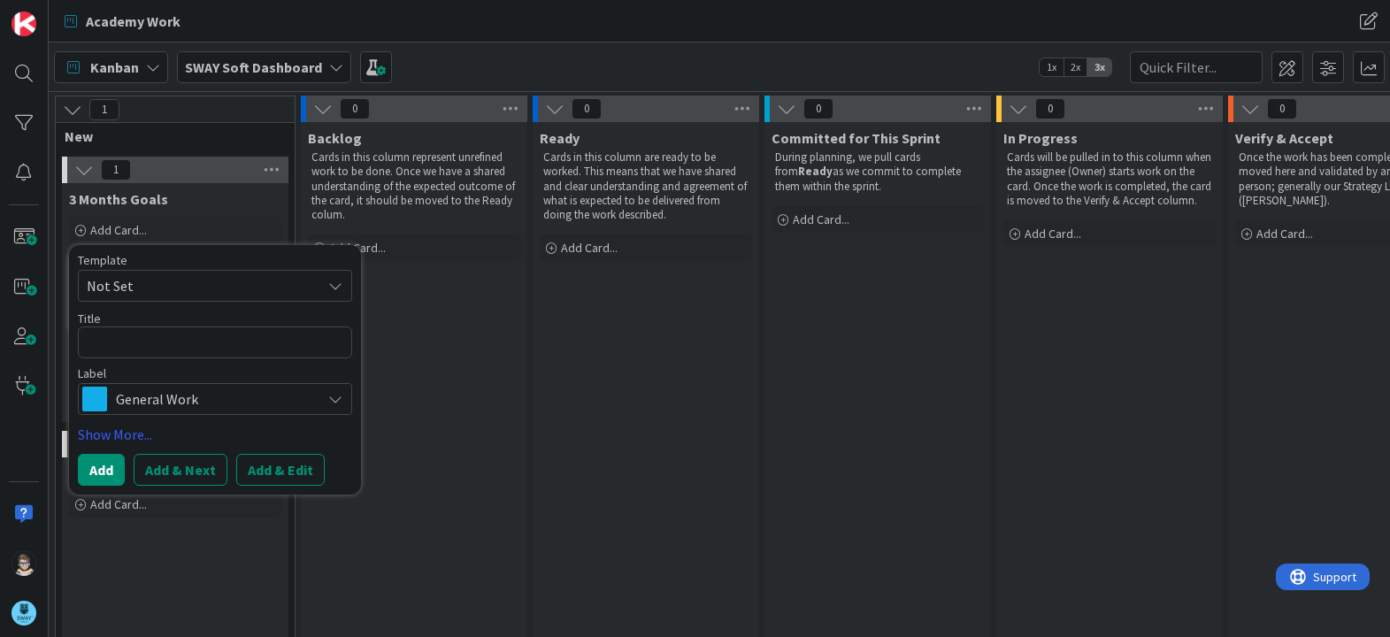
click at [337, 396] on icon at bounding box center [335, 399] width 14 height 14
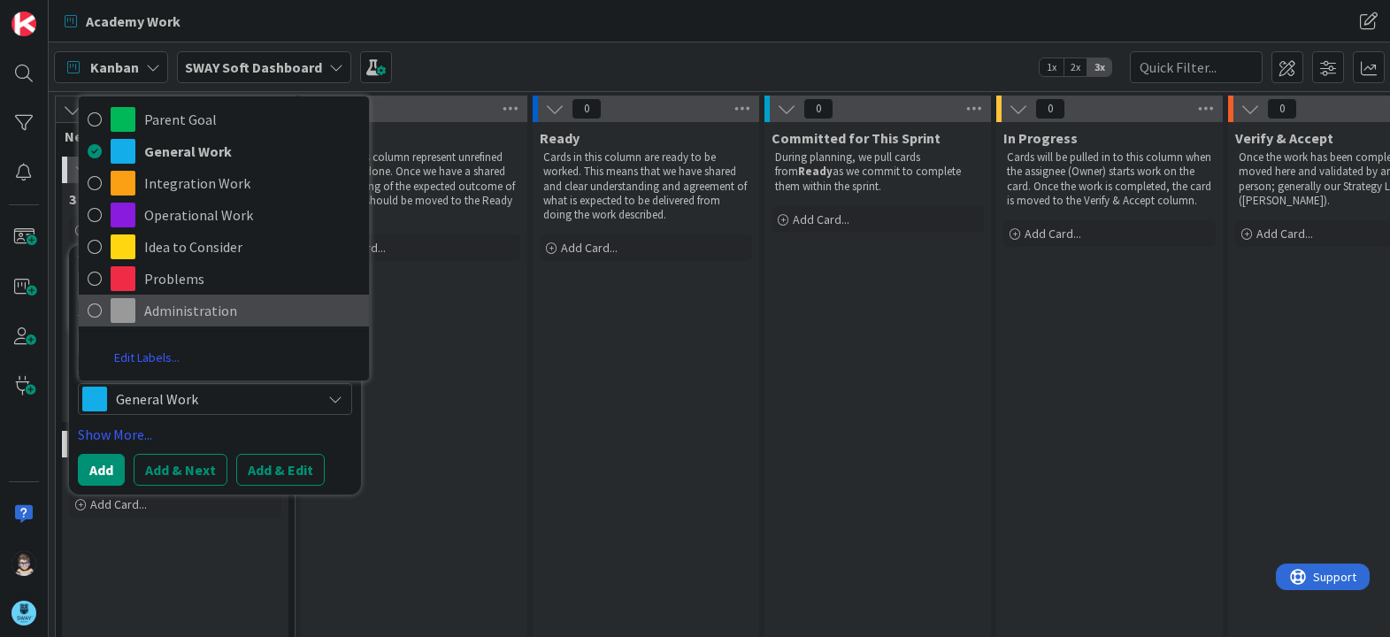
click at [275, 310] on span "Administration" at bounding box center [252, 310] width 216 height 27
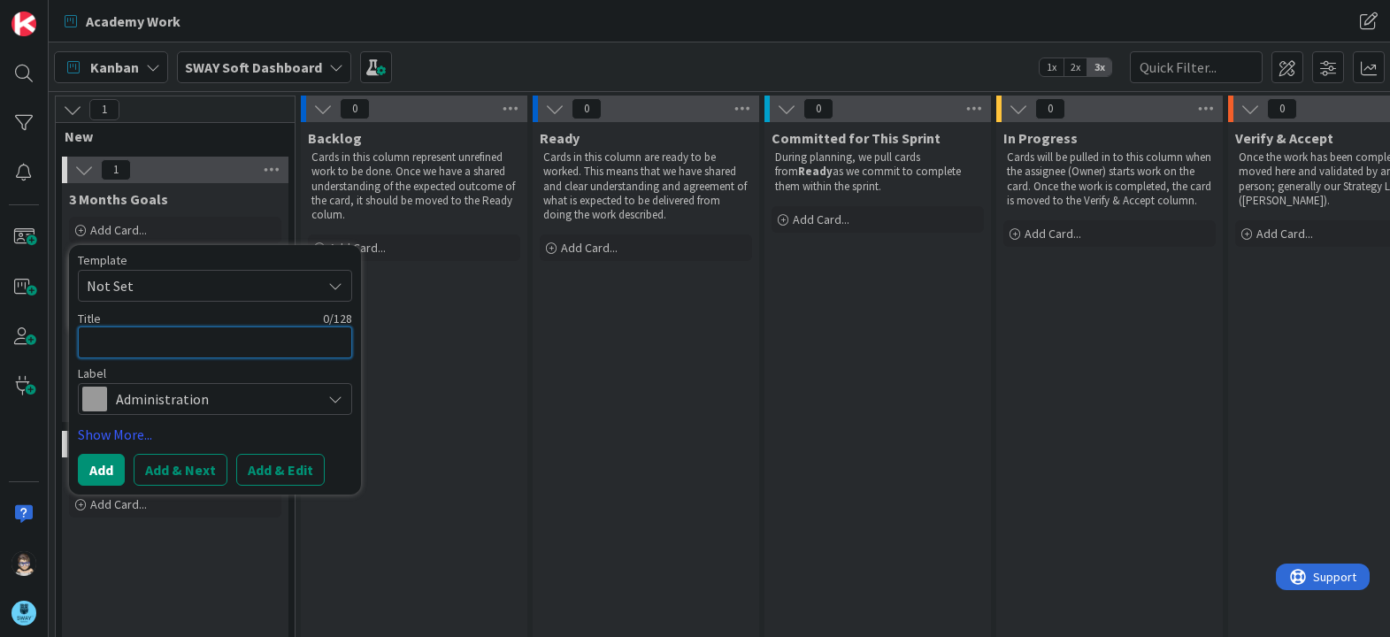
click at [270, 340] on textarea at bounding box center [215, 342] width 274 height 32
type textarea "x"
type textarea "S"
type textarea "x"
type textarea "Se"
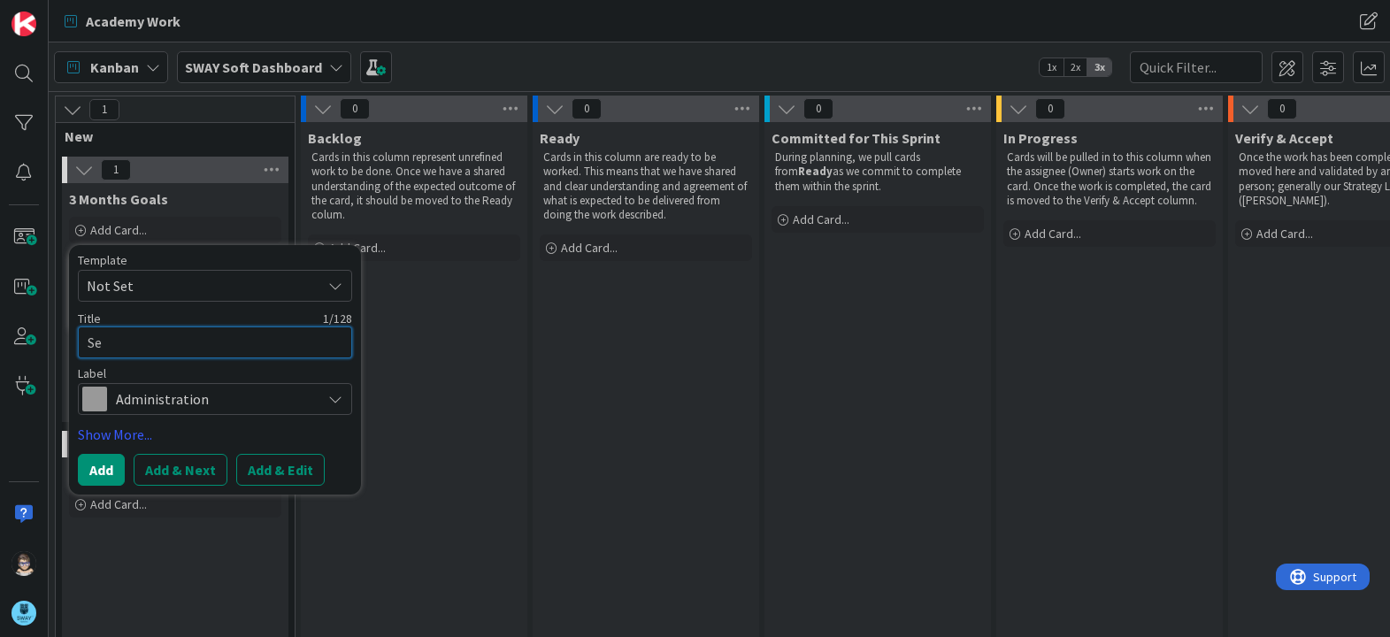
type textarea "x"
type textarea "Set"
type textarea "x"
type textarea "Set"
type textarea "x"
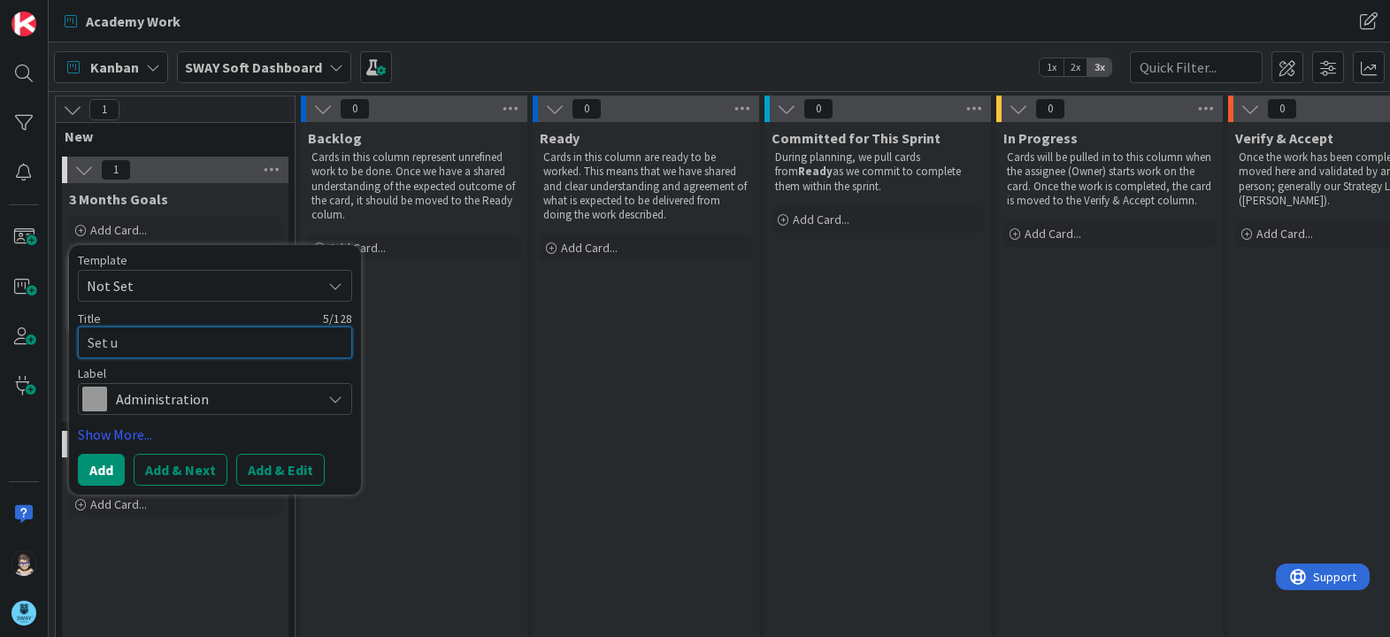
type textarea "Set up"
type textarea "x"
type textarea "Set up"
type textarea "x"
type textarea "Set up b"
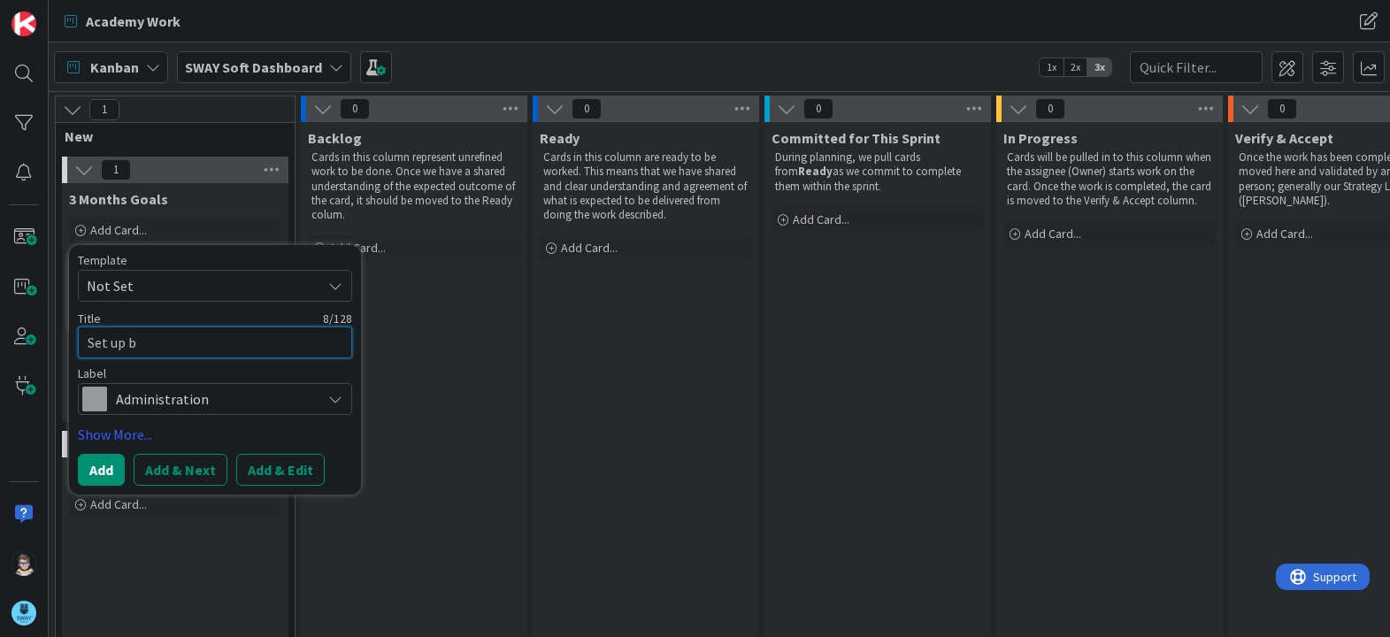
type textarea "x"
type textarea "Set up bo"
type textarea "x"
type textarea "Set up boa"
type textarea "x"
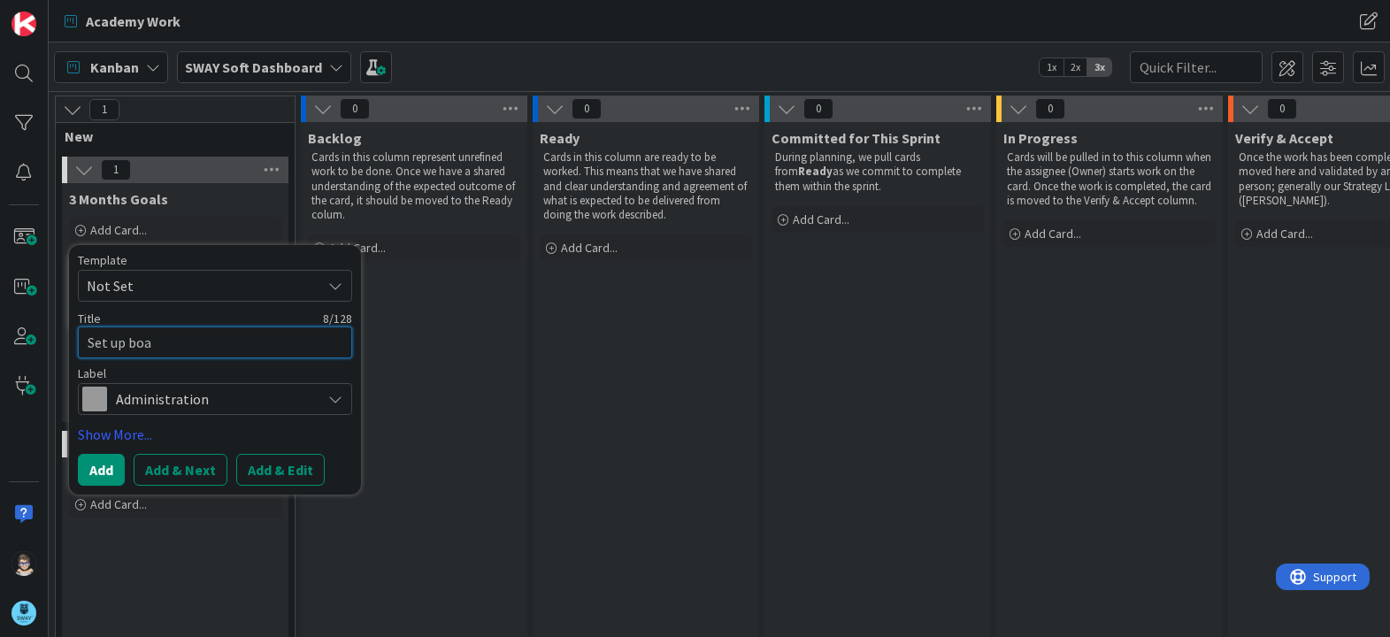
type textarea "Set up boar"
type textarea "x"
type textarea "Set up board"
type textarea "x"
type textarea "Set up board"
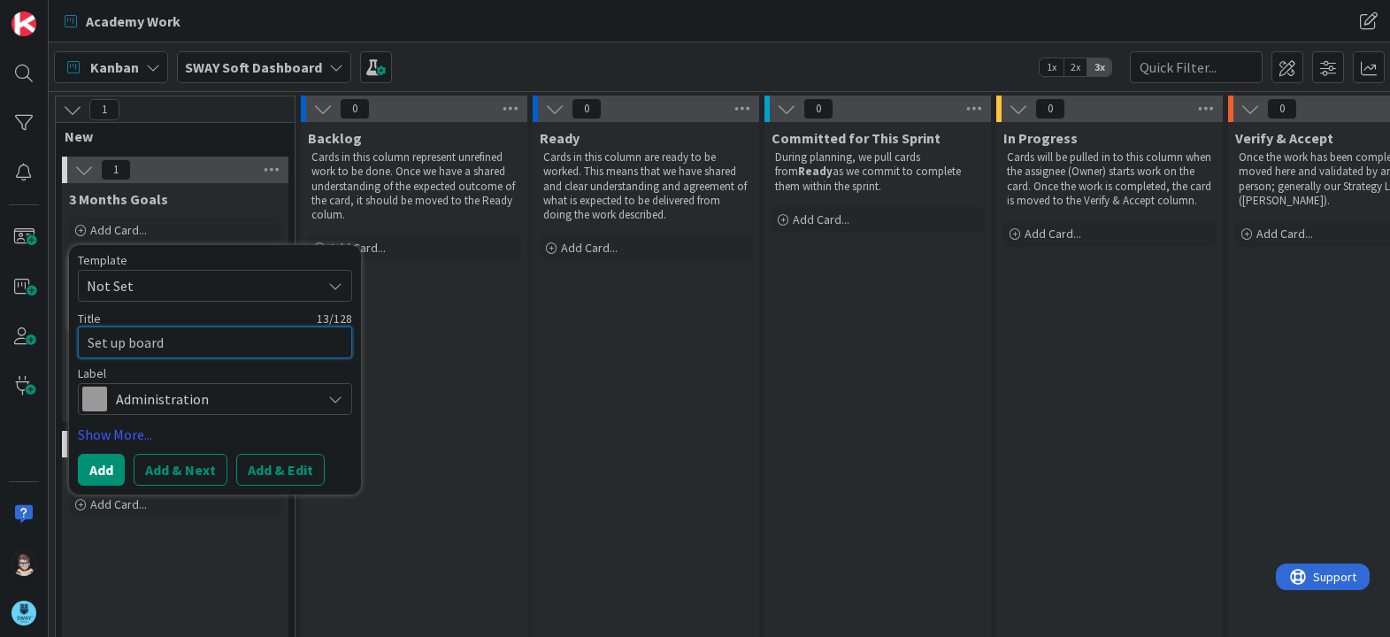
type textarea "x"
type textarea "Set up board"
type textarea "x"
type textarea "Set up board"
type textarea "x"
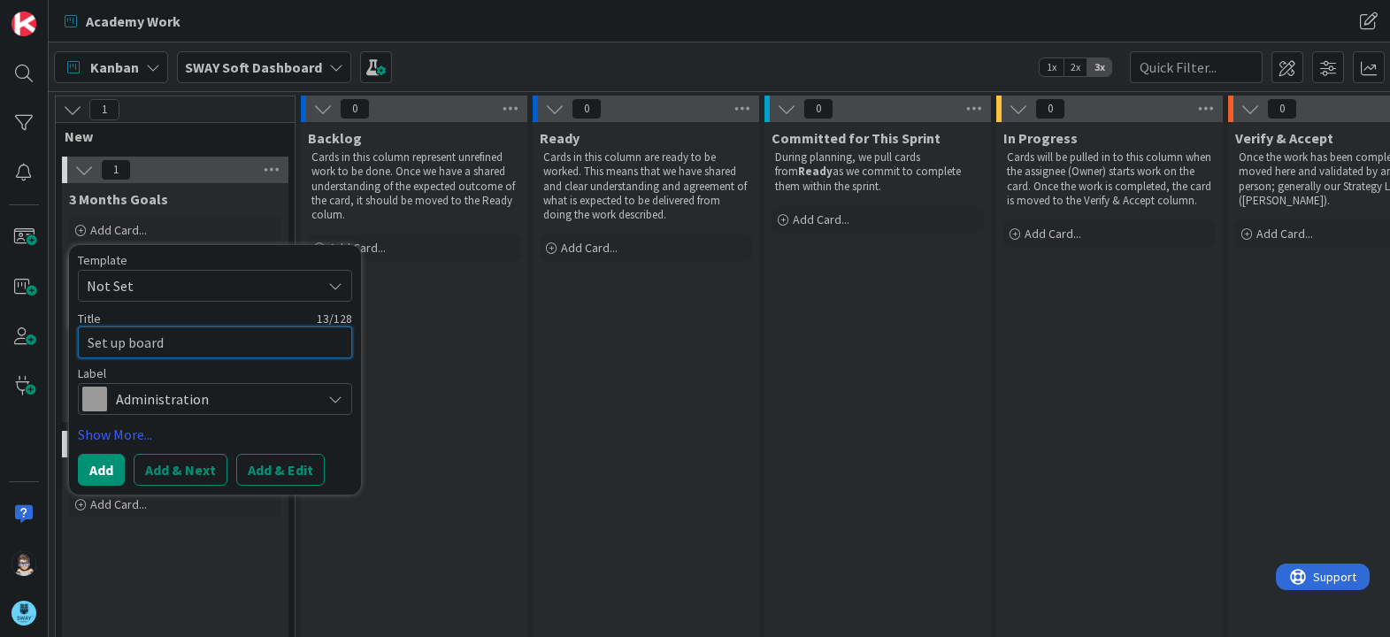
type textarea "Set up board f"
type textarea "x"
type textarea "Set up board fo"
type textarea "x"
type textarea "Set up board for"
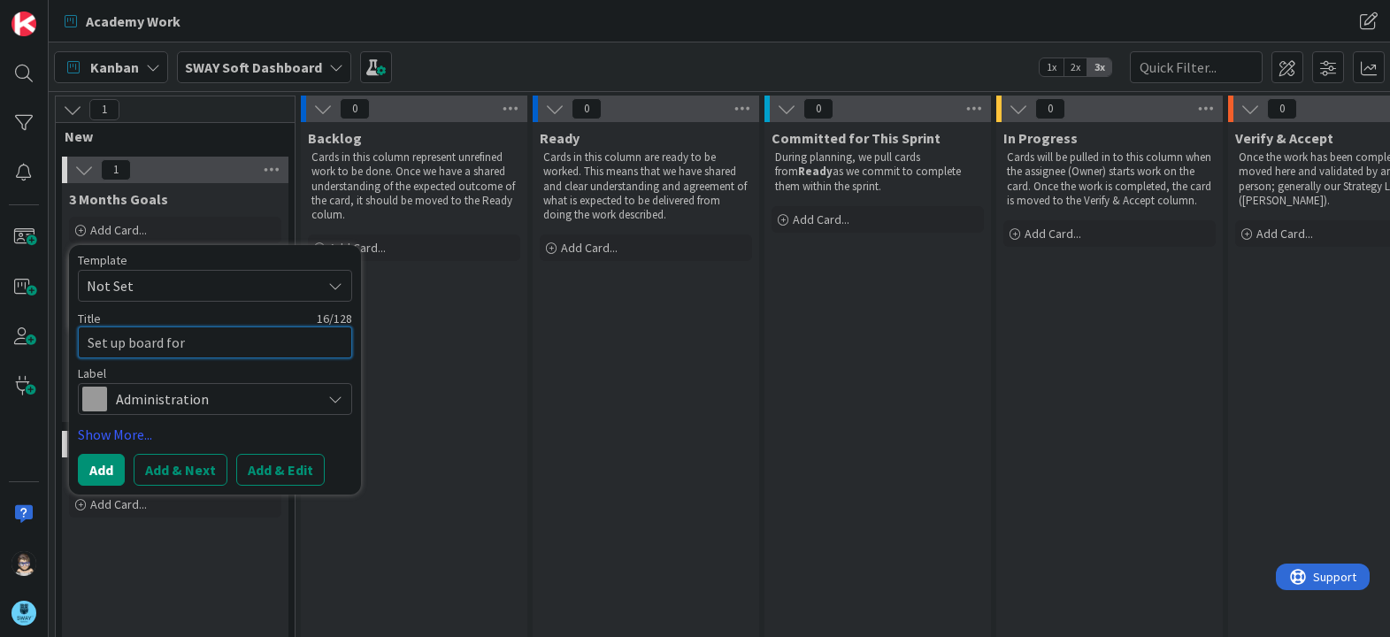
type textarea "x"
type textarea "Set up board for"
type textarea "x"
type textarea "Set up board for t"
type textarea "x"
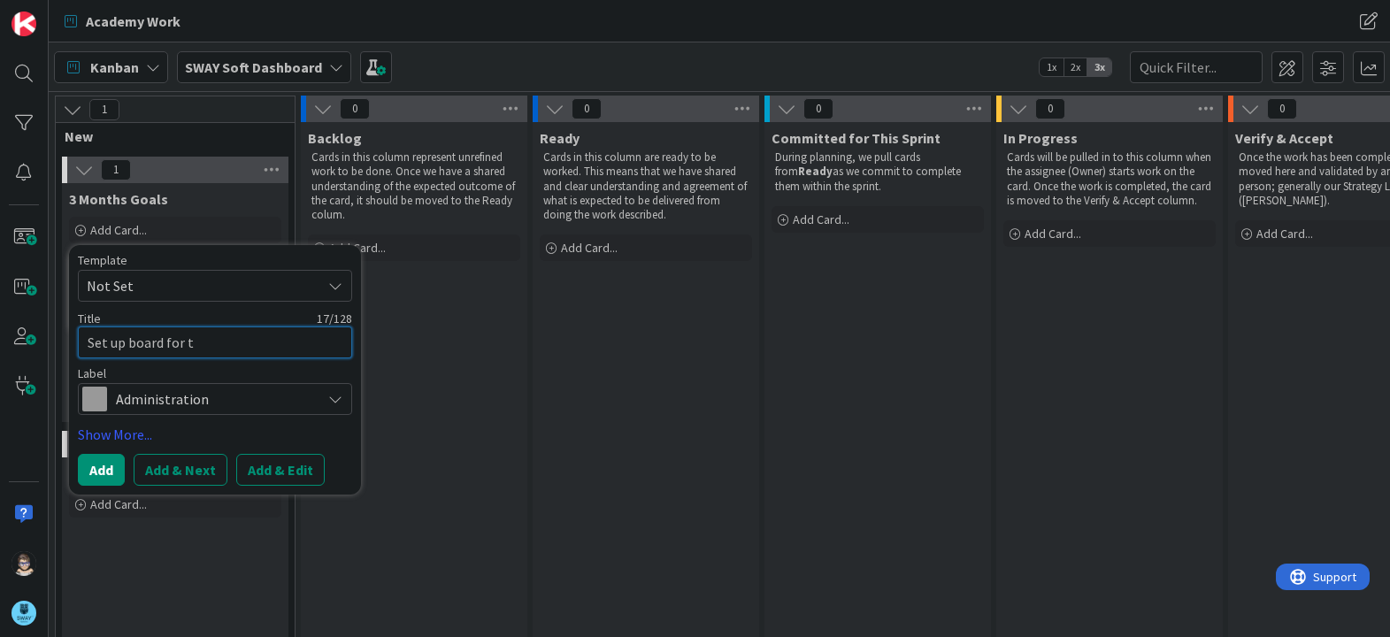
type textarea "Set up board for th"
type textarea "x"
type textarea "Set up board for the"
type textarea "x"
type textarea "Set up board for the"
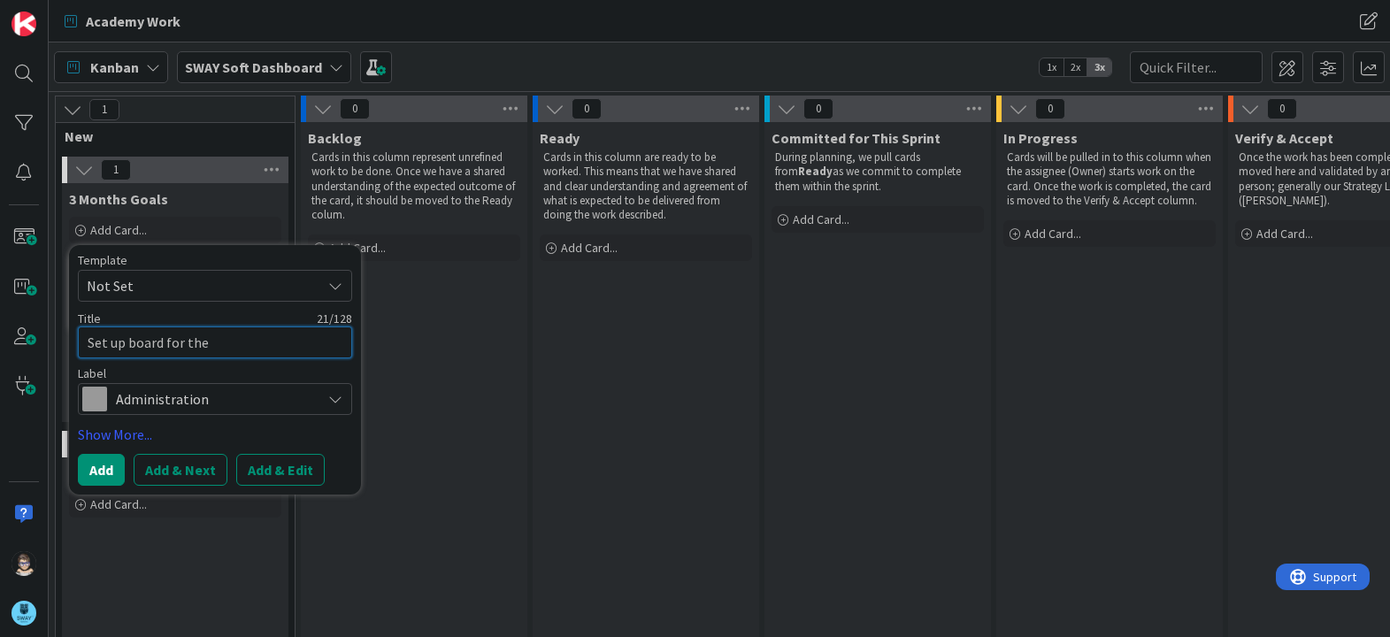
type textarea "x"
type textarea "Set up board for the p"
type textarea "x"
type textarea "Set up board for the pro"
type textarea "x"
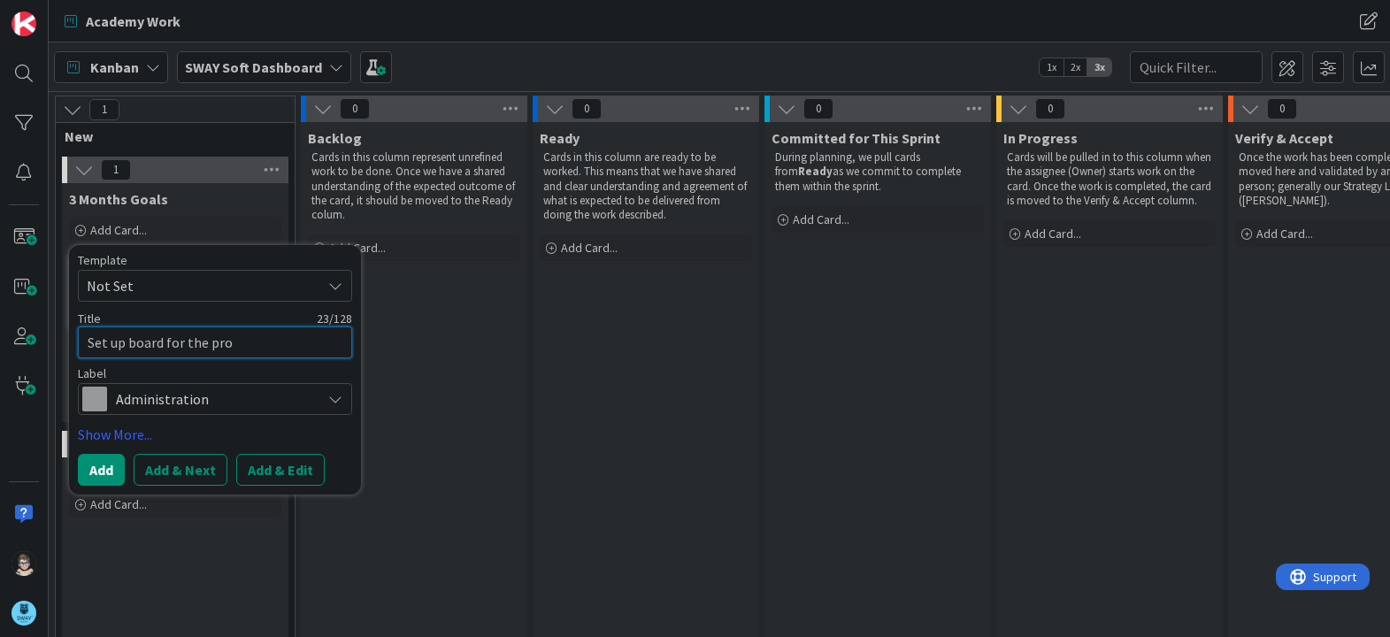
type textarea "Set up board for the proj"
type textarea "x"
type textarea "Set up board for the proje"
type textarea "x"
type textarea "Set up board for the projec"
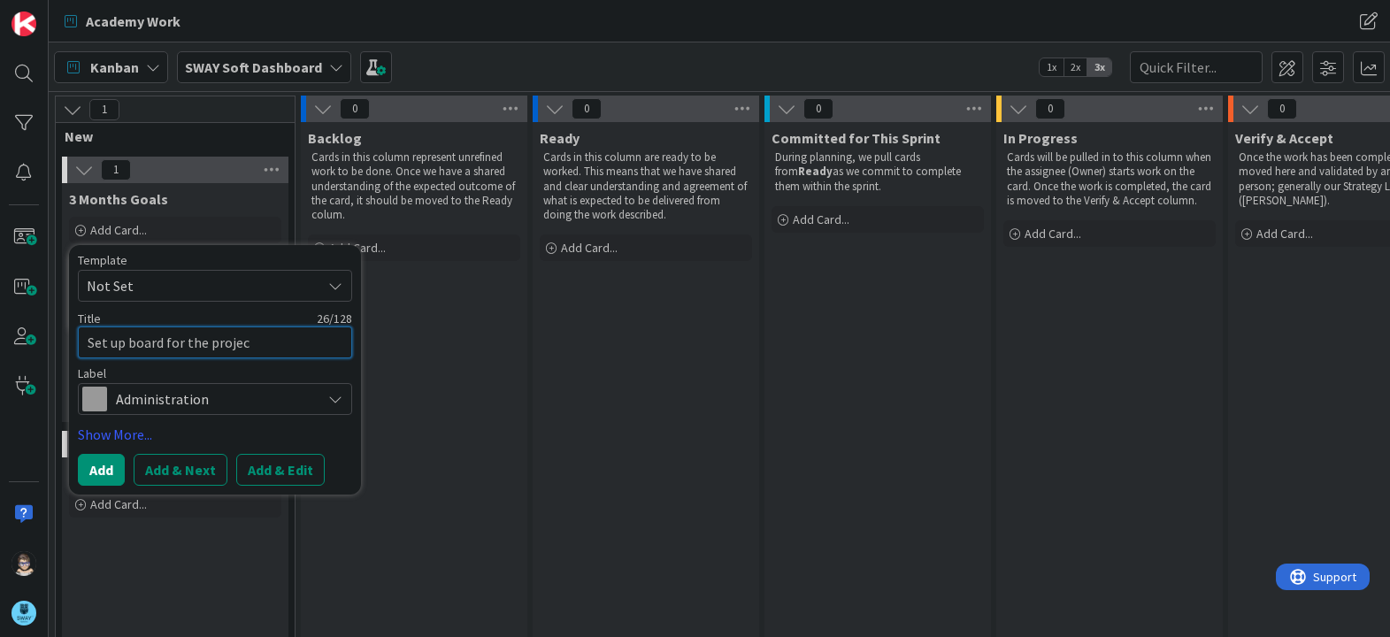
type textarea "x"
type textarea "Set up board for the project"
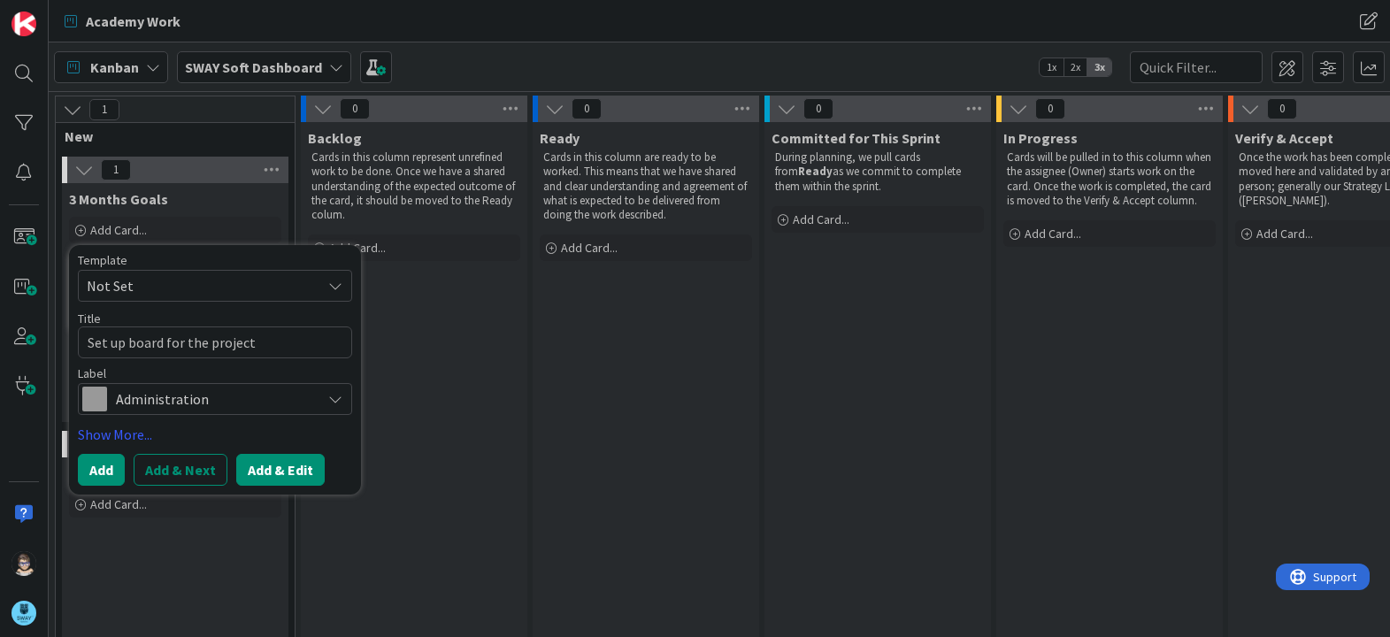
click at [273, 471] on button "Add & Edit" at bounding box center [280, 470] width 88 height 32
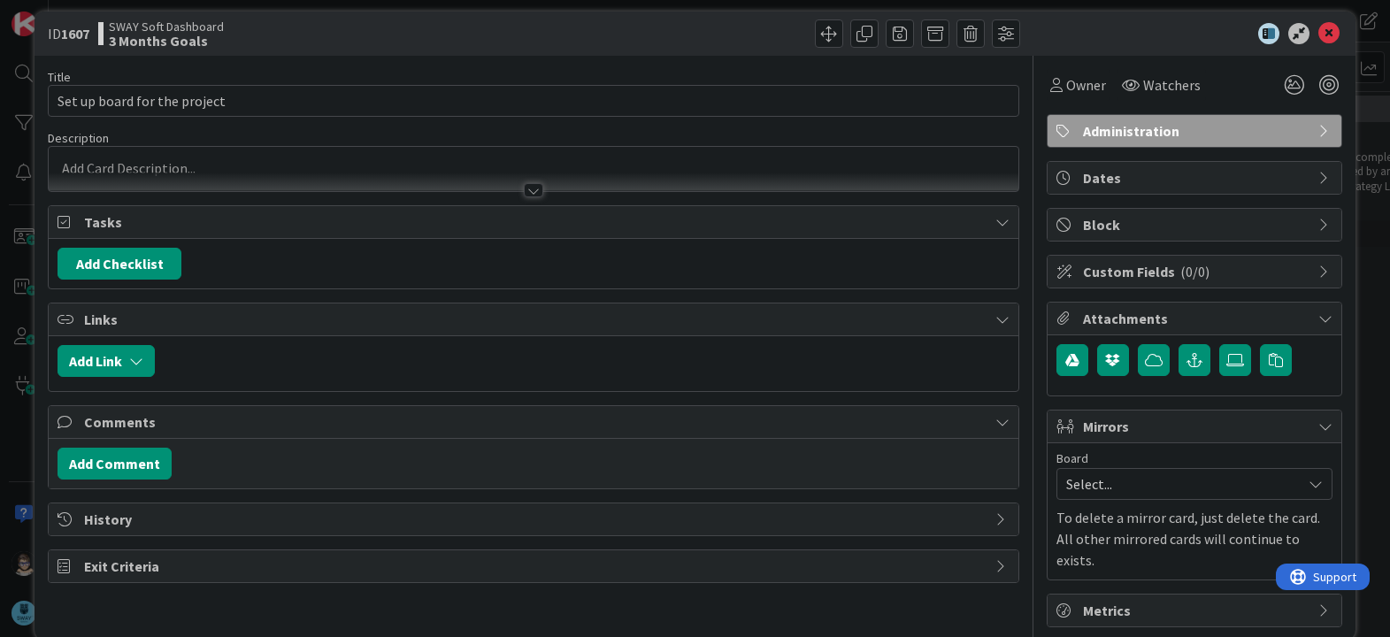
scroll to position [20, 0]
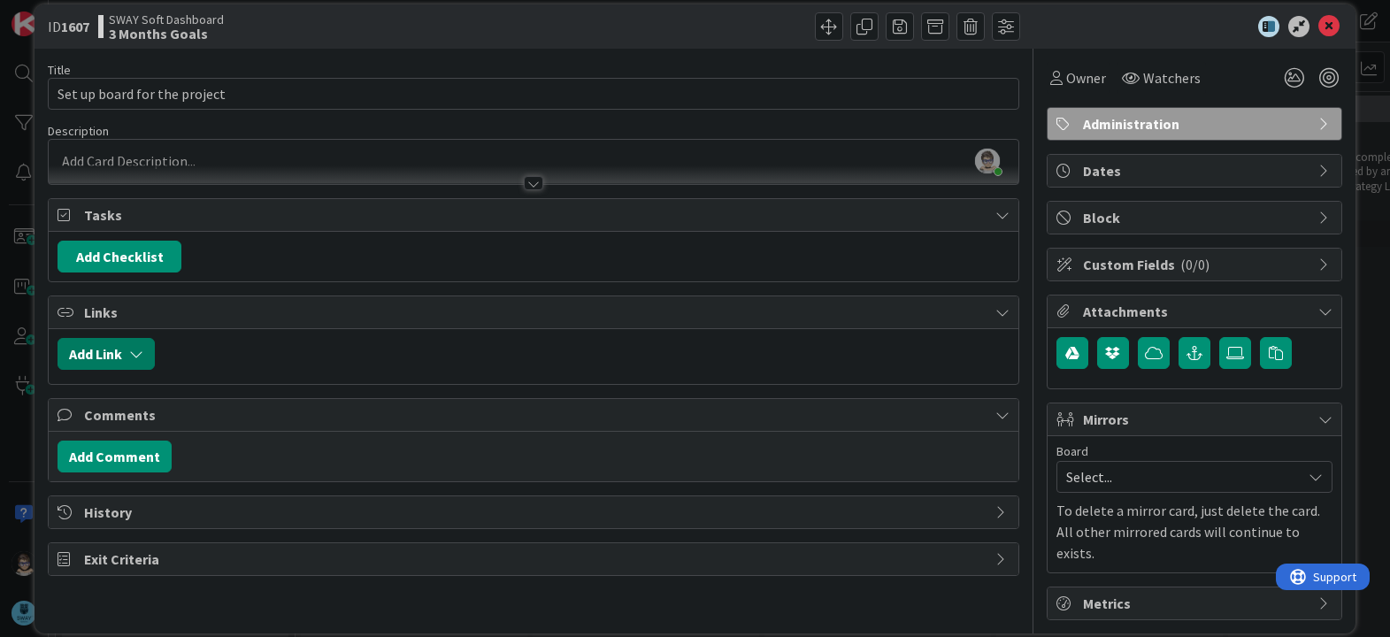
click at [146, 349] on button "Add Link" at bounding box center [105, 354] width 97 height 32
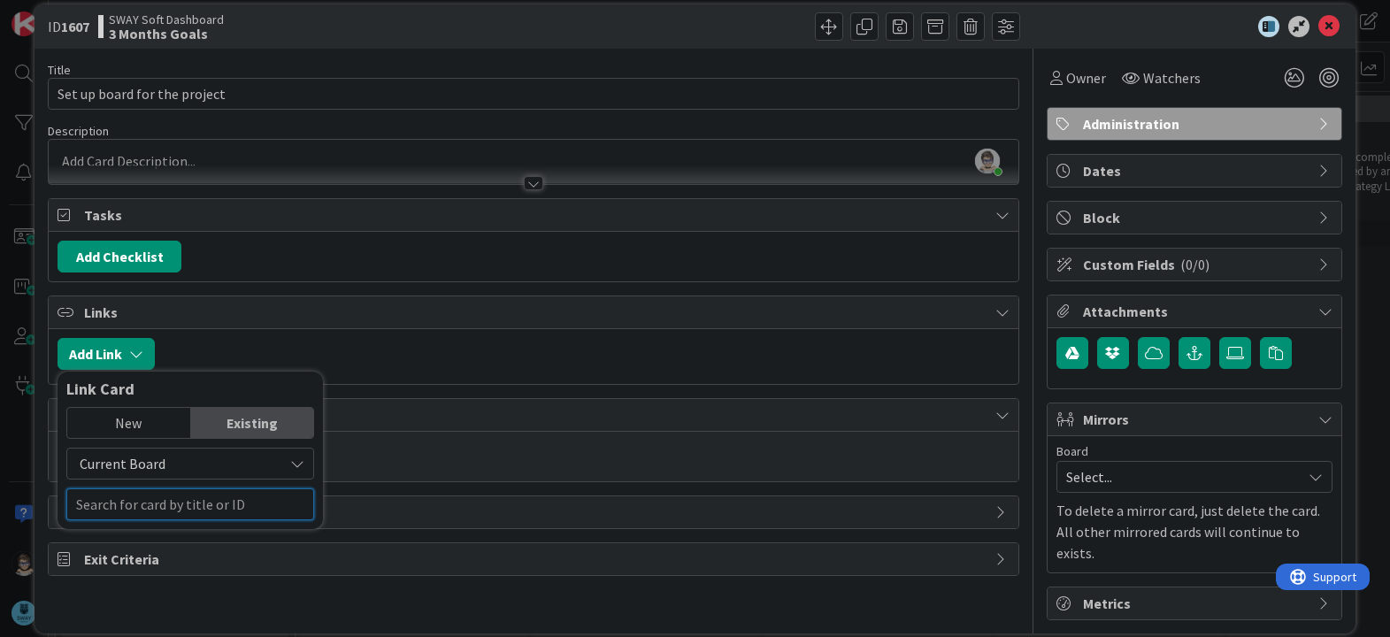
click at [184, 500] on input "text" at bounding box center [190, 504] width 248 height 32
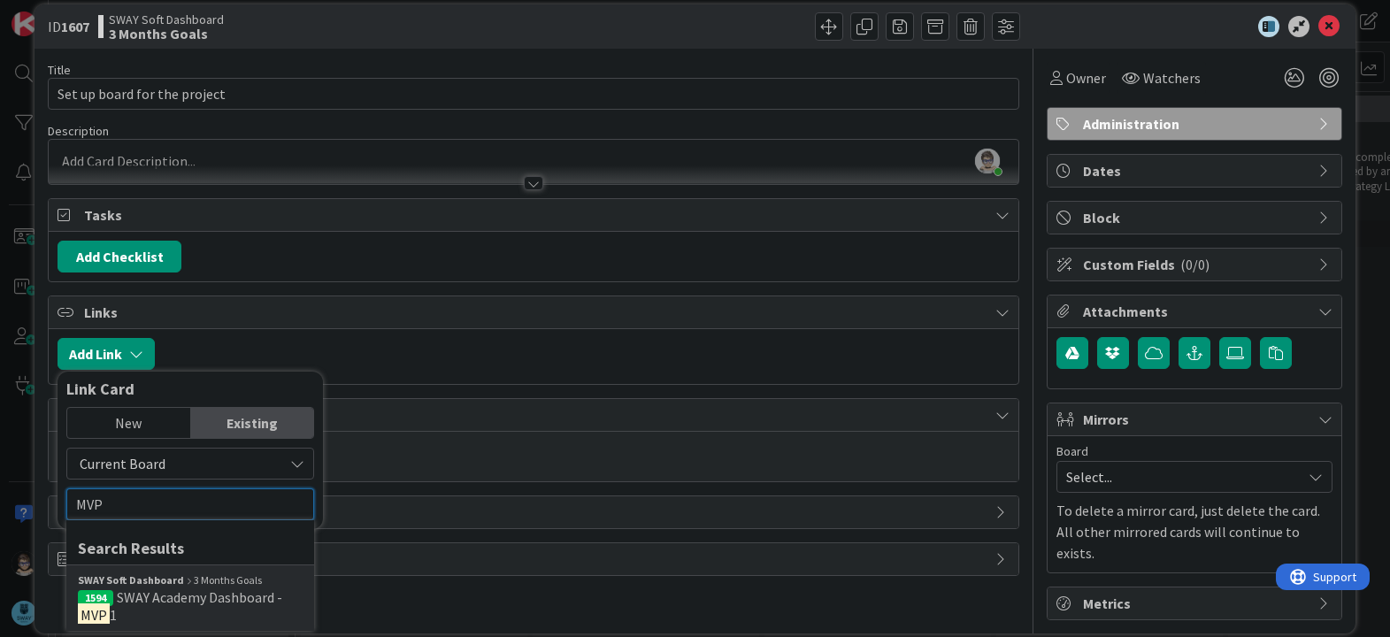
type input "MVP"
click at [186, 601] on span "SWAY Academy Dashboard -" at bounding box center [199, 597] width 165 height 18
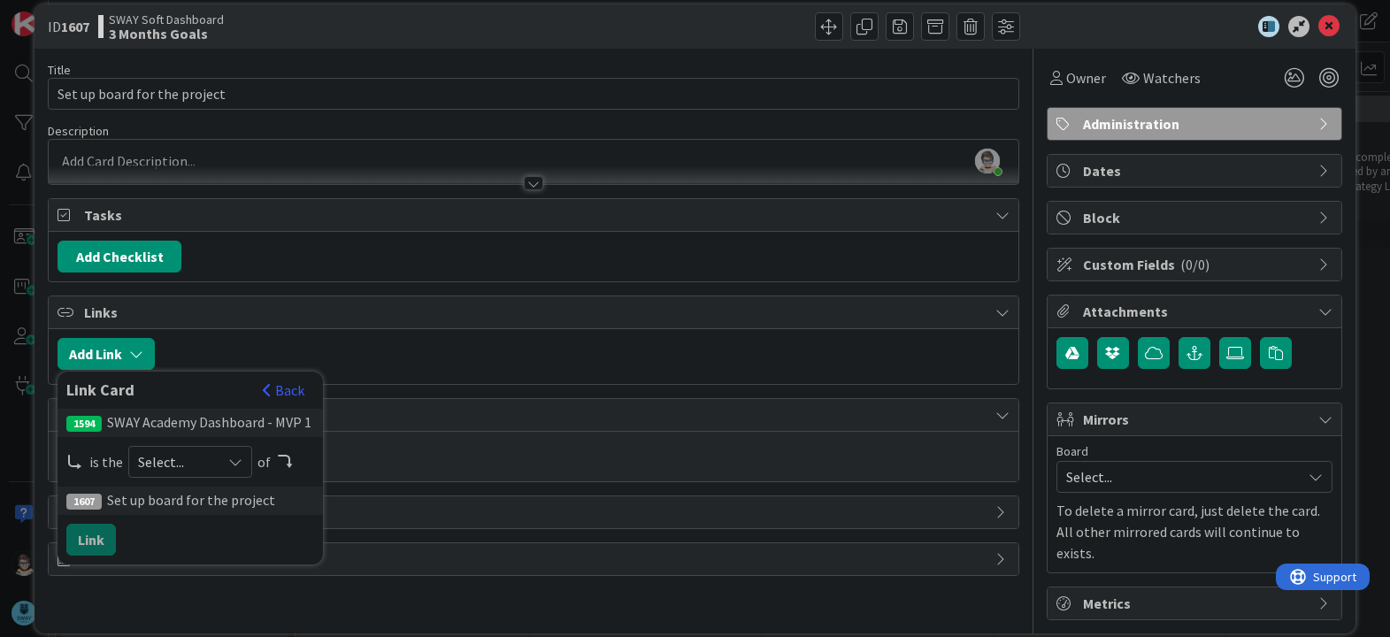
click at [231, 462] on icon at bounding box center [235, 462] width 14 height 14
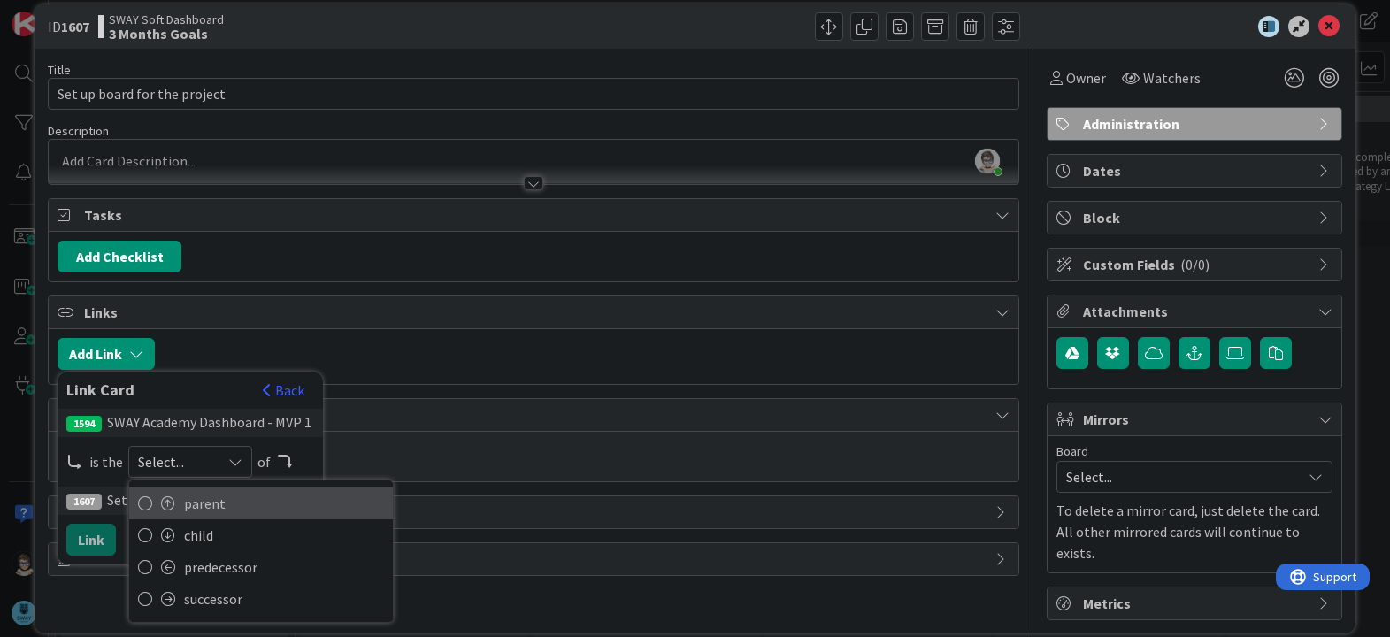
click at [232, 508] on span "parent" at bounding box center [284, 503] width 200 height 27
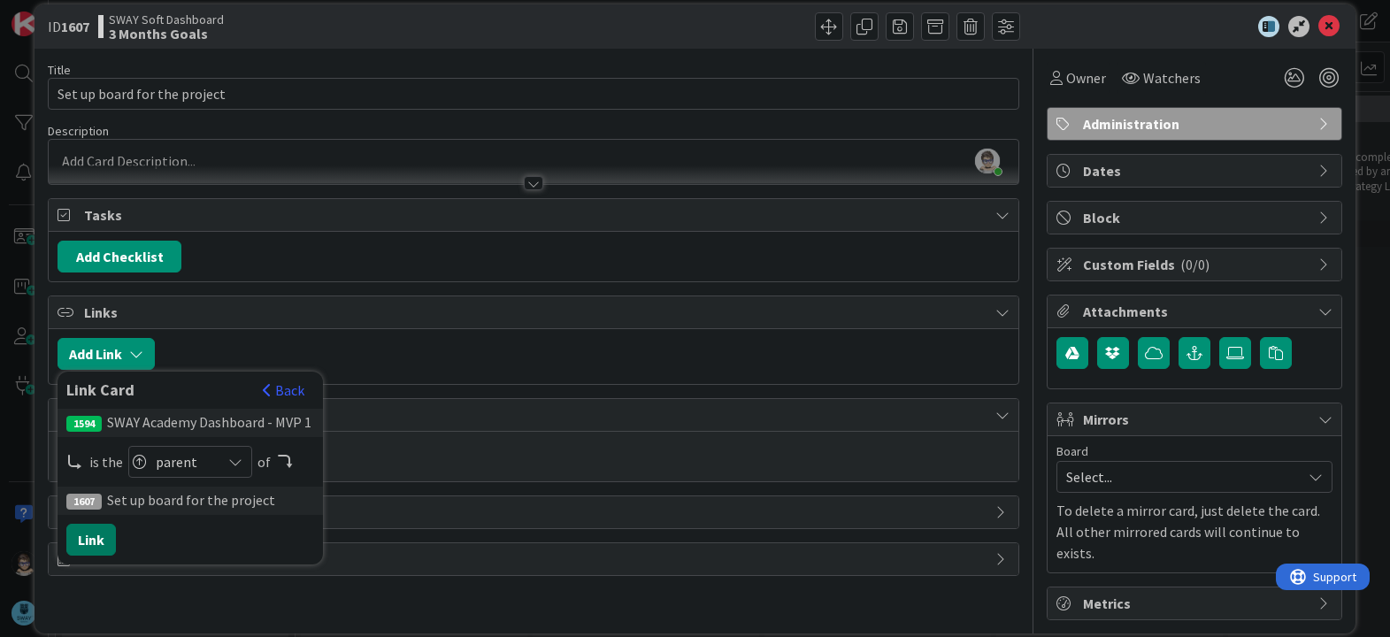
click at [97, 541] on button "Link" at bounding box center [91, 540] width 50 height 32
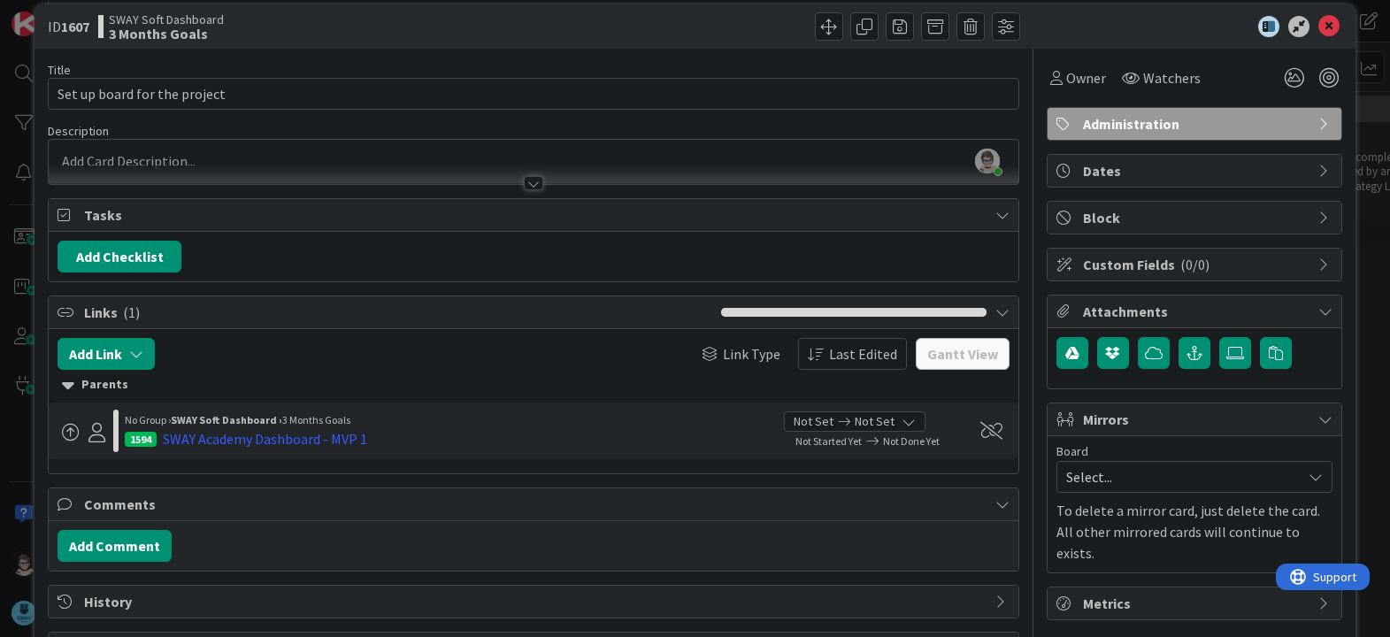
scroll to position [0, 0]
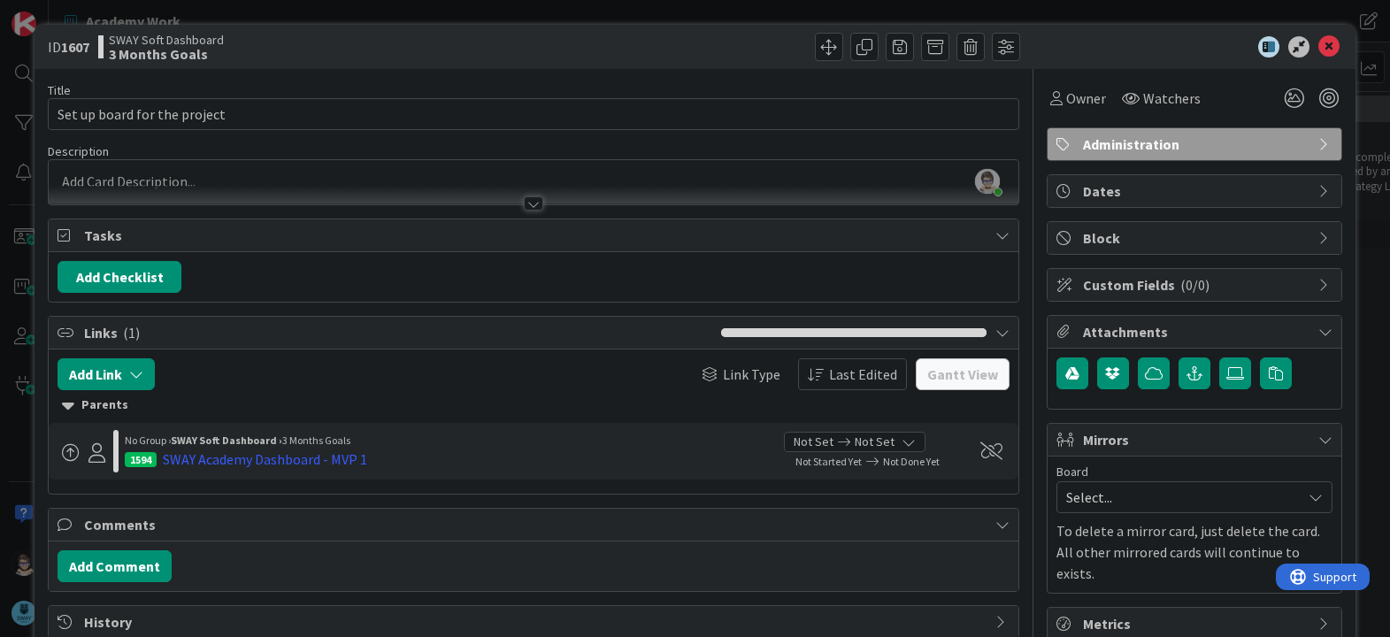
click at [527, 203] on div at bounding box center [533, 203] width 19 height 14
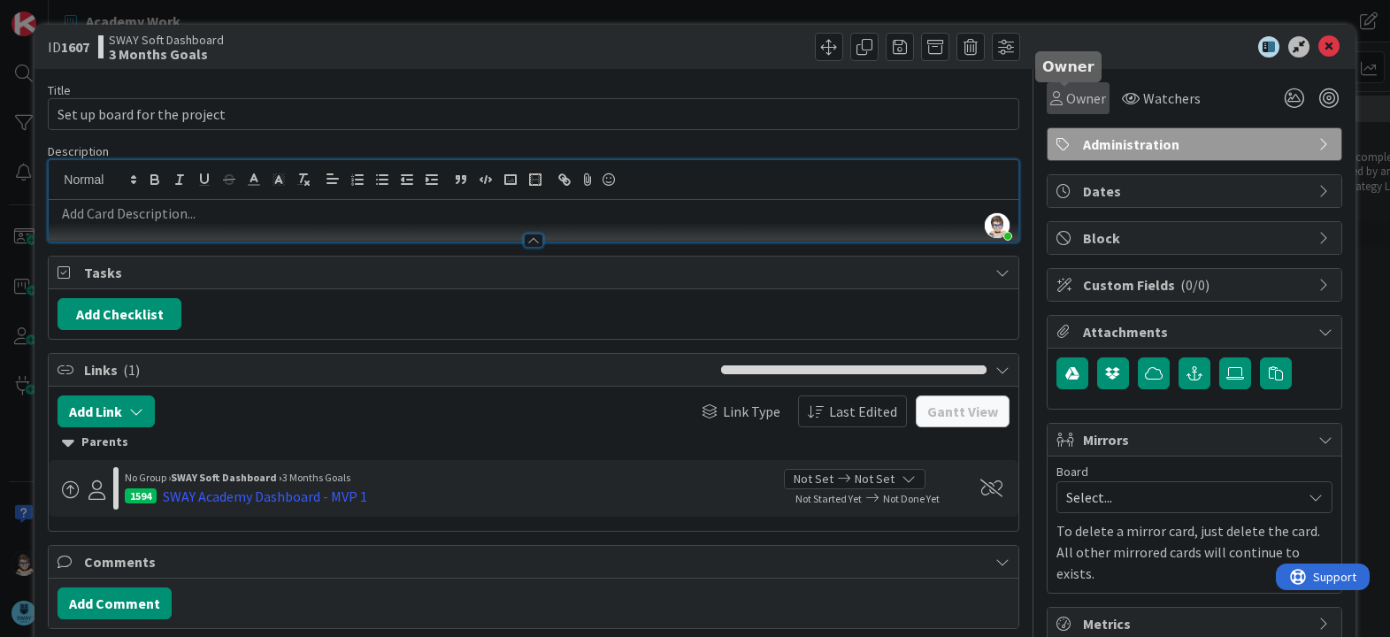
click at [1066, 95] on span "Owner" at bounding box center [1086, 98] width 40 height 21
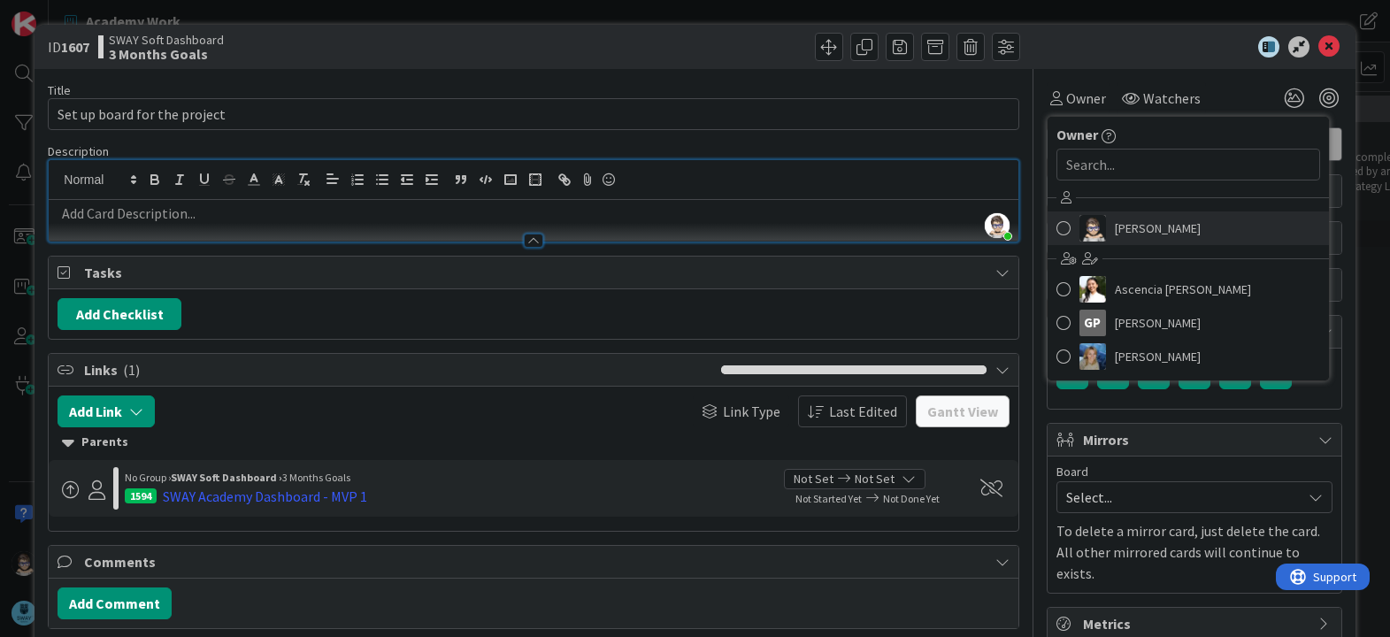
click at [1121, 234] on span "[PERSON_NAME]" at bounding box center [1158, 228] width 86 height 27
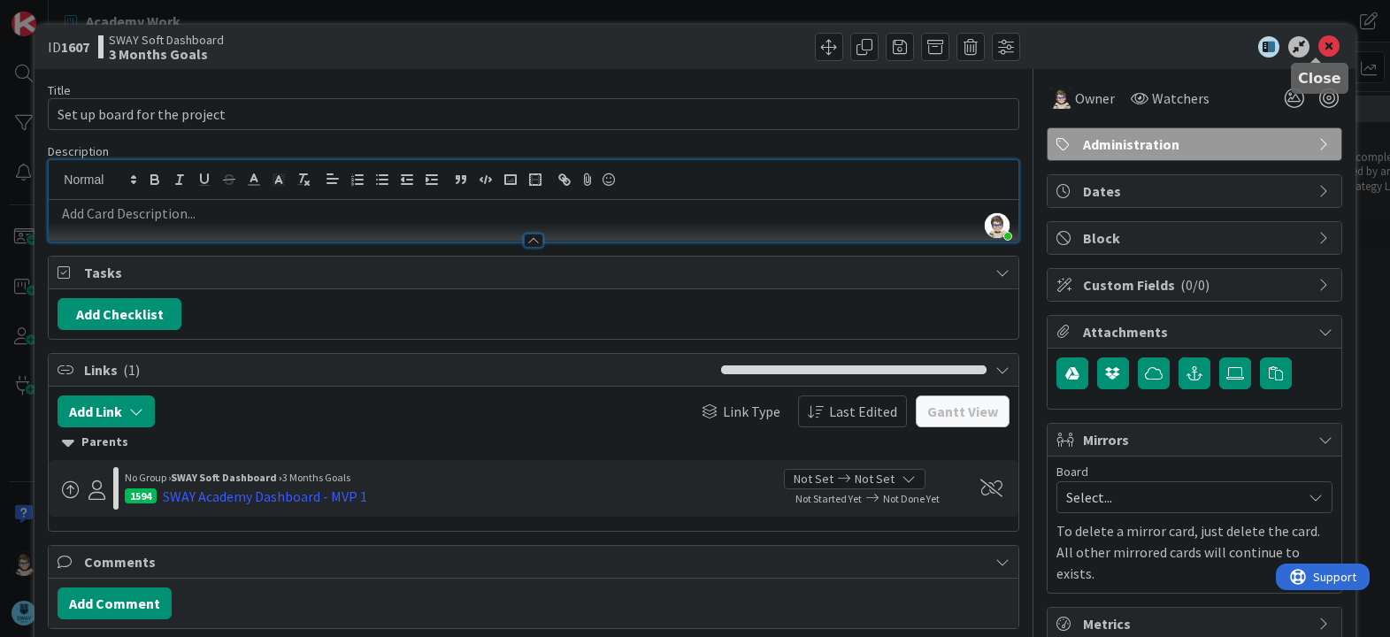
click at [1318, 48] on icon at bounding box center [1328, 46] width 21 height 21
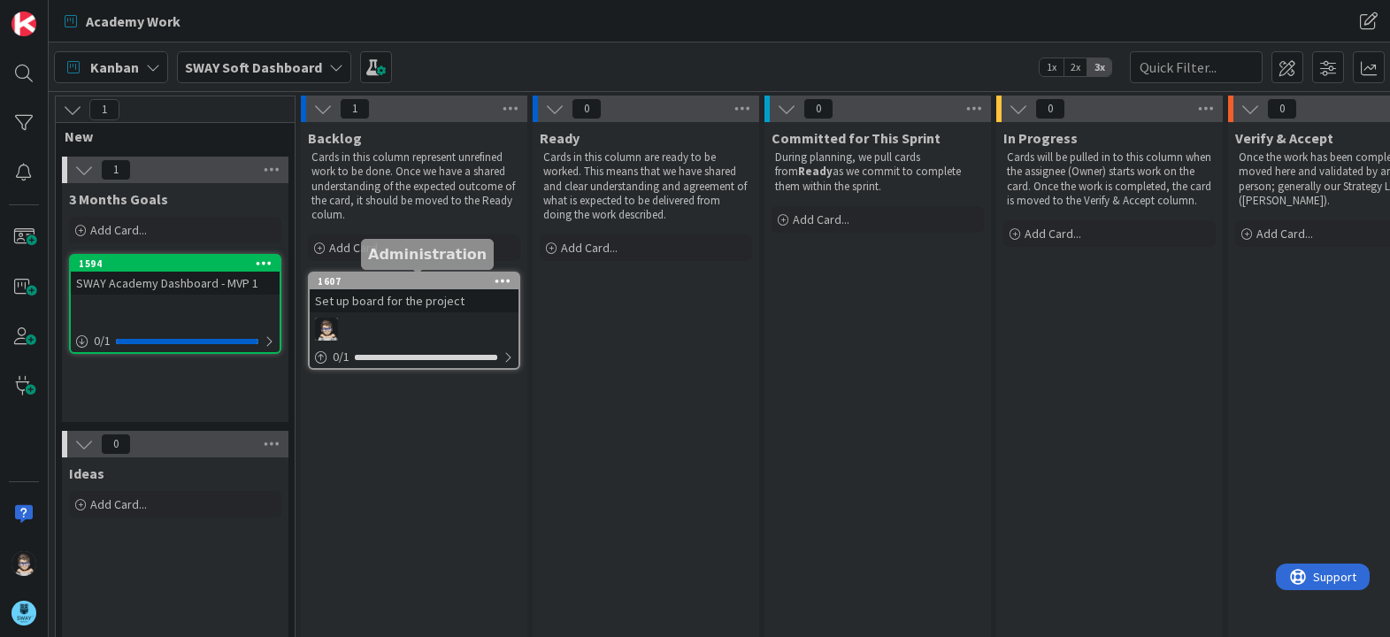
click at [441, 281] on div "1607" at bounding box center [418, 281] width 201 height 12
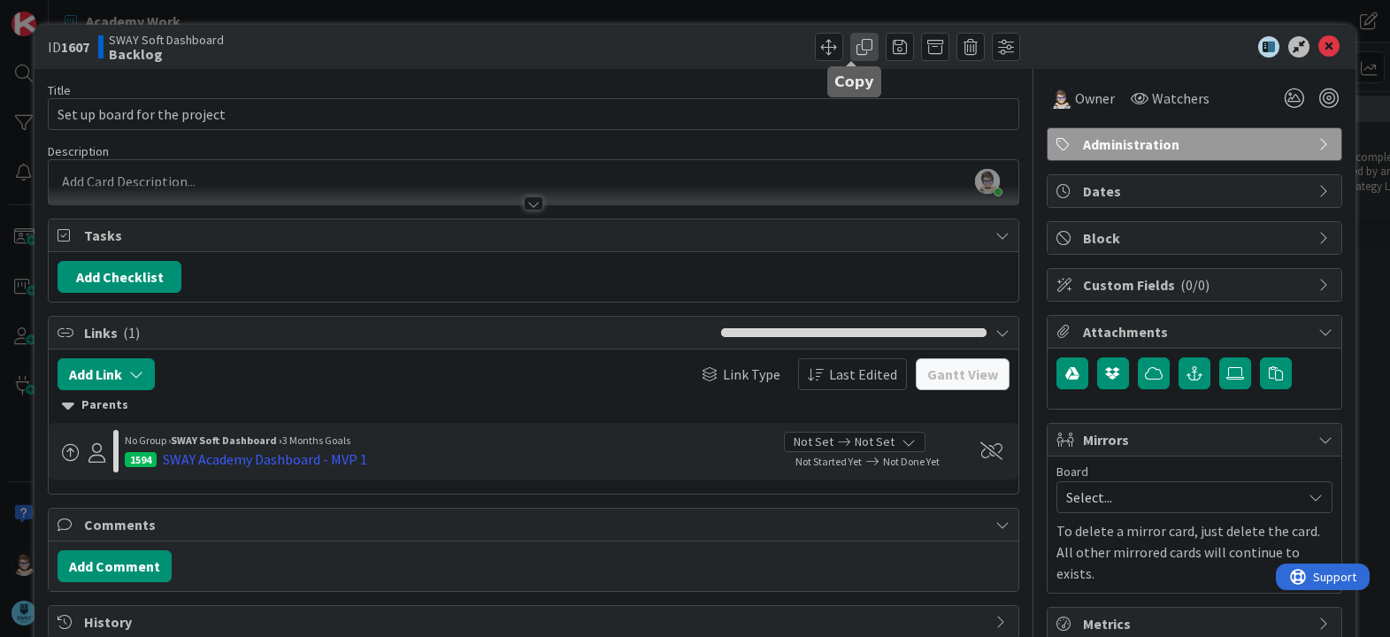
click at [850, 47] on span at bounding box center [864, 47] width 28 height 28
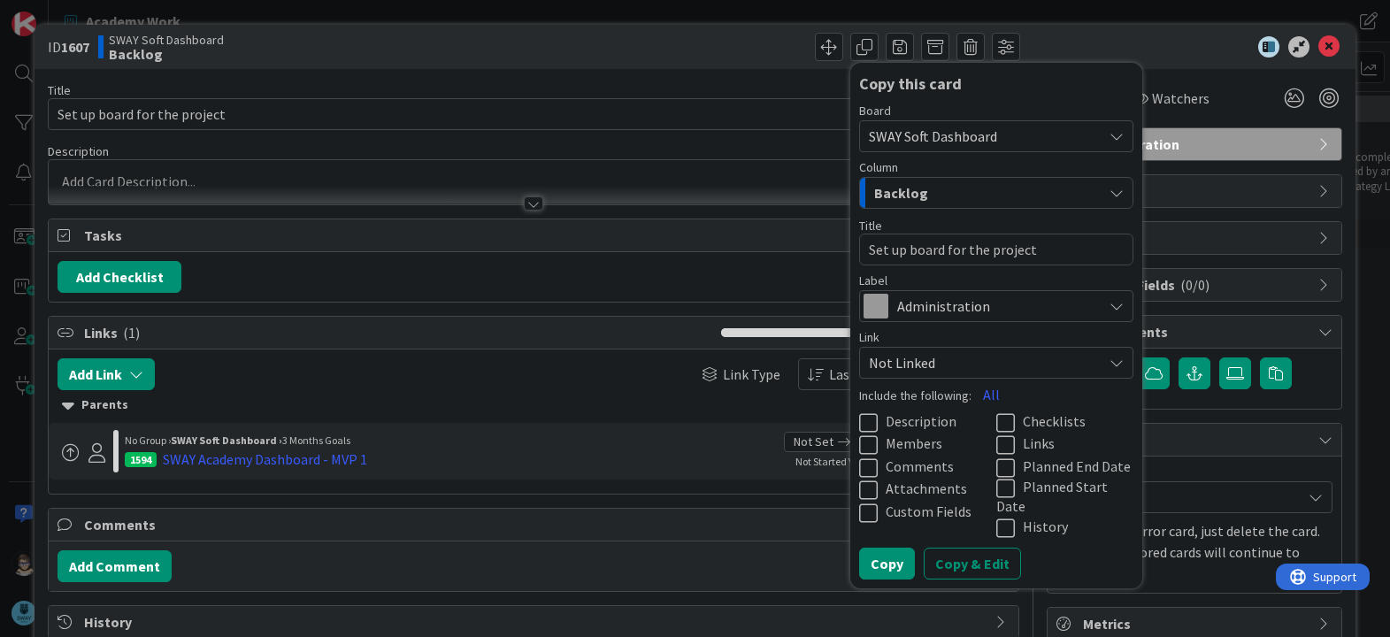
click at [996, 445] on icon at bounding box center [1009, 444] width 27 height 21
click at [951, 548] on button "Copy & Edit" at bounding box center [971, 564] width 97 height 32
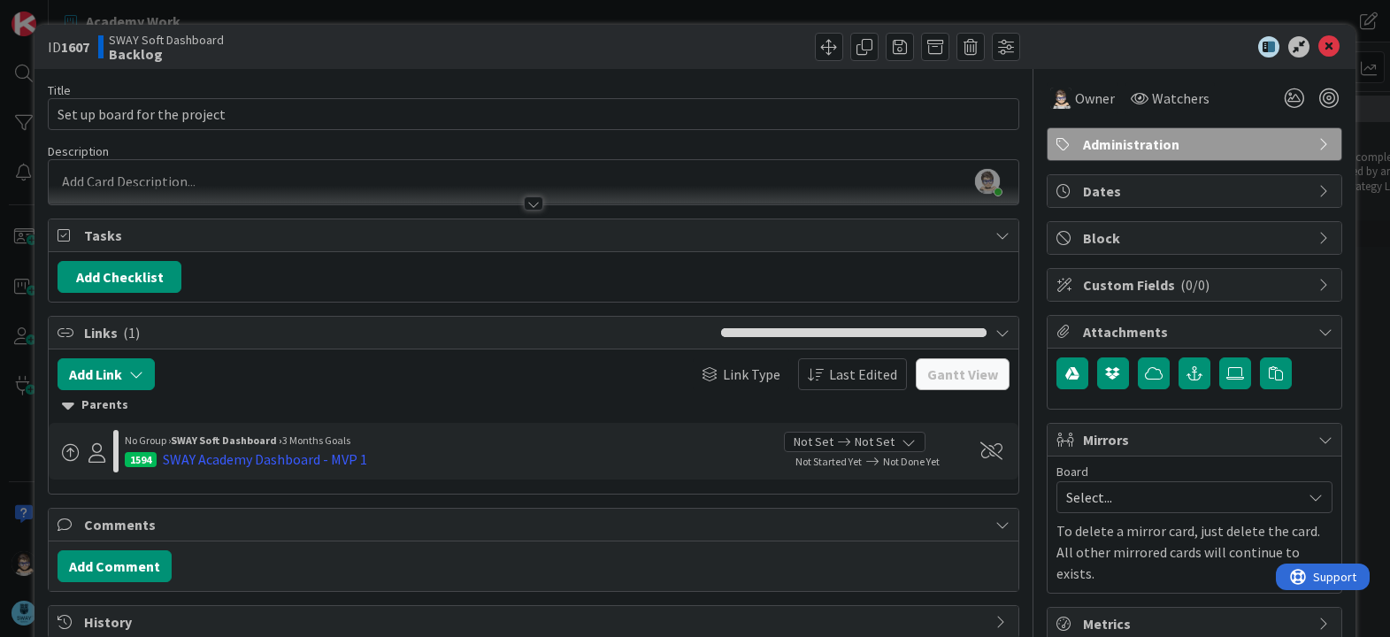
type textarea "x"
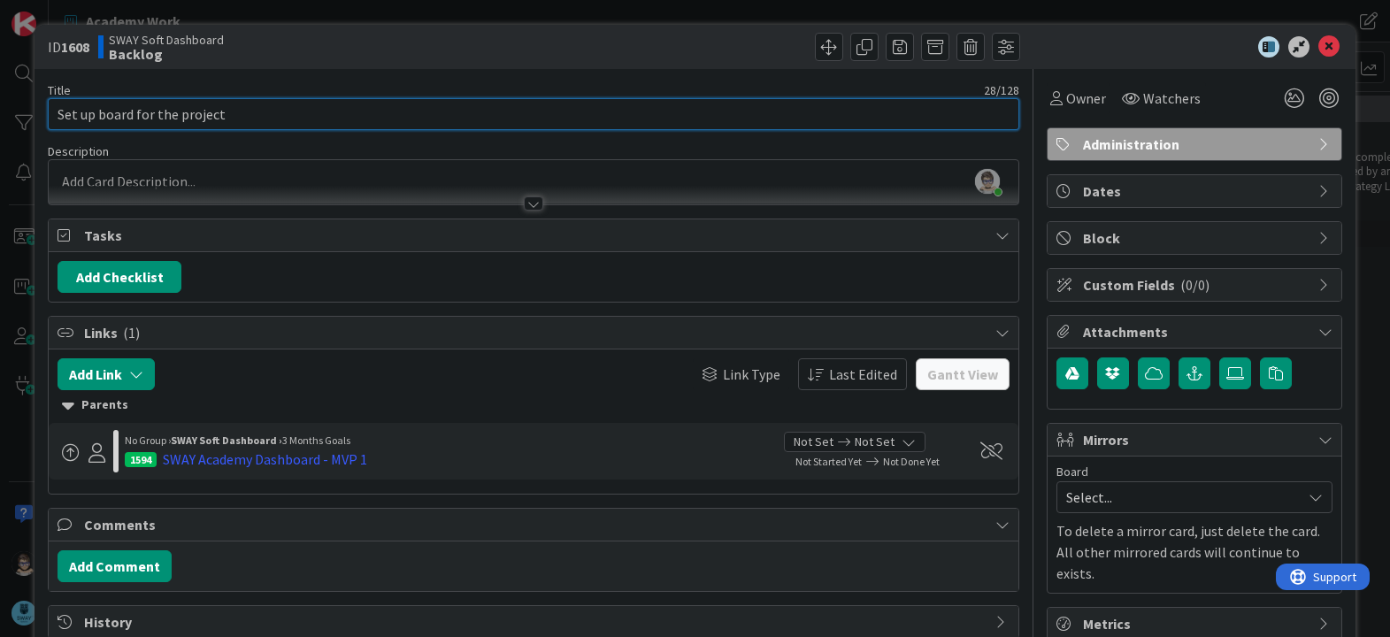
drag, startPoint x: 372, startPoint y: 116, endPoint x: 59, endPoint y: 119, distance: 312.3
click at [59, 119] on input "Set up board for the project" at bounding box center [533, 114] width 970 height 32
type input "Create the MVP 1 parent goal (aka Epic)"
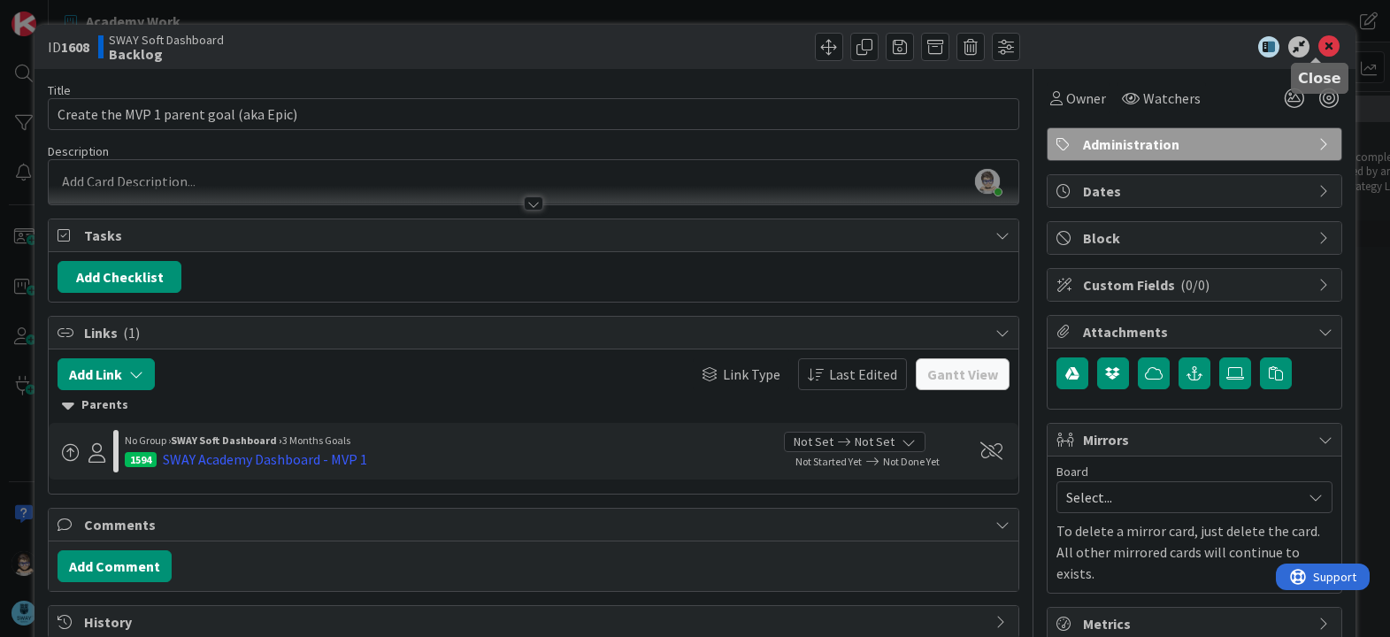
click at [1318, 50] on icon at bounding box center [1328, 46] width 21 height 21
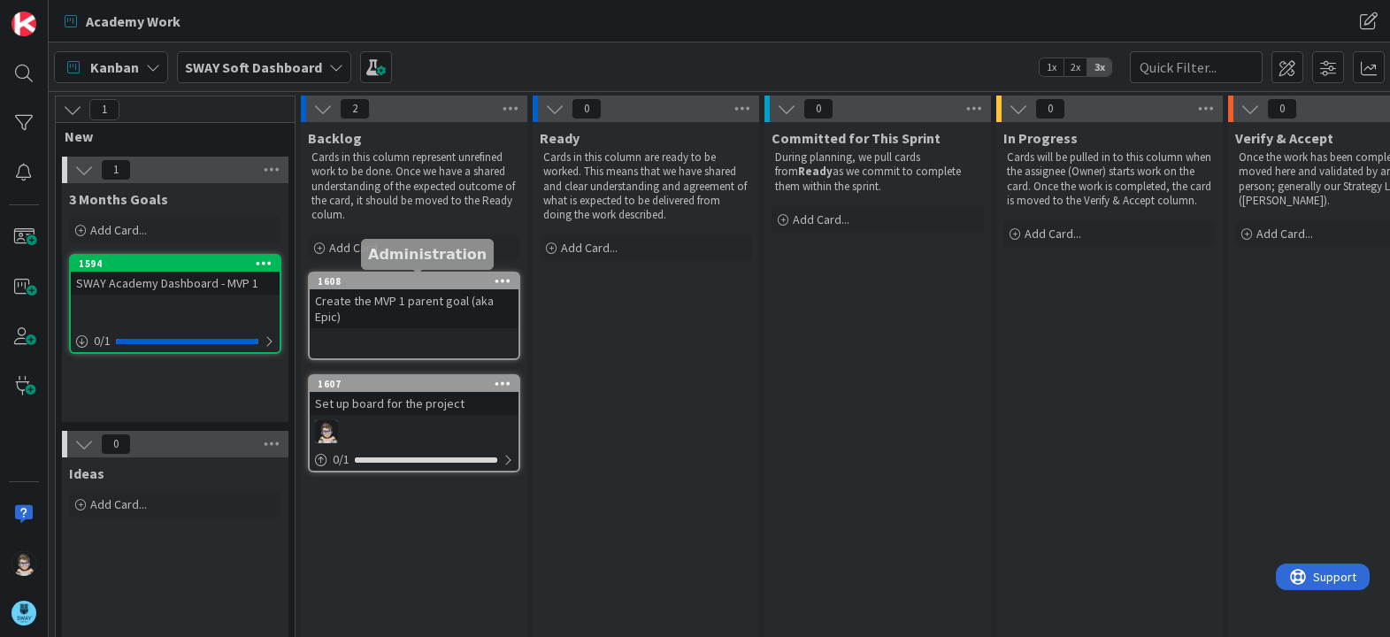
click at [411, 281] on div "1608" at bounding box center [418, 281] width 201 height 12
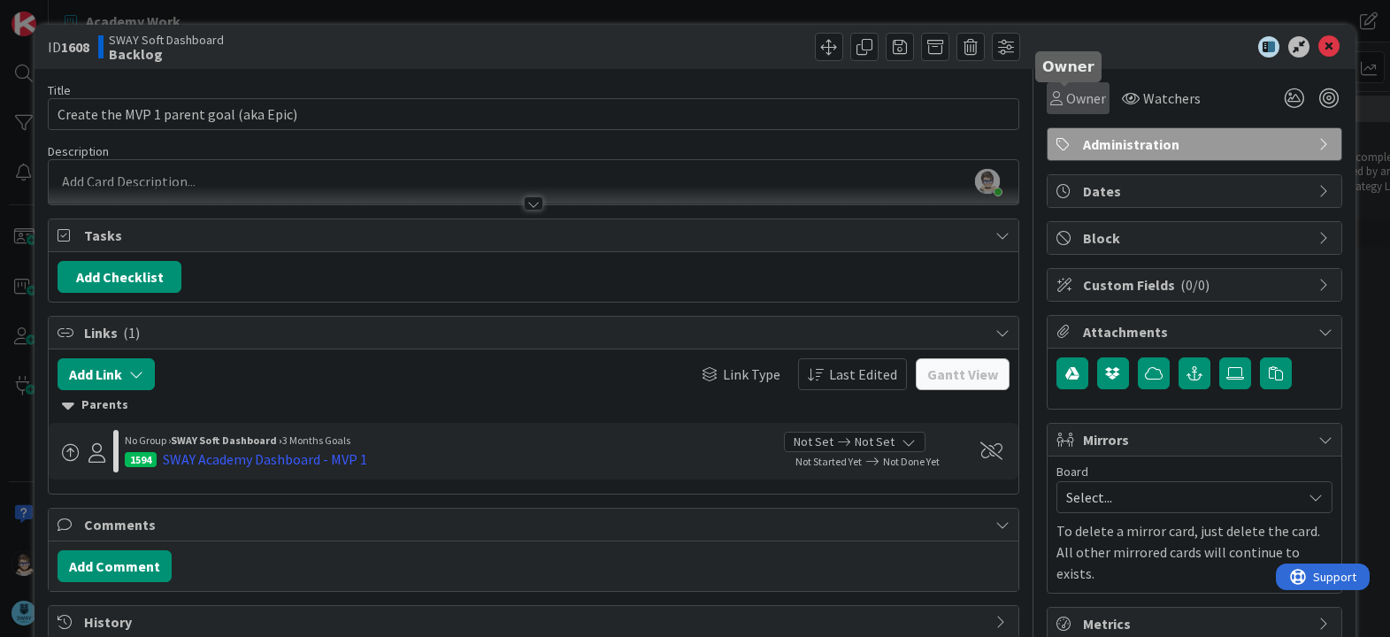
click at [1066, 97] on span "Owner" at bounding box center [1086, 98] width 40 height 21
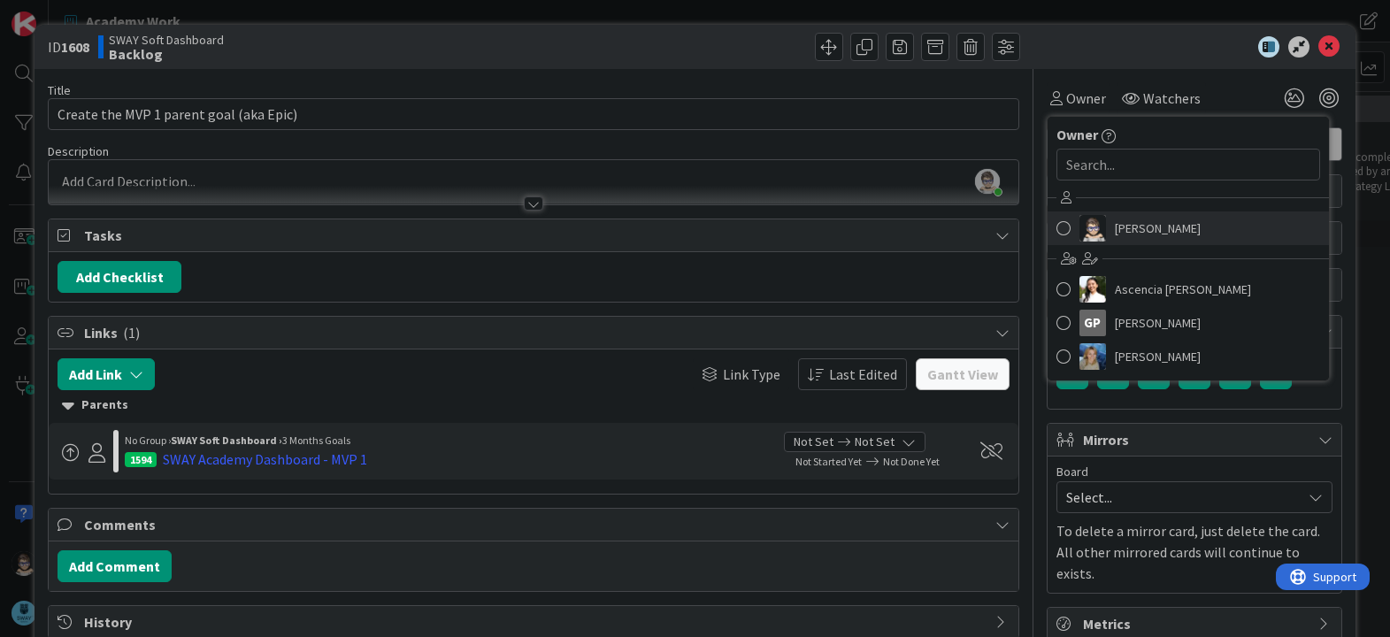
click at [1118, 232] on span "[PERSON_NAME]" at bounding box center [1158, 228] width 86 height 27
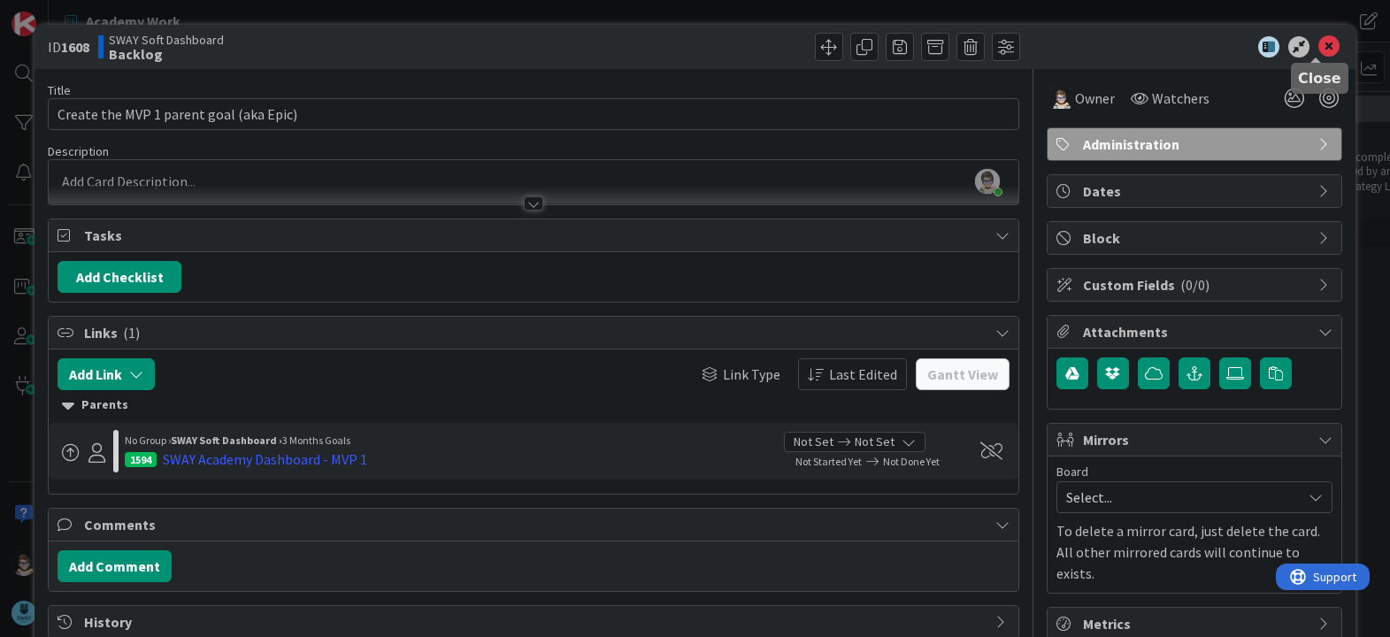
click at [1318, 50] on icon at bounding box center [1328, 46] width 21 height 21
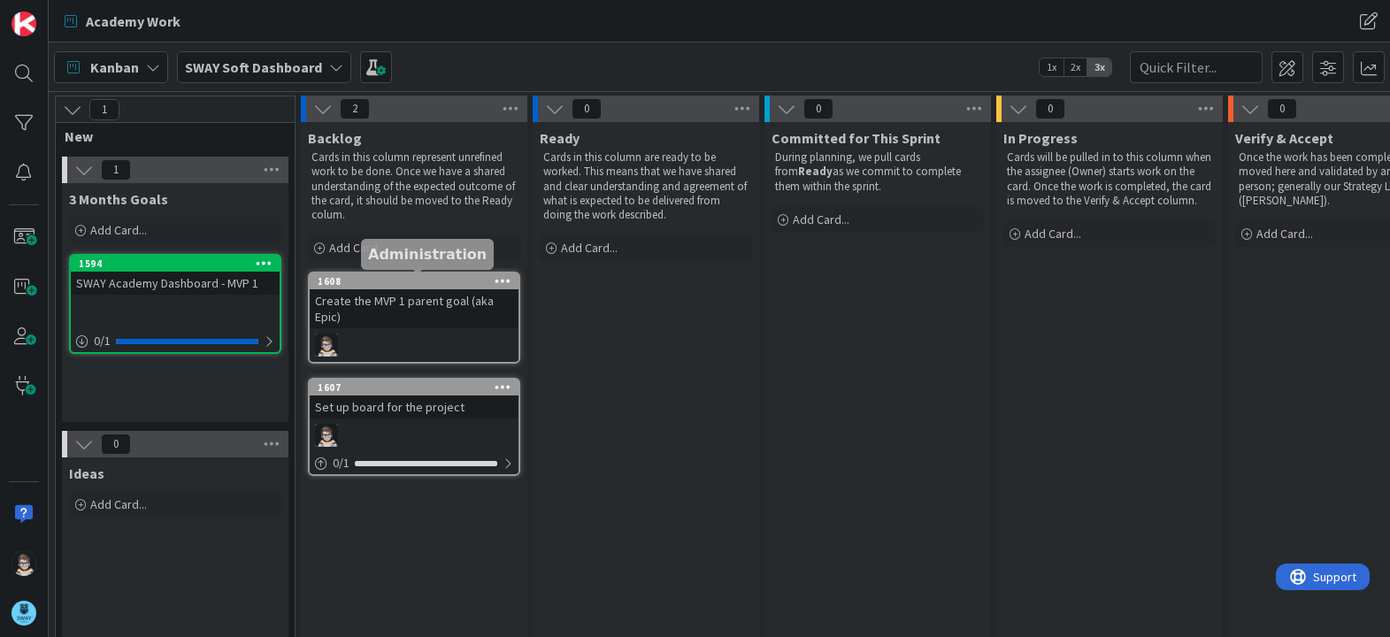
click at [412, 286] on div "1608" at bounding box center [418, 281] width 201 height 12
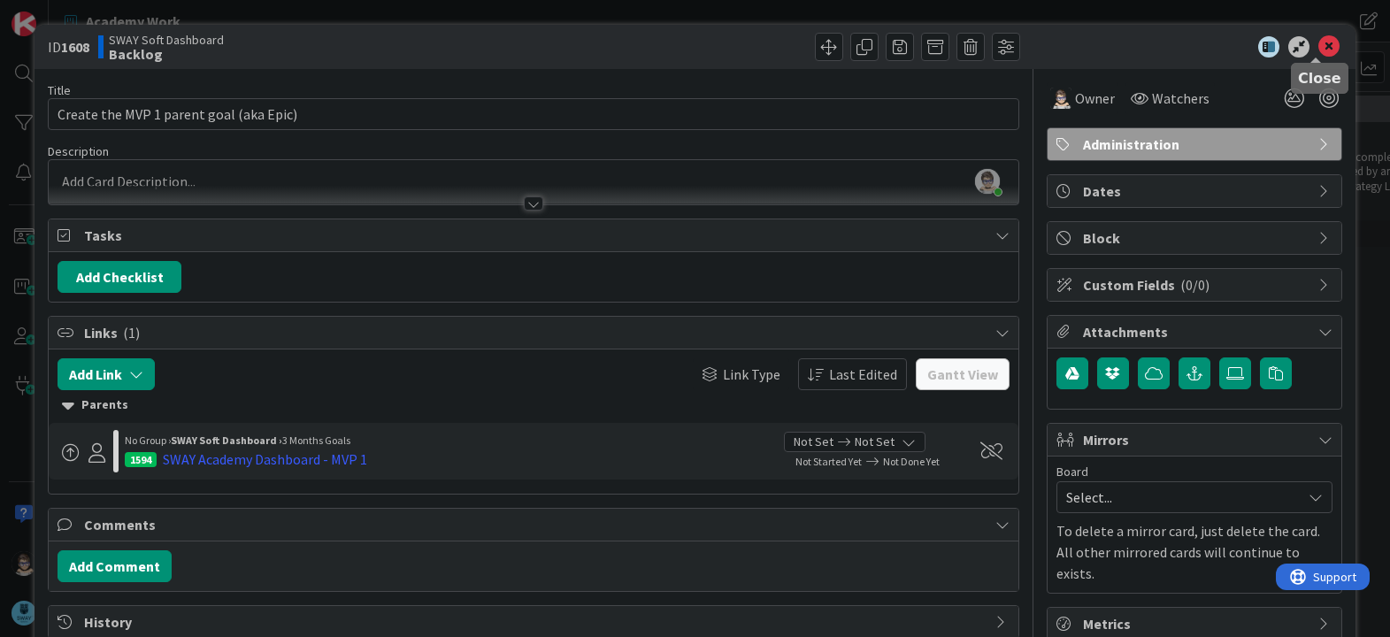
click at [1318, 46] on icon at bounding box center [1328, 46] width 21 height 21
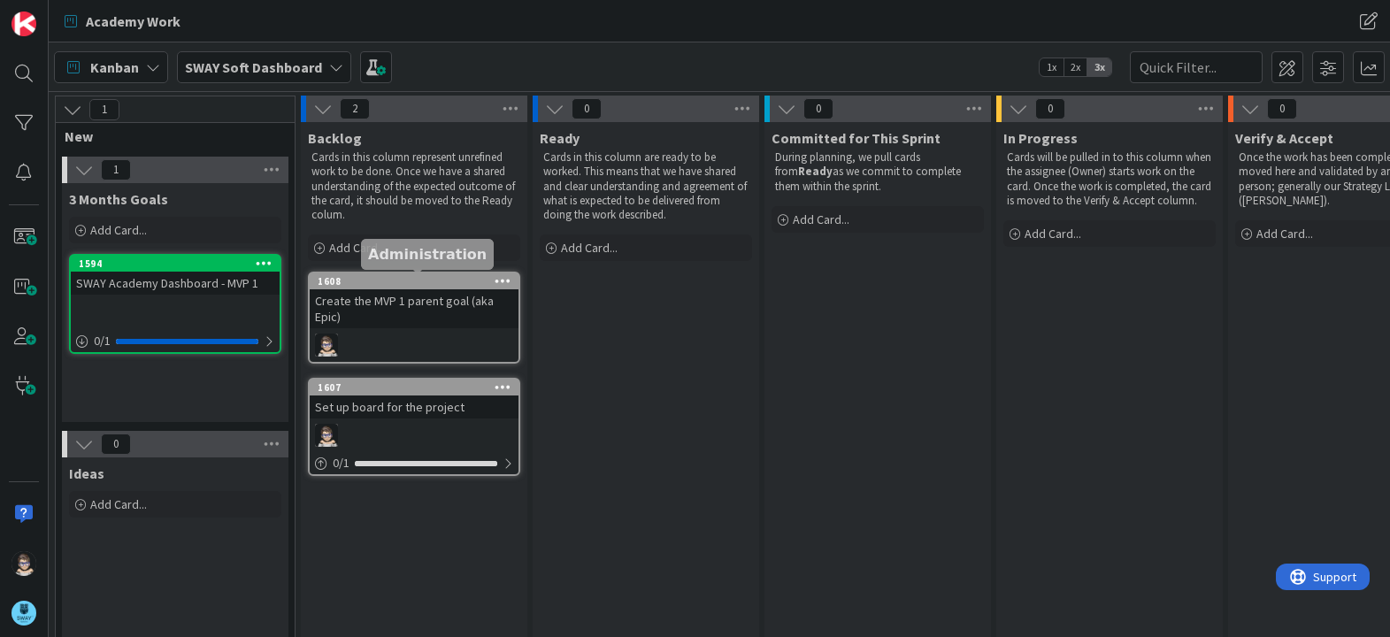
click at [414, 278] on div "1608" at bounding box center [418, 281] width 201 height 12
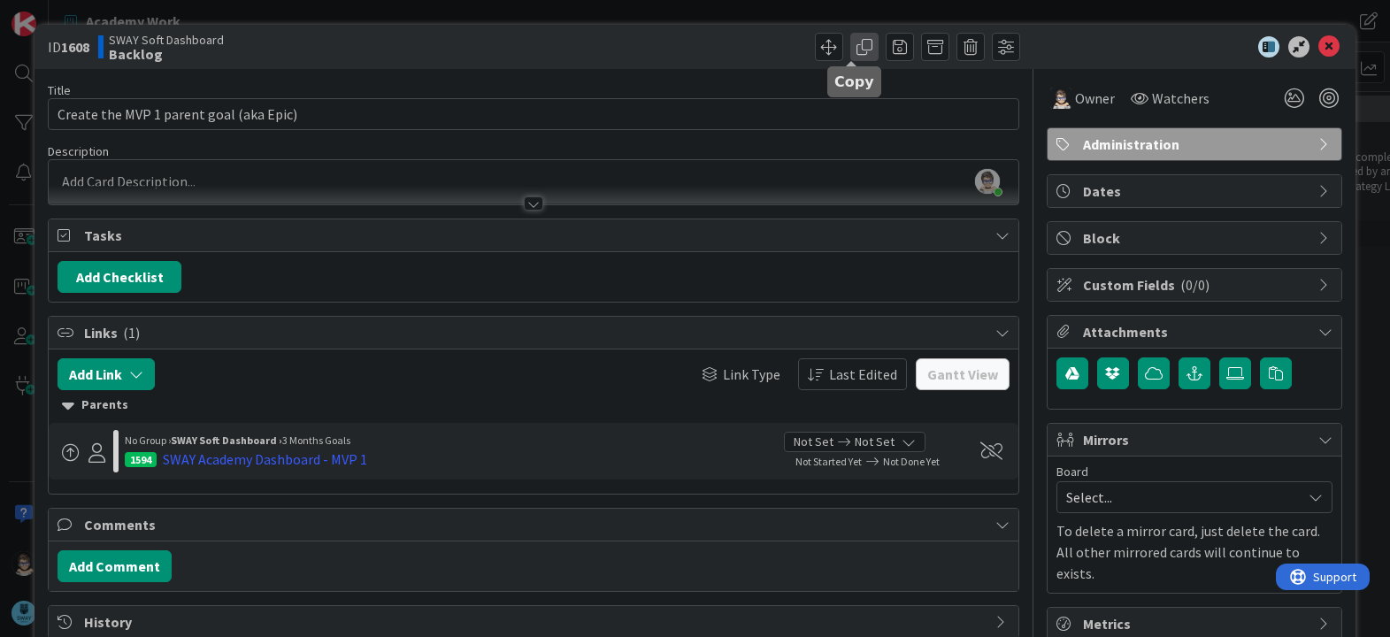
click at [850, 49] on span at bounding box center [864, 47] width 28 height 28
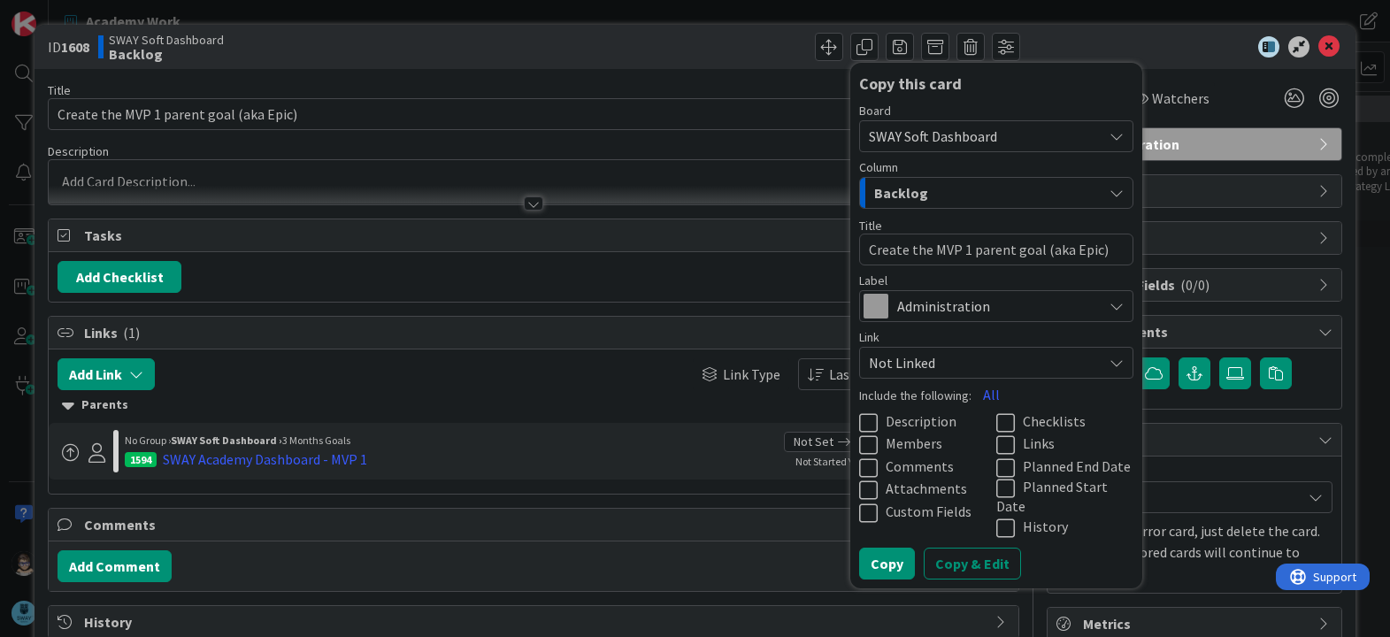
click at [996, 445] on icon at bounding box center [1009, 444] width 27 height 21
click at [977, 548] on button "Copy & Edit" at bounding box center [971, 564] width 97 height 32
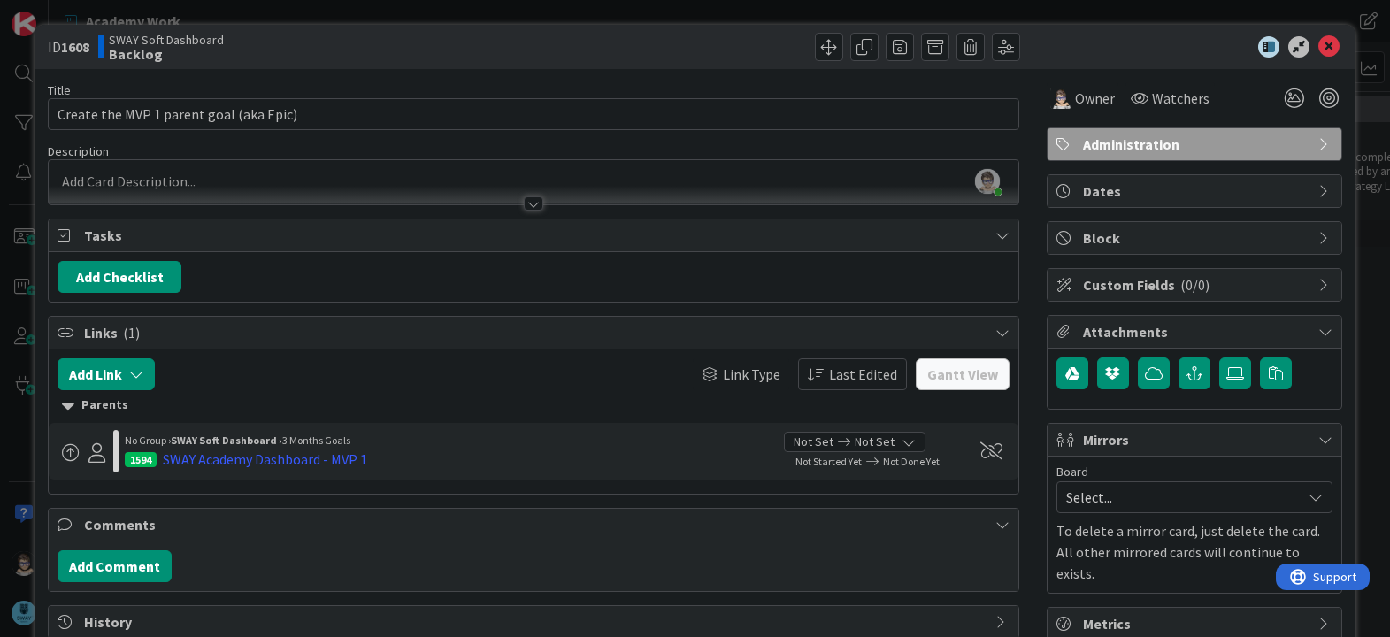
type textarea "x"
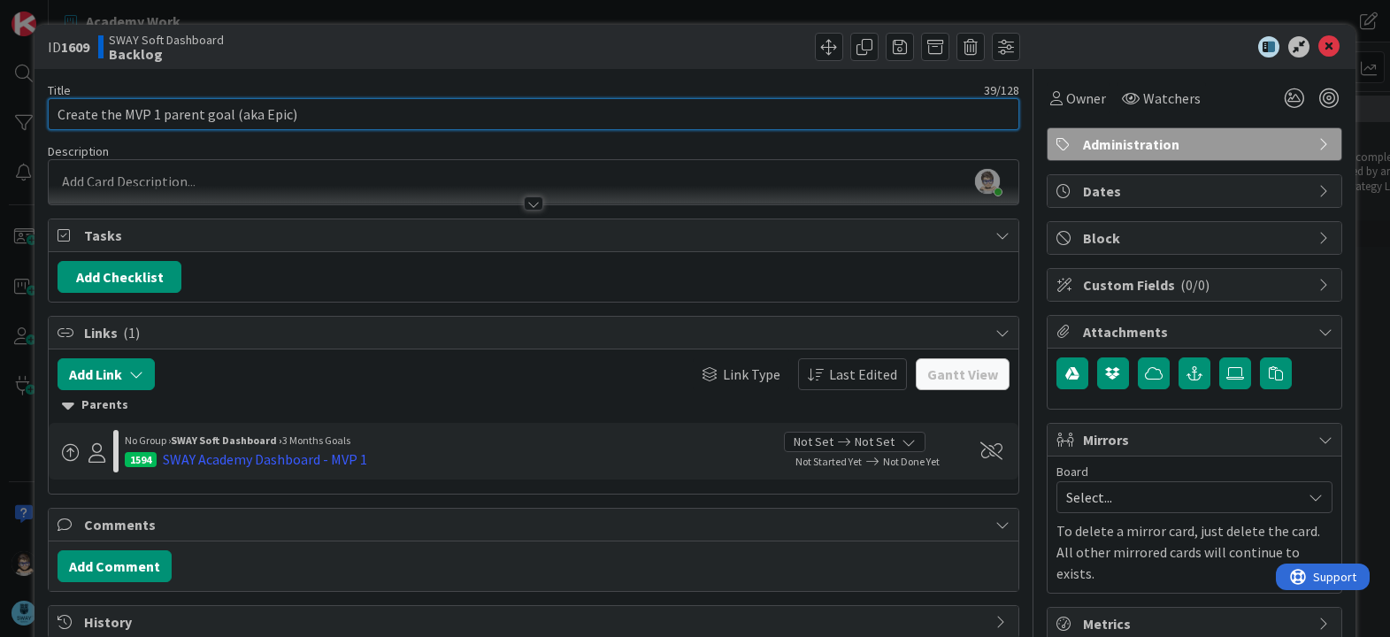
drag, startPoint x: 332, startPoint y: 113, endPoint x: -138, endPoint y: 96, distance: 470.0
click at [0, 96] on html "Academy Work Academy Work Kanban SWAY Soft Dashboard 1x 2x 3x 1 New 1 3 Months …" at bounding box center [695, 318] width 1390 height 637
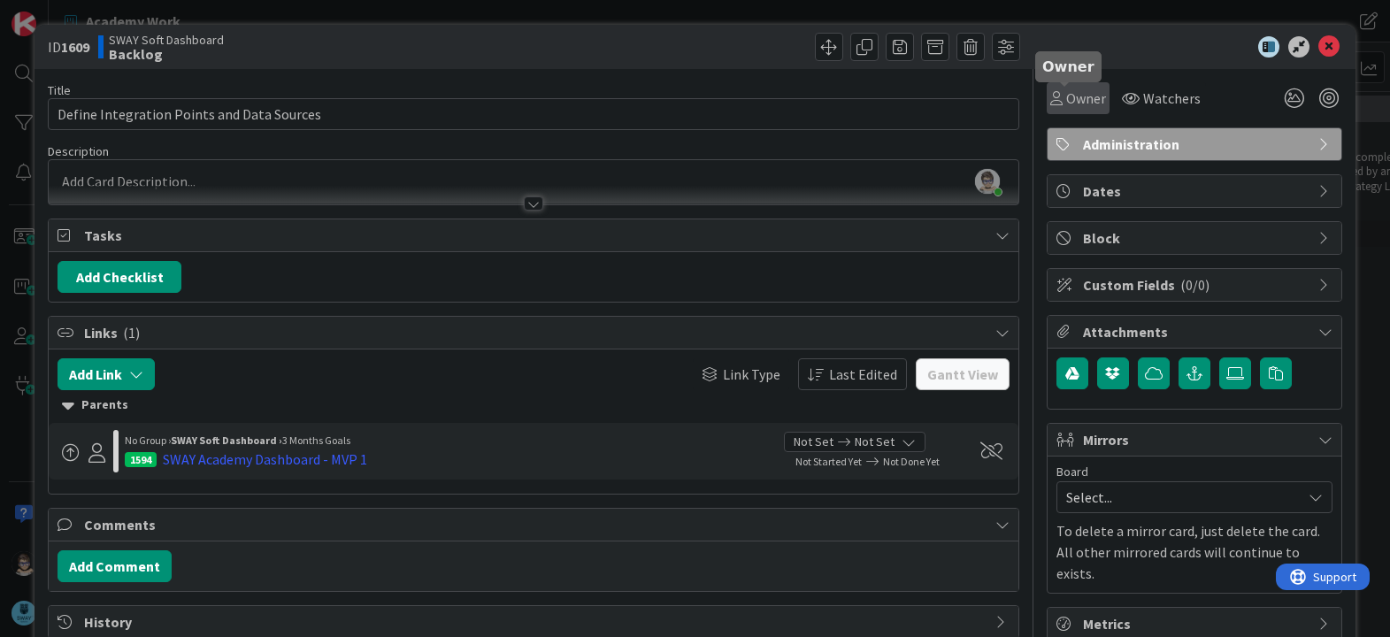
click at [1050, 97] on icon at bounding box center [1056, 98] width 12 height 14
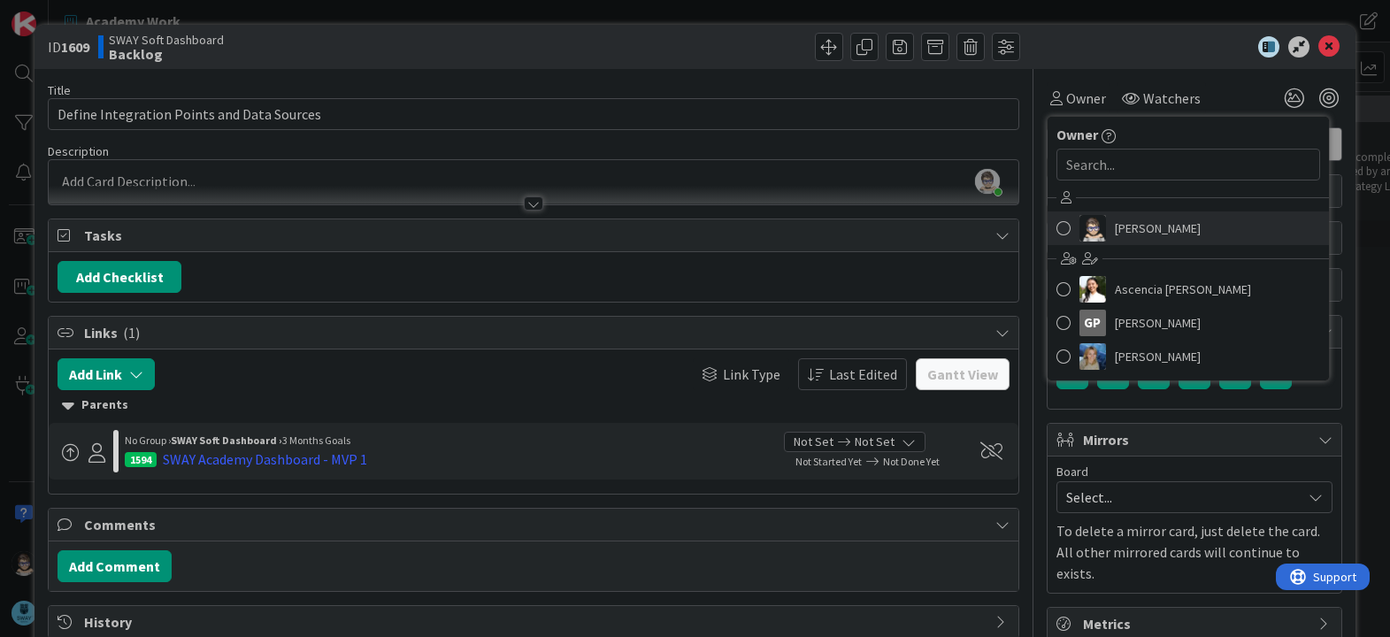
click at [1056, 222] on span at bounding box center [1063, 228] width 14 height 27
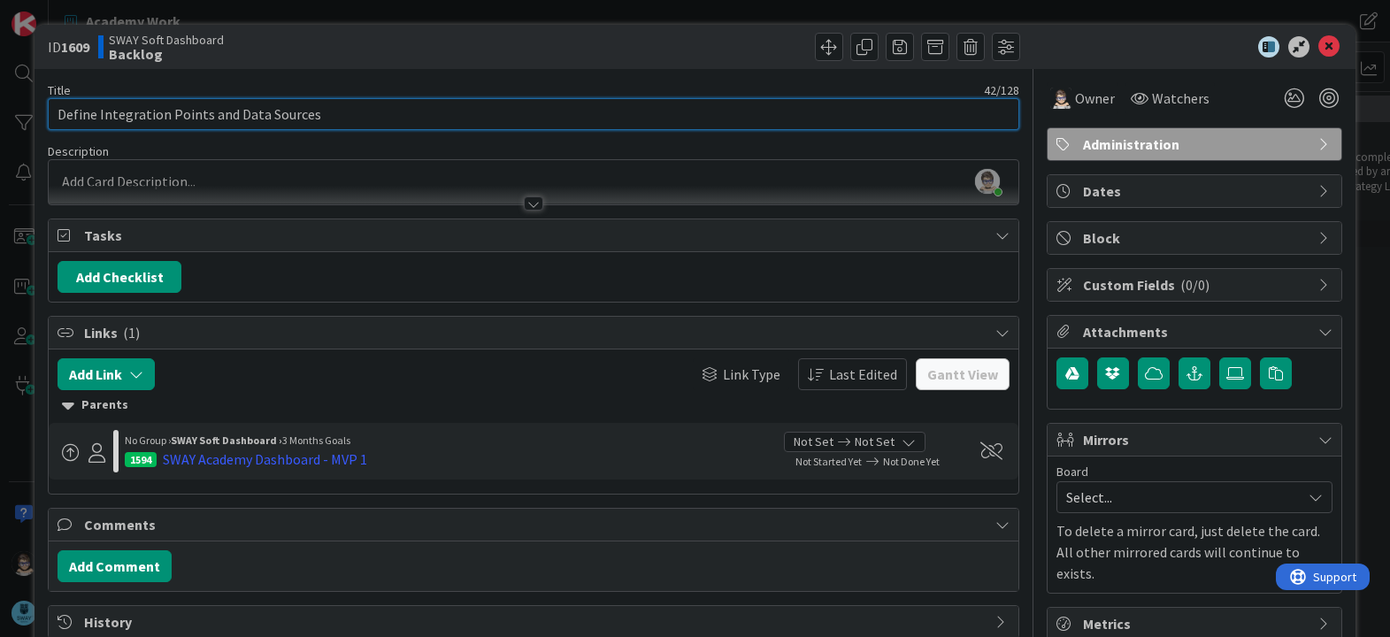
click at [363, 119] on input "Define Integration Points and Data Sources" at bounding box center [533, 114] width 970 height 32
type input "Define Integration Points and Data Sources for MVP 1"
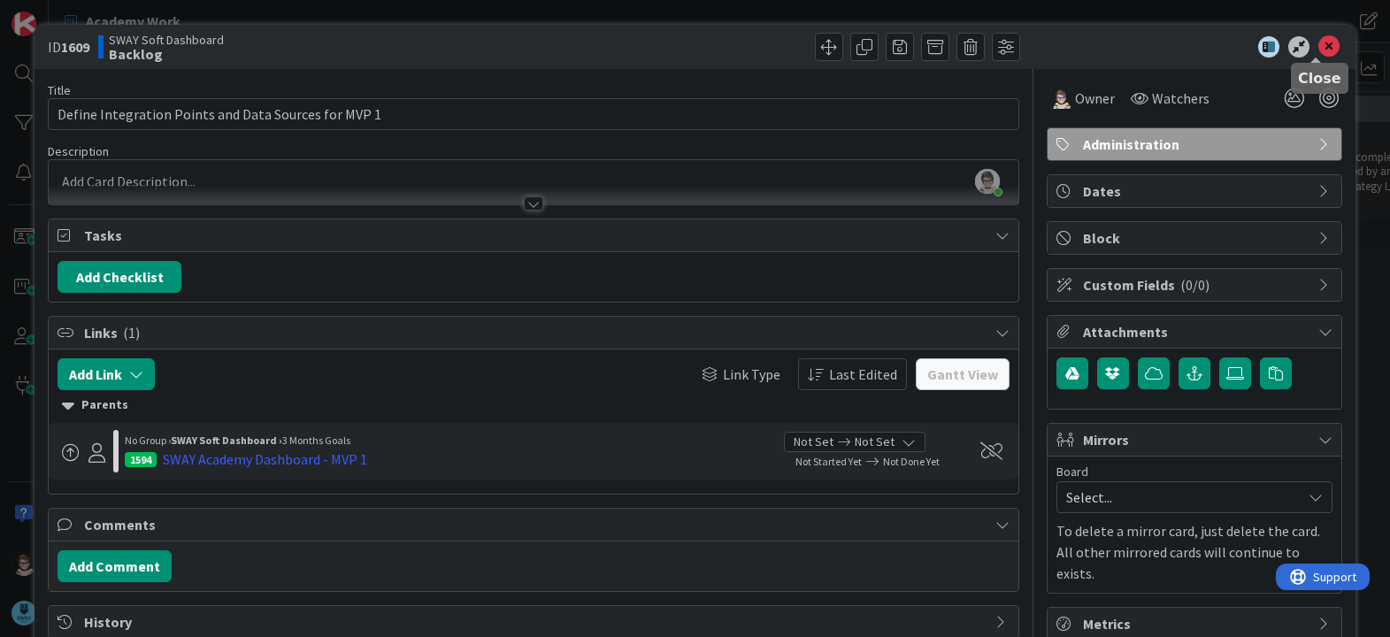
click at [1318, 50] on icon at bounding box center [1328, 46] width 21 height 21
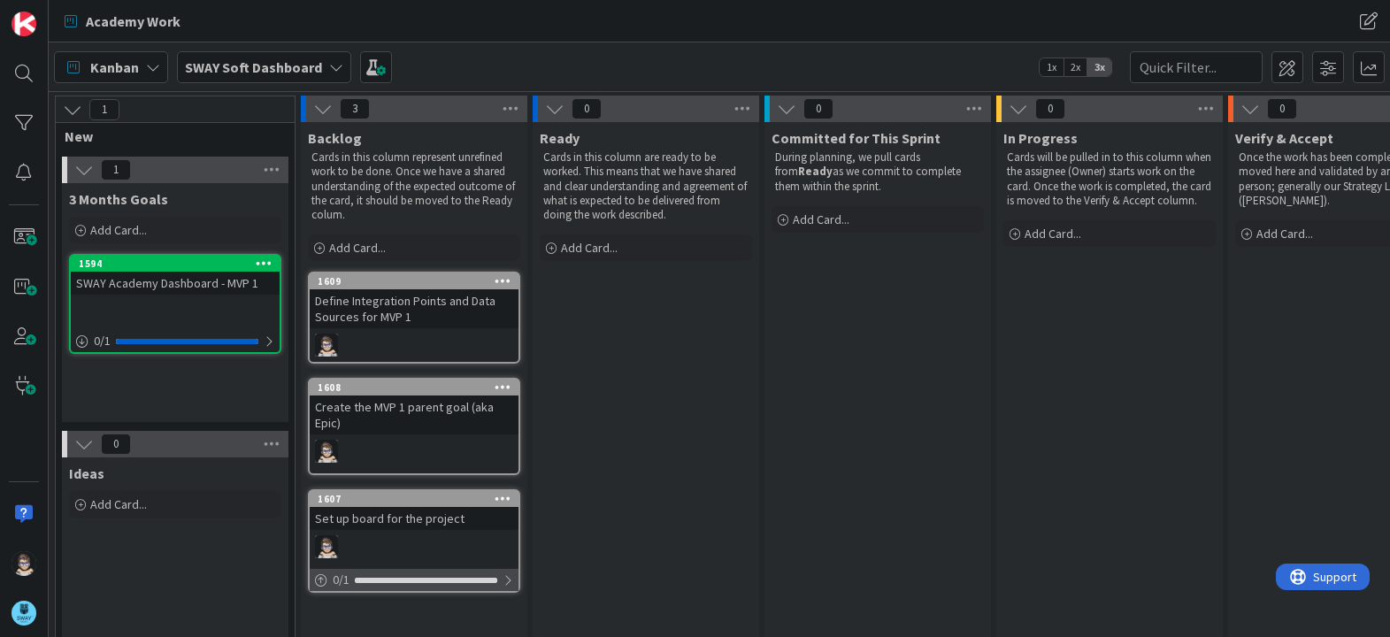
click at [503, 582] on div at bounding box center [507, 580] width 11 height 14
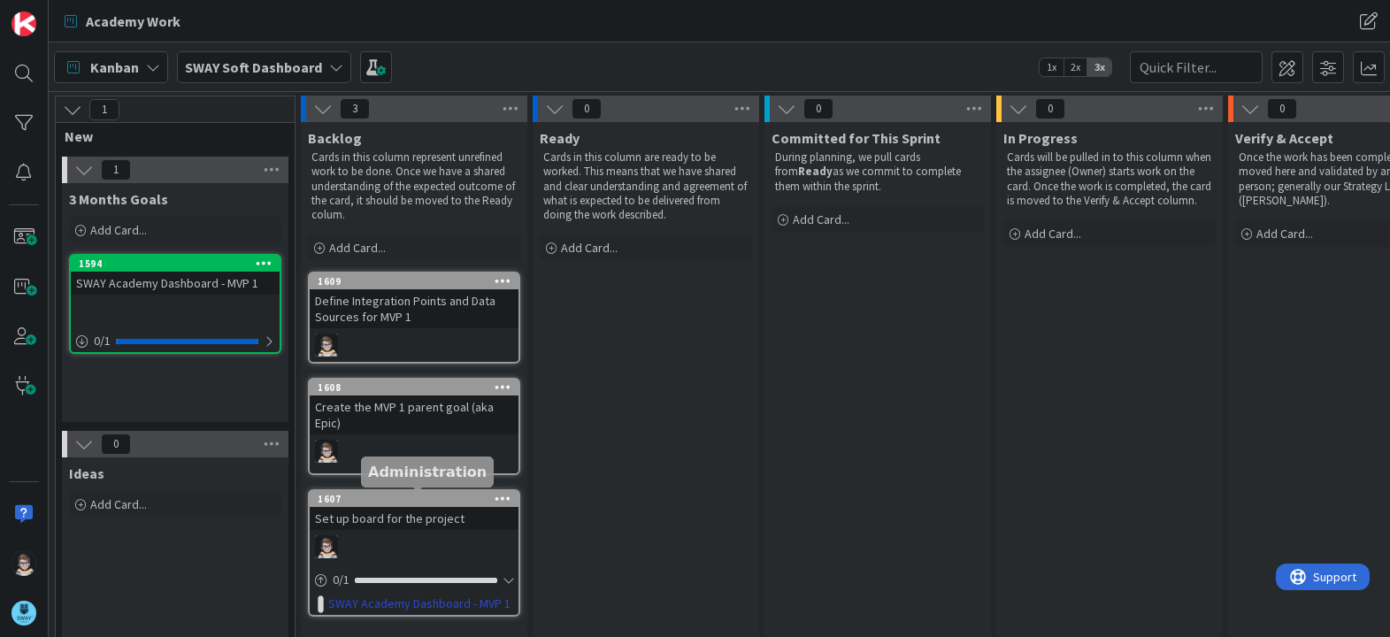
click at [449, 497] on div "1607" at bounding box center [418, 499] width 201 height 12
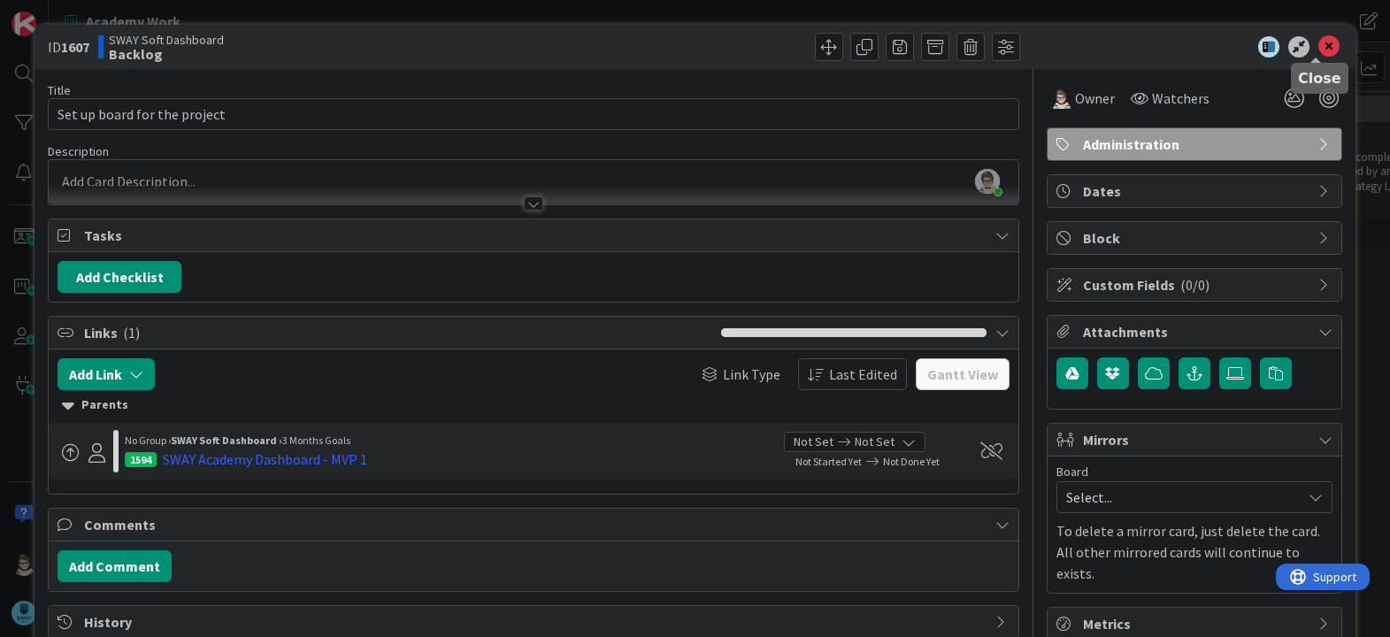
click at [1324, 42] on icon at bounding box center [1328, 46] width 21 height 21
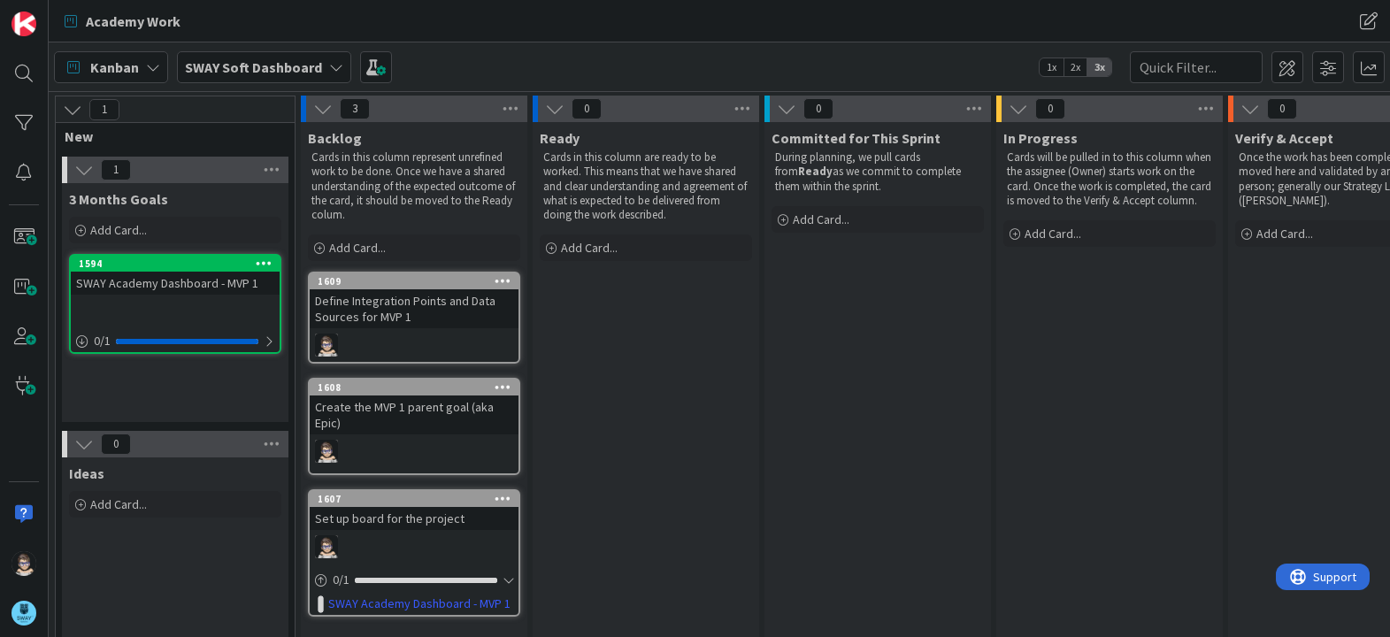
click at [555, 111] on icon at bounding box center [554, 108] width 19 height 19
